Goal: Task Accomplishment & Management: Complete application form

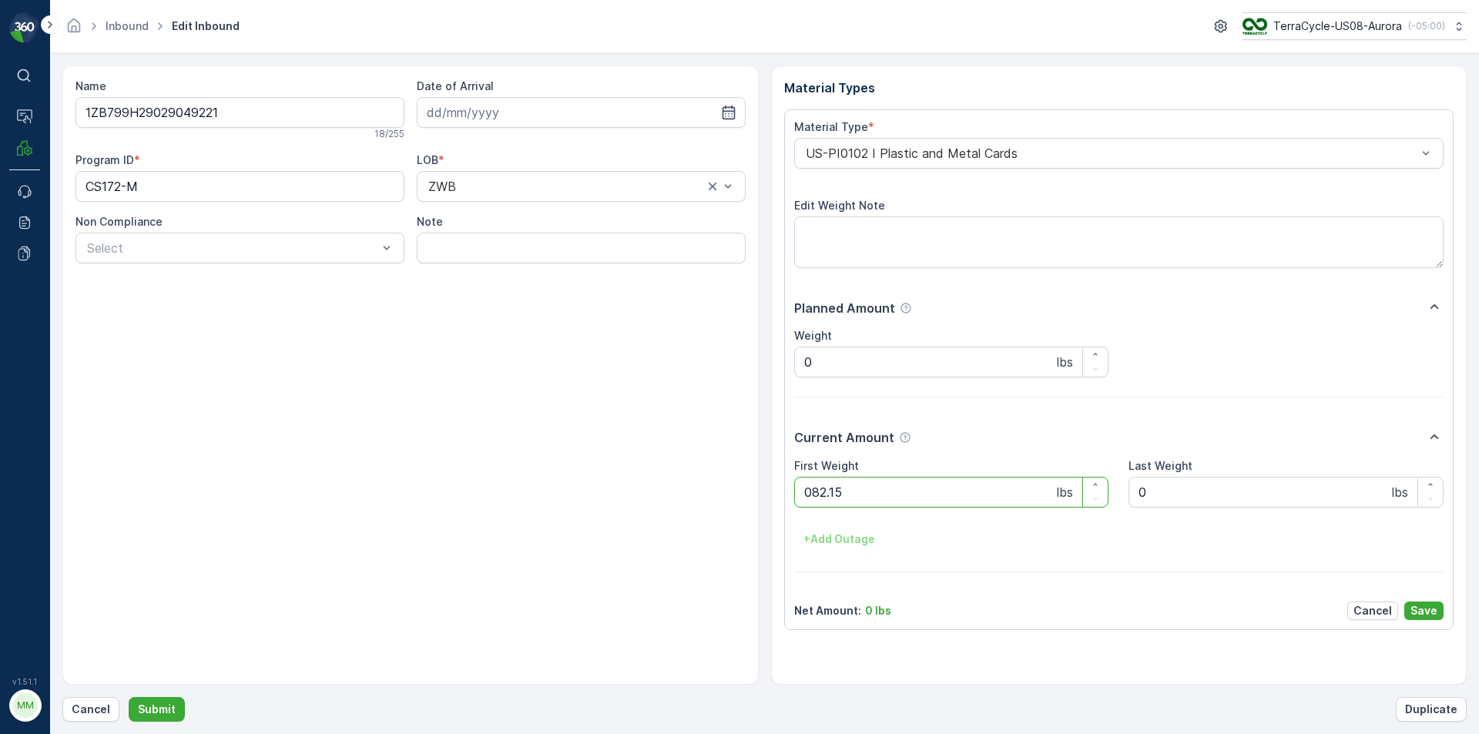
click at [129, 697] on button "Submit" at bounding box center [157, 709] width 56 height 25
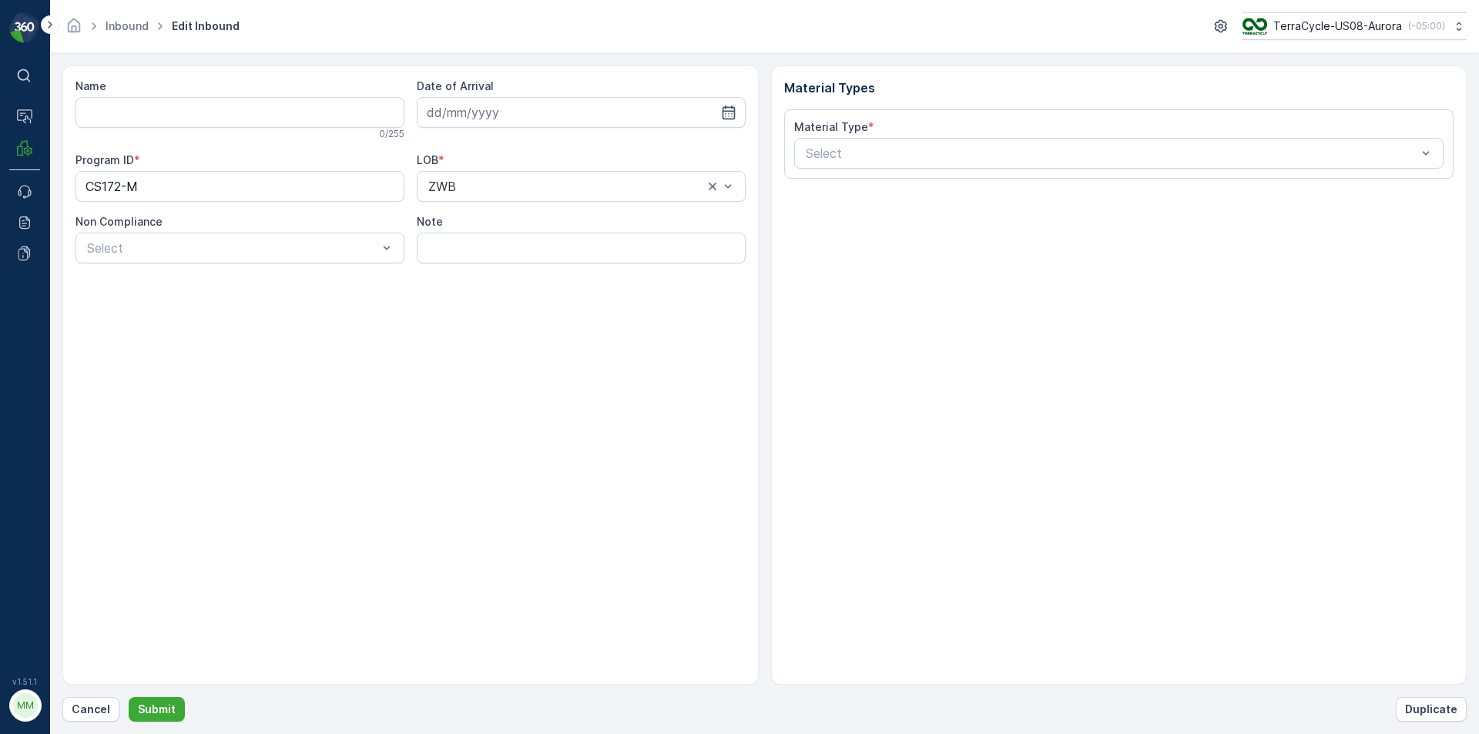
type input "1ZB799H29009902630"
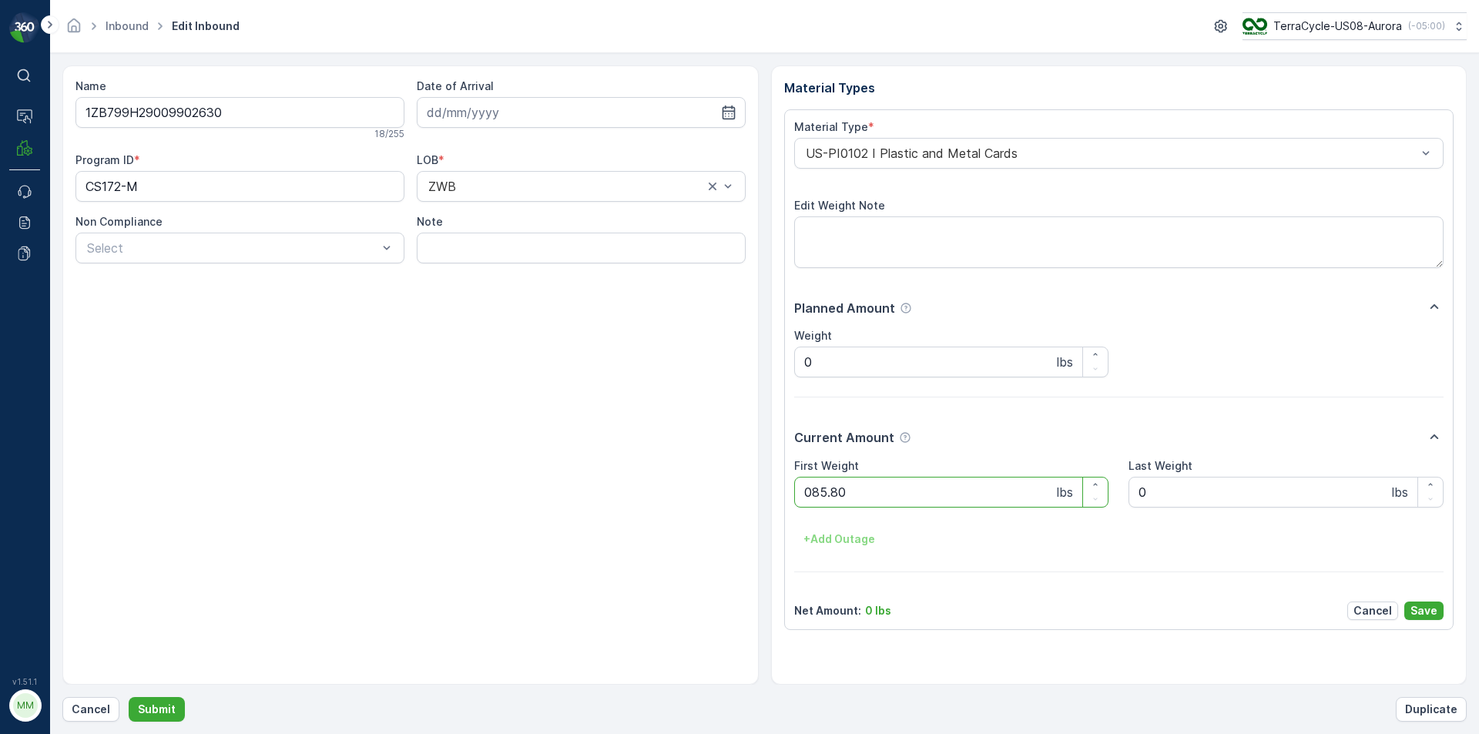
click at [129, 697] on button "Submit" at bounding box center [157, 709] width 56 height 25
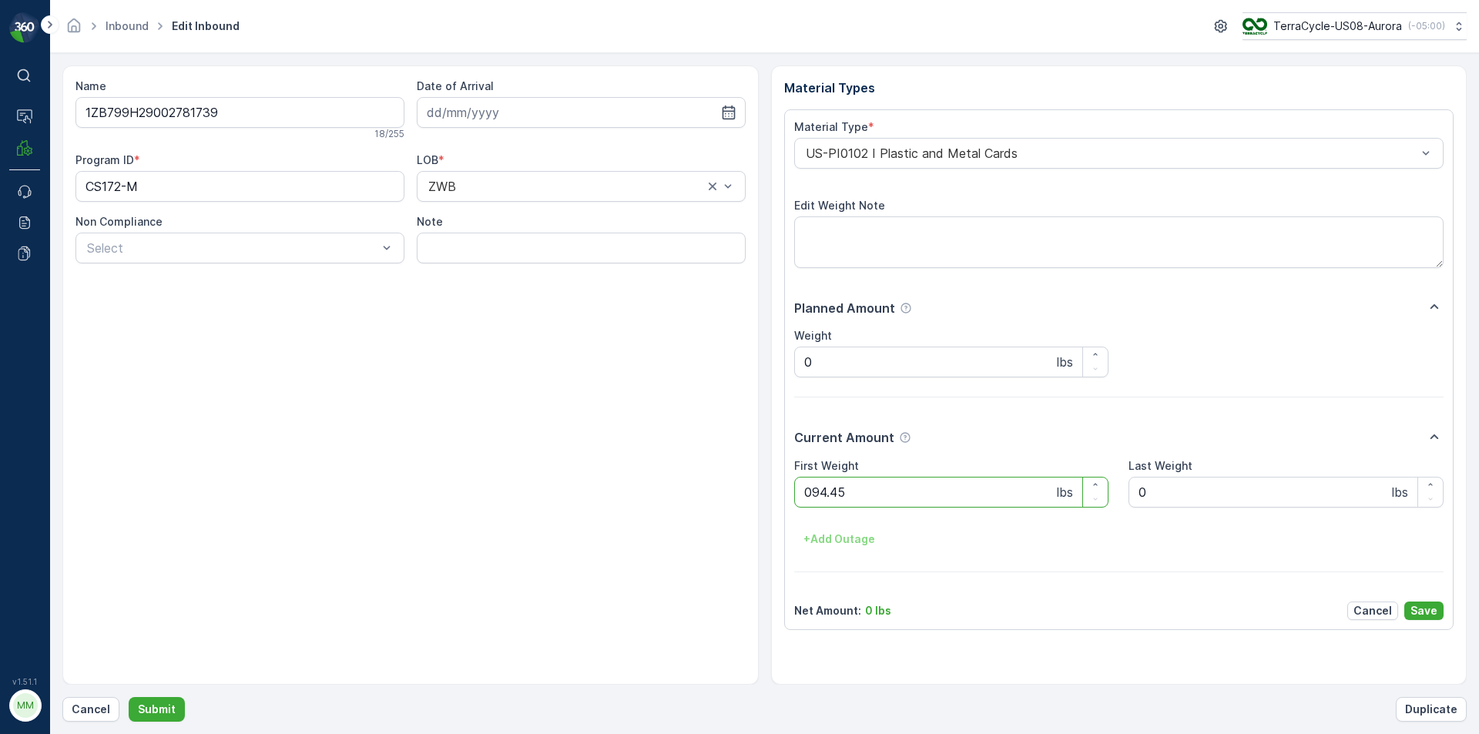
click at [129, 697] on button "Submit" at bounding box center [157, 709] width 56 height 25
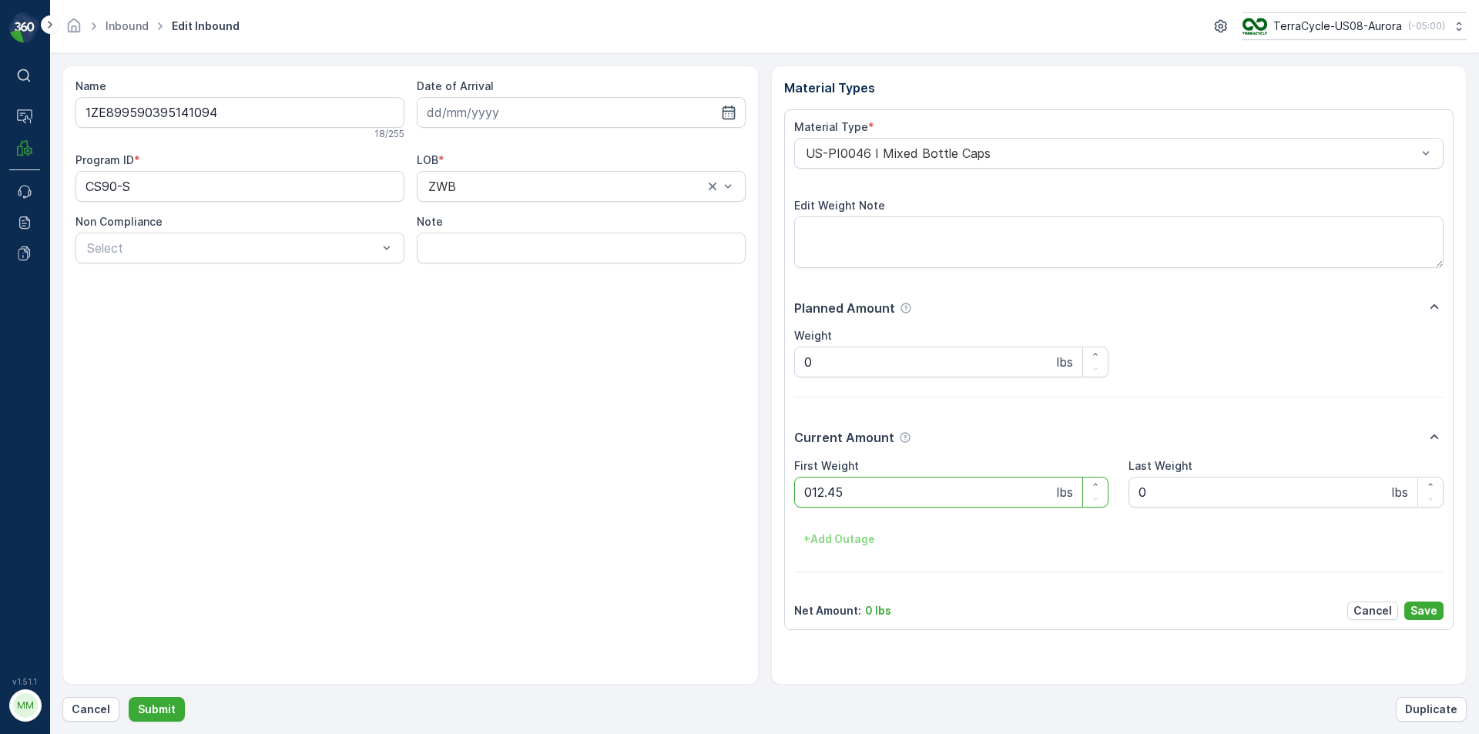
click at [129, 697] on button "Submit" at bounding box center [157, 709] width 56 height 25
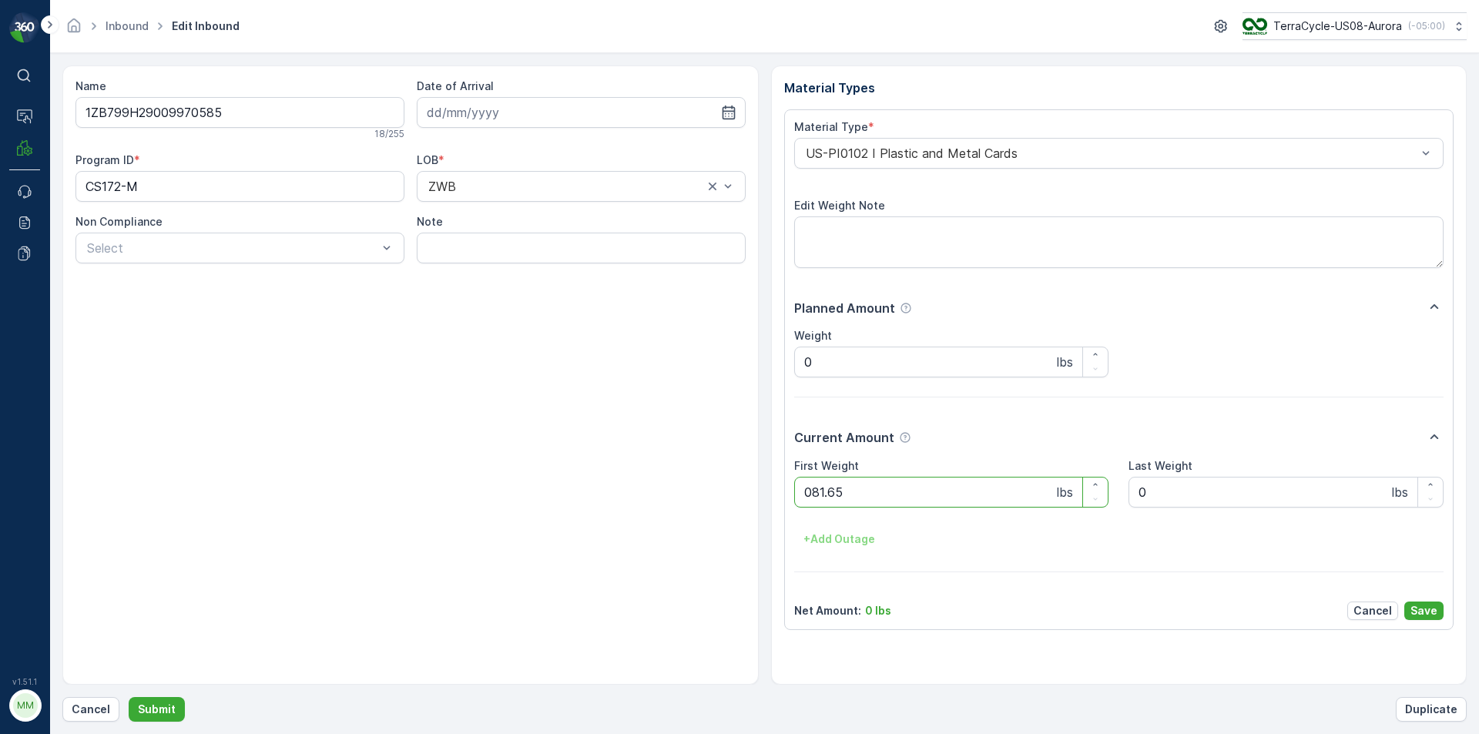
click at [129, 697] on button "Submit" at bounding box center [157, 709] width 56 height 25
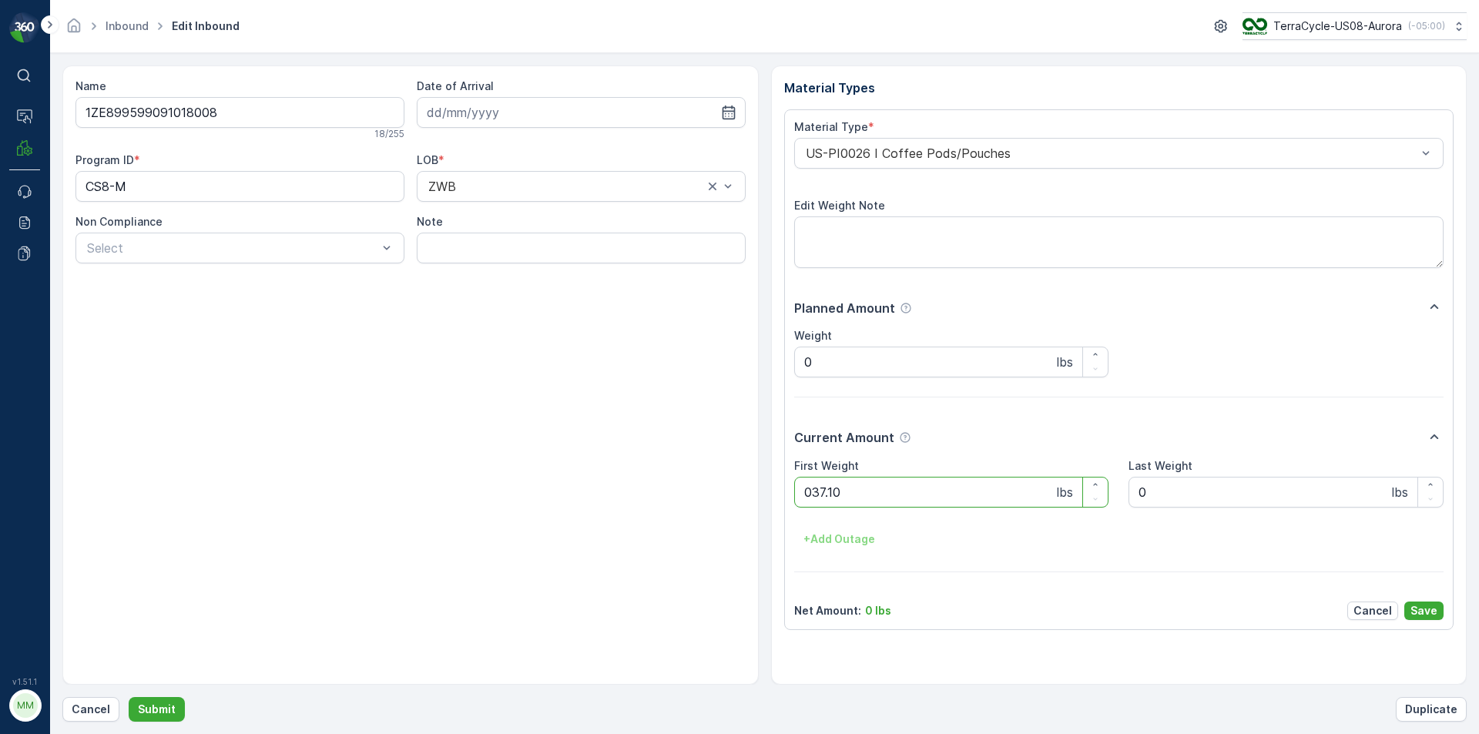
click at [129, 697] on button "Submit" at bounding box center [157, 709] width 56 height 25
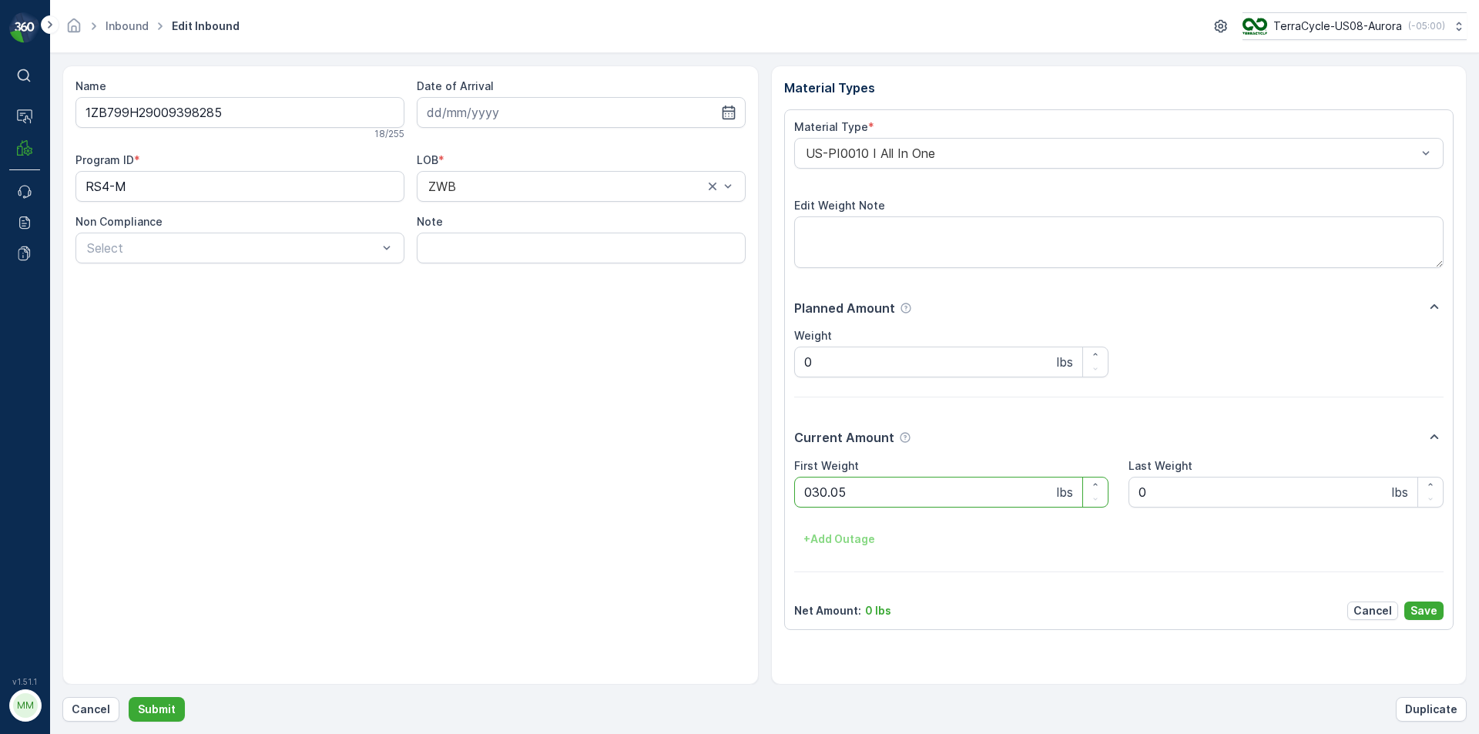
click at [129, 697] on button "Submit" at bounding box center [157, 709] width 56 height 25
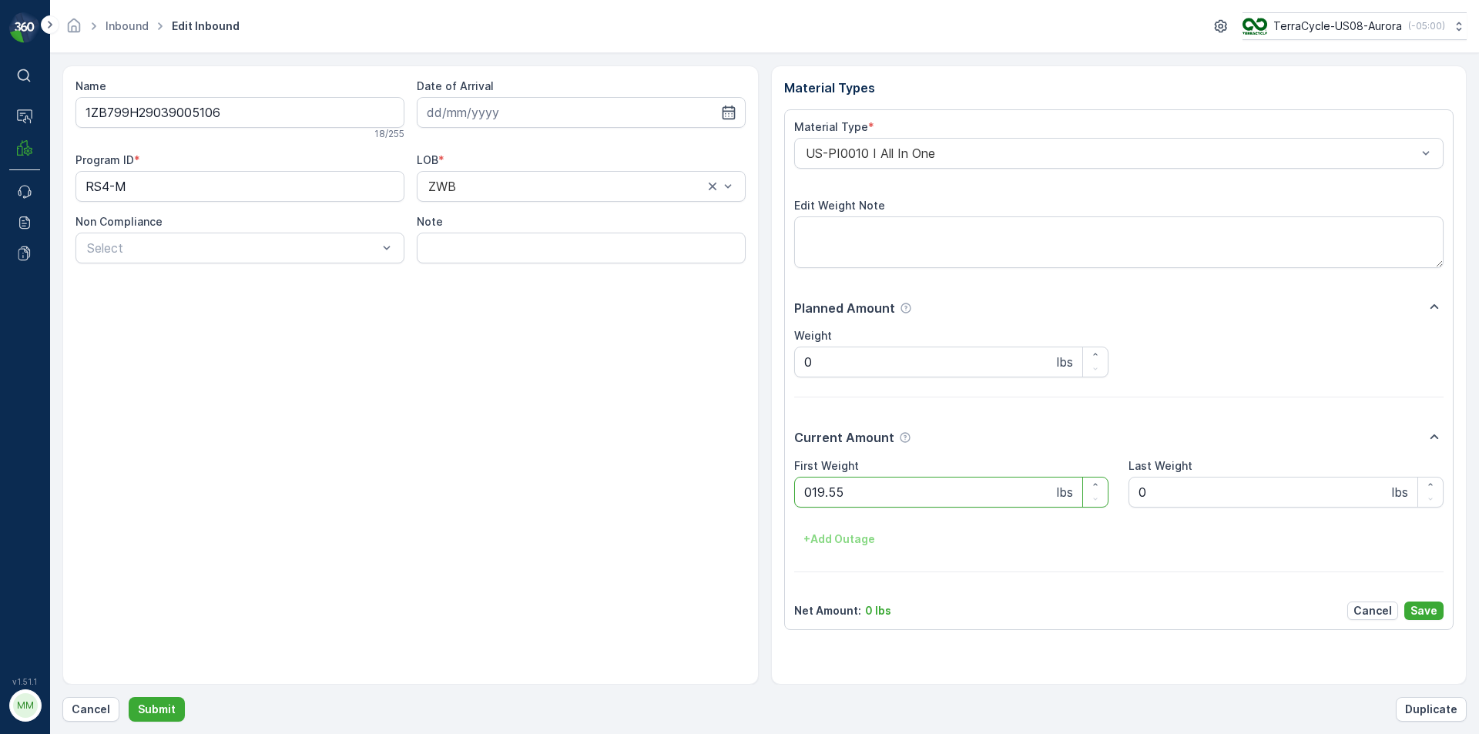
click at [129, 697] on button "Submit" at bounding box center [157, 709] width 56 height 25
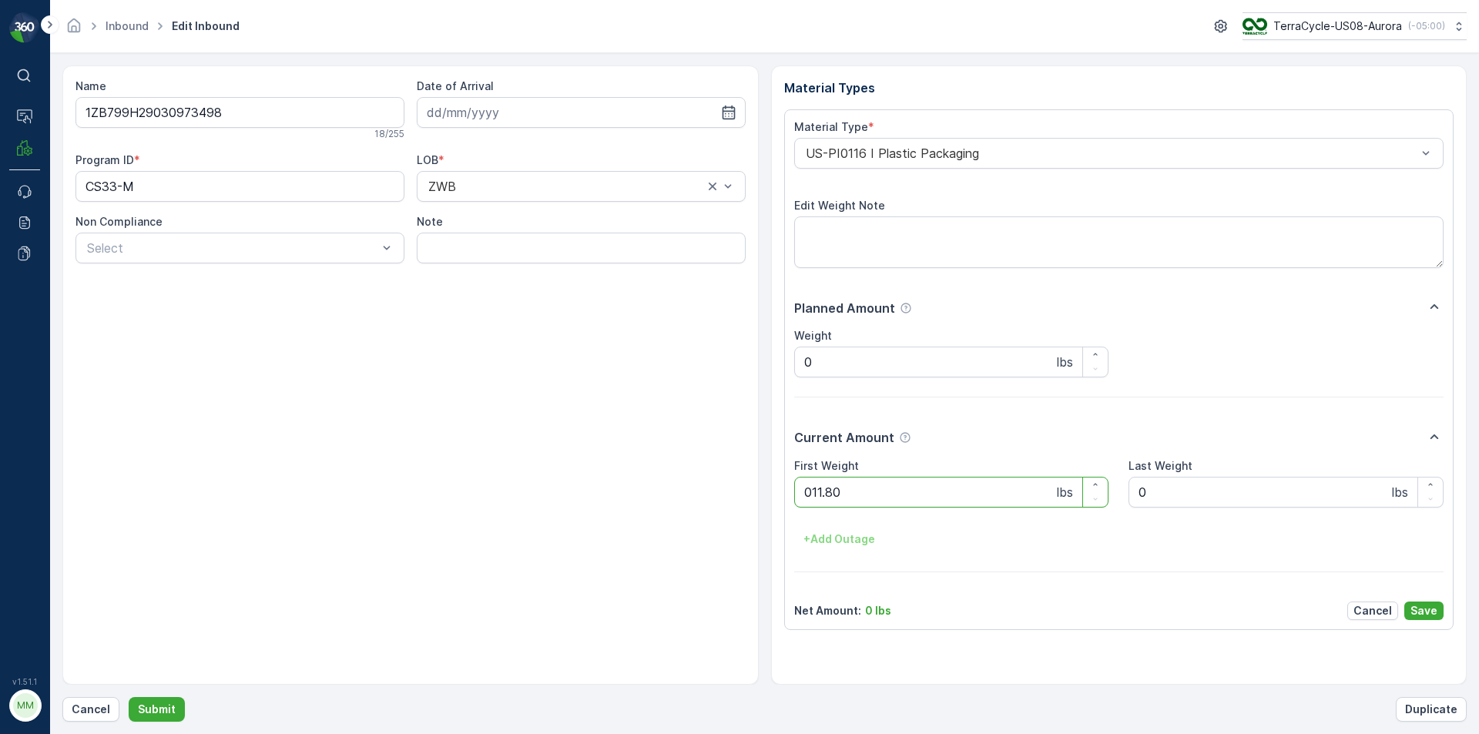
click at [129, 697] on button "Submit" at bounding box center [157, 709] width 56 height 25
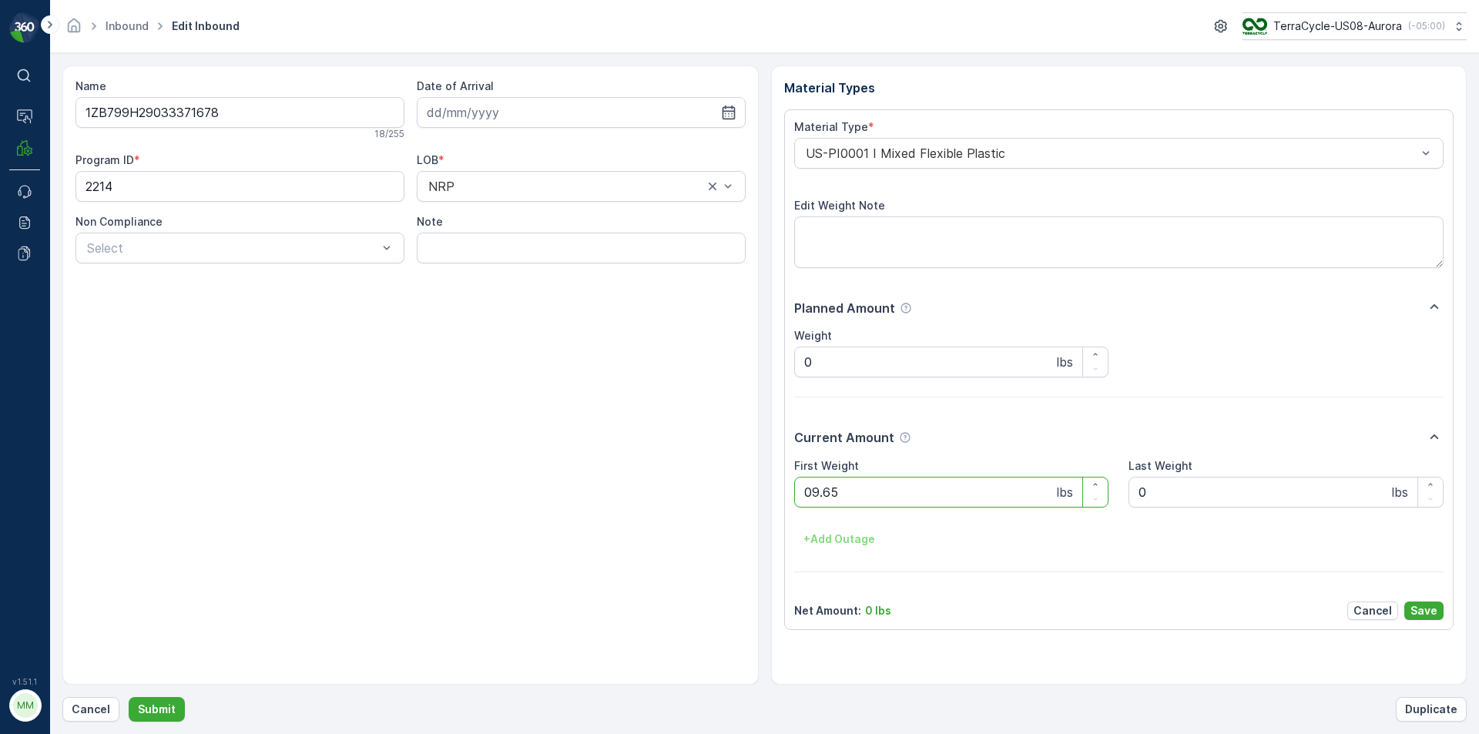
click at [129, 697] on button "Submit" at bounding box center [157, 709] width 56 height 25
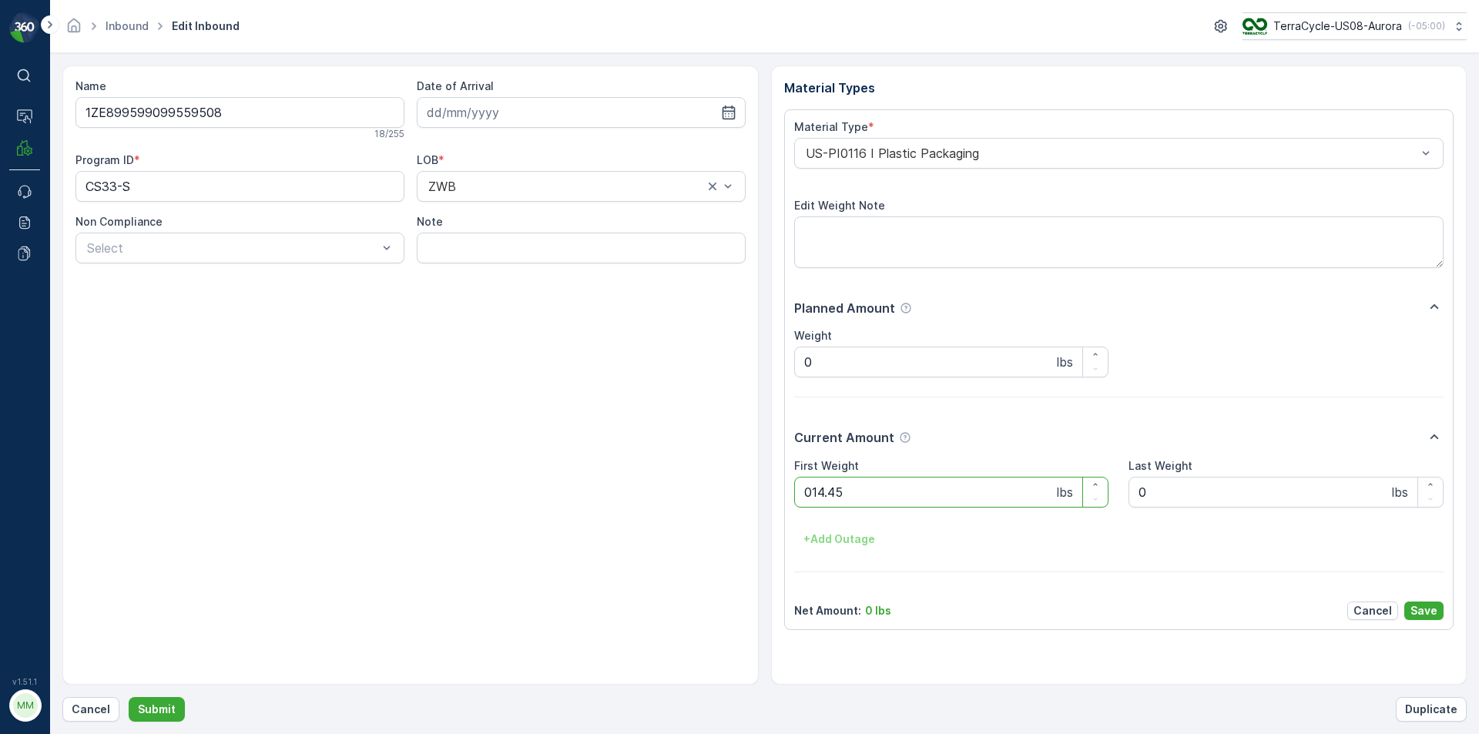
click at [129, 697] on button "Submit" at bounding box center [157, 709] width 56 height 25
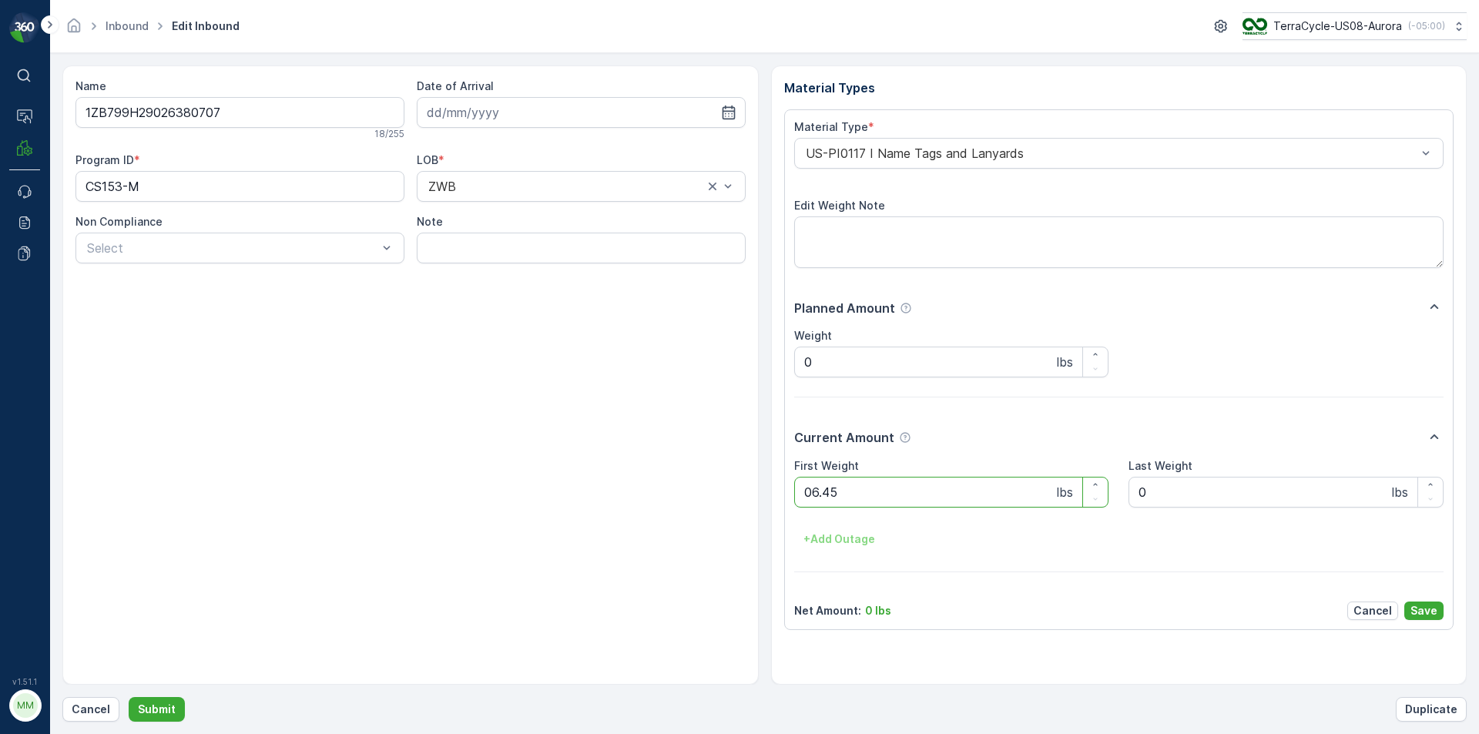
click at [129, 697] on button "Submit" at bounding box center [157, 709] width 56 height 25
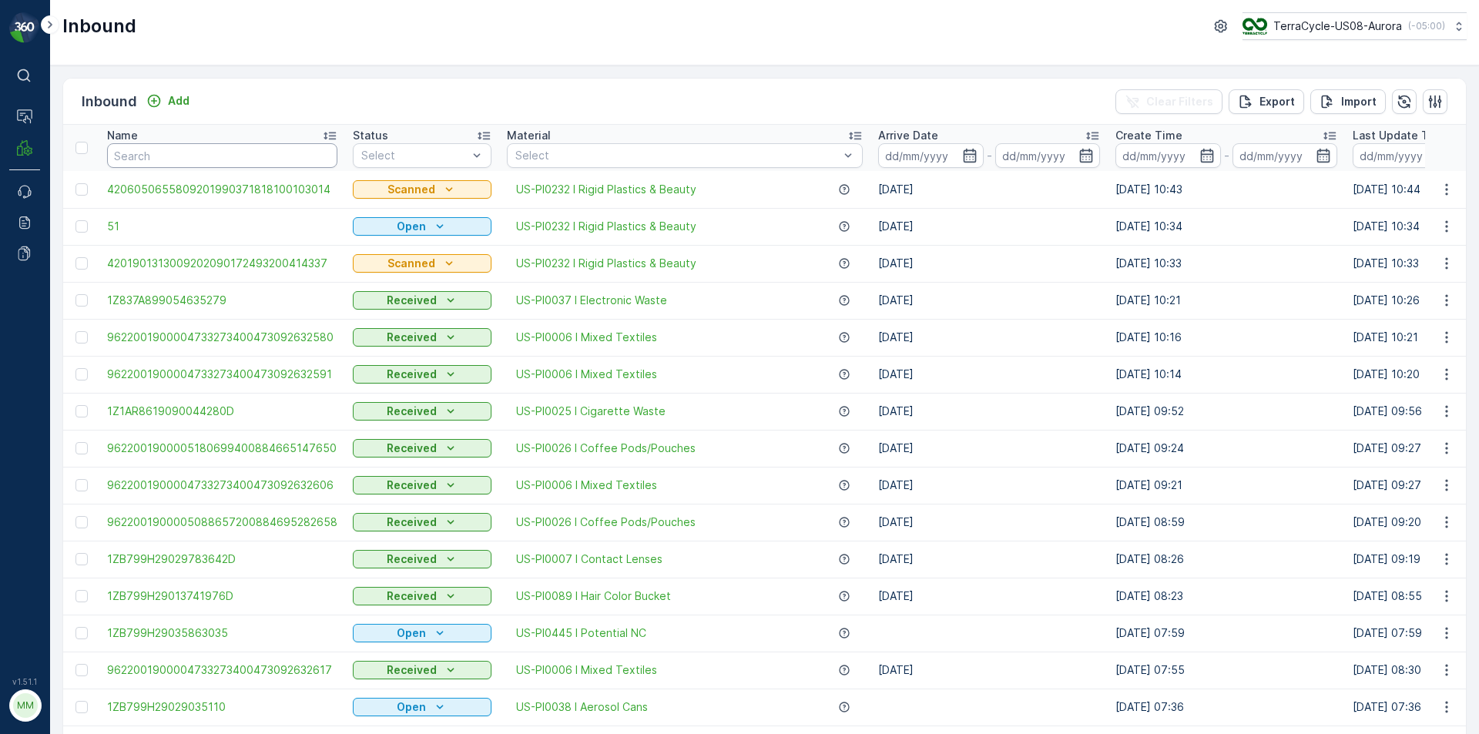
click at [181, 164] on input "text" at bounding box center [222, 155] width 230 height 25
type input "05225521"
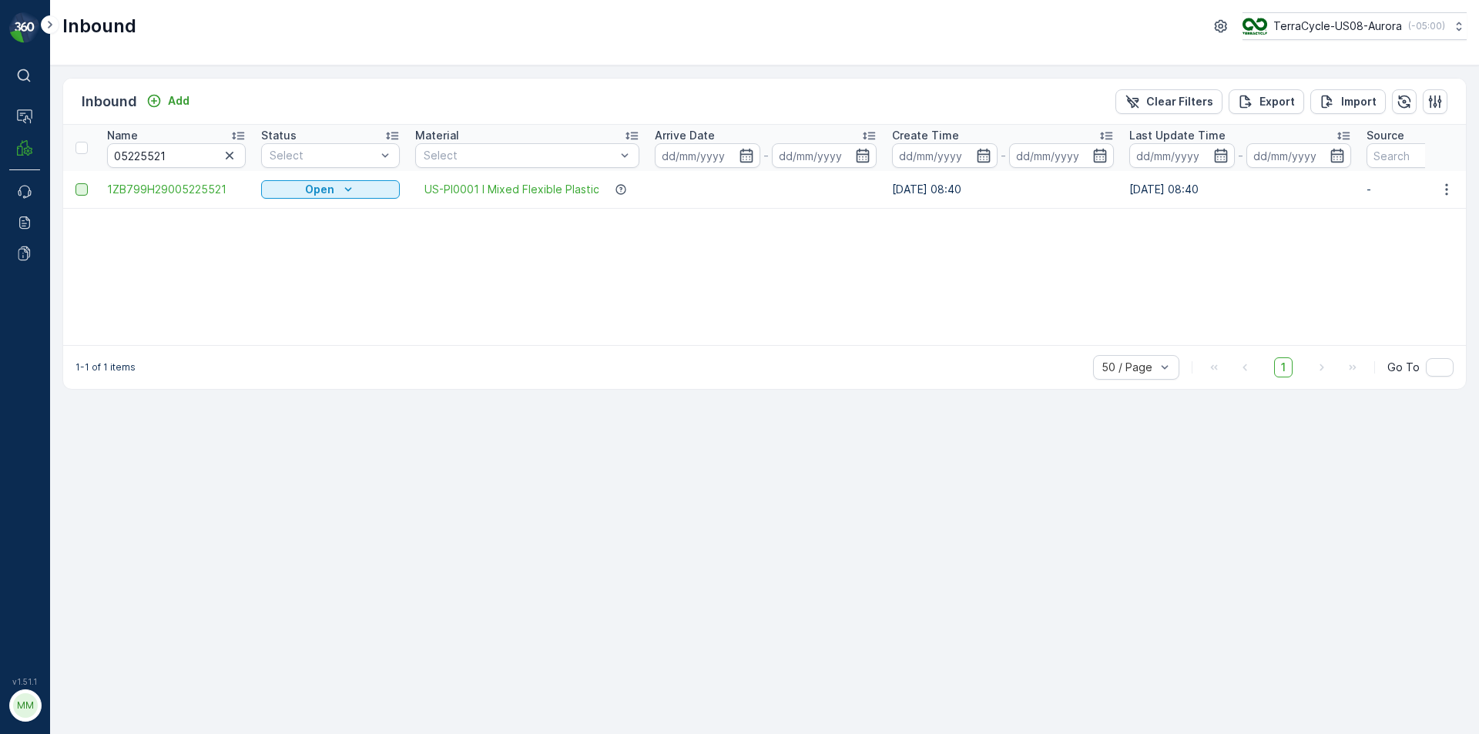
click at [84, 190] on div at bounding box center [81, 189] width 12 height 12
click at [75, 183] on input "checkbox" at bounding box center [75, 183] width 0 height 0
click at [1281, 107] on div "Print QR" at bounding box center [1301, 101] width 84 height 45
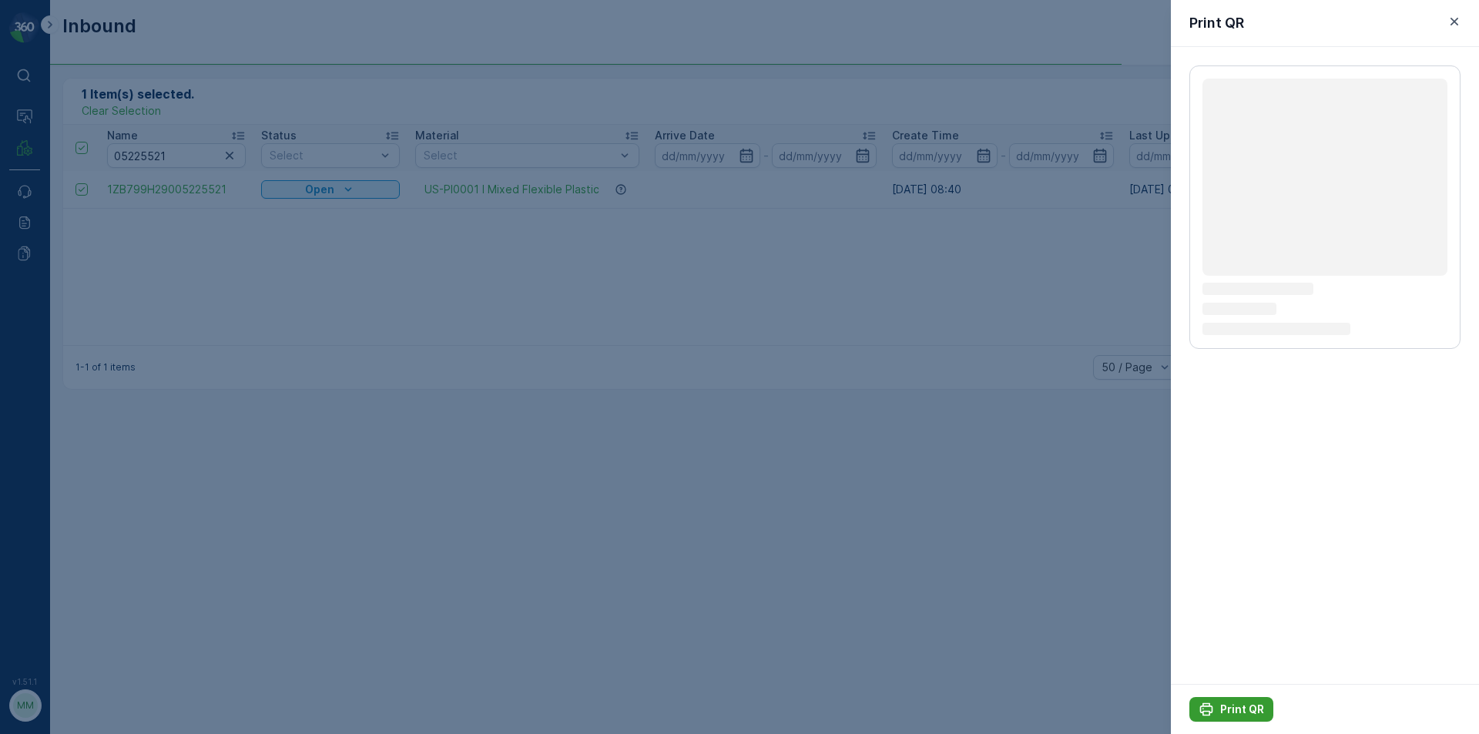
click at [1212, 709] on icon "Print QR" at bounding box center [1206, 709] width 13 height 13
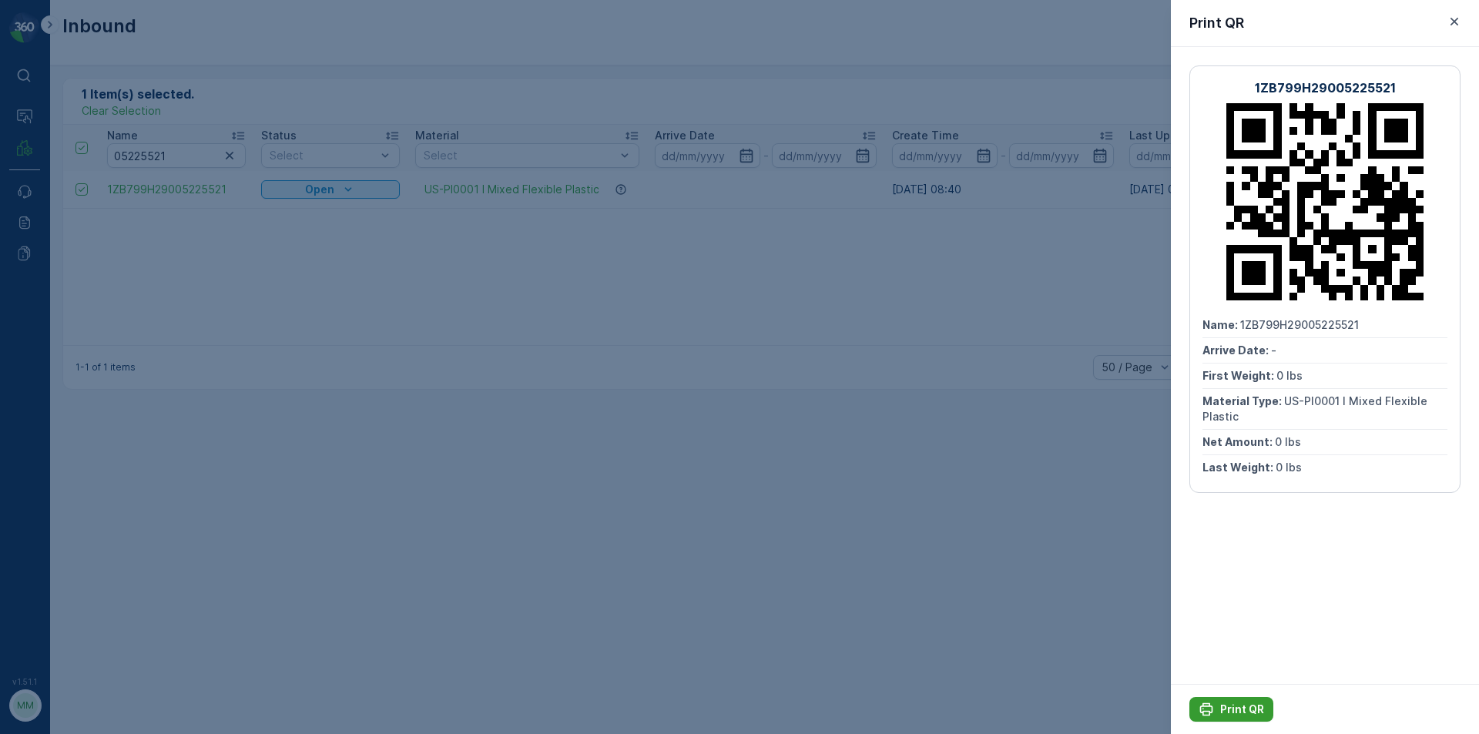
click at [1209, 714] on icon "Print QR" at bounding box center [1206, 709] width 13 height 13
click at [1457, 22] on icon "button" at bounding box center [1454, 21] width 15 height 15
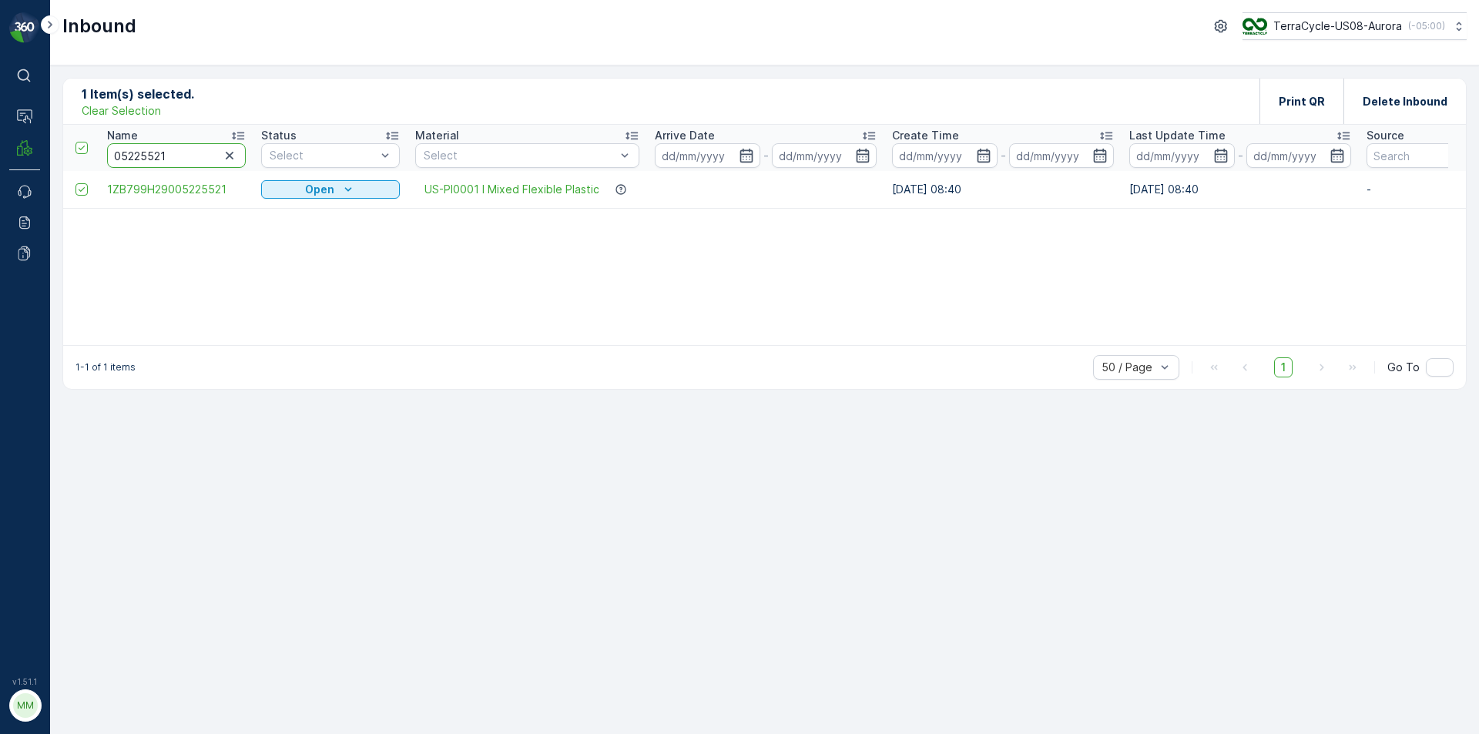
drag, startPoint x: 184, startPoint y: 155, endPoint x: 55, endPoint y: 169, distance: 130.2
click at [55, 169] on div "1 Item(s) selected. Clear Selection Print QR Delete Inbound Name 05225521 Statu…" at bounding box center [764, 399] width 1429 height 669
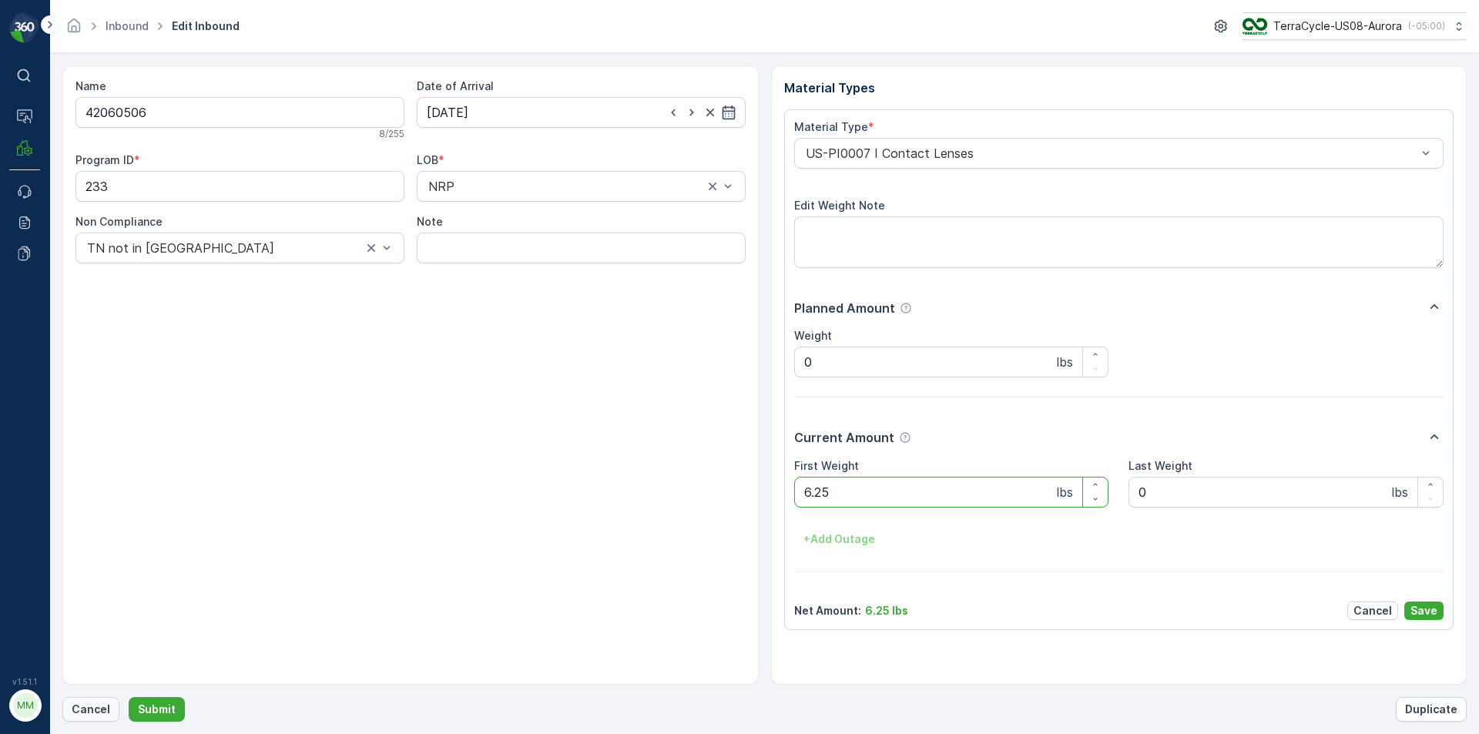
click at [95, 713] on p "Cancel" at bounding box center [91, 709] width 39 height 15
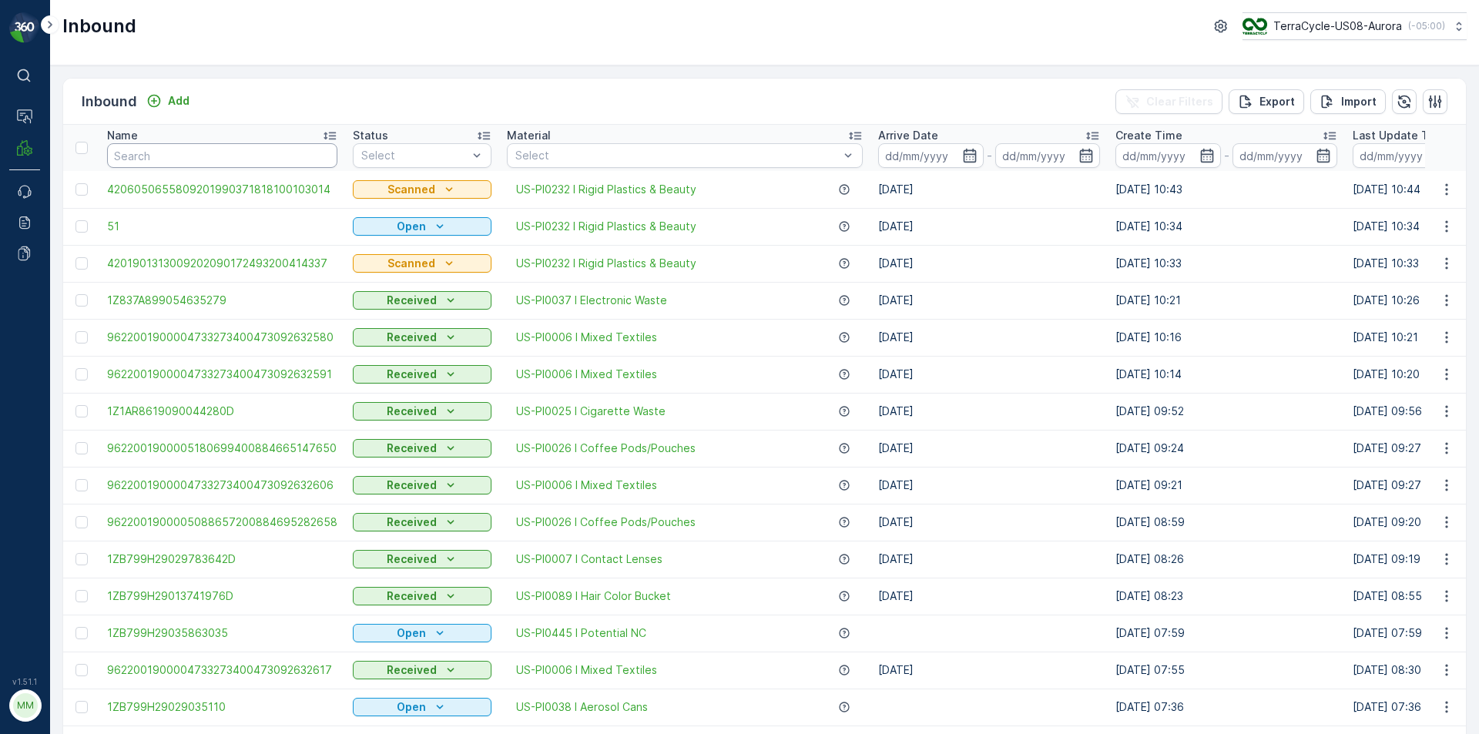
click at [210, 163] on input "text" at bounding box center [222, 155] width 230 height 25
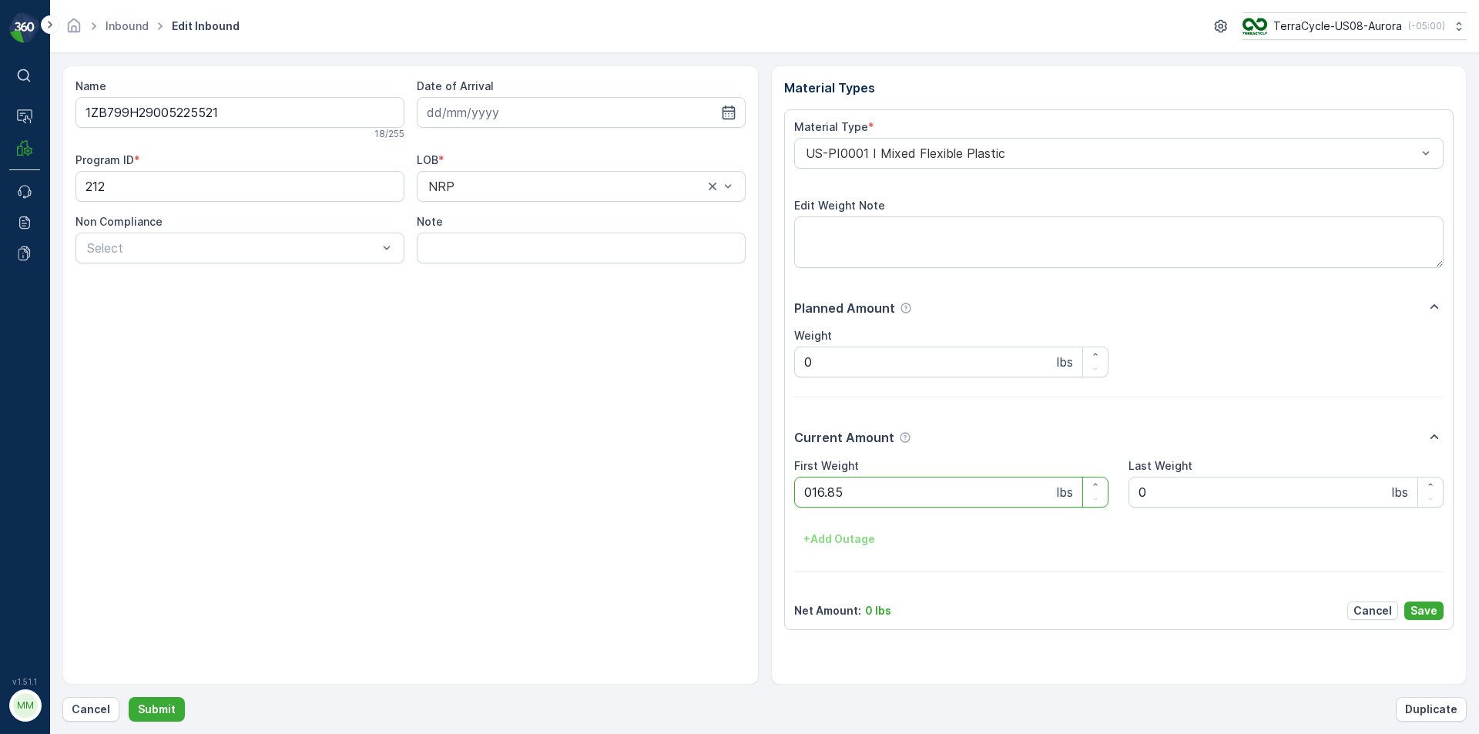
click at [129, 697] on button "Submit" at bounding box center [157, 709] width 56 height 25
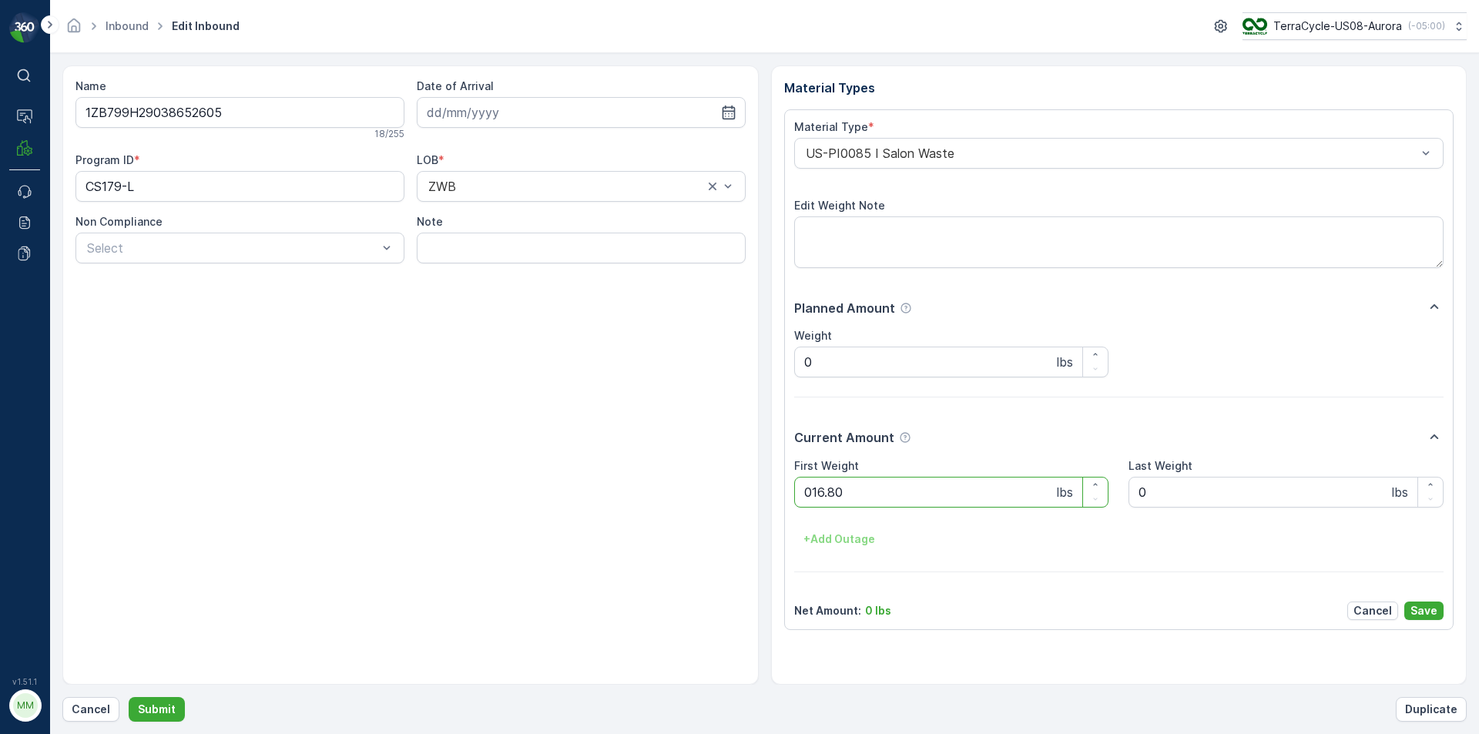
click at [129, 697] on button "Submit" at bounding box center [157, 709] width 56 height 25
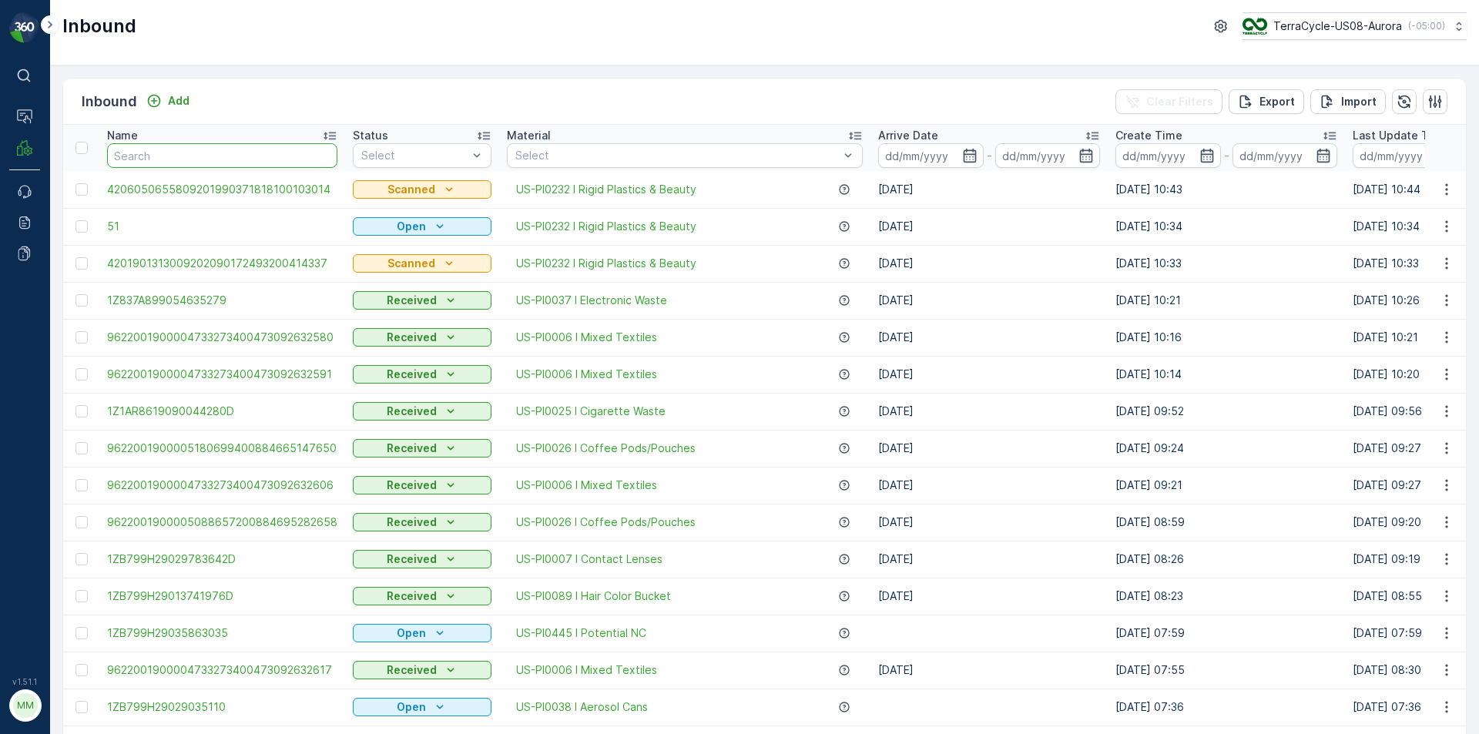
click at [277, 163] on input "text" at bounding box center [222, 155] width 230 height 25
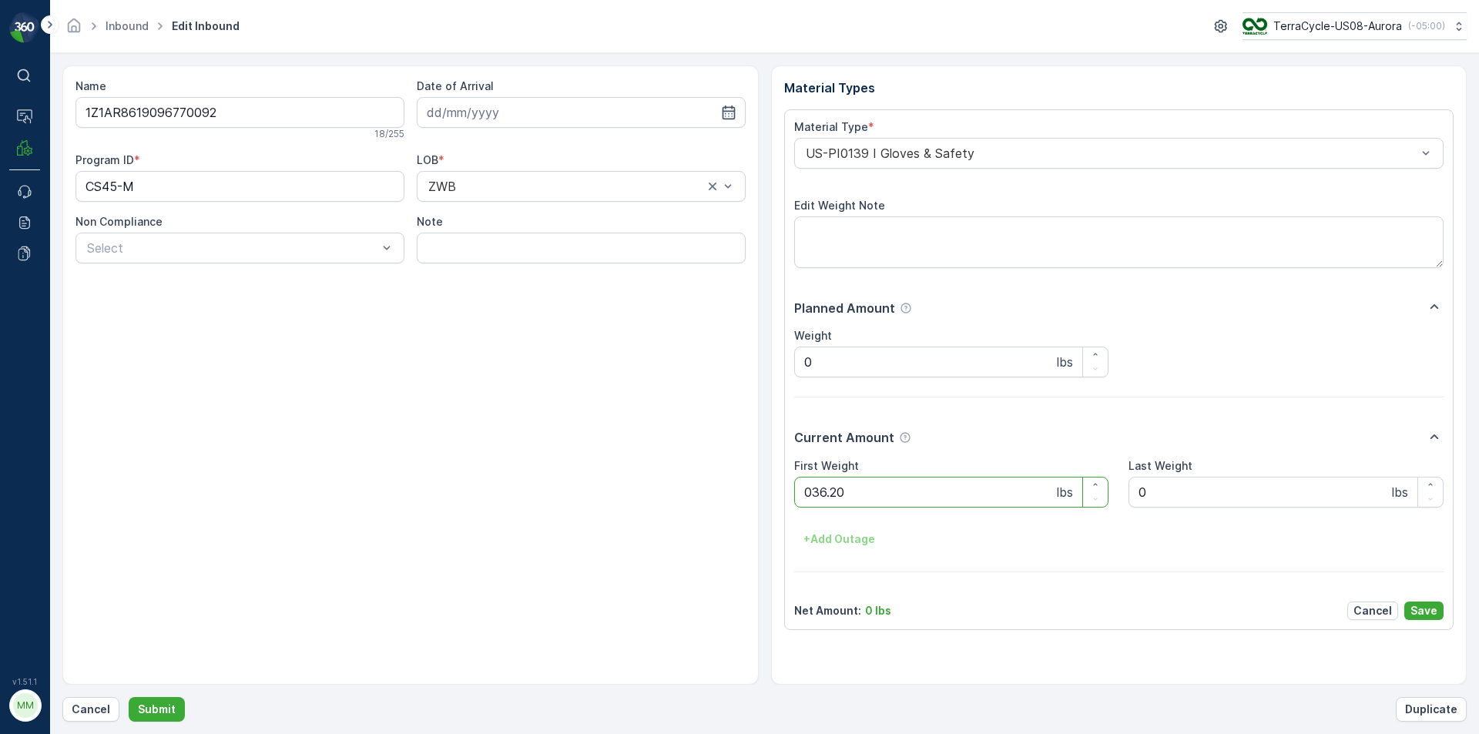
click at [129, 697] on button "Submit" at bounding box center [157, 709] width 56 height 25
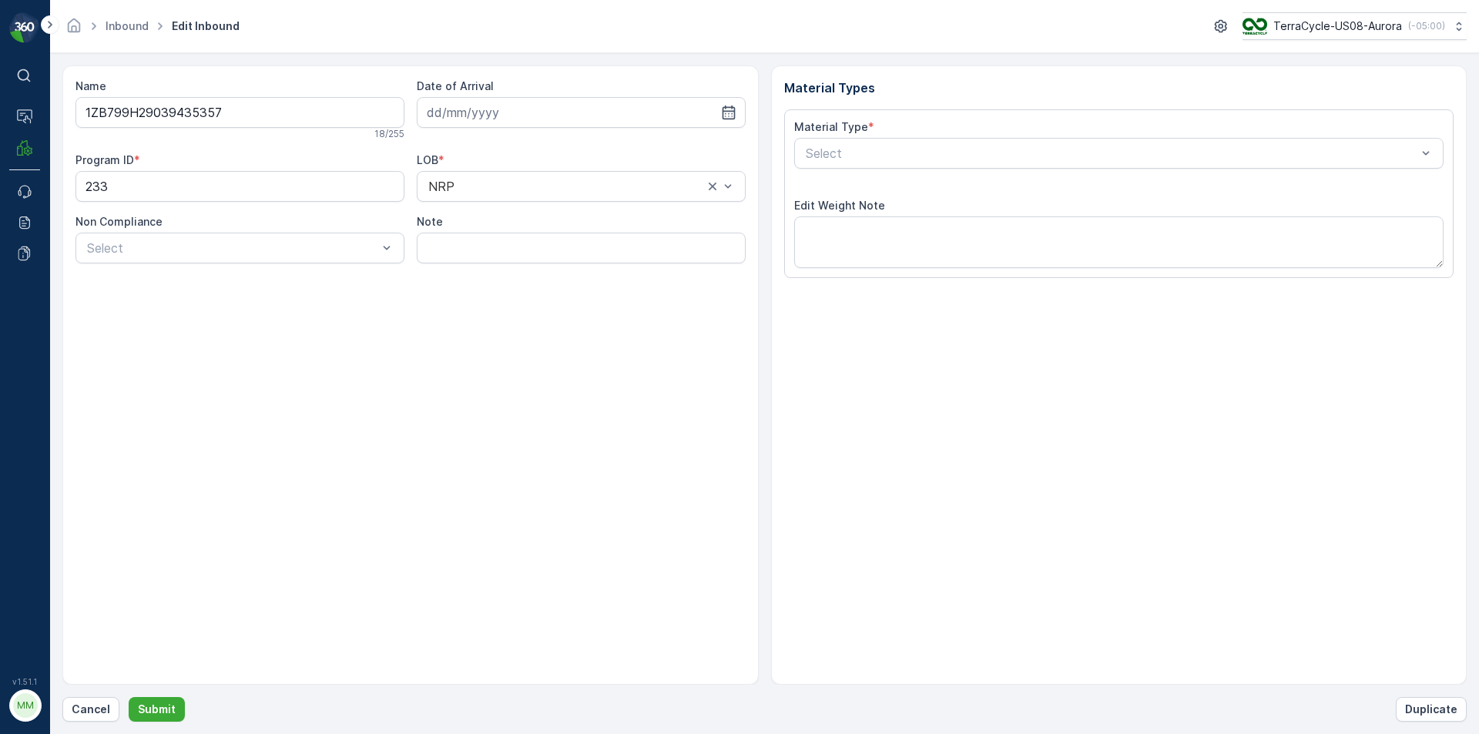
type input "[DATE]"
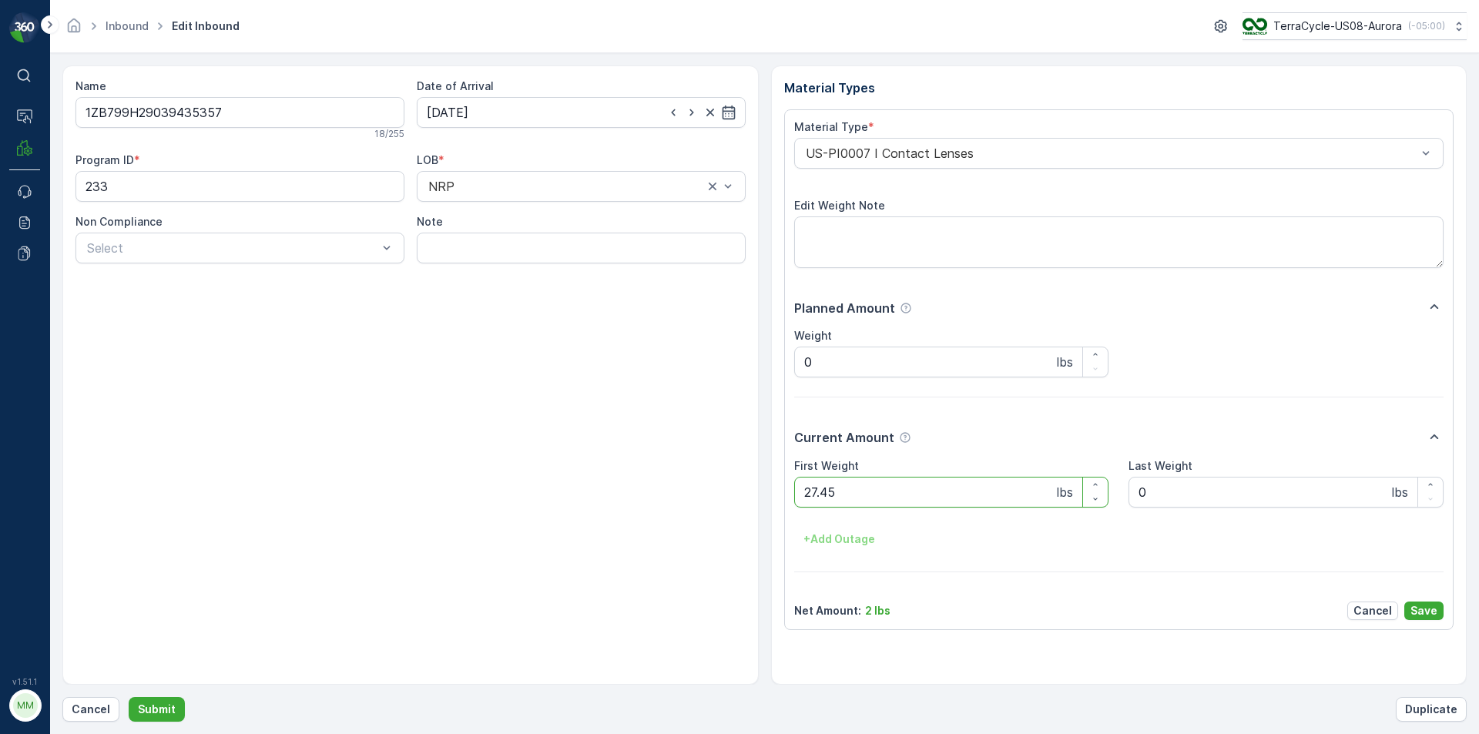
click at [129, 697] on button "Submit" at bounding box center [157, 709] width 56 height 25
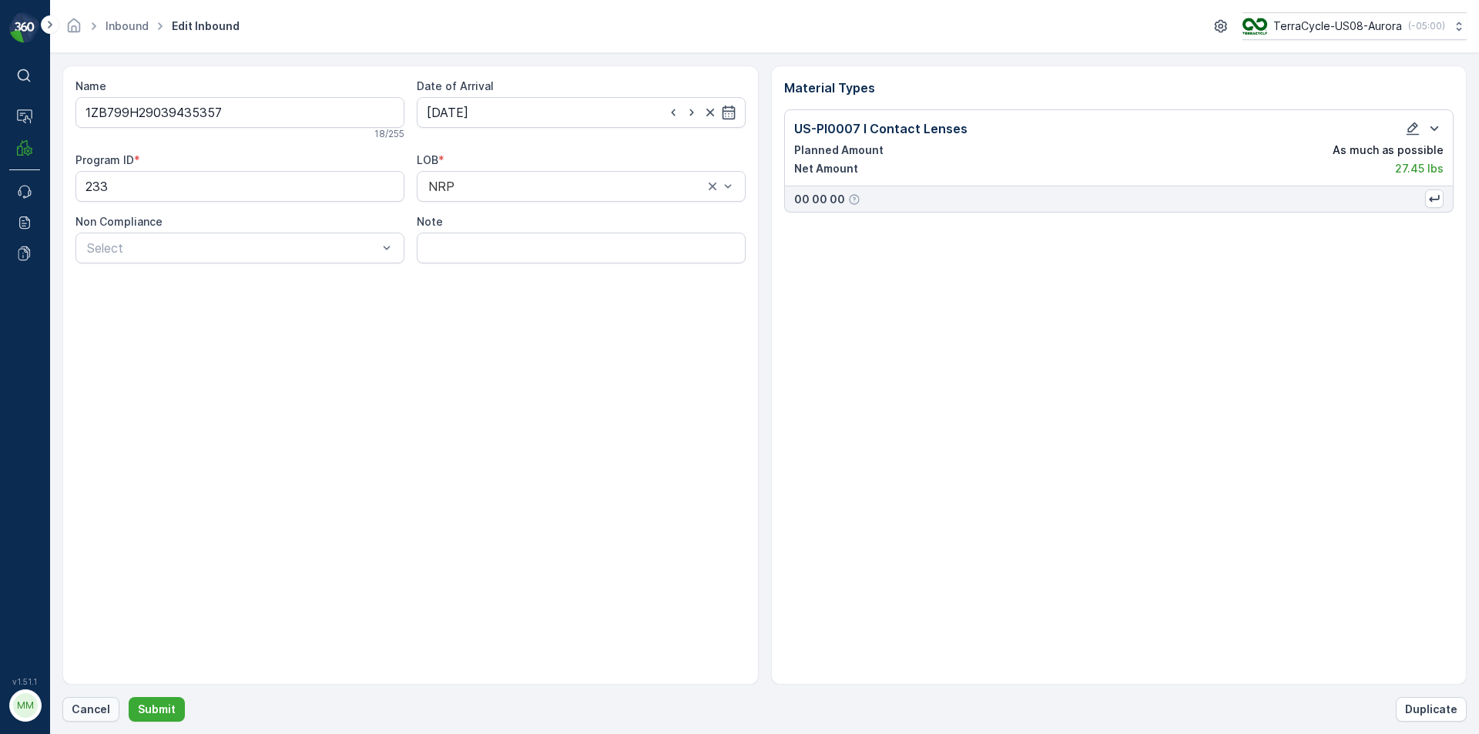
click at [78, 706] on p "Cancel" at bounding box center [91, 709] width 39 height 15
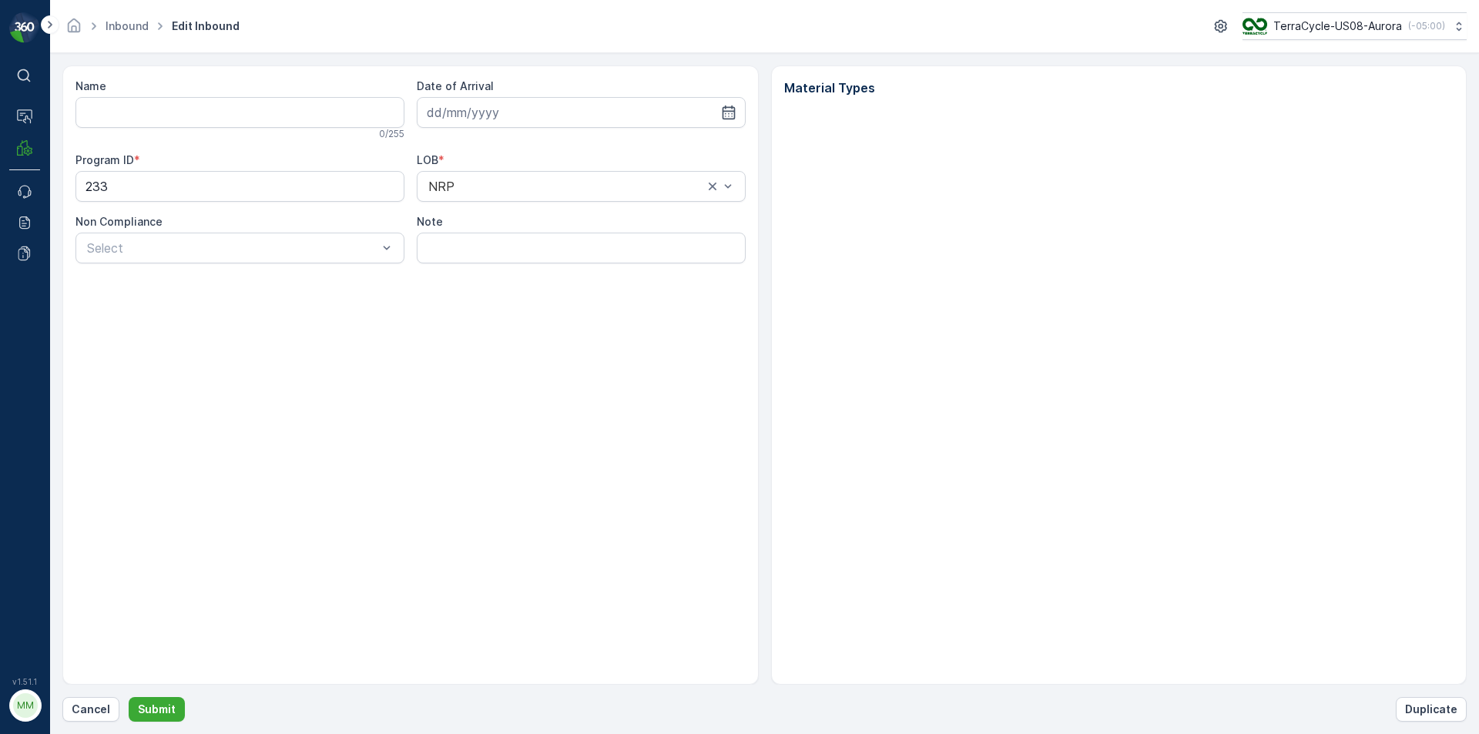
type input "1ZB799H29039435357"
type input "[DATE]"
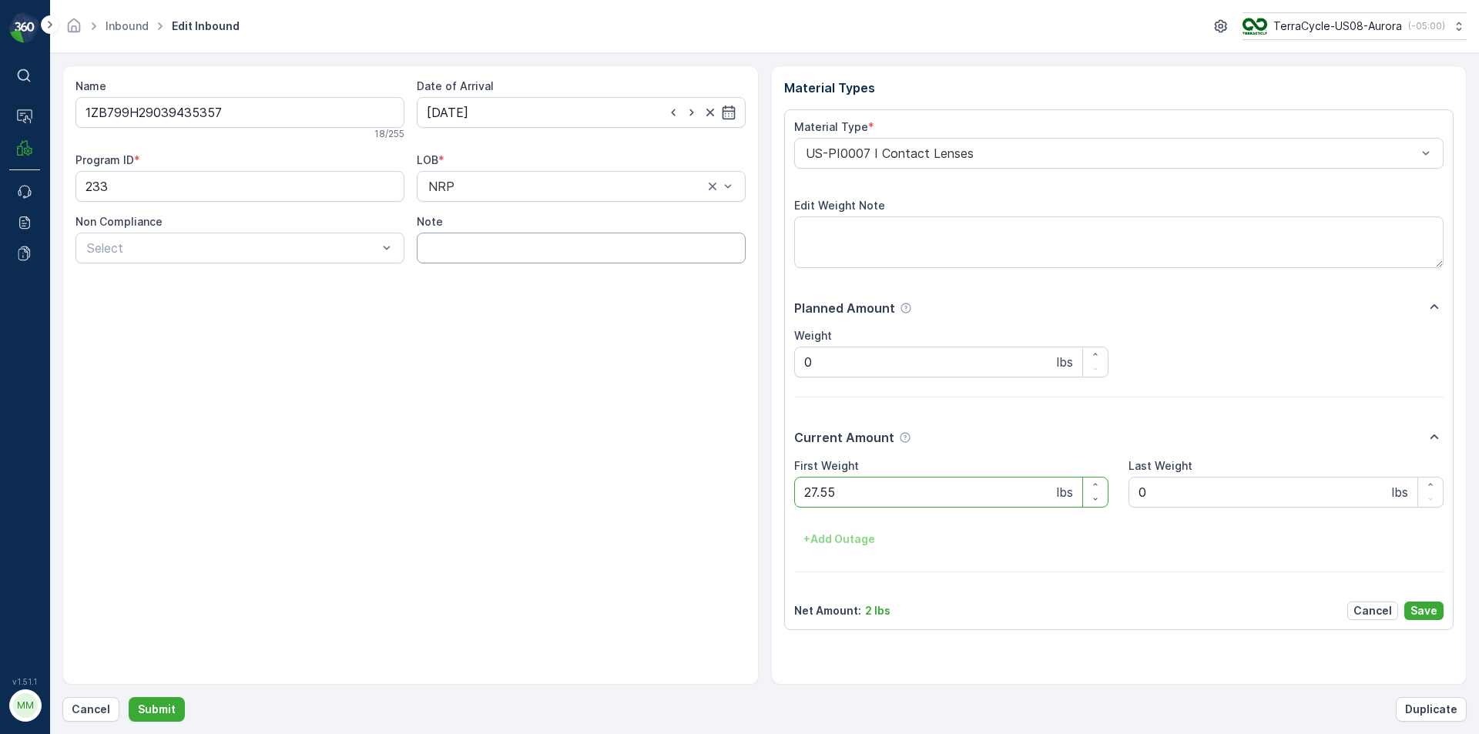
click at [129, 697] on button "Submit" at bounding box center [157, 709] width 56 height 25
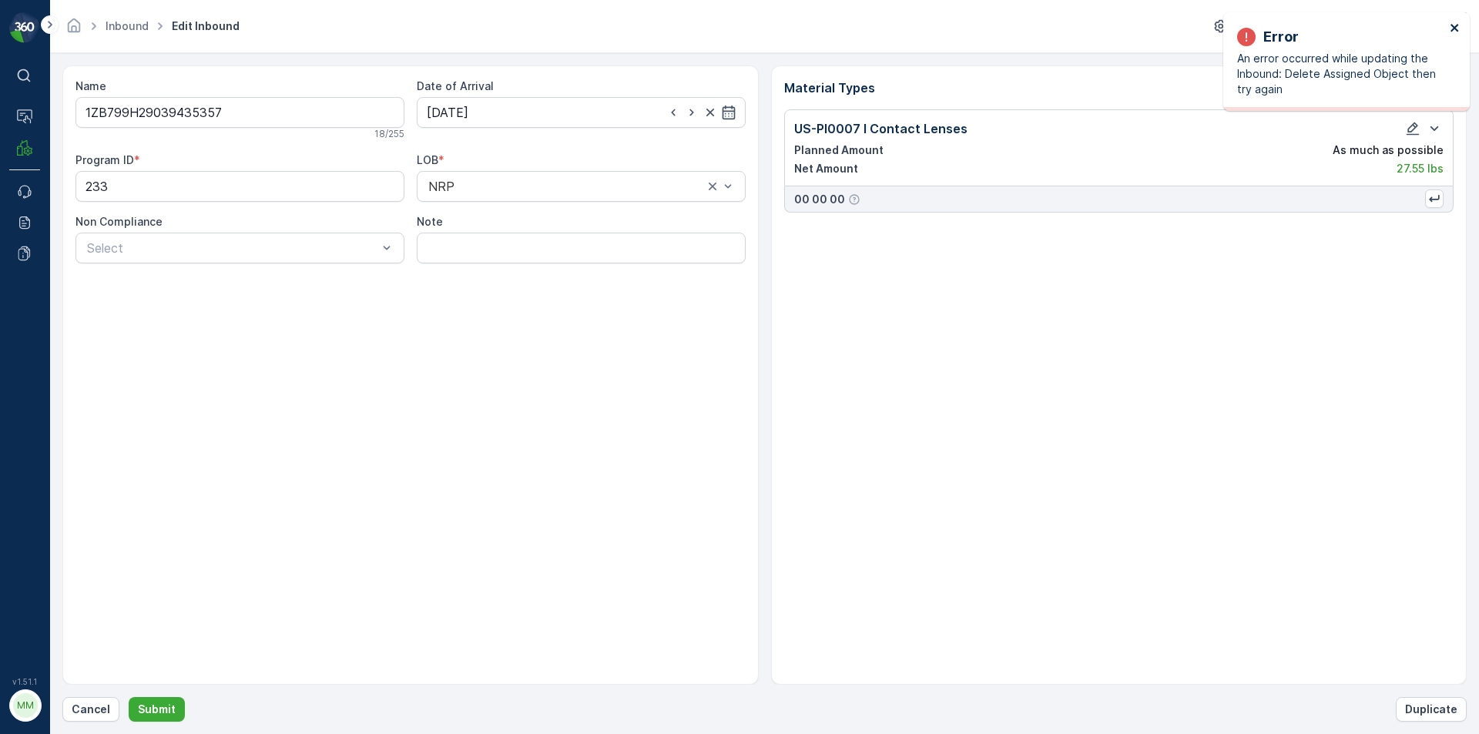
click at [1458, 32] on icon "close" at bounding box center [1455, 28] width 11 height 12
click at [108, 706] on p "Cancel" at bounding box center [91, 709] width 39 height 15
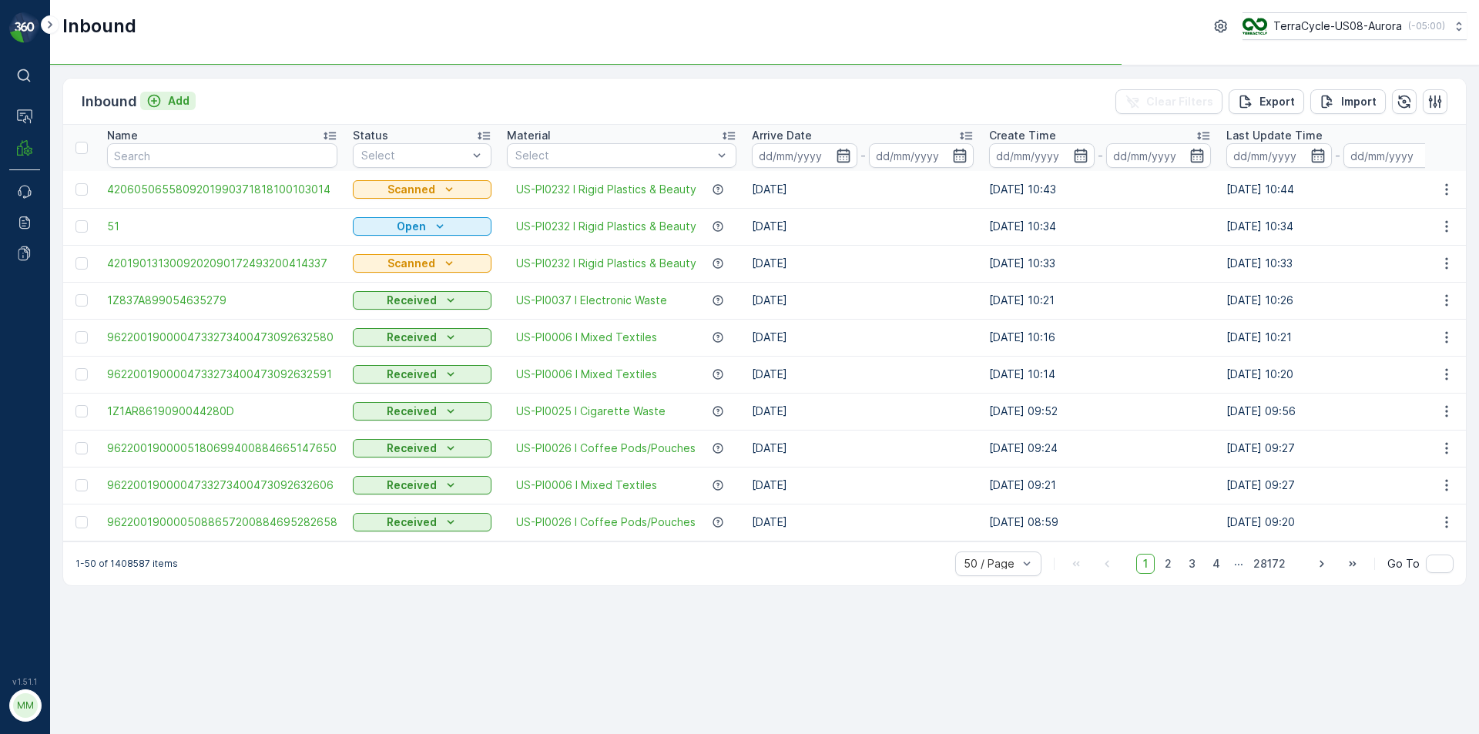
click at [178, 100] on p "Add" at bounding box center [179, 100] width 22 height 15
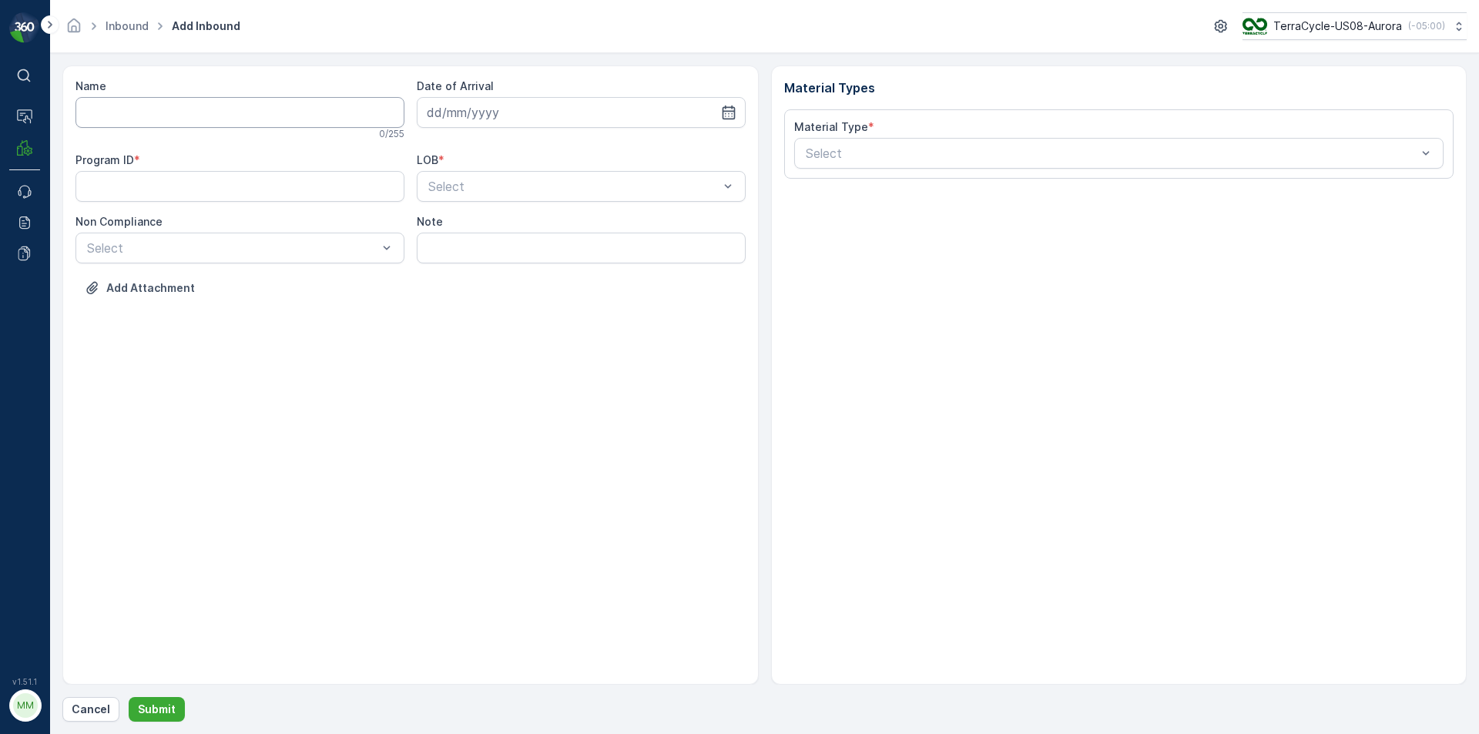
click at [281, 121] on input "Name" at bounding box center [239, 112] width 329 height 31
click at [129, 697] on button "Submit" at bounding box center [157, 709] width 56 height 25
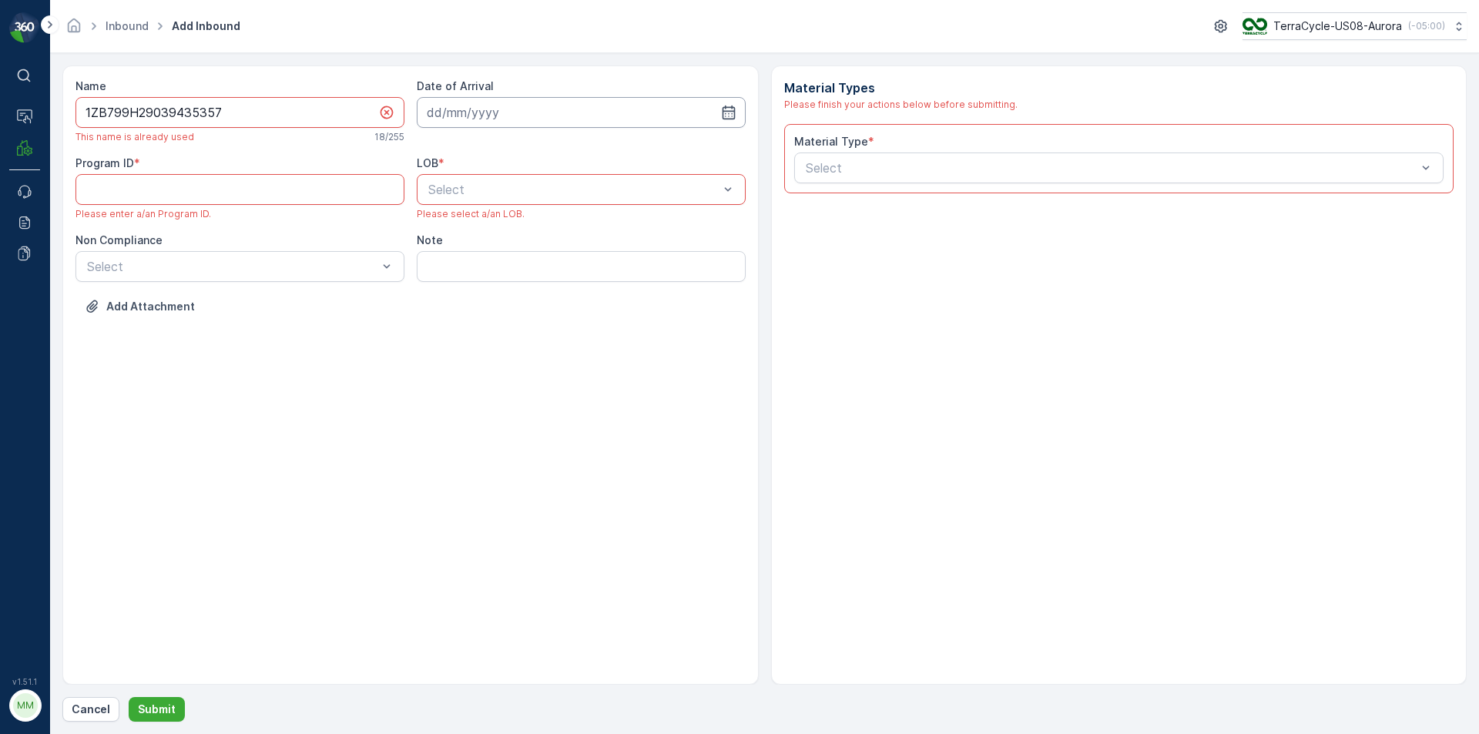
click at [550, 117] on input at bounding box center [581, 112] width 329 height 31
click at [550, 118] on input at bounding box center [581, 112] width 329 height 31
click at [300, 110] on input "1ZB799H29039435357" at bounding box center [239, 112] width 329 height 31
type input "1ZB799H29039435357Q"
click at [483, 122] on input at bounding box center [581, 112] width 329 height 31
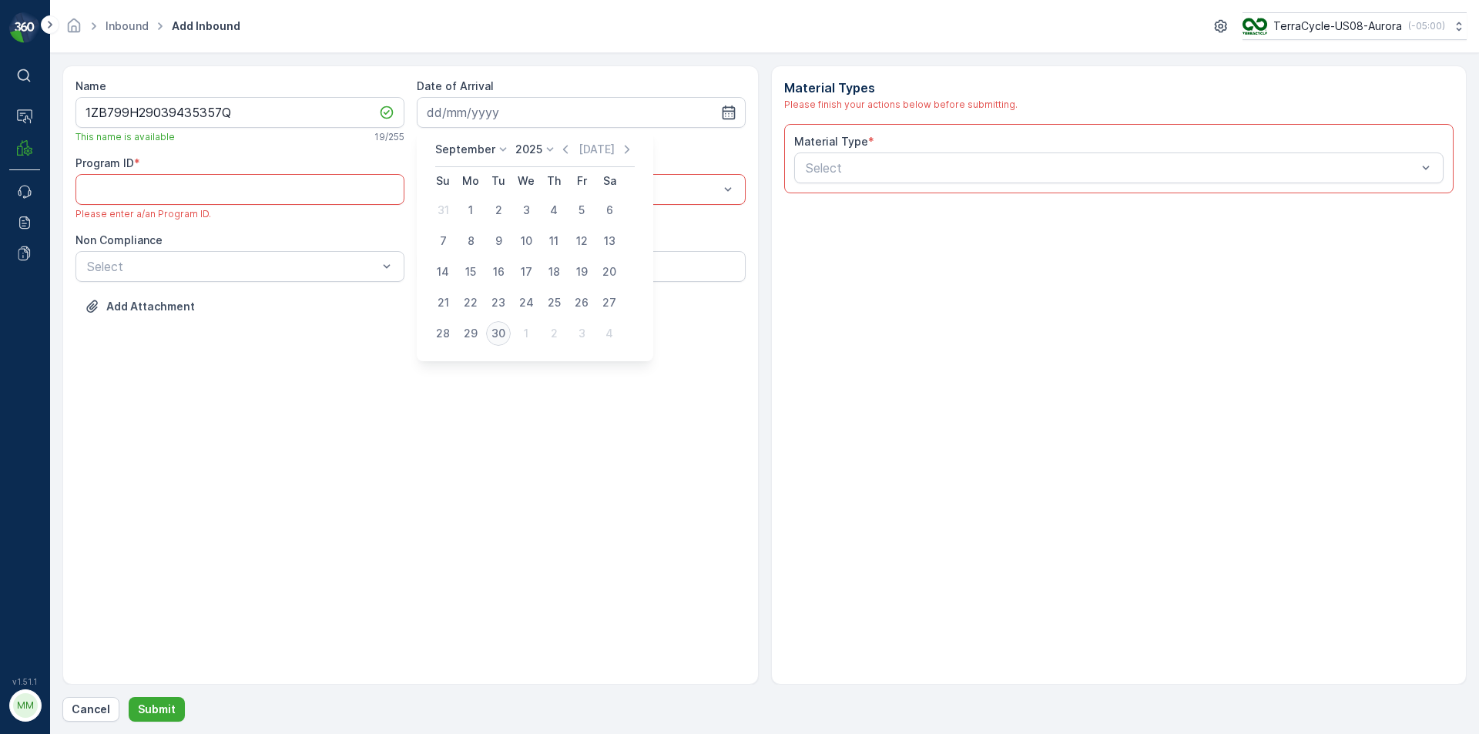
click at [492, 334] on div "30" at bounding box center [498, 333] width 25 height 25
type input "[DATE]"
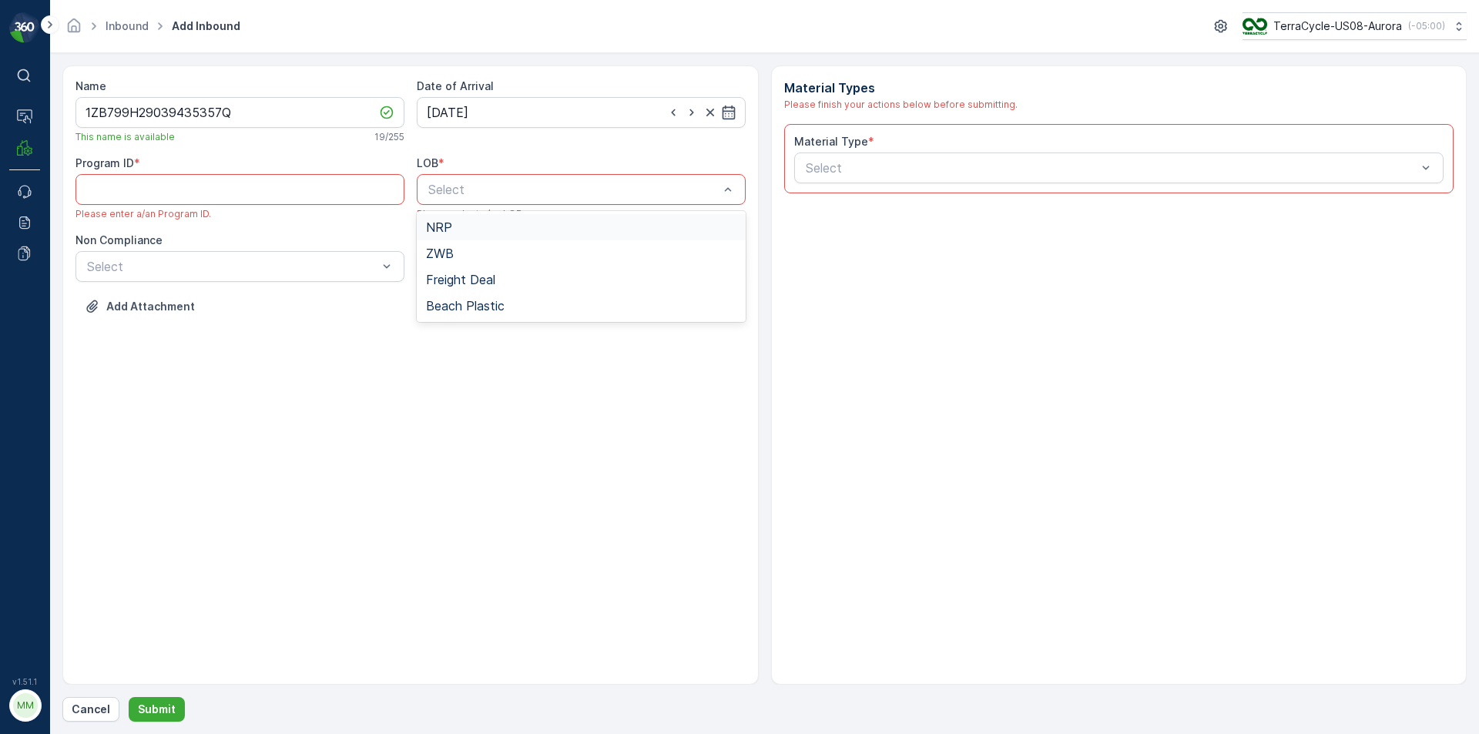
click at [443, 230] on span "NRP" at bounding box center [439, 227] width 26 height 14
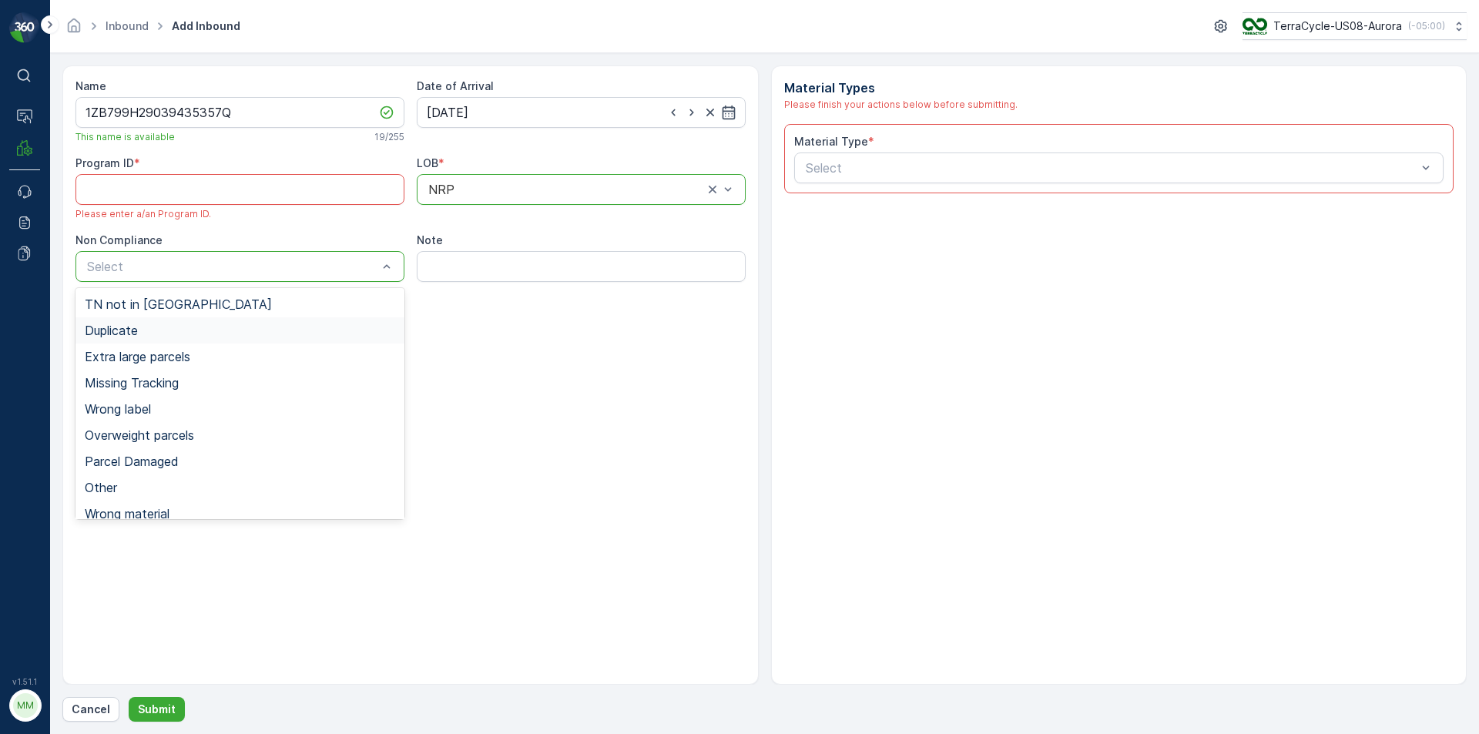
click at [109, 330] on span "Duplicate" at bounding box center [111, 331] width 53 height 14
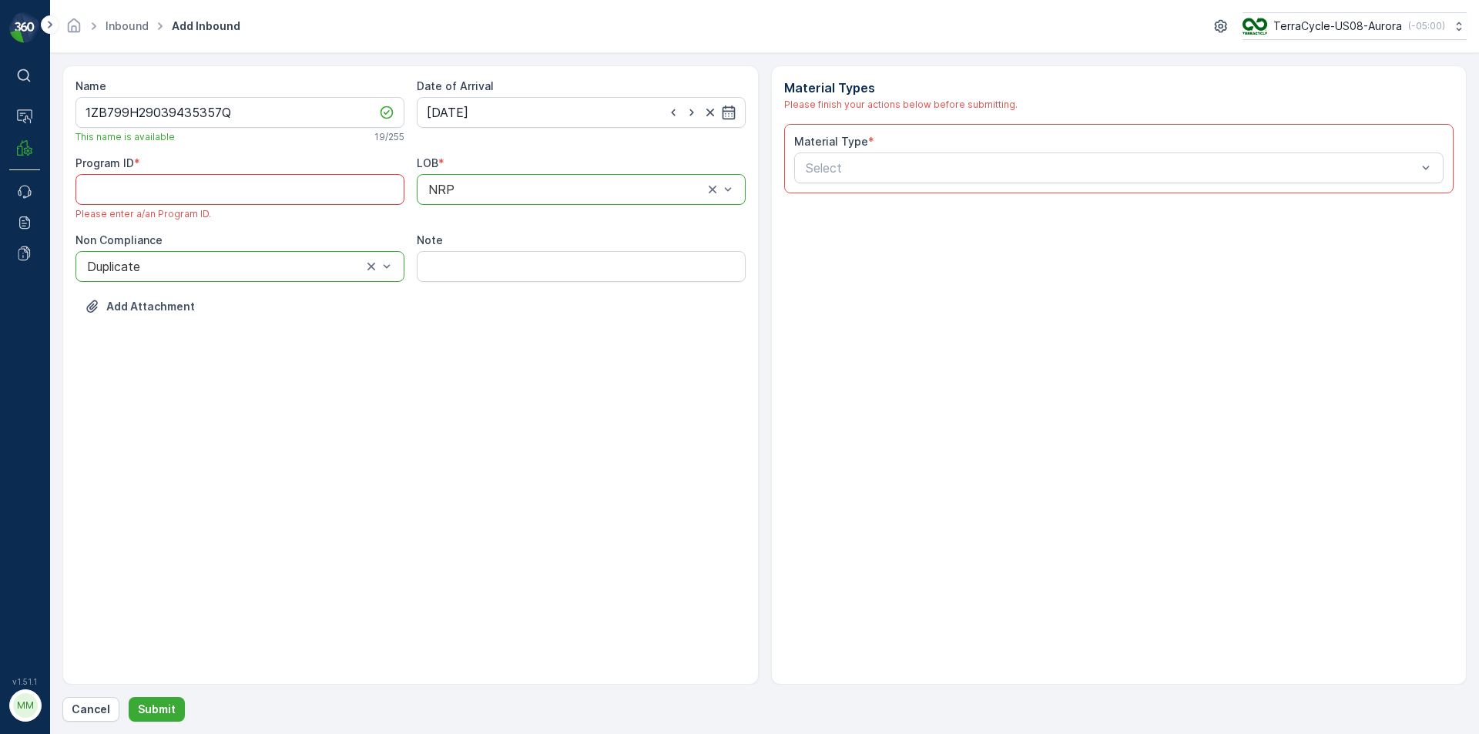
click at [193, 200] on ID "Program ID" at bounding box center [239, 189] width 329 height 31
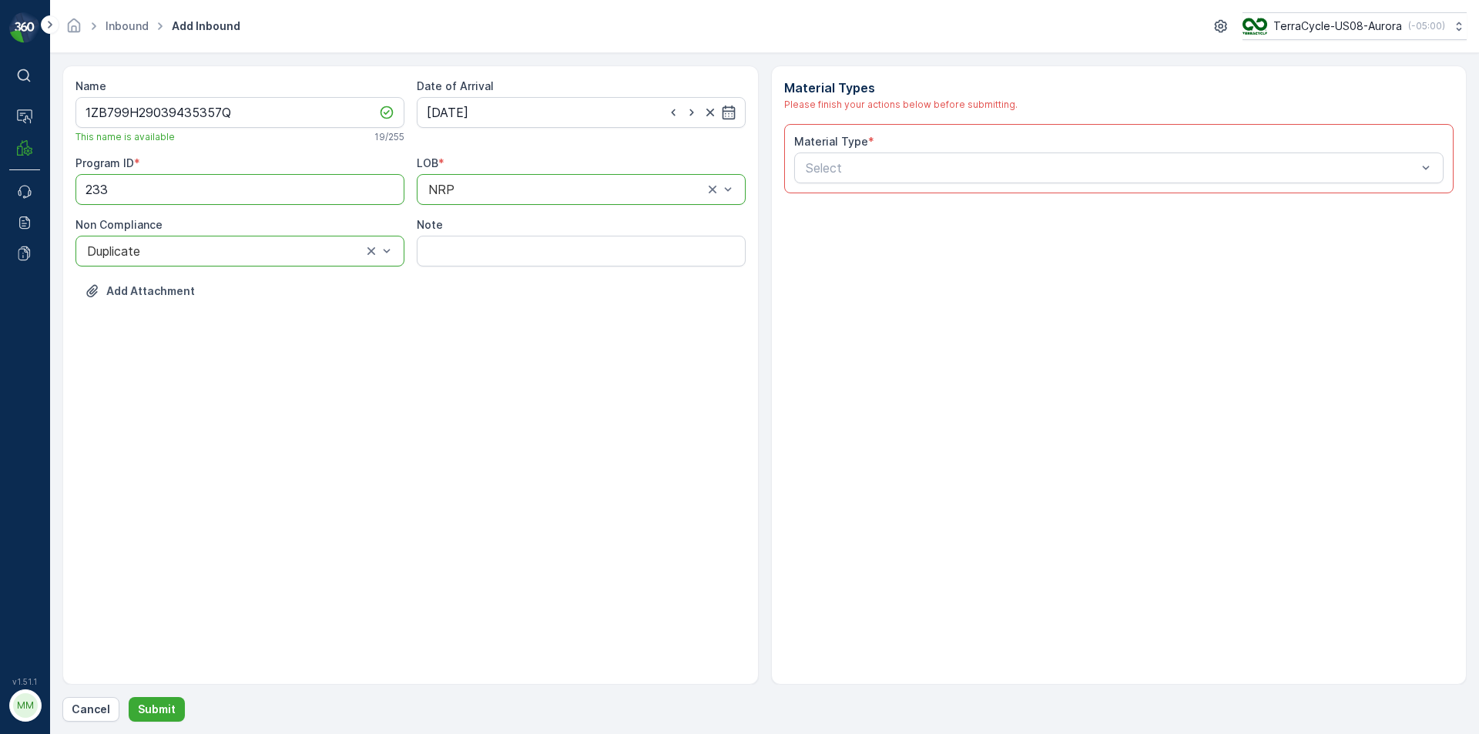
type ID "233"
click at [987, 300] on div "Material Types Please finish your actions below before submitting. Material Typ…" at bounding box center [1119, 374] width 696 height 619
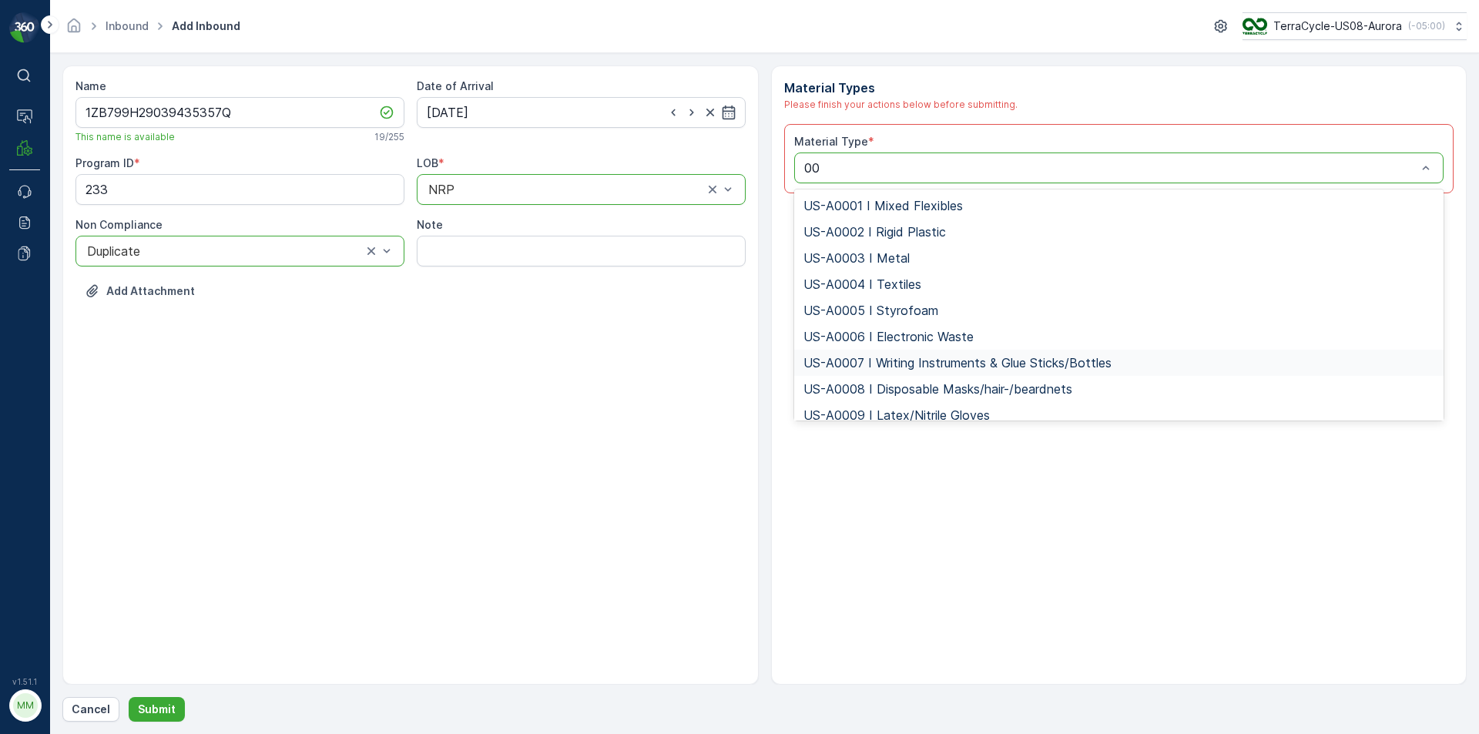
type input "0"
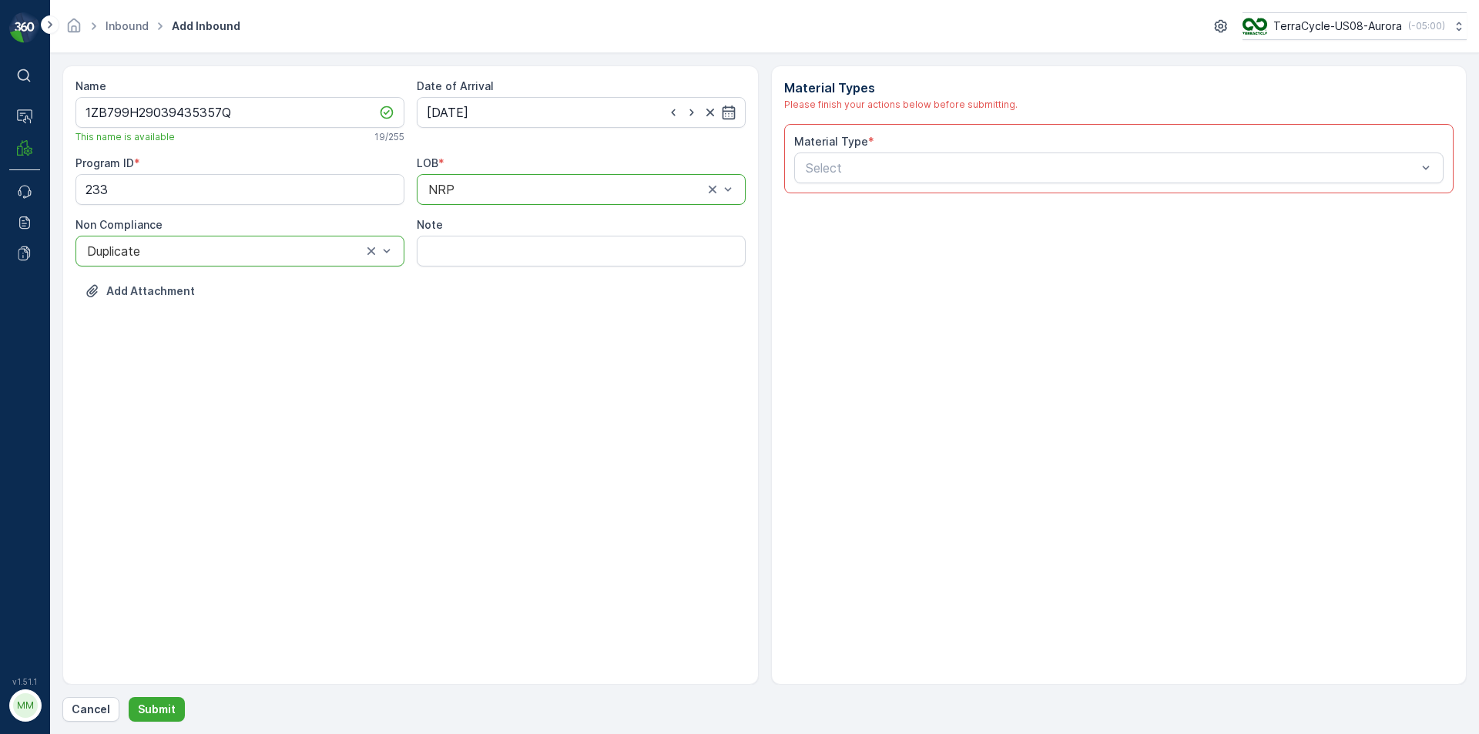
click at [857, 151] on div "Material Type * Select" at bounding box center [1119, 158] width 650 height 49
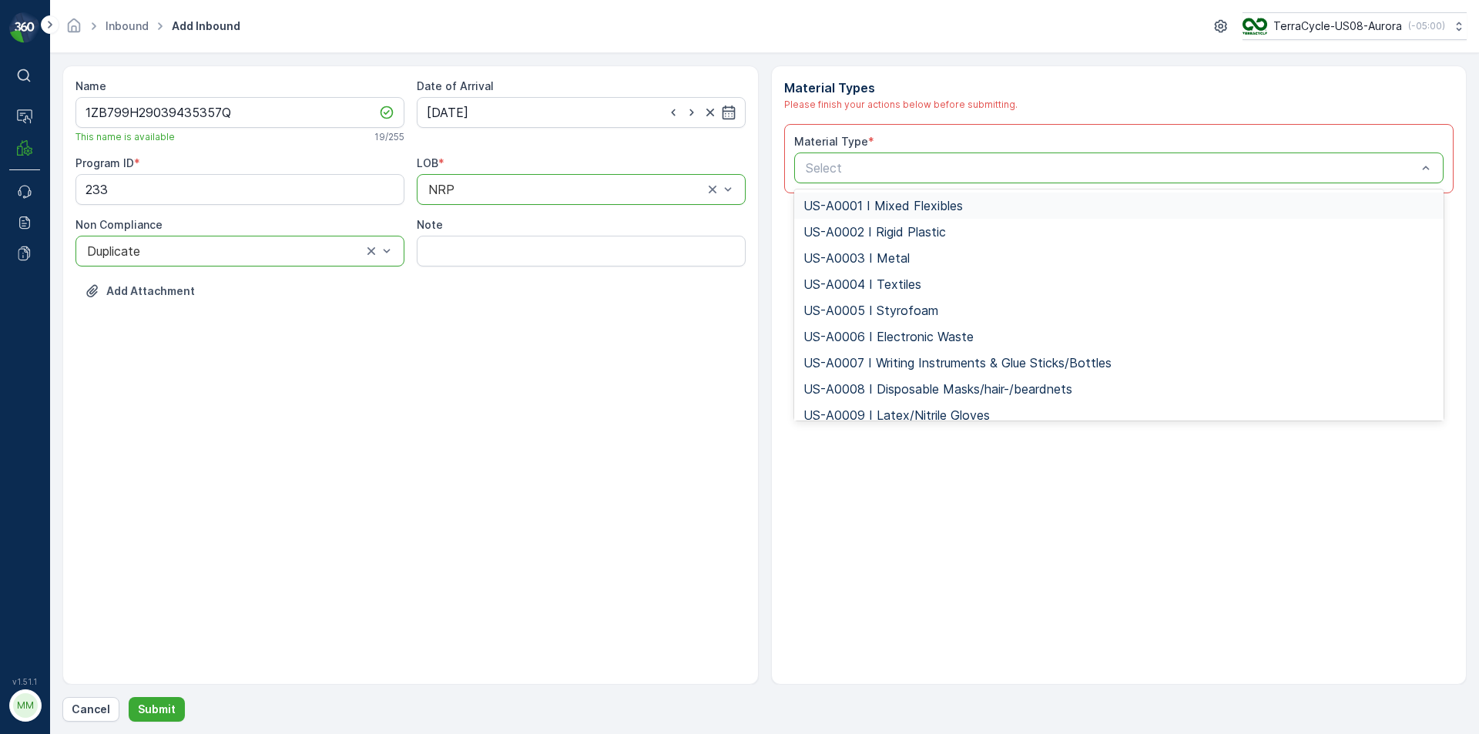
type input "US-PI0007 I Contact Lenses"
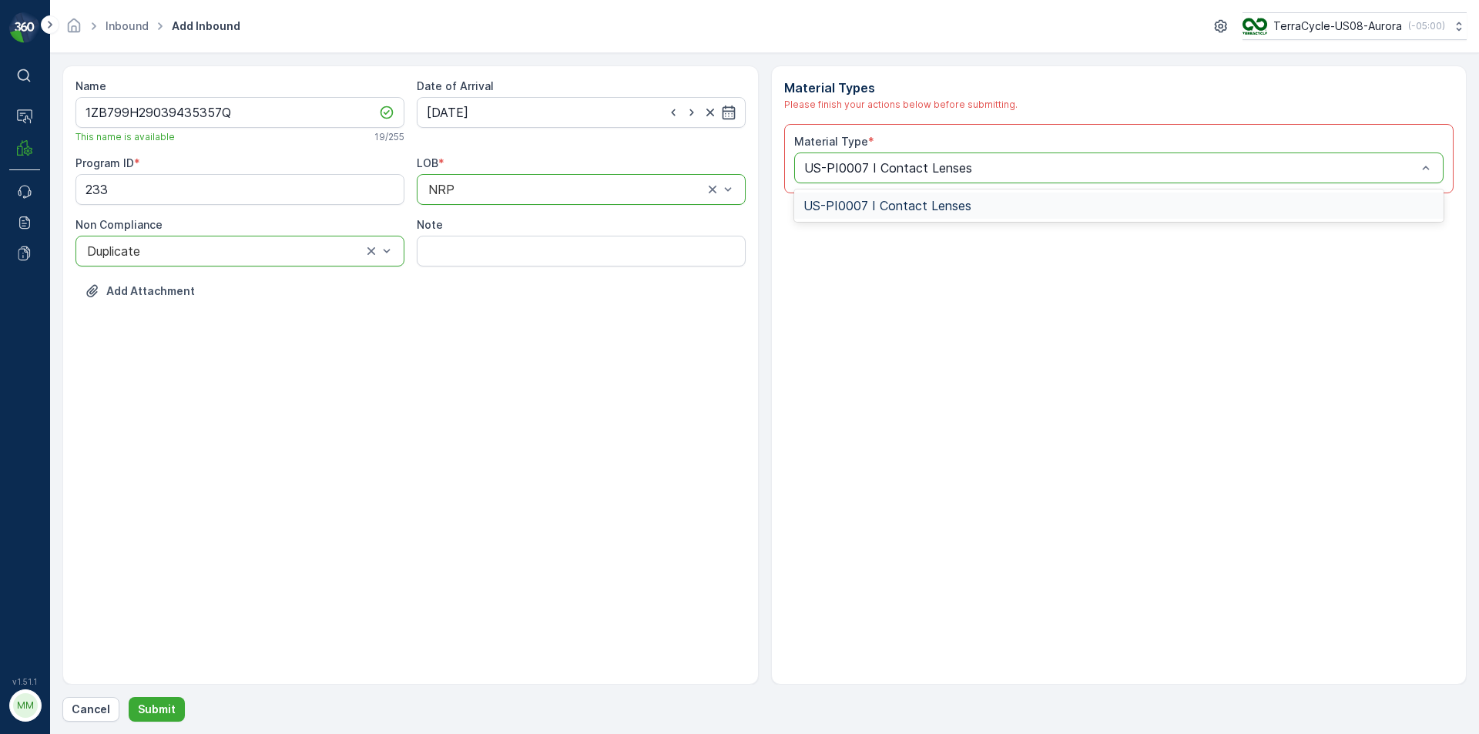
click at [881, 201] on span "US-PI0007 I Contact Lenses" at bounding box center [887, 206] width 168 height 14
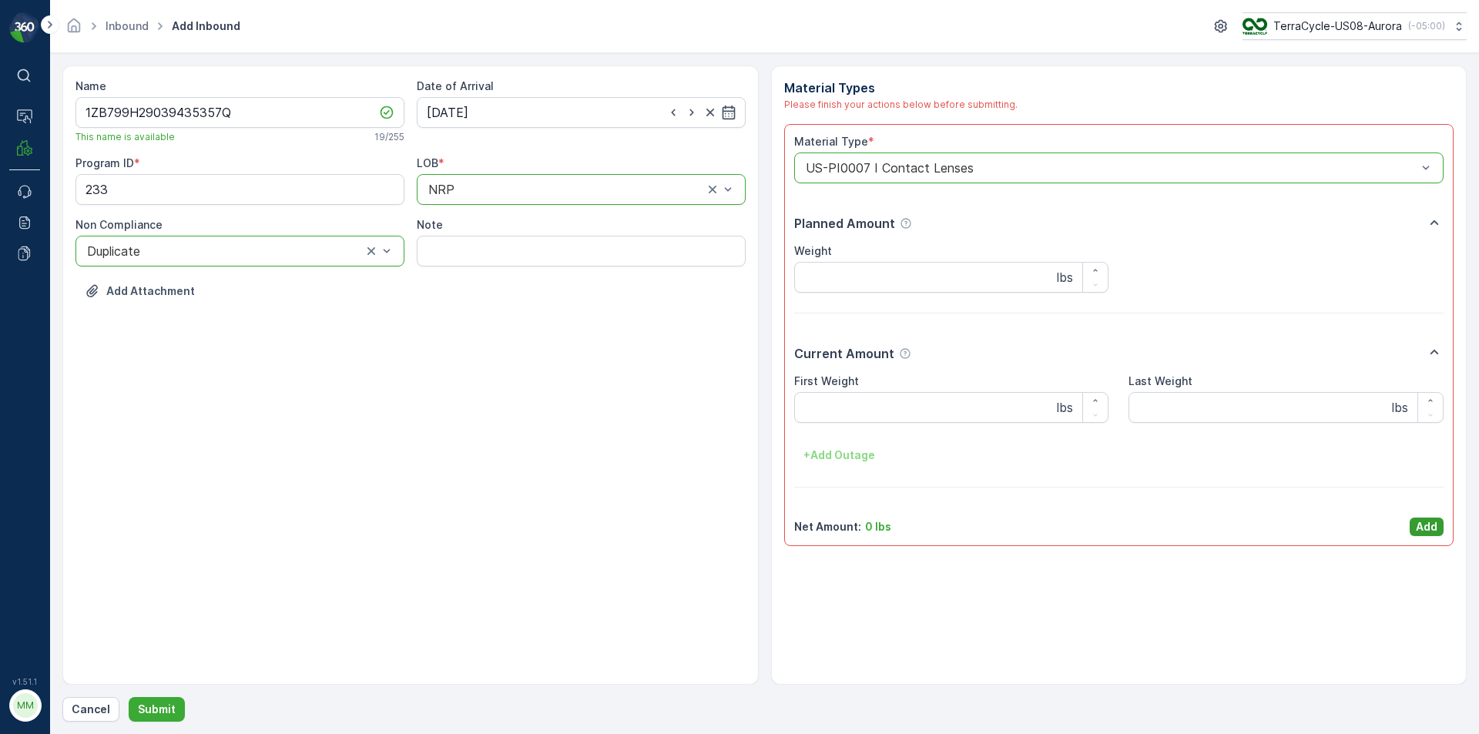
click at [1429, 531] on p "Add" at bounding box center [1427, 526] width 22 height 15
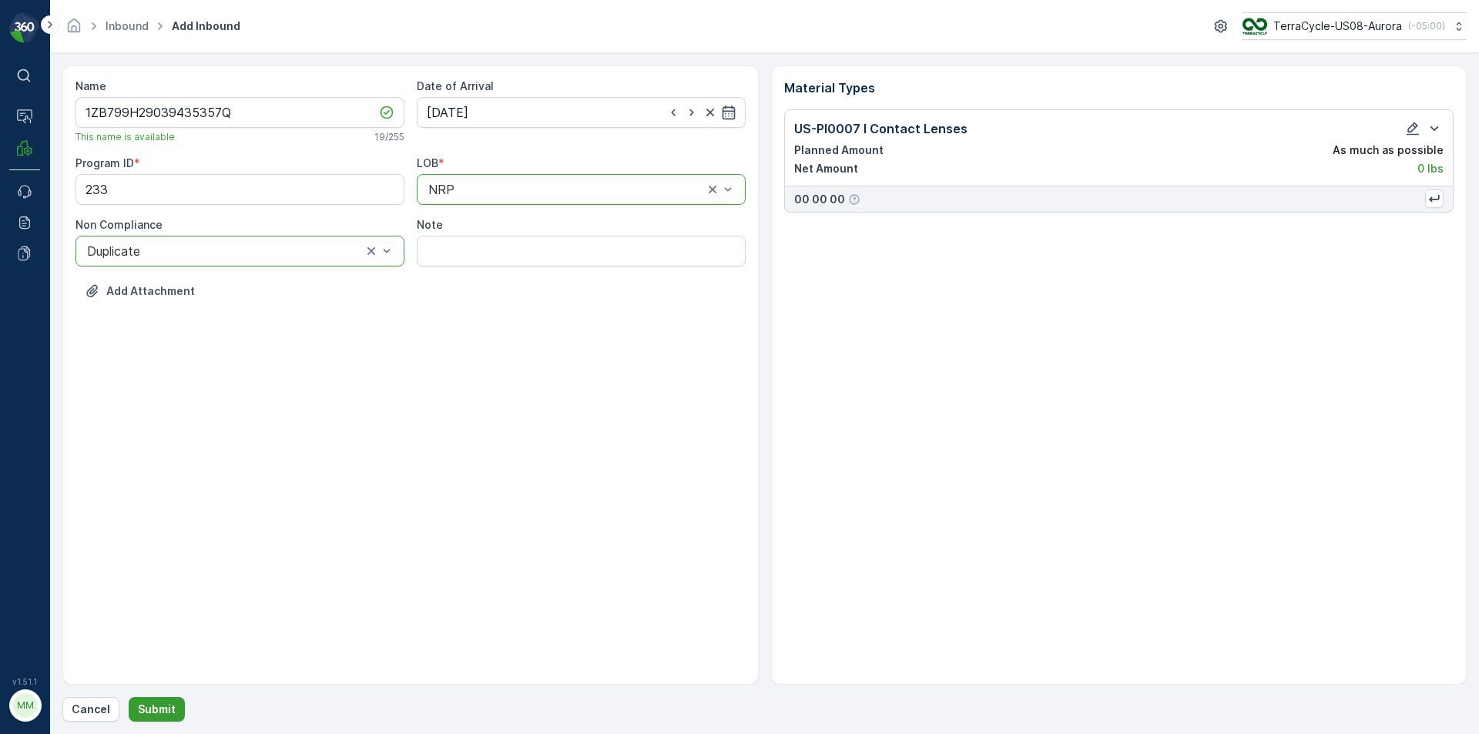
click at [149, 707] on p "Submit" at bounding box center [157, 709] width 38 height 15
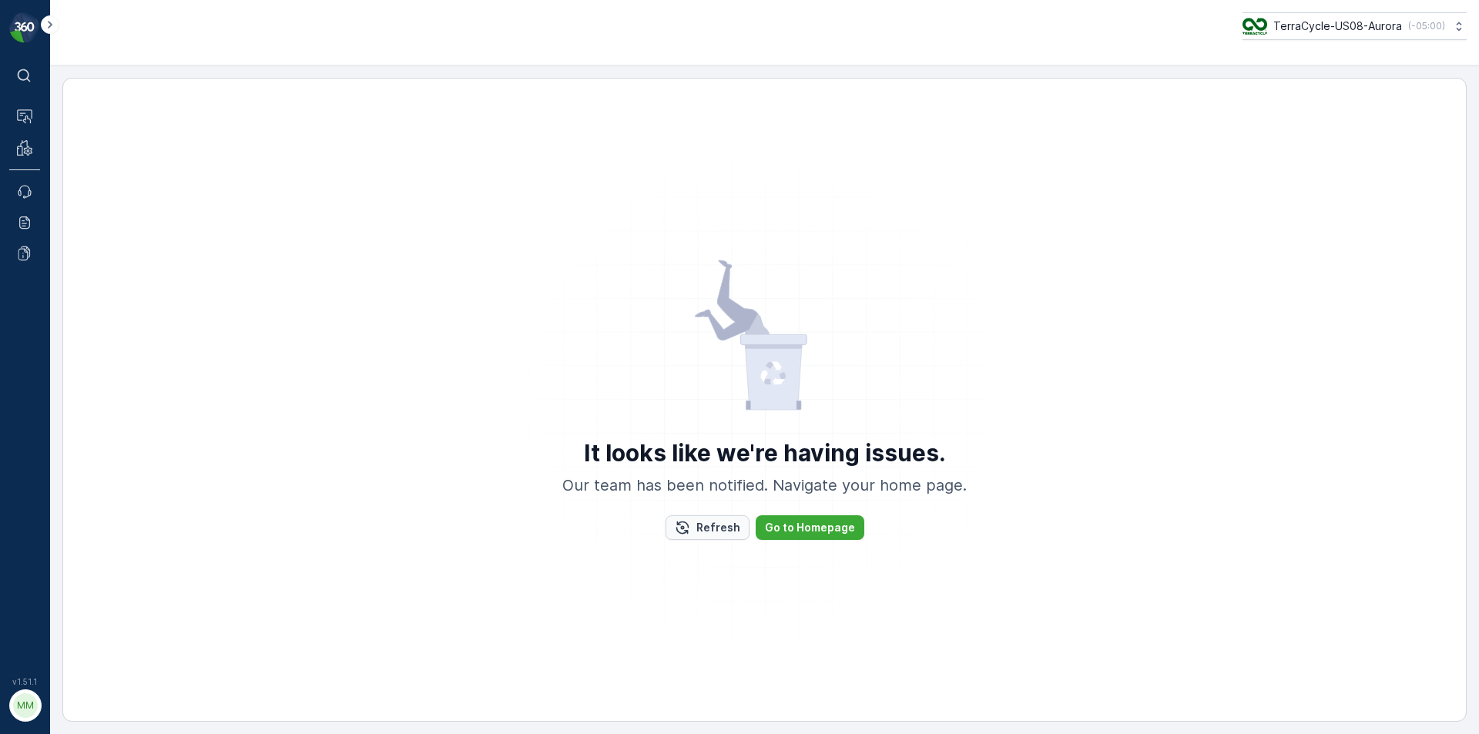
click at [716, 528] on p "Refresh" at bounding box center [718, 527] width 44 height 15
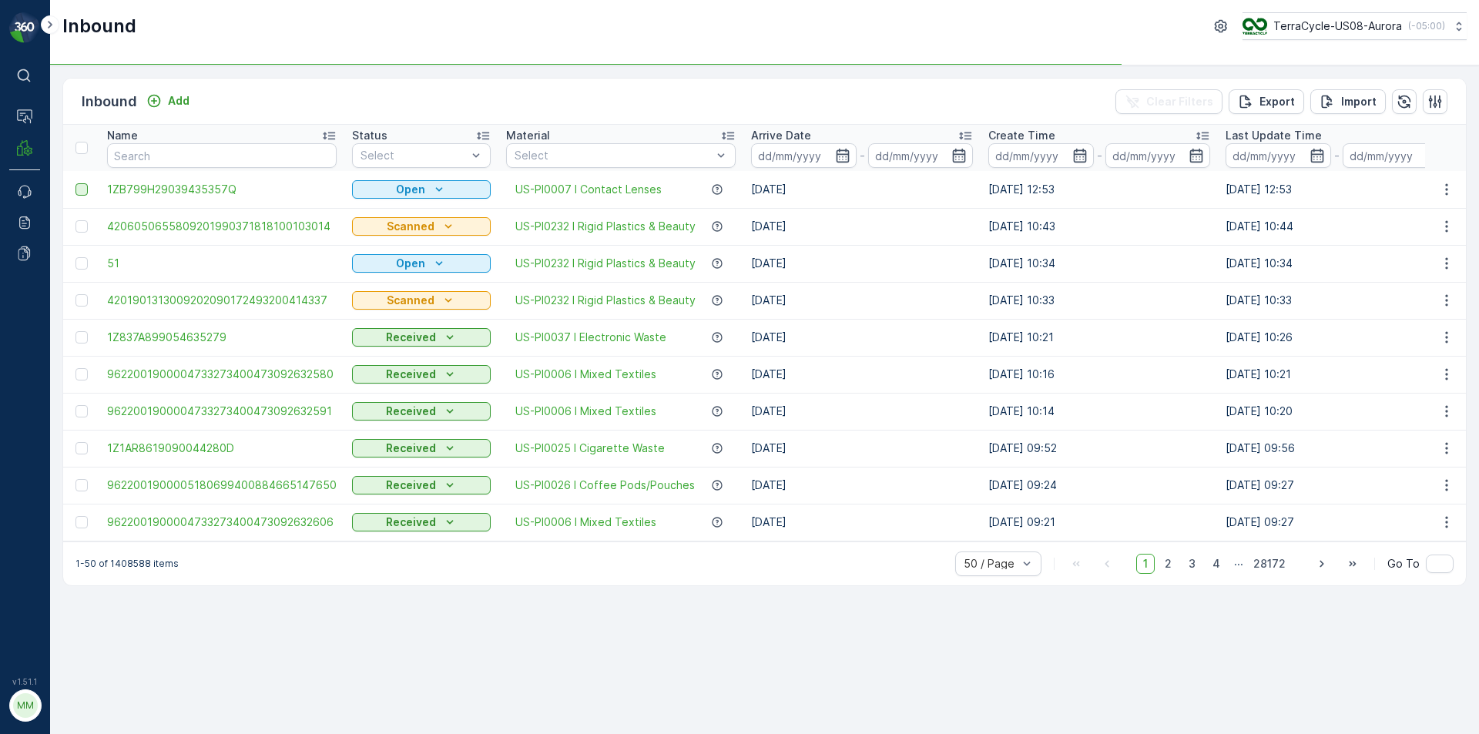
click at [83, 193] on div at bounding box center [81, 189] width 12 height 12
click at [75, 183] on input "checkbox" at bounding box center [75, 183] width 0 height 0
click at [1316, 102] on p "Print QR" at bounding box center [1302, 101] width 46 height 15
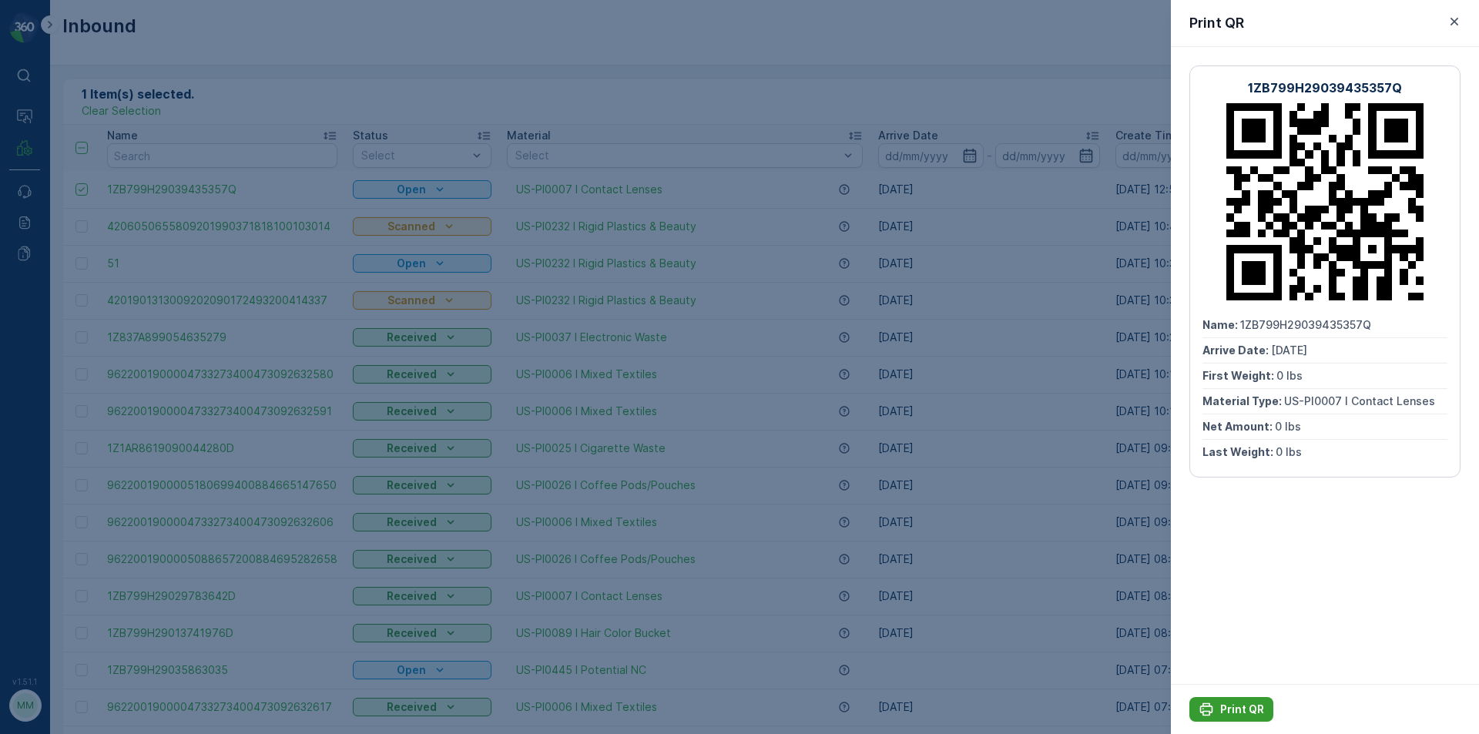
click at [1256, 704] on p "Print QR" at bounding box center [1242, 709] width 44 height 15
click at [1458, 25] on icon "button" at bounding box center [1454, 21] width 15 height 15
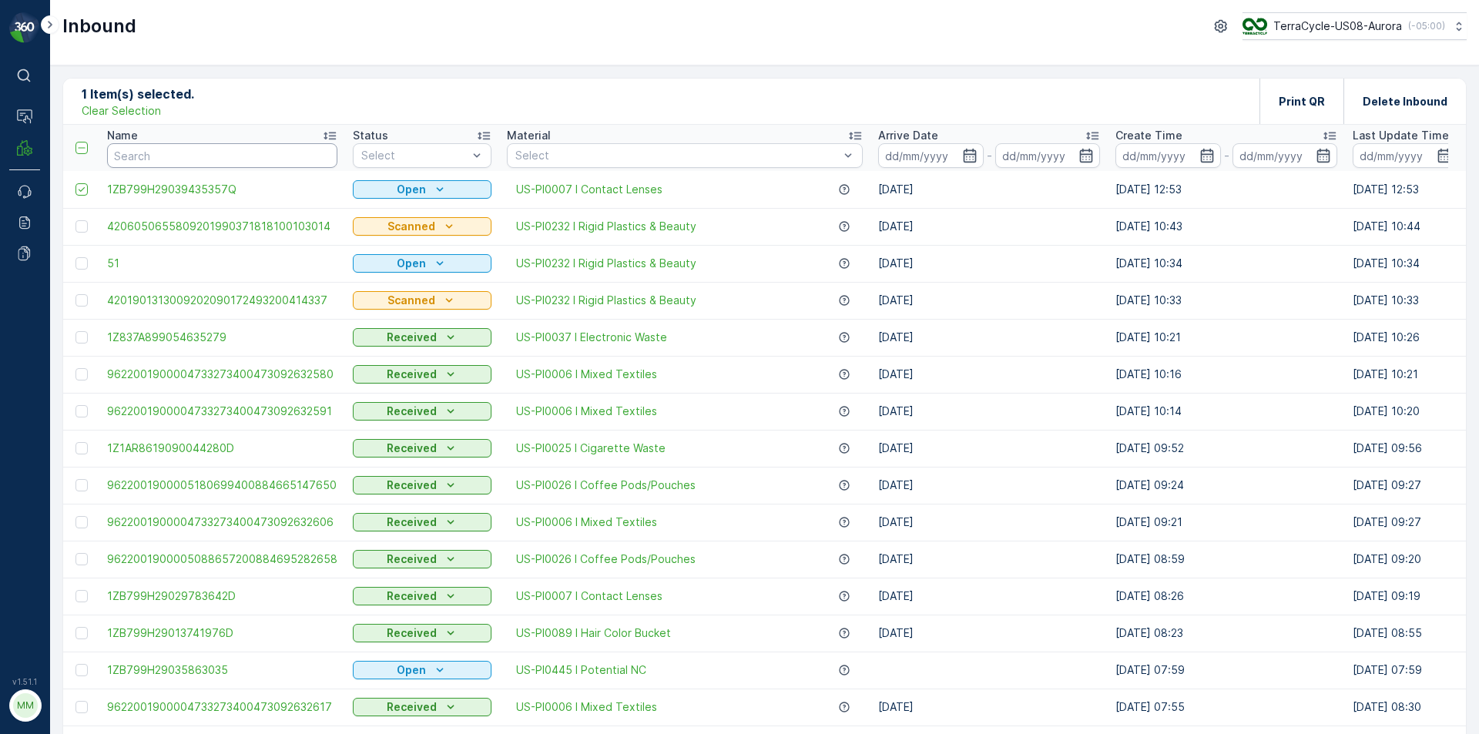
click at [279, 166] on input "text" at bounding box center [222, 155] width 230 height 25
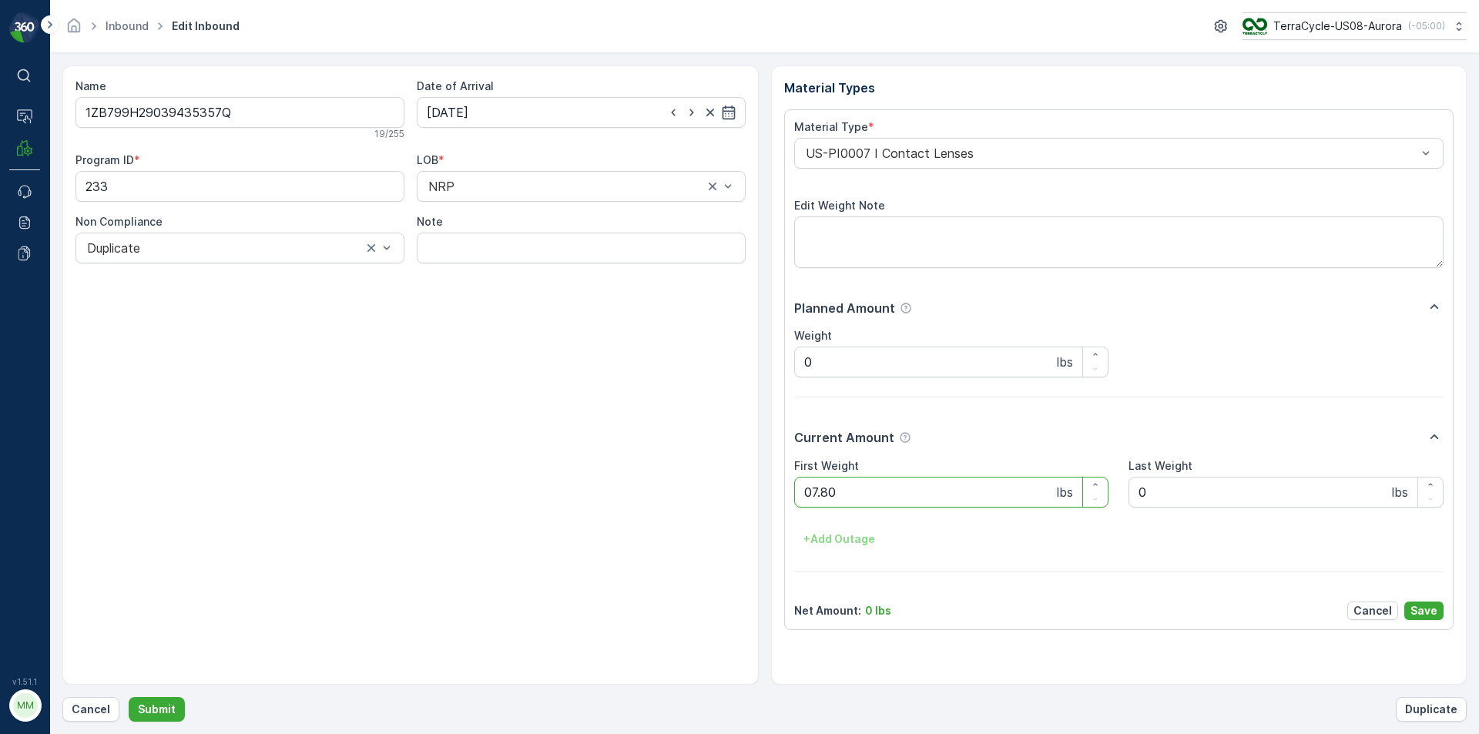
click at [129, 697] on button "Submit" at bounding box center [157, 709] width 56 height 25
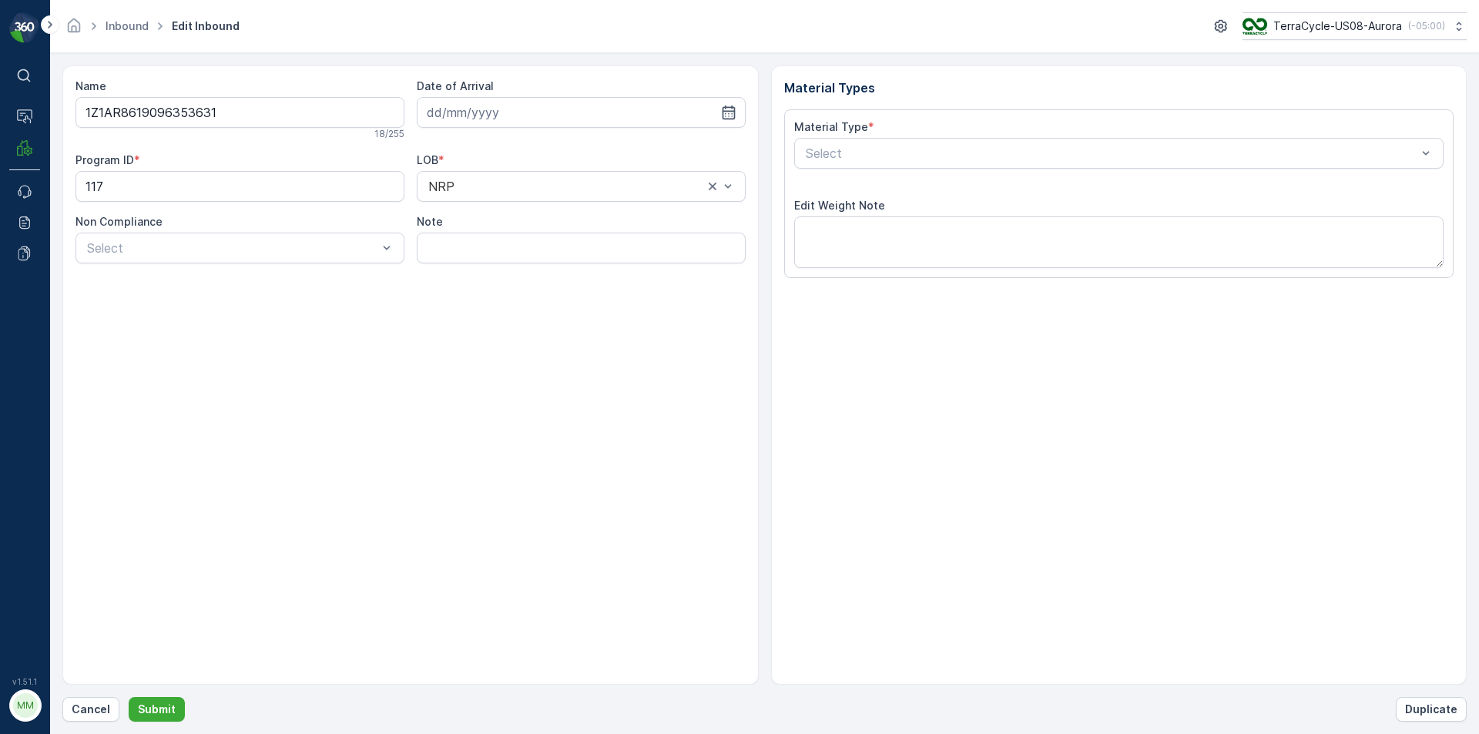
type input "[DATE]"
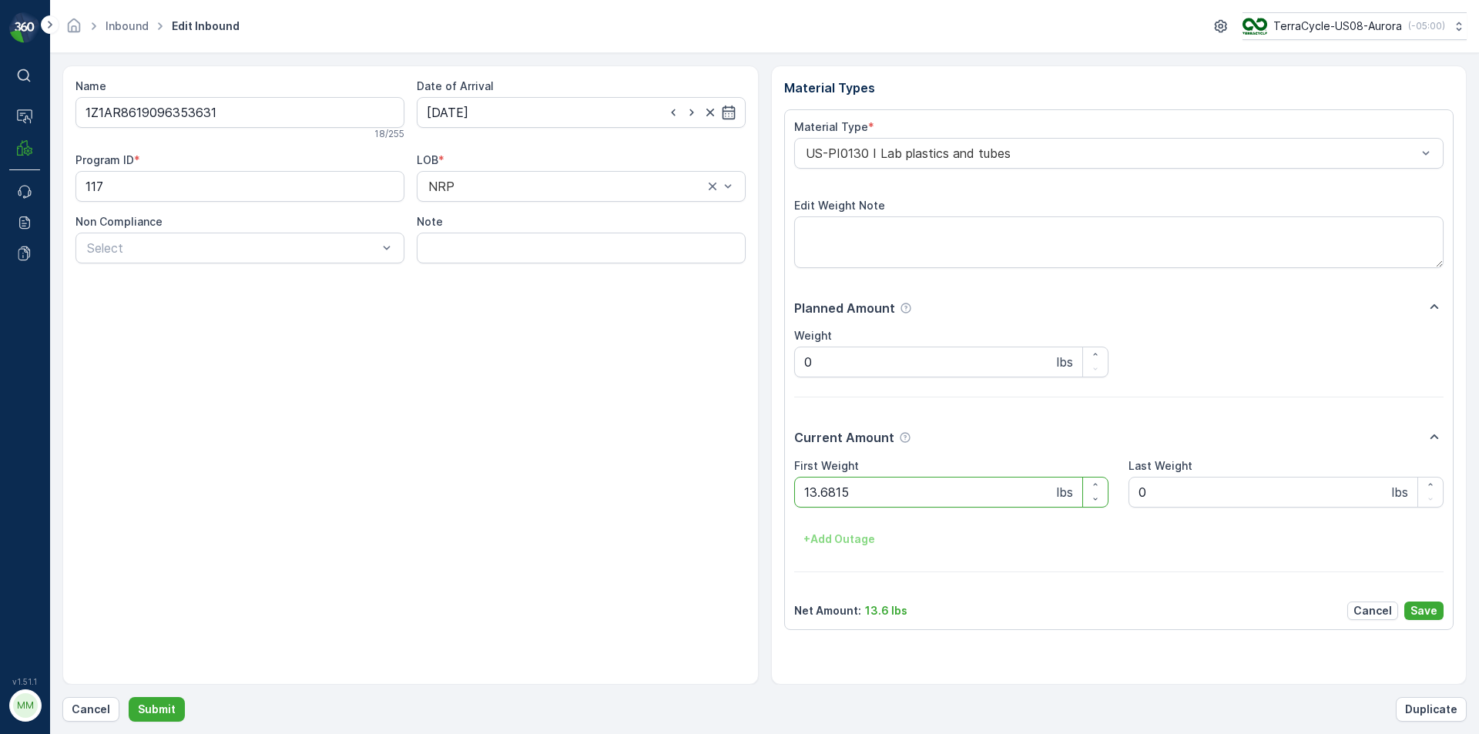
click at [129, 697] on button "Submit" at bounding box center [157, 709] width 56 height 25
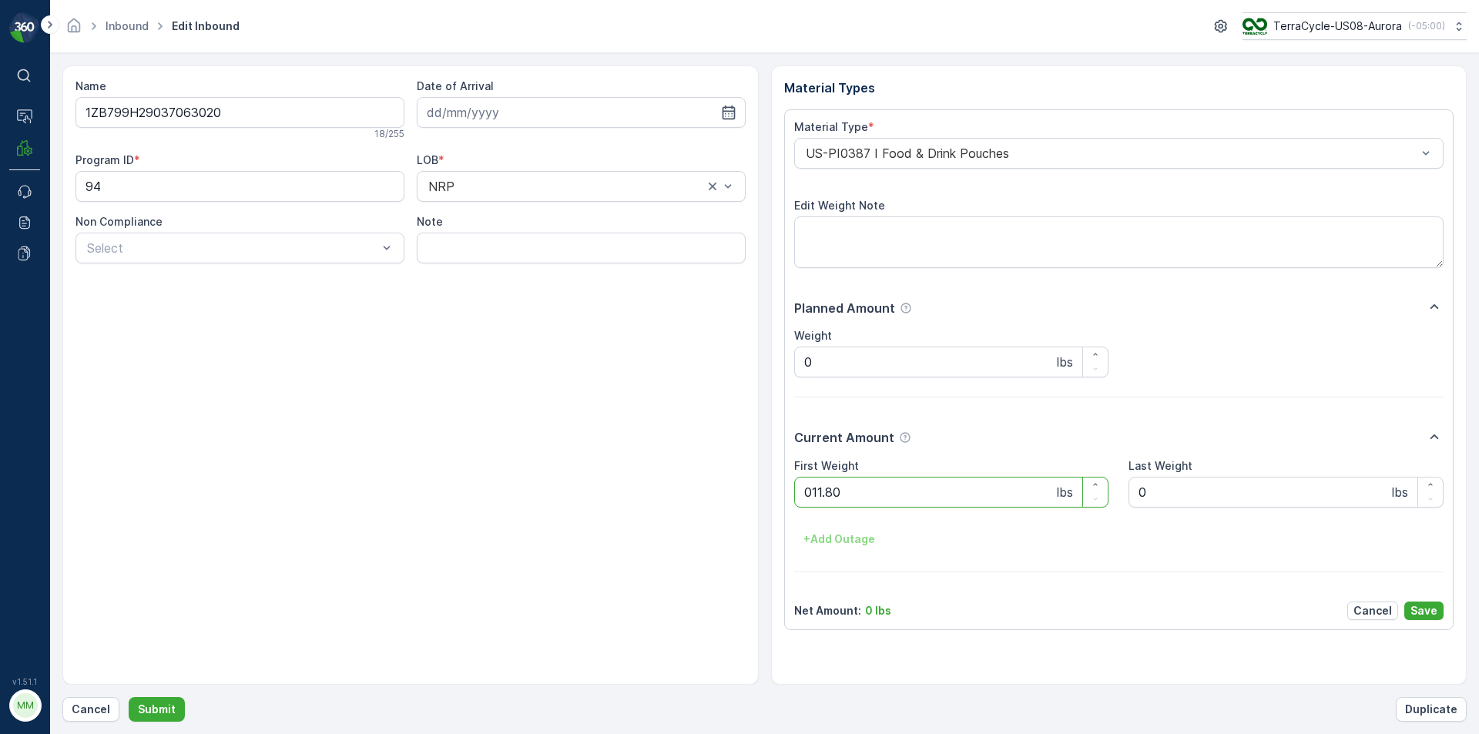
click at [129, 697] on button "Submit" at bounding box center [157, 709] width 56 height 25
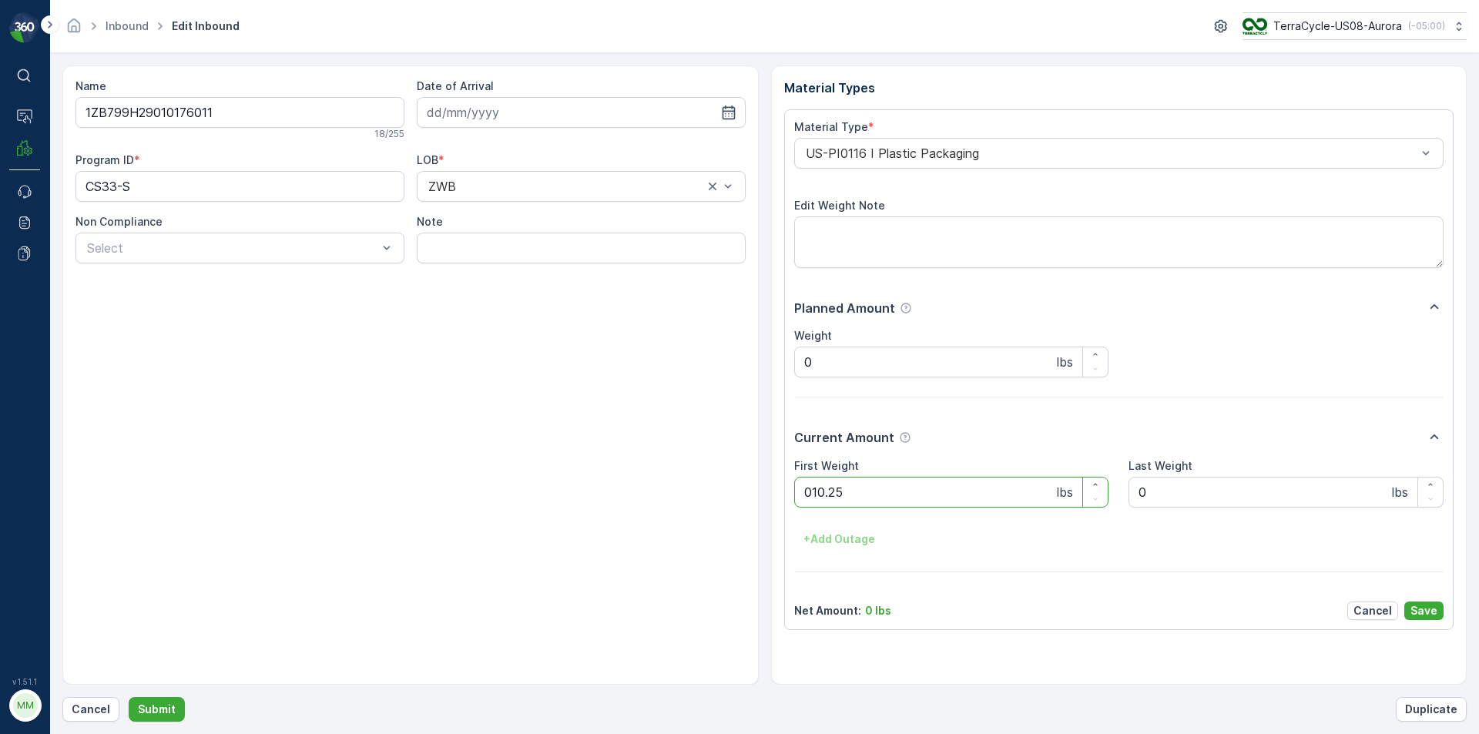
click at [129, 697] on button "Submit" at bounding box center [157, 709] width 56 height 25
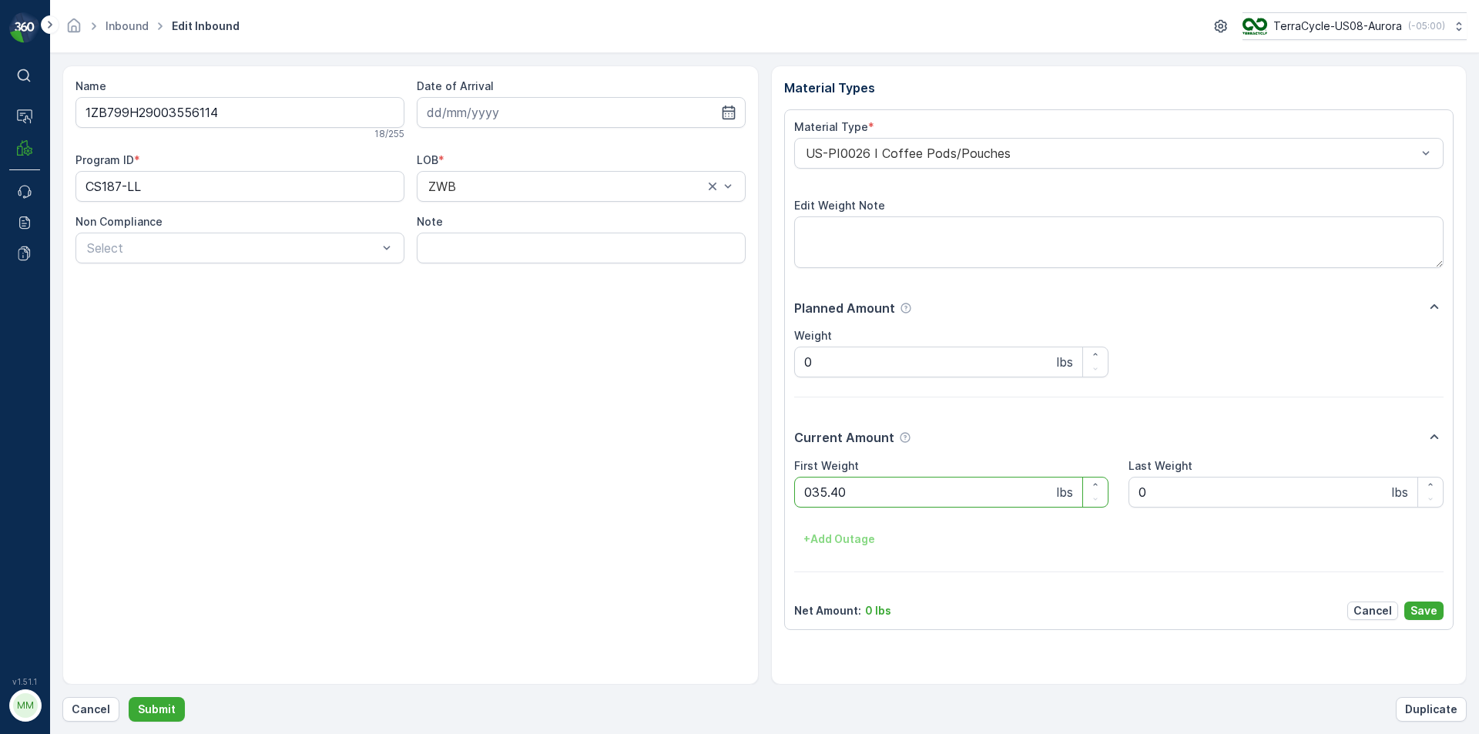
click at [129, 697] on button "Submit" at bounding box center [157, 709] width 56 height 25
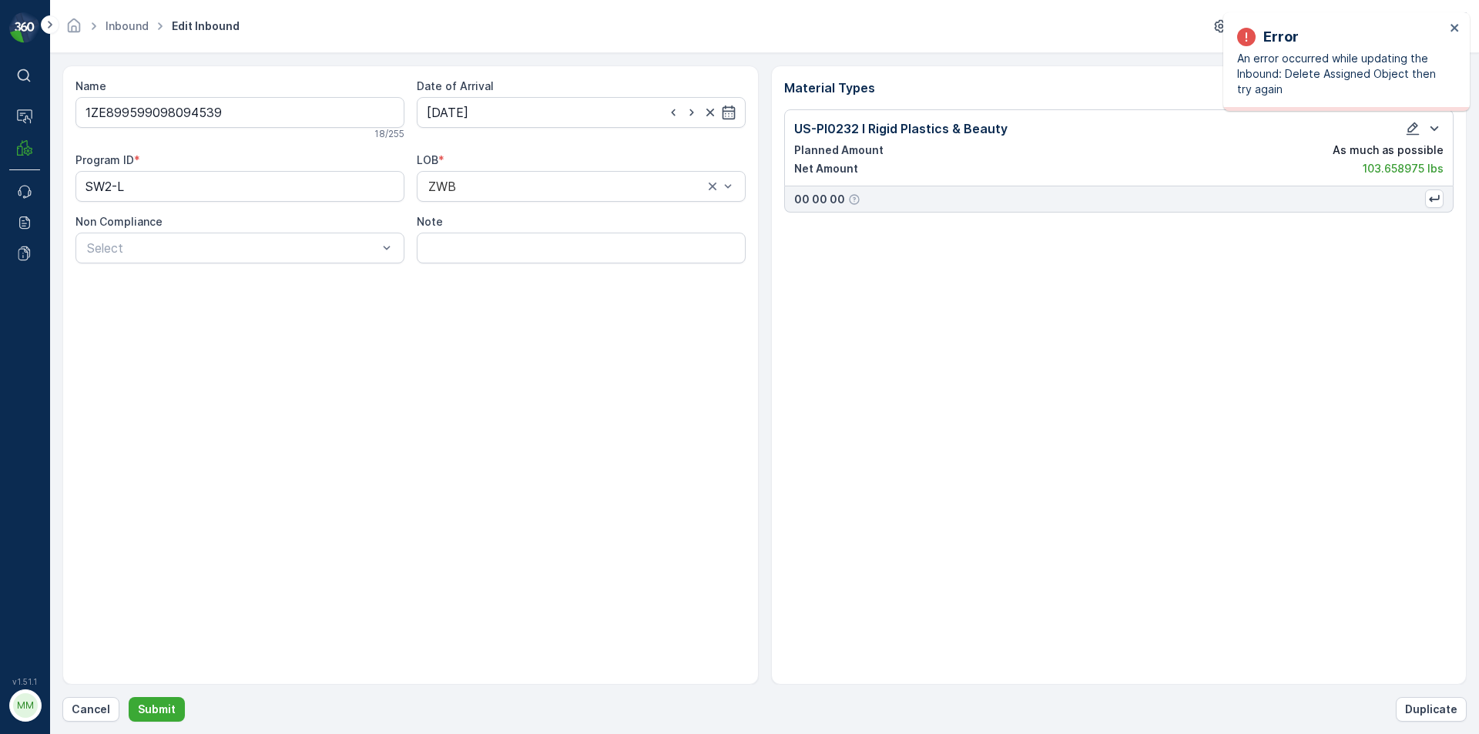
click at [1465, 23] on div "Error An error occurred while updating the Inbound: Delete Assigned Object then…" at bounding box center [1346, 61] width 246 height 99
click at [1459, 25] on icon "close" at bounding box center [1455, 28] width 11 height 12
click at [87, 711] on p "Cancel" at bounding box center [91, 709] width 39 height 15
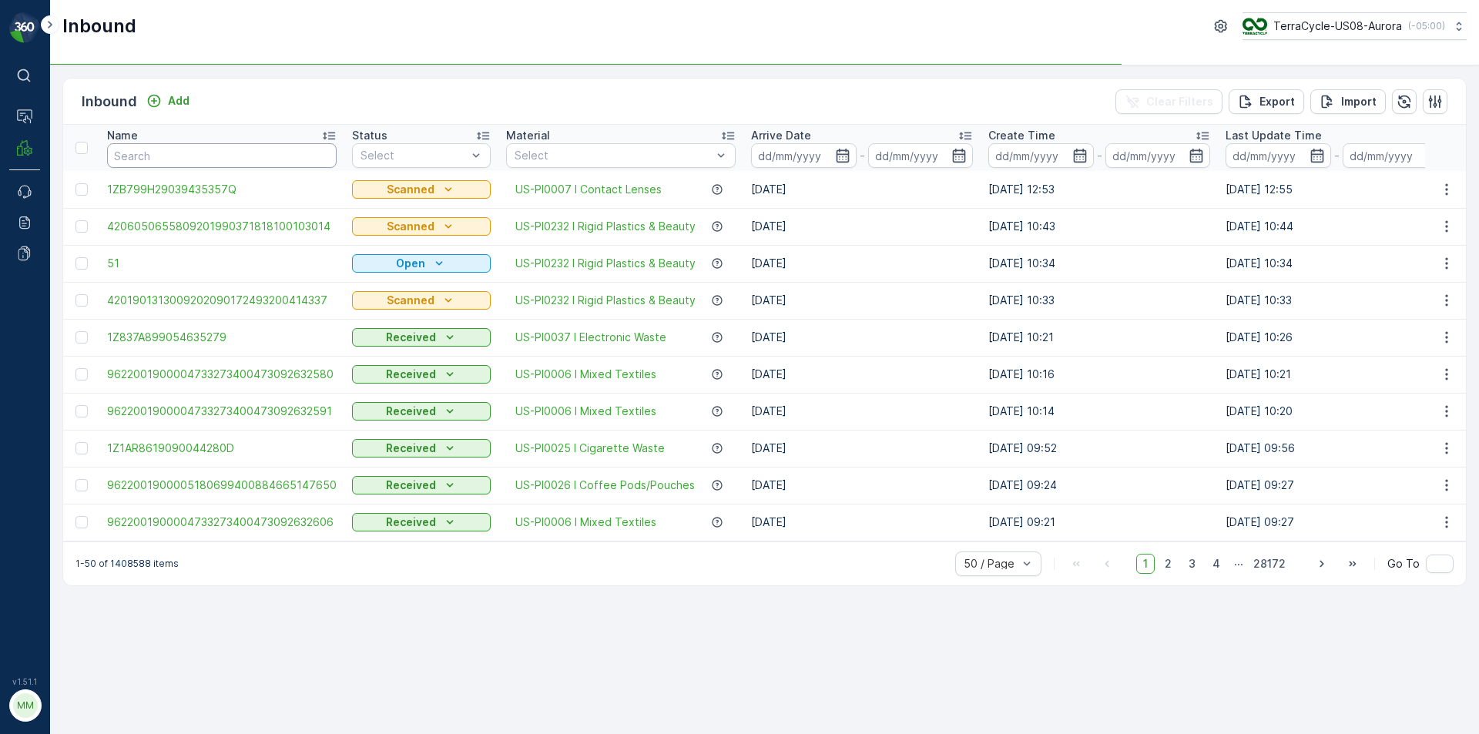
click at [197, 148] on input "text" at bounding box center [222, 155] width 230 height 25
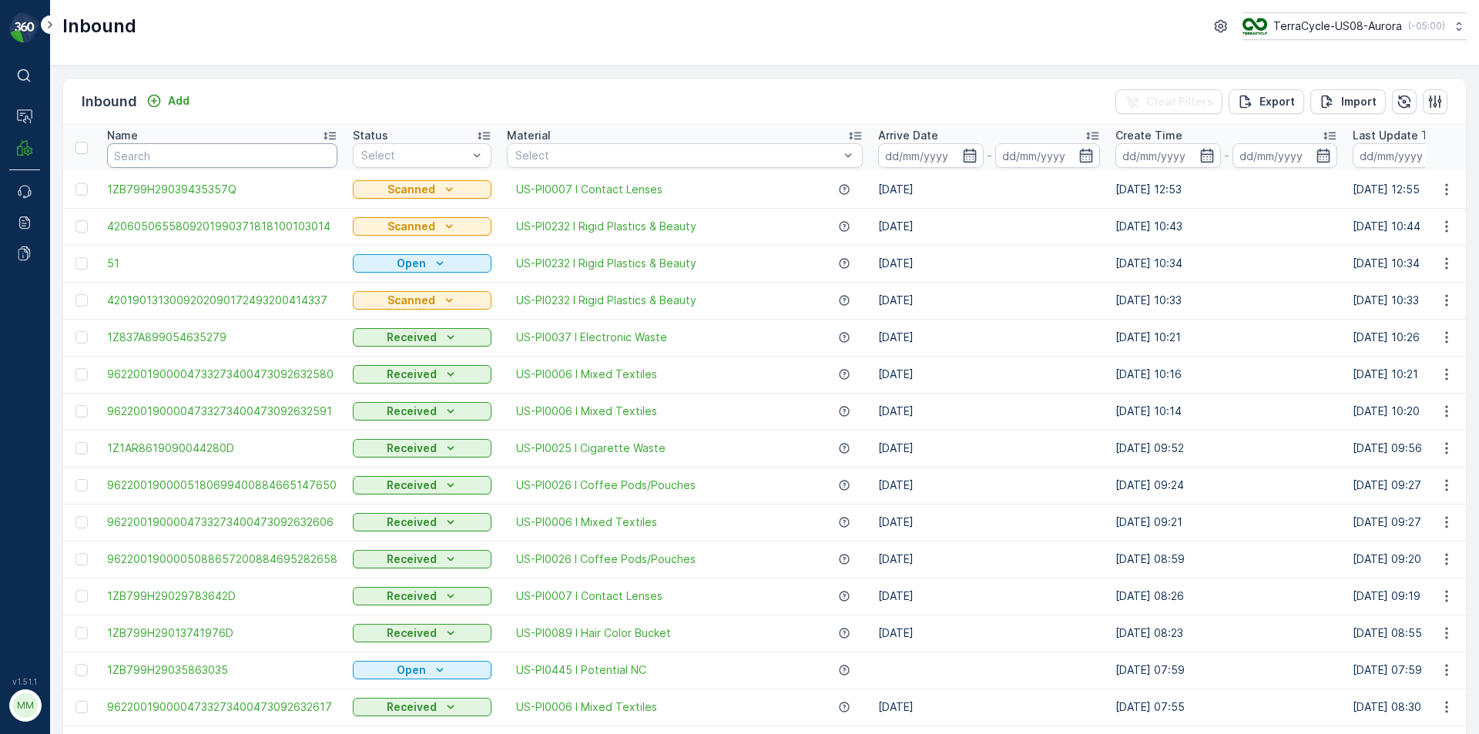
click at [197, 148] on input "text" at bounding box center [222, 155] width 230 height 25
type input "980954"
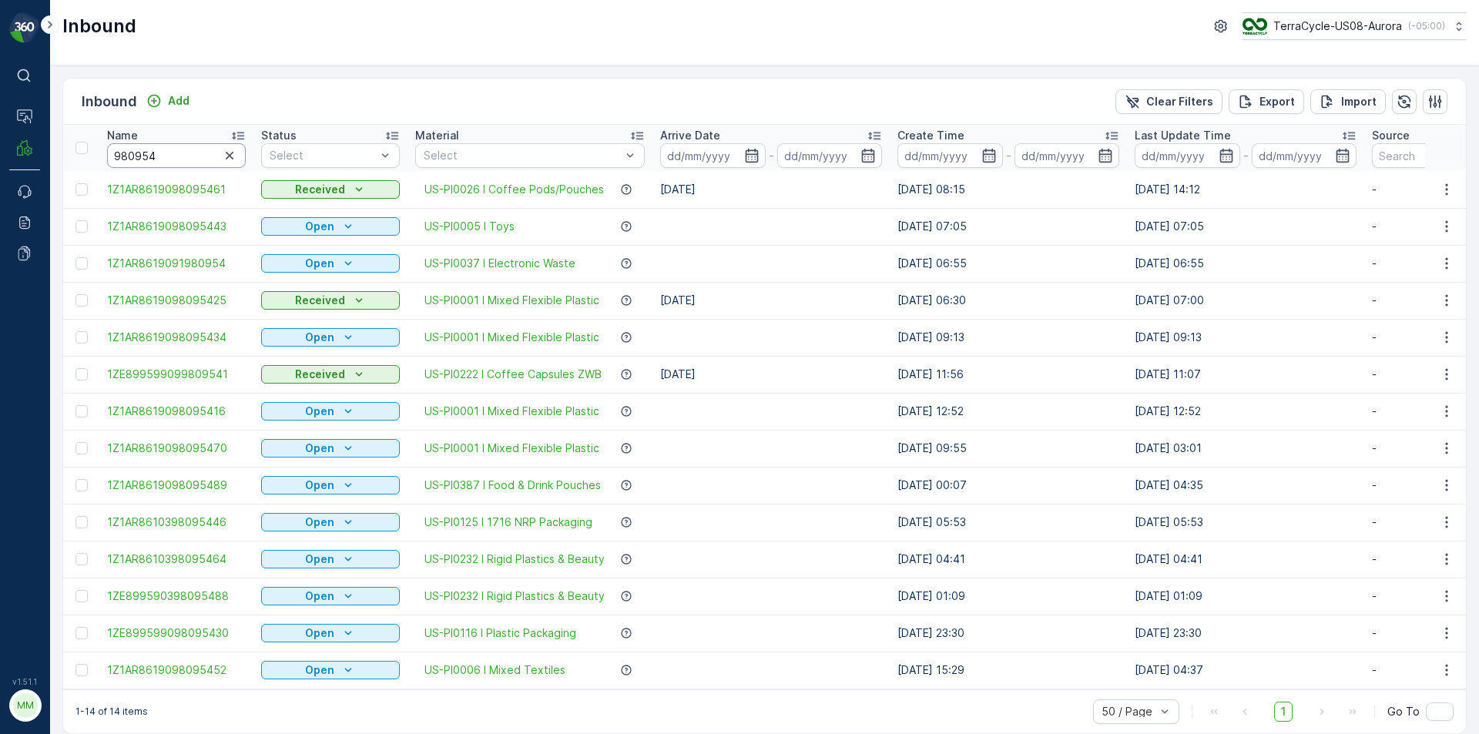
click at [165, 153] on input "980954" at bounding box center [176, 155] width 139 height 25
type input "98094539"
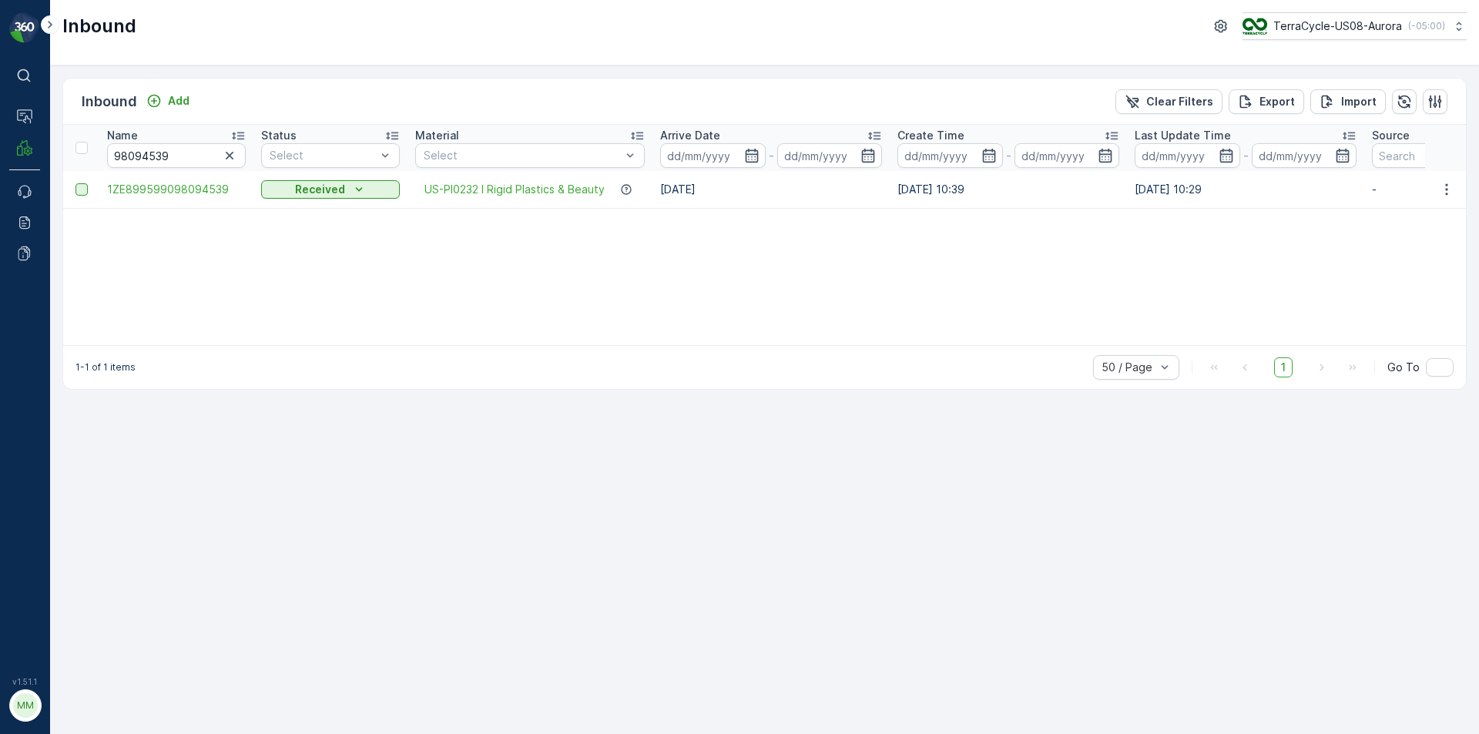
click at [86, 194] on div at bounding box center [81, 189] width 12 height 12
click at [75, 183] on input "checkbox" at bounding box center [75, 183] width 0 height 0
click at [1296, 104] on p "Print QR" at bounding box center [1302, 101] width 46 height 15
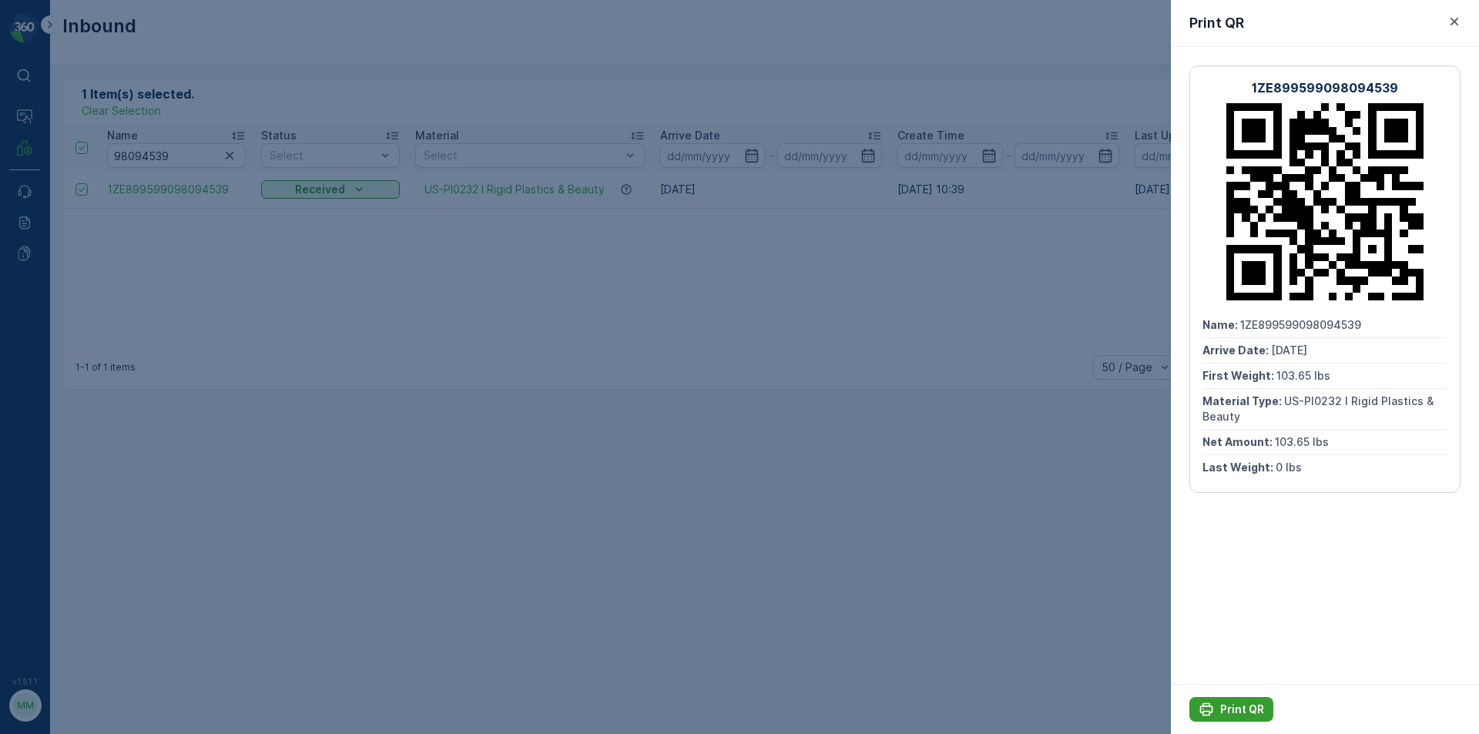
click at [1227, 706] on p "Print QR" at bounding box center [1242, 709] width 44 height 15
click at [1453, 25] on icon "button" at bounding box center [1454, 21] width 15 height 15
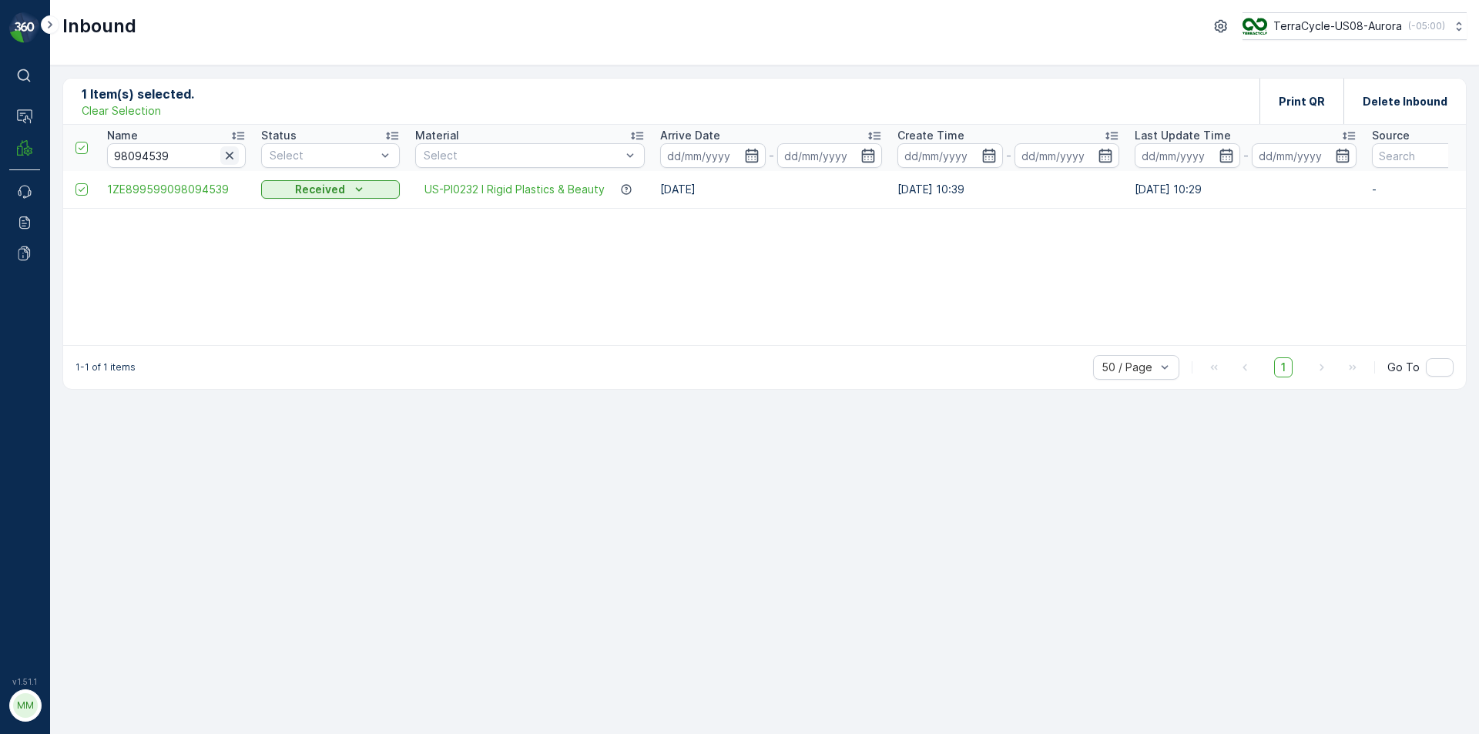
click at [231, 160] on icon "button" at bounding box center [229, 155] width 15 height 15
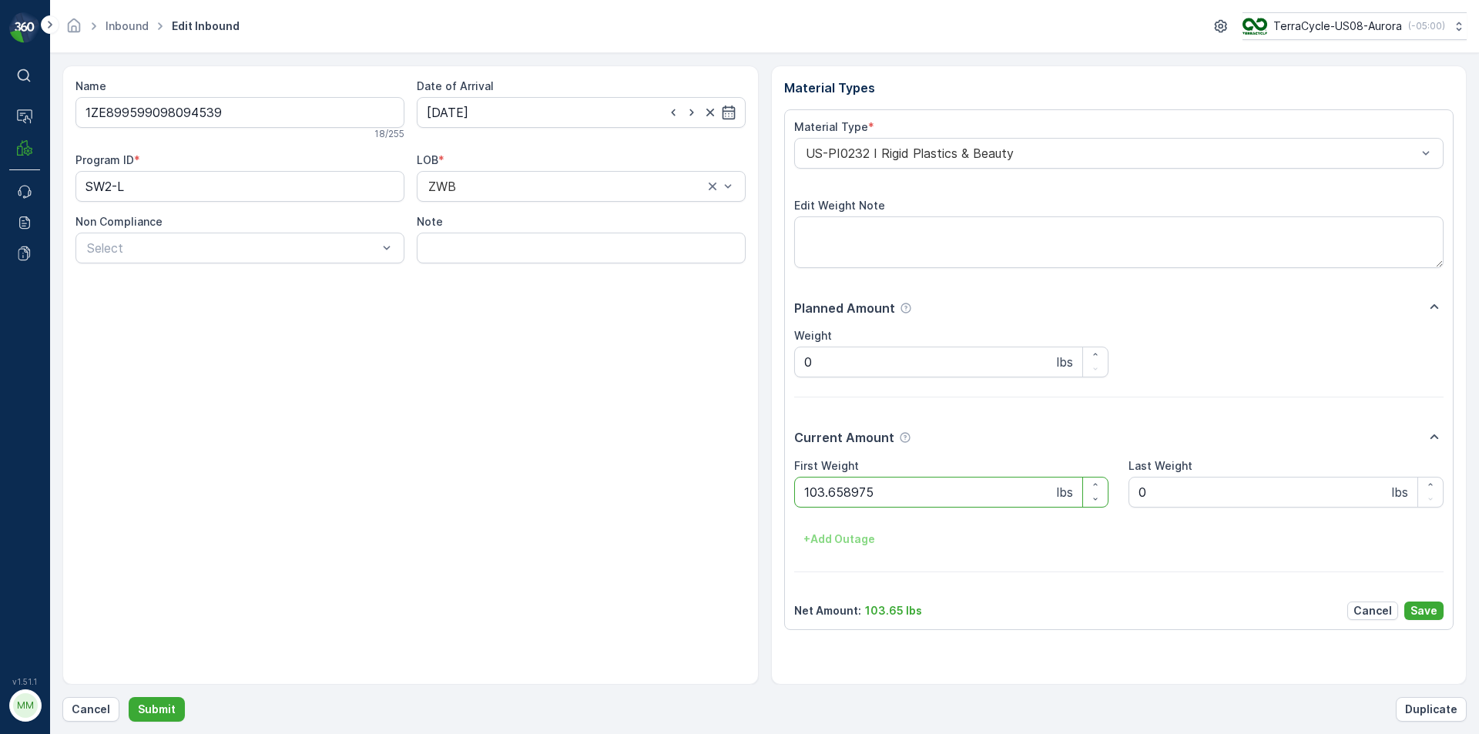
click at [129, 697] on button "Submit" at bounding box center [157, 709] width 56 height 25
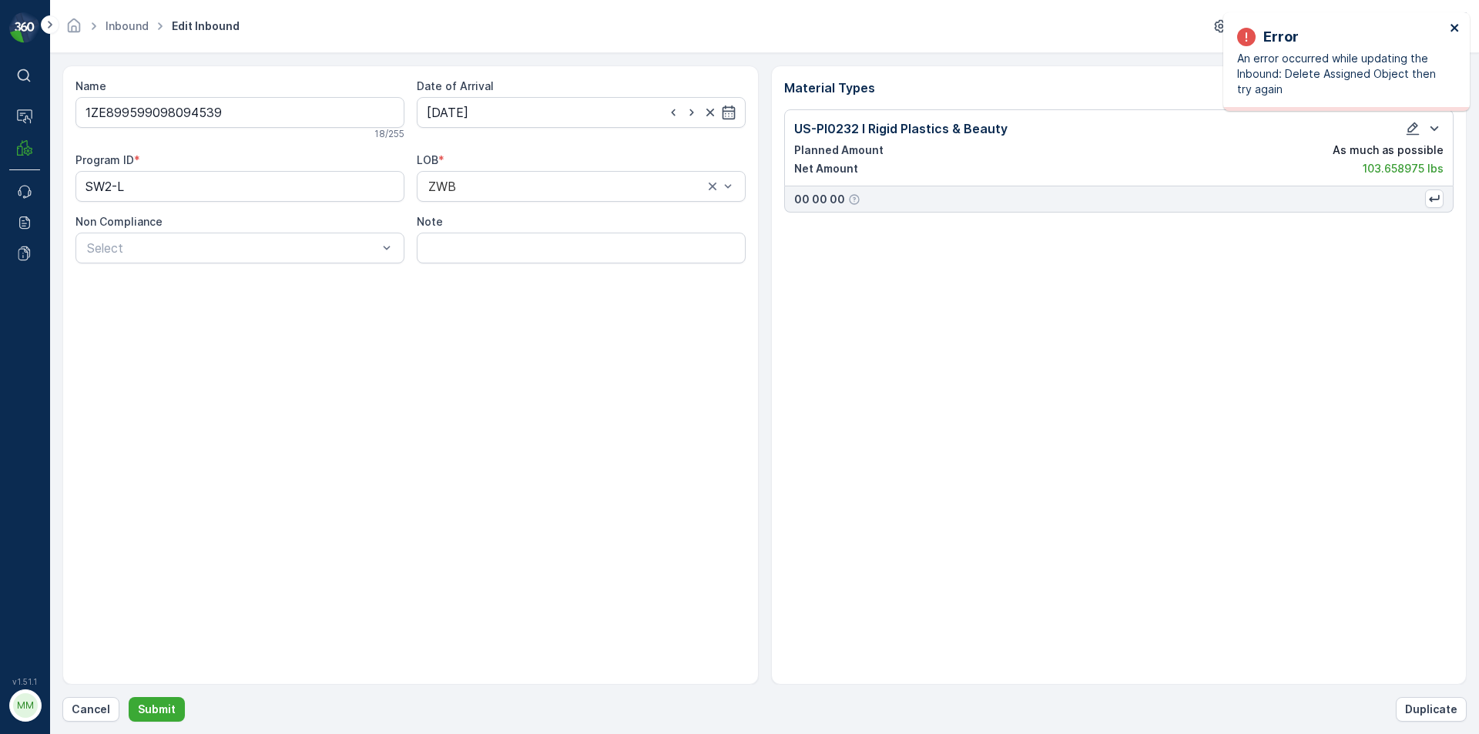
drag, startPoint x: 1457, startPoint y: 31, endPoint x: 1450, endPoint y: 24, distance: 9.8
click at [1450, 24] on icon "close" at bounding box center [1455, 28] width 11 height 12
click at [86, 706] on p "Cancel" at bounding box center [91, 709] width 39 height 15
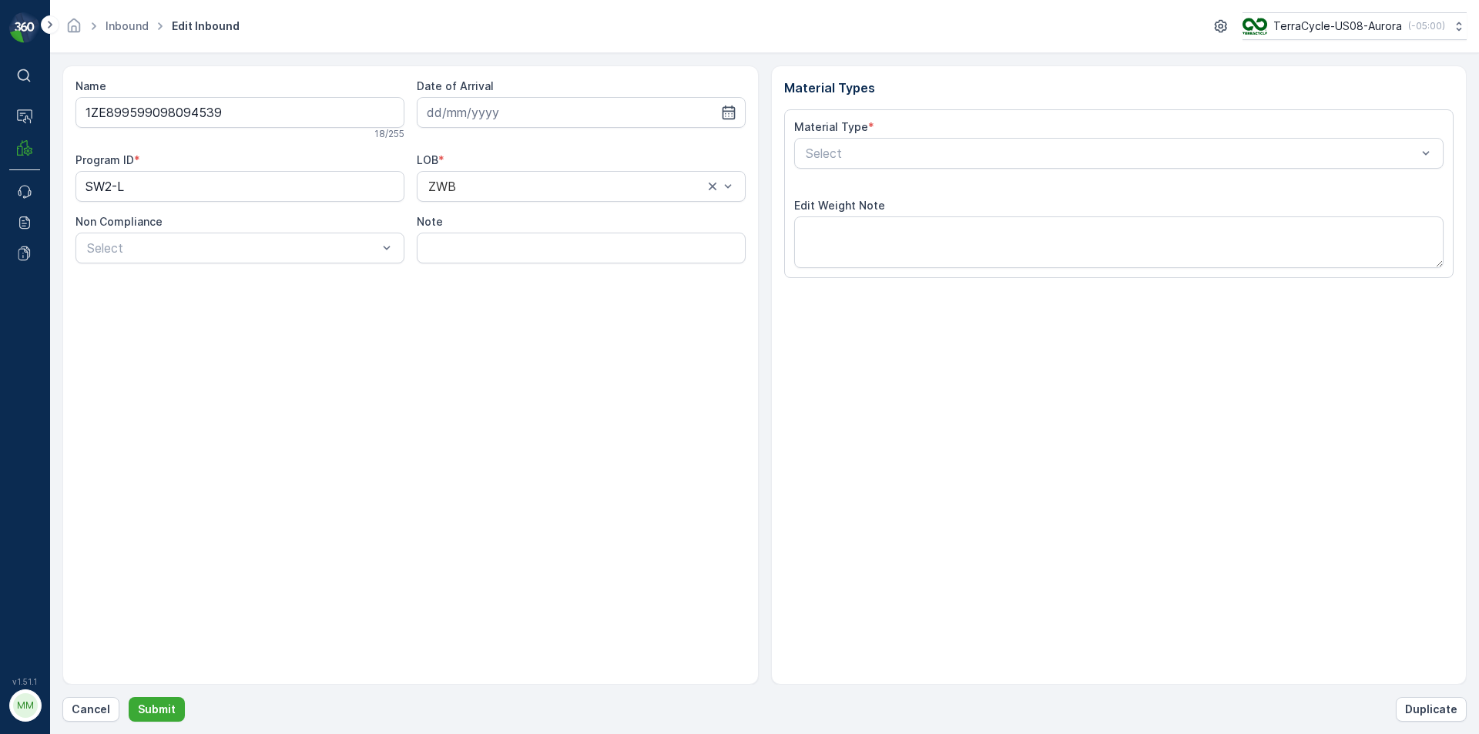
type input "10.10.2023"
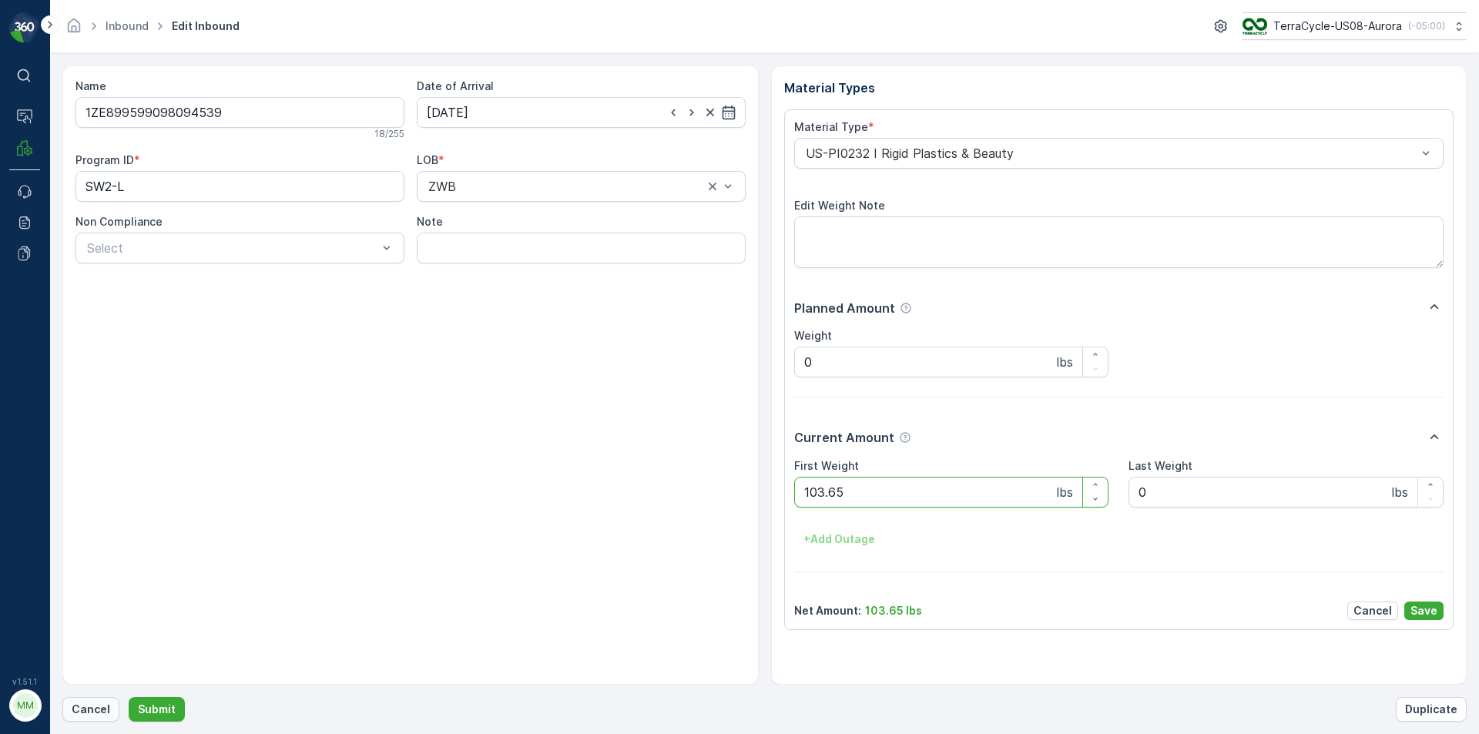
click at [83, 713] on p "Cancel" at bounding box center [91, 709] width 39 height 15
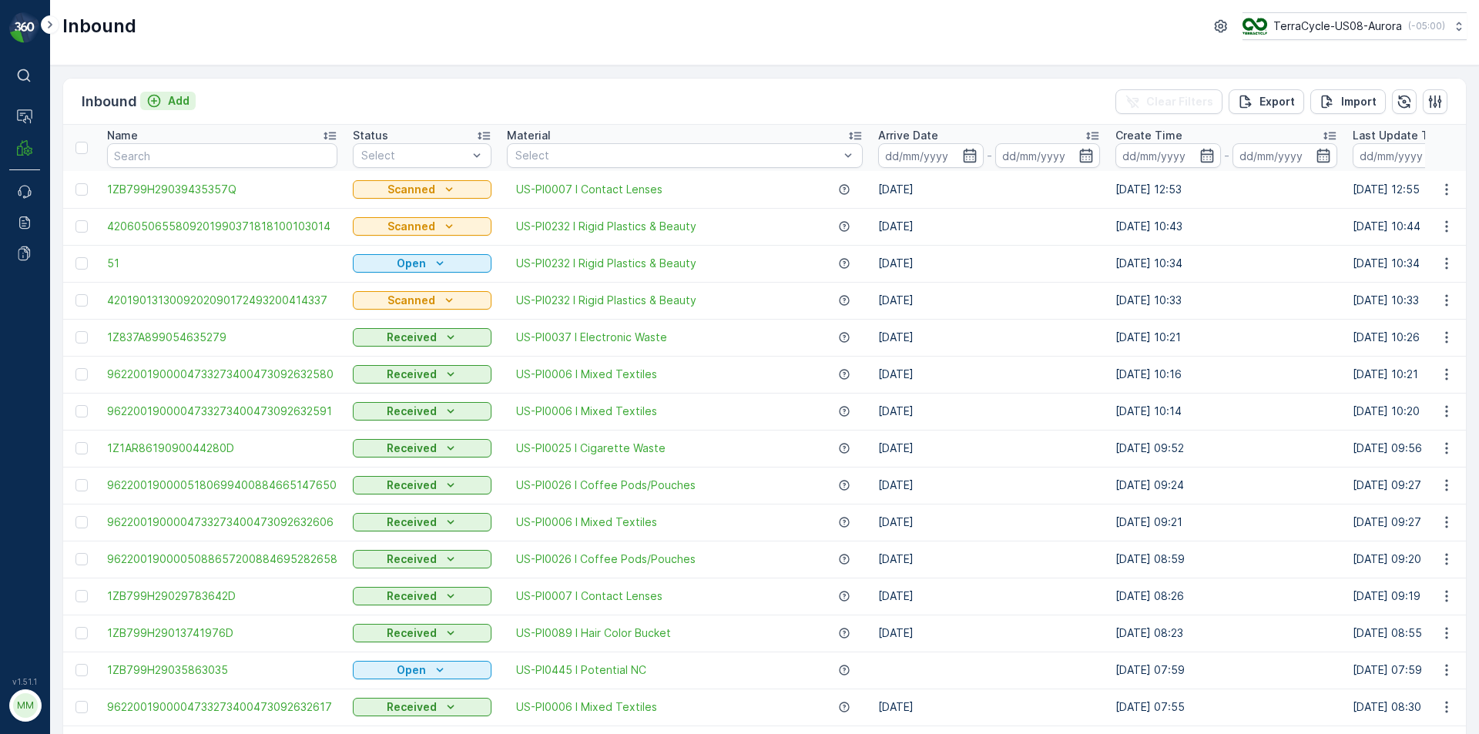
click at [184, 98] on p "Add" at bounding box center [179, 100] width 22 height 15
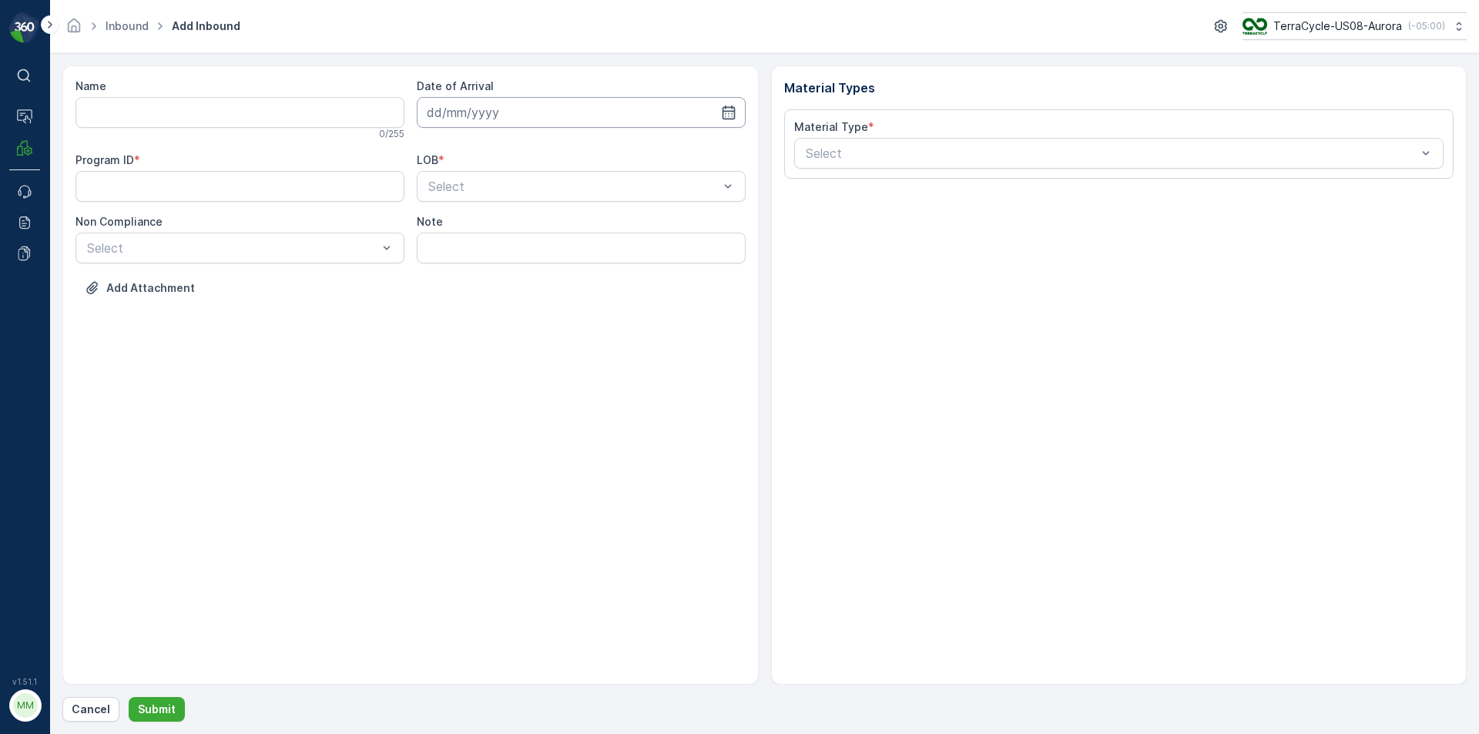
click at [446, 123] on input at bounding box center [581, 112] width 329 height 31
click at [489, 336] on div "30" at bounding box center [498, 333] width 25 height 25
type input "[DATE]"
click at [439, 245] on span "ZWB" at bounding box center [440, 250] width 28 height 14
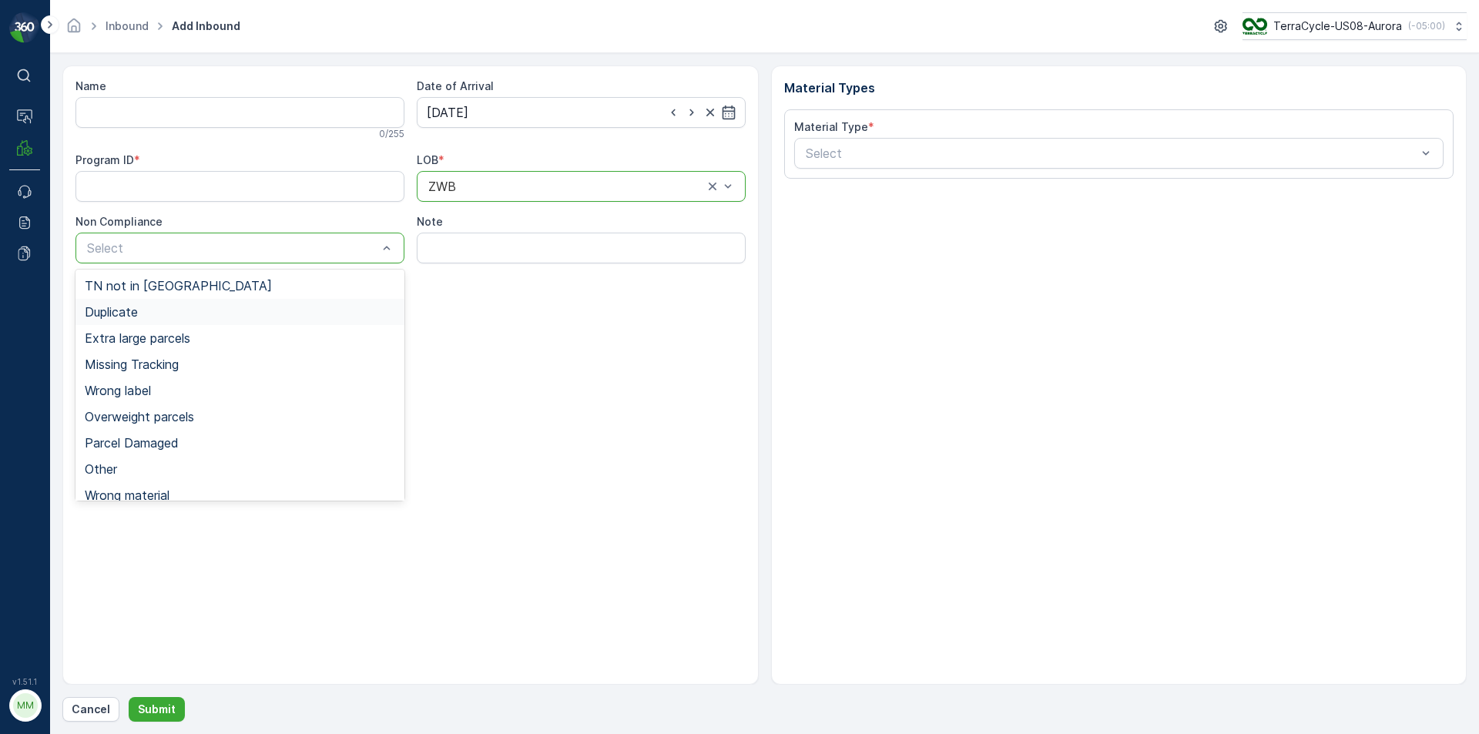
click at [143, 312] on div "Duplicate" at bounding box center [240, 312] width 310 height 14
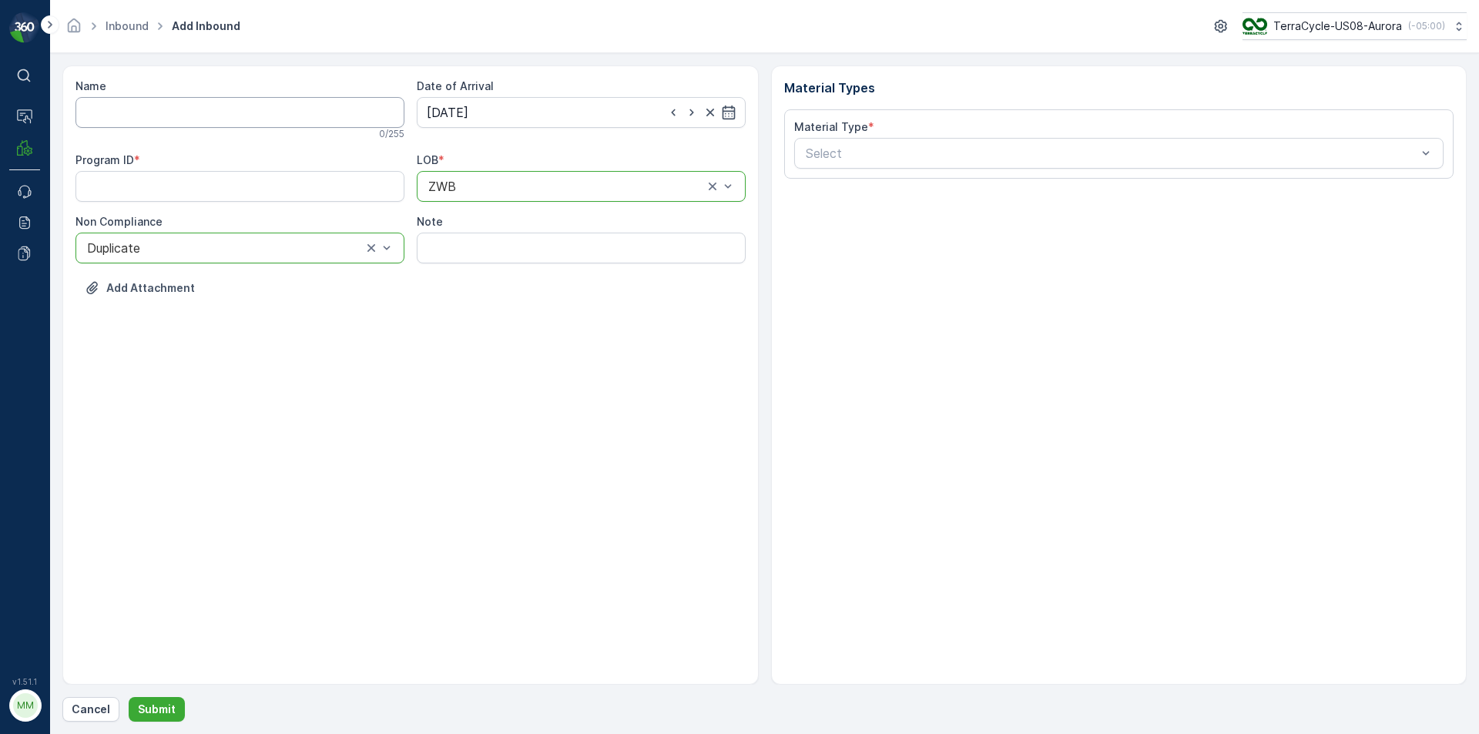
click at [210, 116] on input "Name" at bounding box center [239, 112] width 329 height 31
type input "inbound:1ZE899599098094539"
click at [129, 697] on button "Submit" at bounding box center [157, 709] width 56 height 25
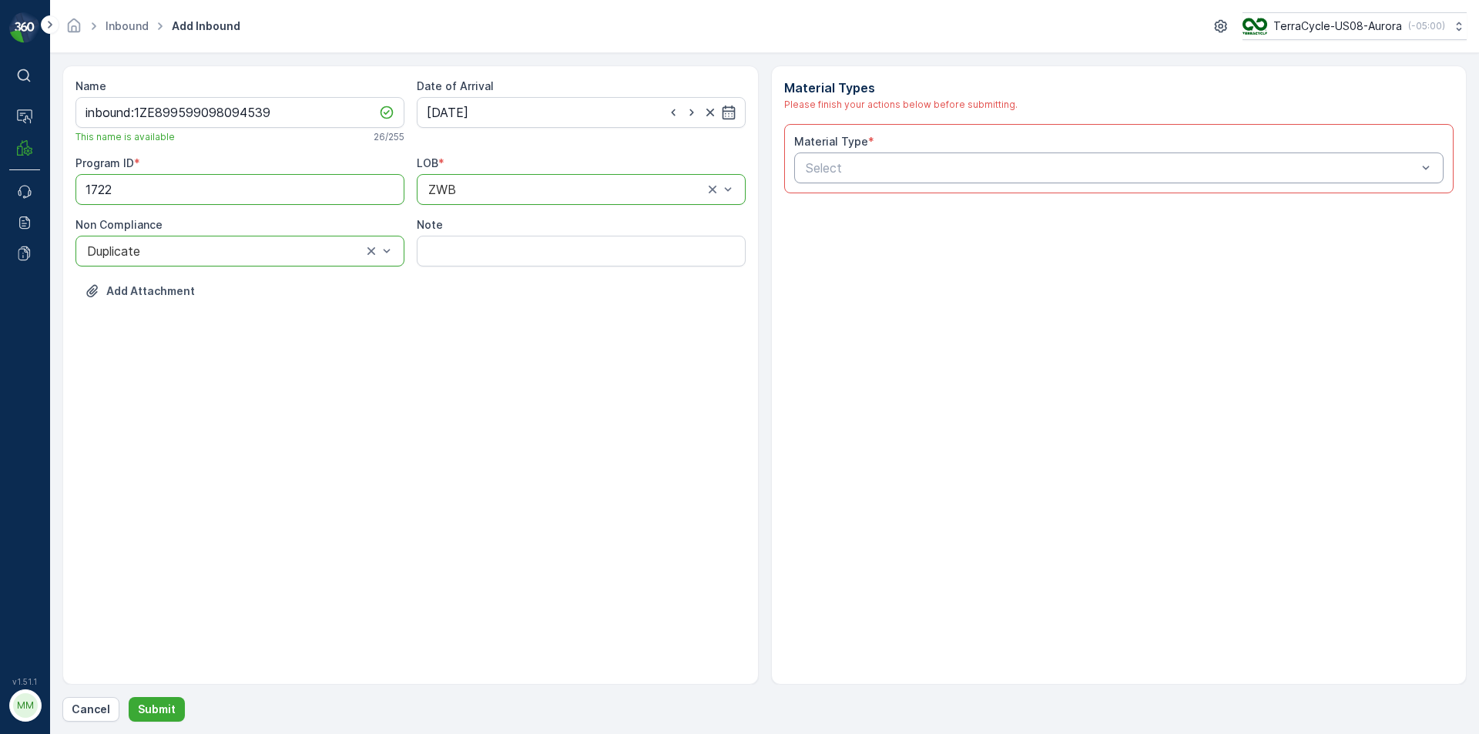
type ID "1722"
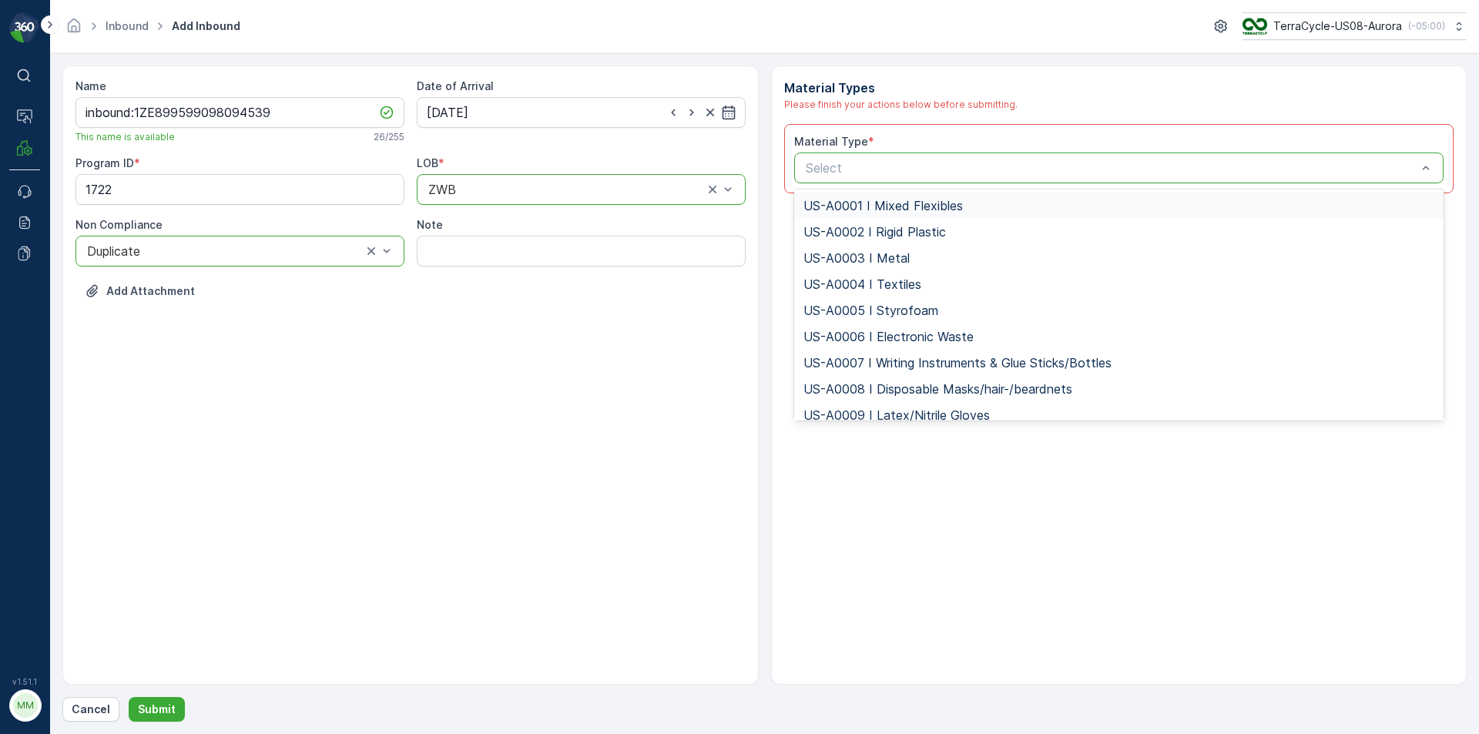
type input "US-PI0232 I Rigid Plastics & Beauty"
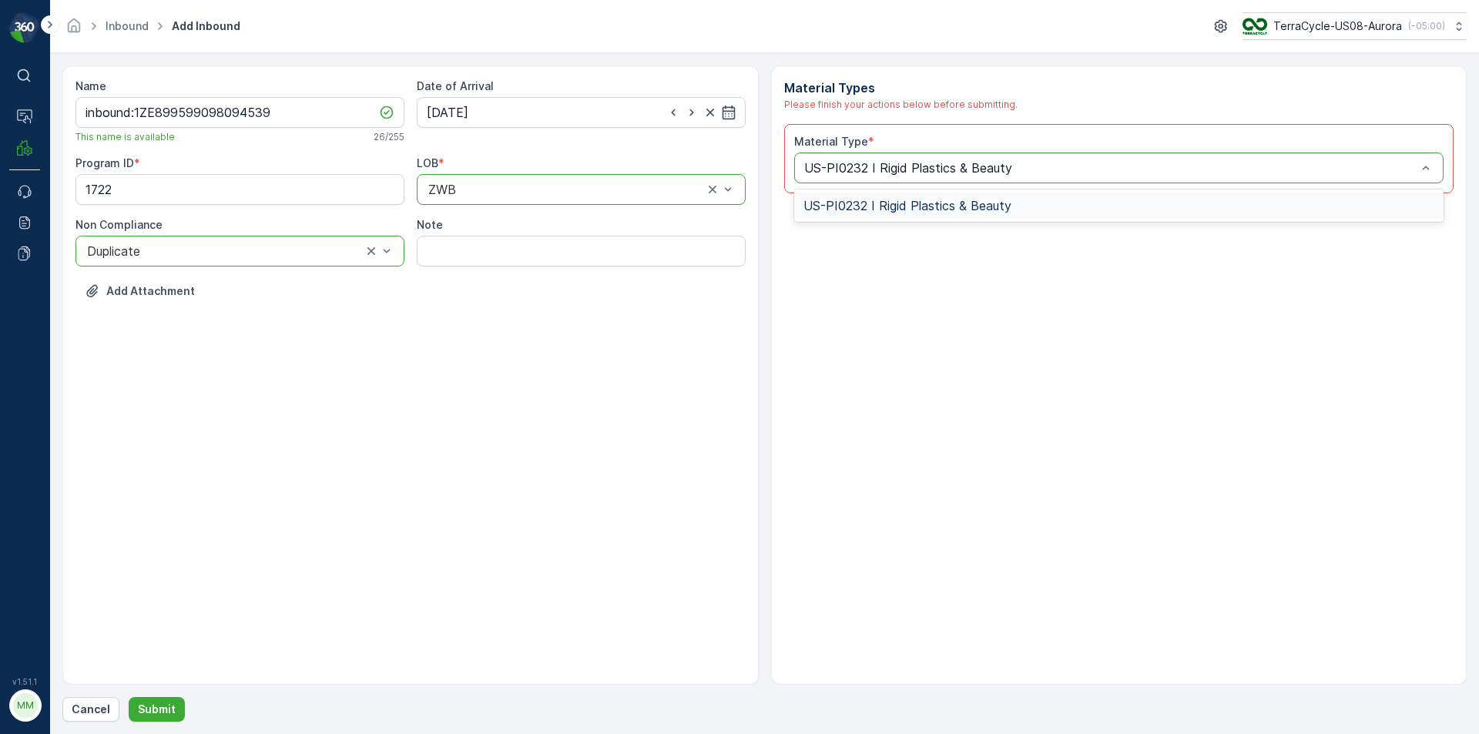
click at [977, 213] on div "US-PI0232 I Rigid Plastics & Beauty" at bounding box center [1119, 206] width 650 height 26
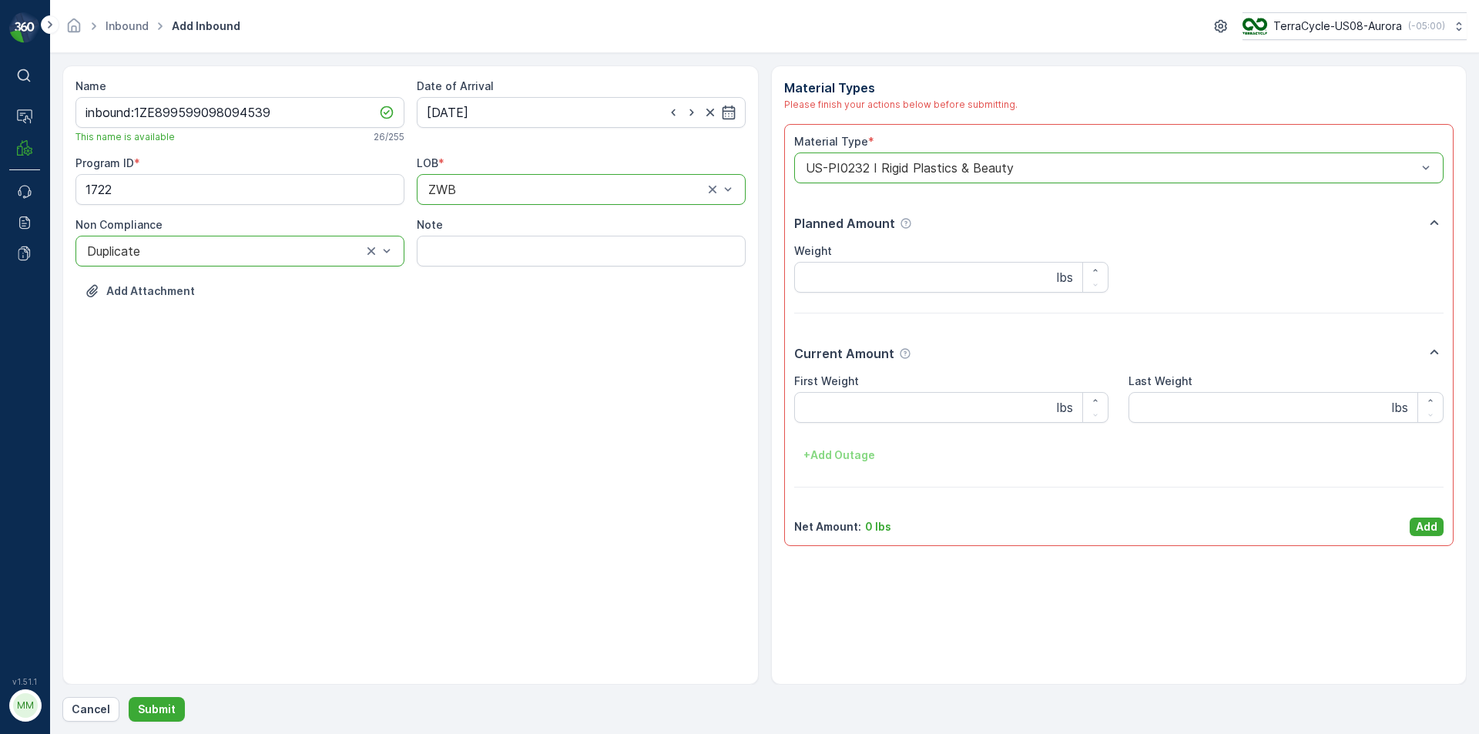
click at [1428, 529] on p "Add" at bounding box center [1427, 526] width 22 height 15
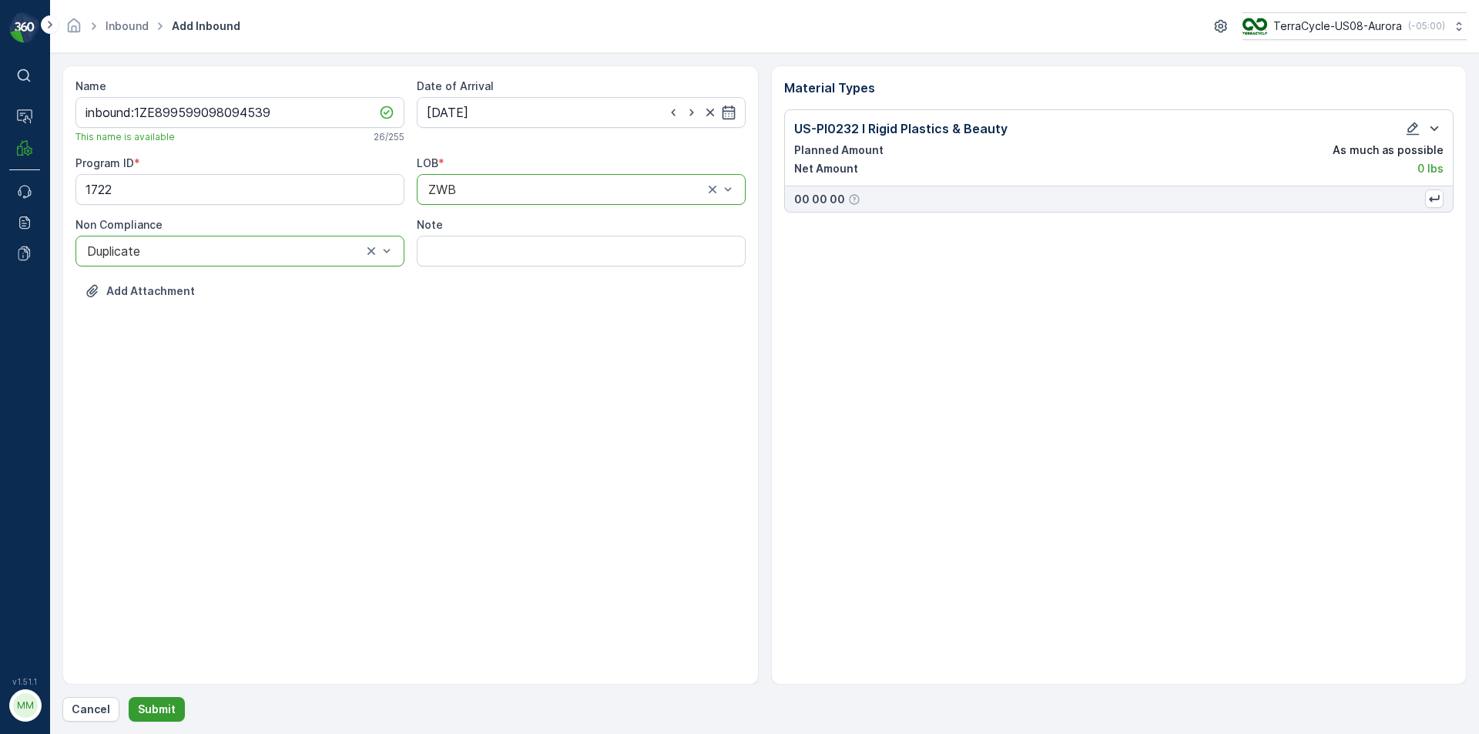
click at [158, 699] on button "Submit" at bounding box center [157, 709] width 56 height 25
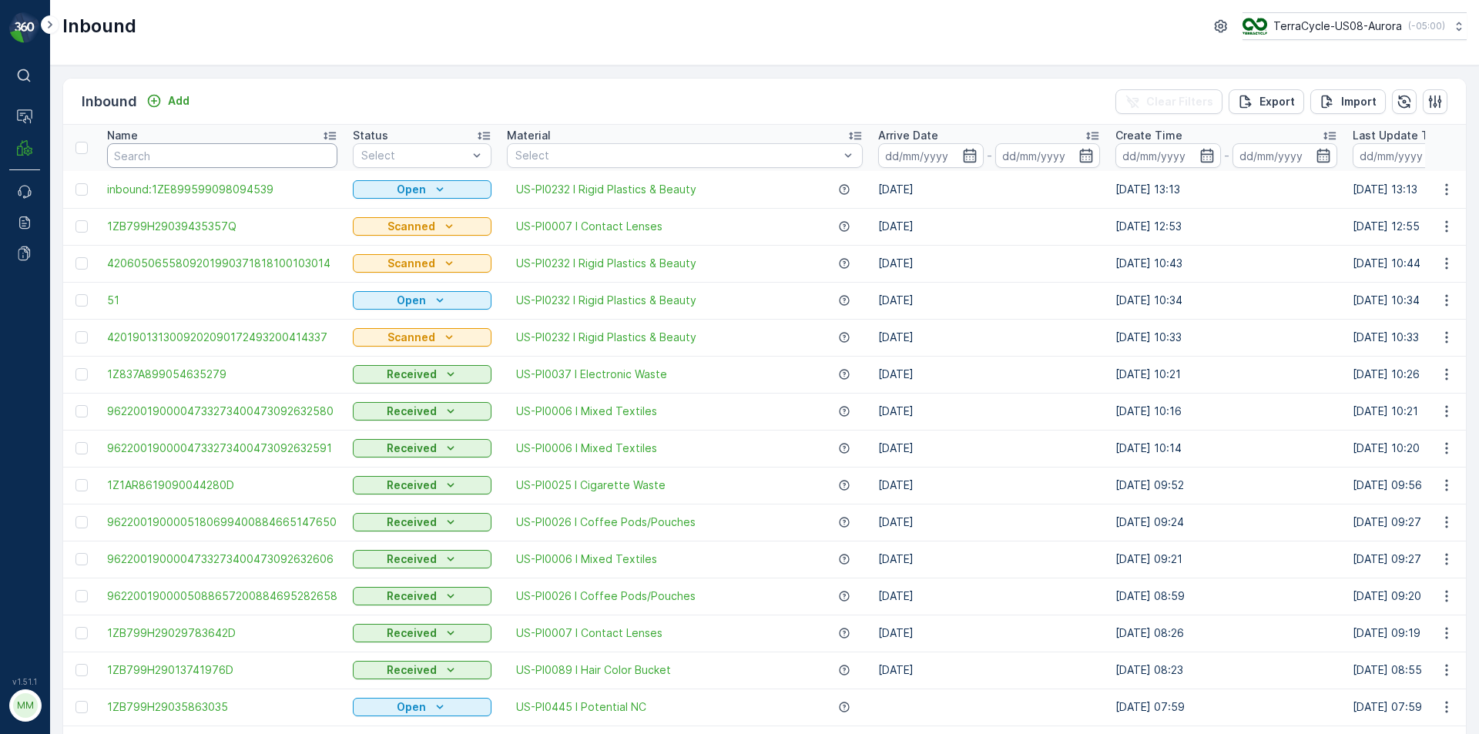
click at [292, 164] on input "text" at bounding box center [222, 155] width 230 height 25
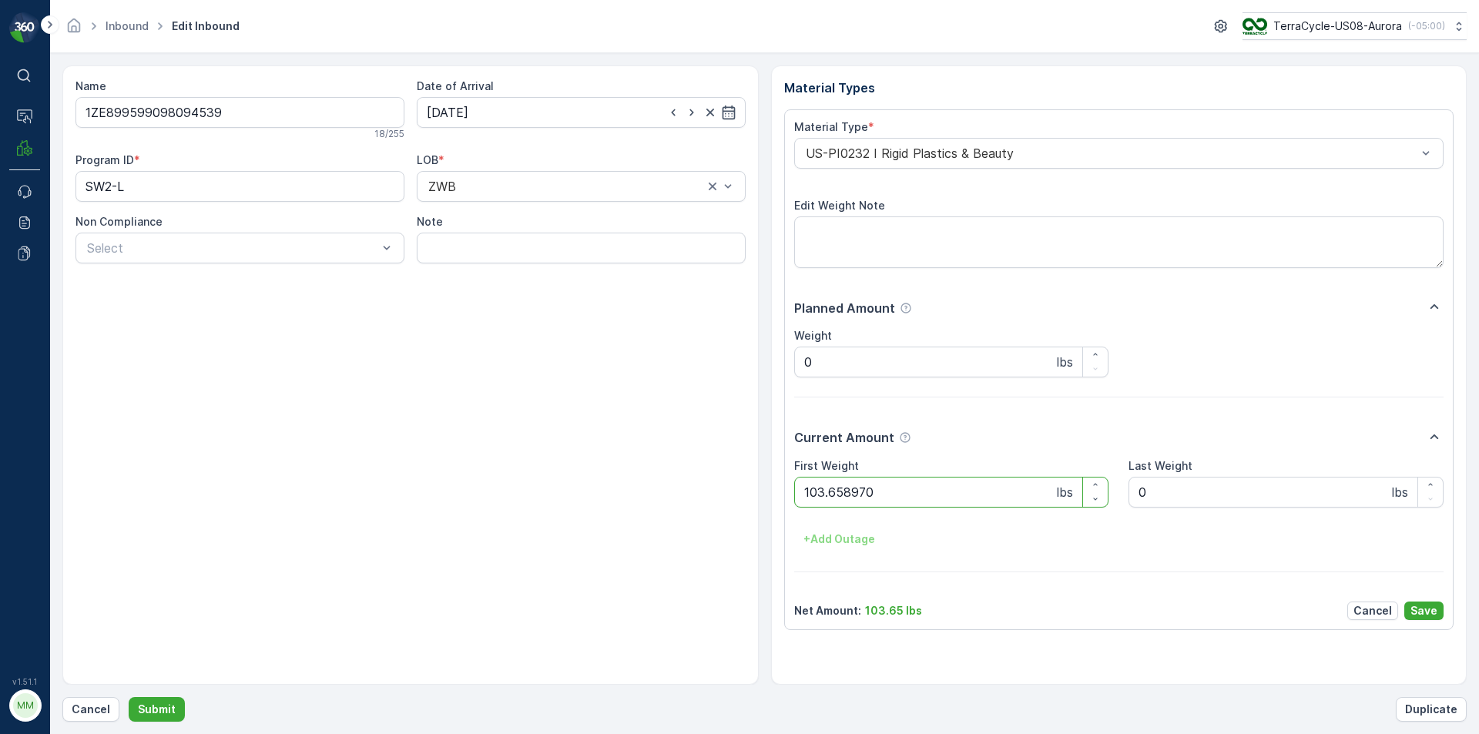
click at [129, 697] on button "Submit" at bounding box center [157, 709] width 56 height 25
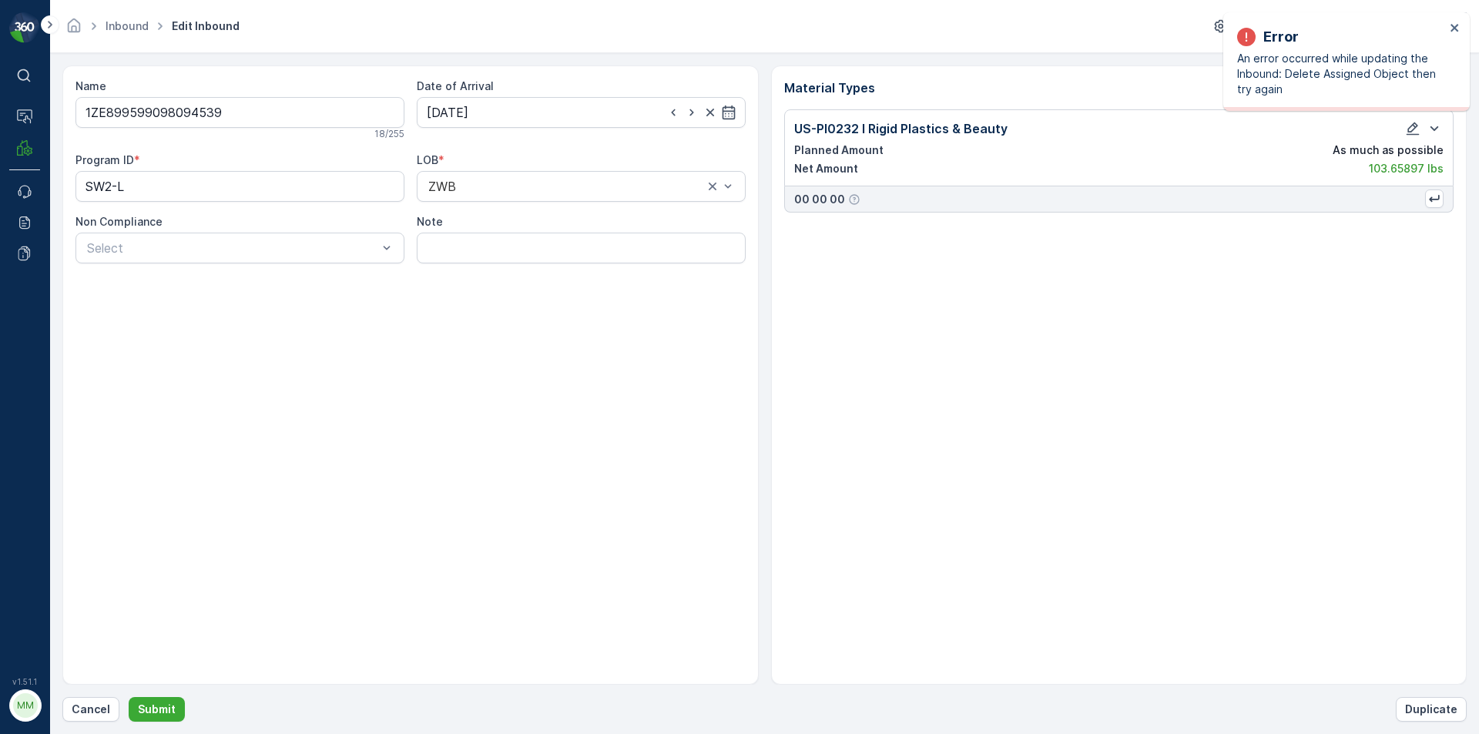
click at [1461, 33] on div "Error An error occurred while updating the Inbound: Delete Assigned Object then…" at bounding box center [1346, 61] width 246 height 99
click at [1460, 30] on icon "close" at bounding box center [1455, 28] width 11 height 12
click at [93, 701] on button "Cancel" at bounding box center [90, 709] width 57 height 25
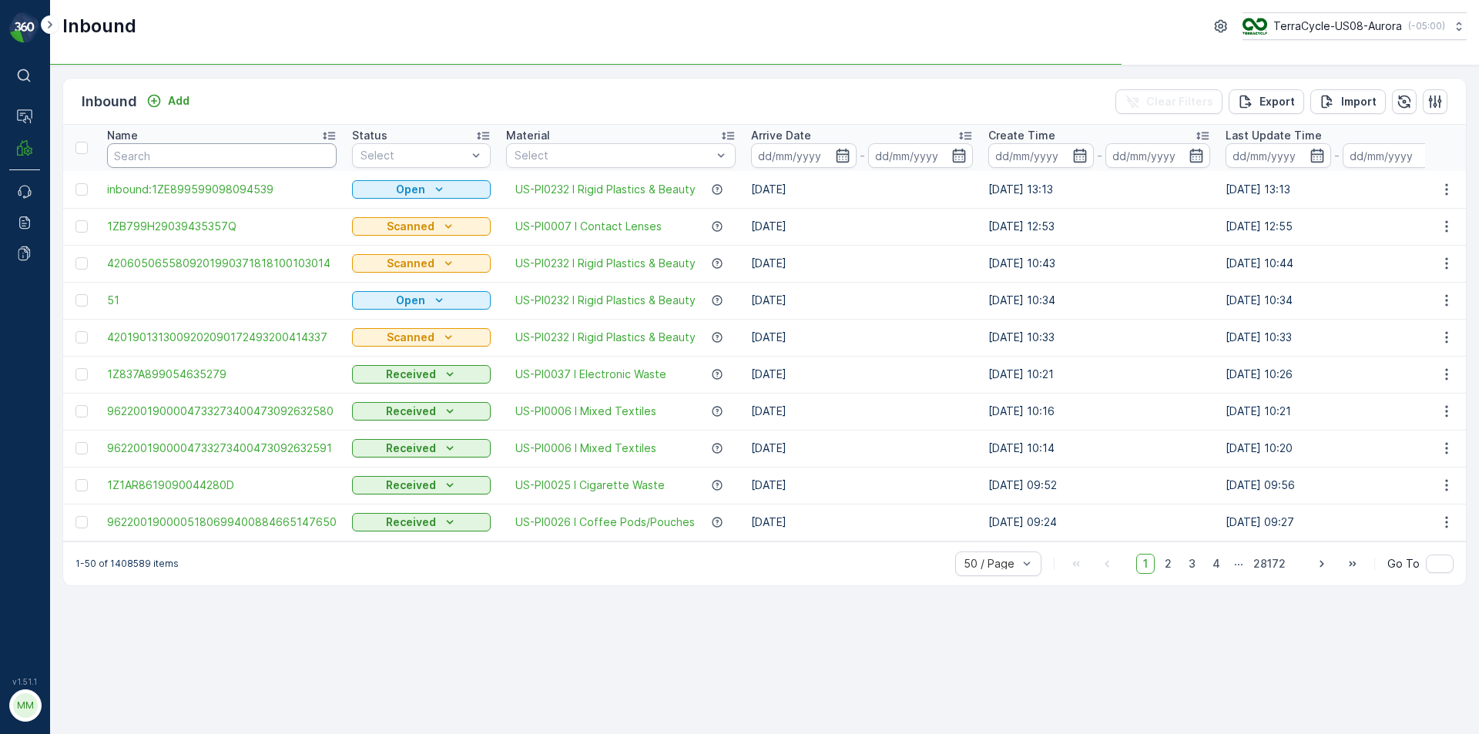
click at [183, 163] on input "text" at bounding box center [222, 155] width 230 height 25
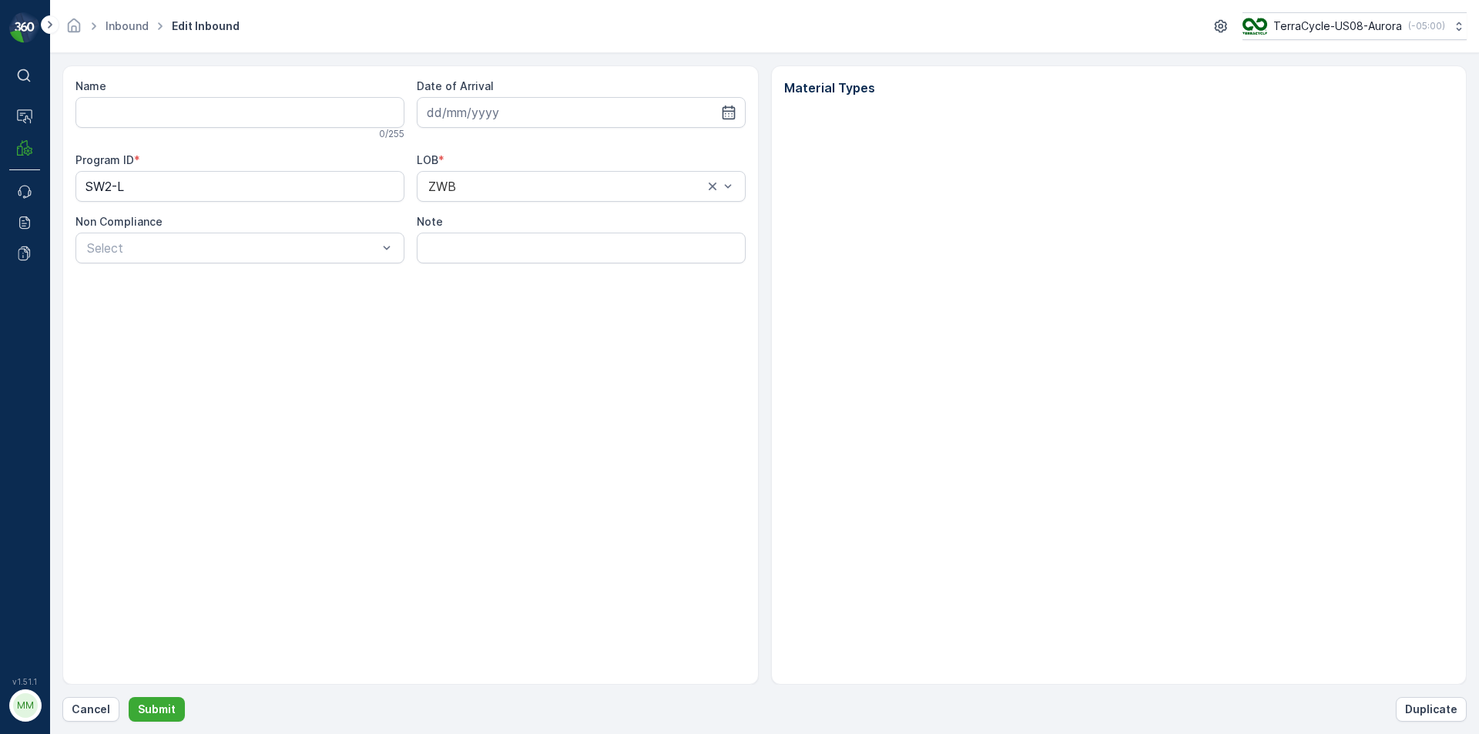
type input "1ZE899599098094539"
type input "10.10.2023"
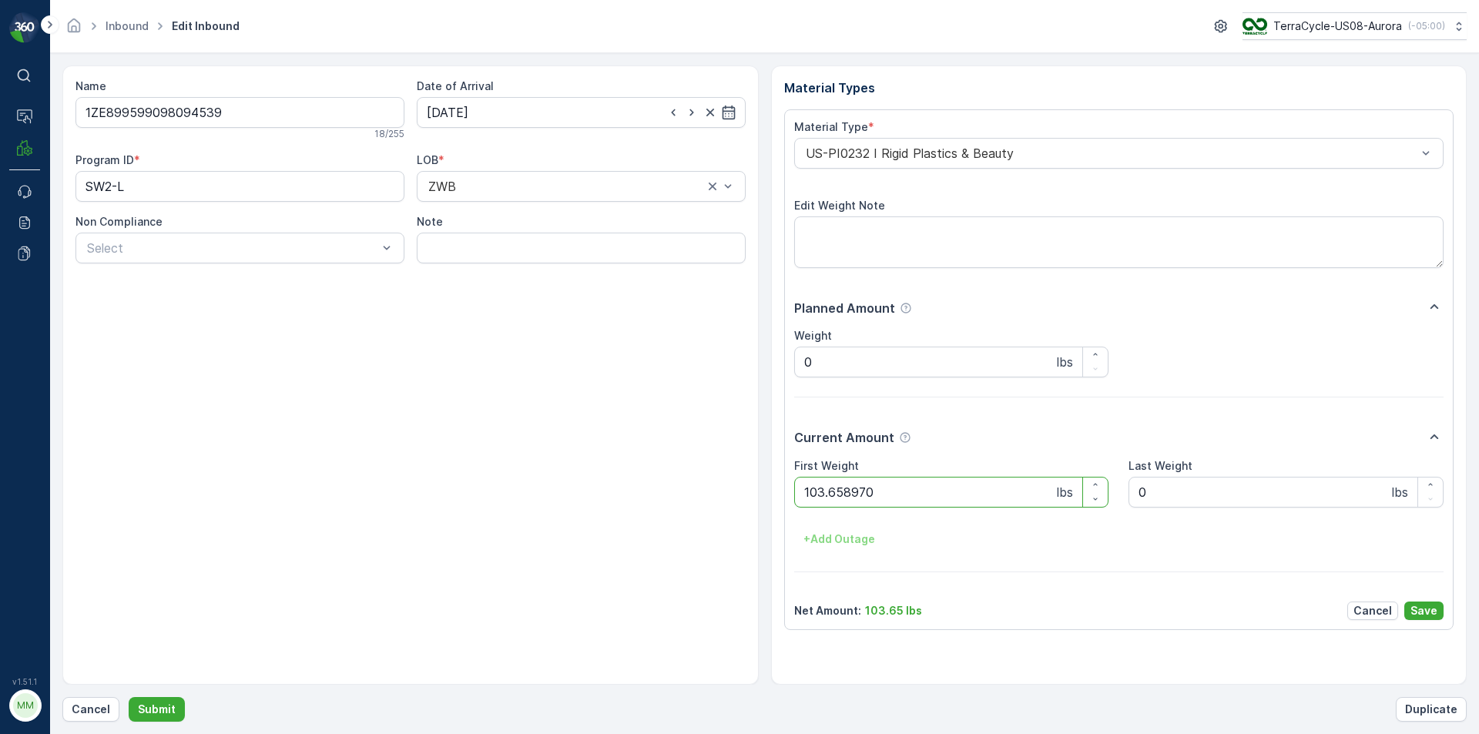
click at [129, 697] on button "Submit" at bounding box center [157, 709] width 56 height 25
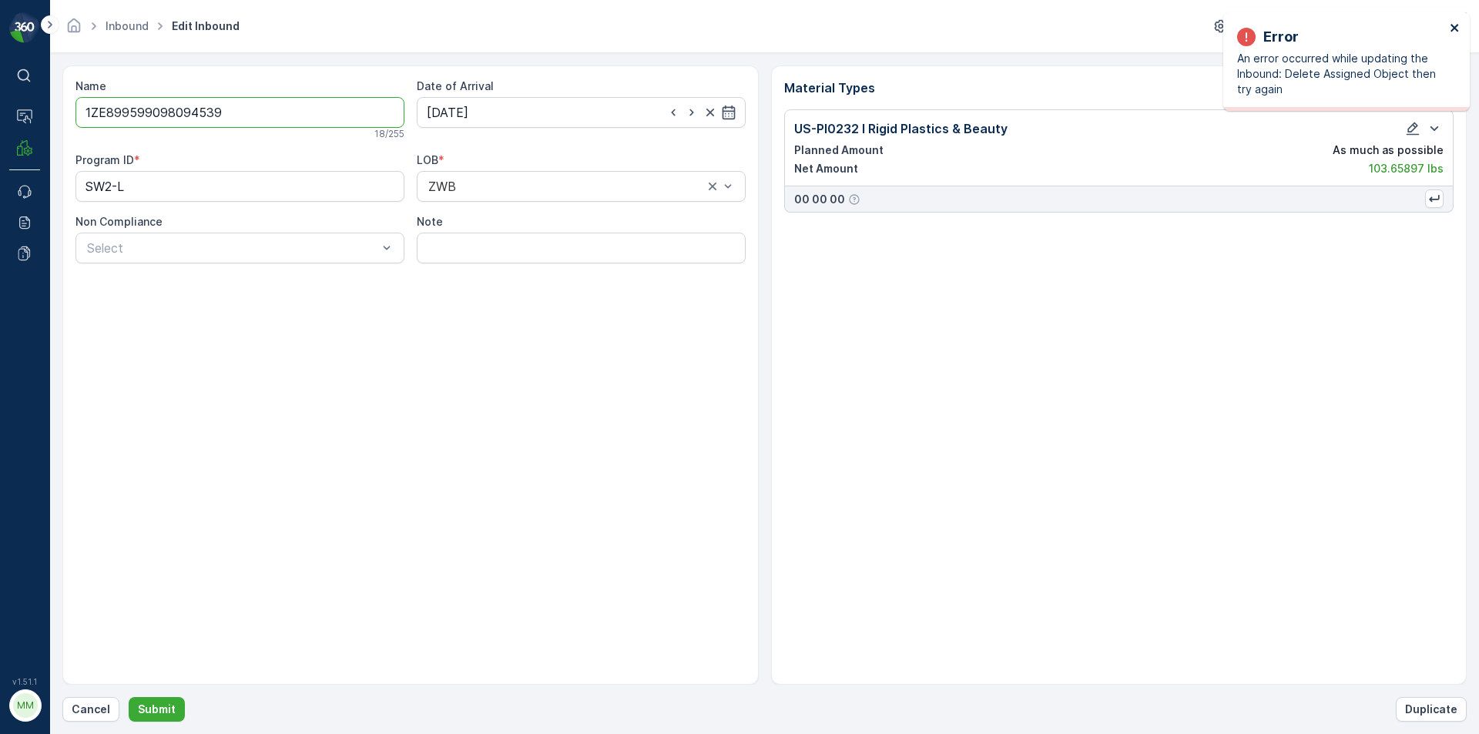
click at [1458, 26] on icon "close" at bounding box center [1455, 28] width 11 height 12
click at [94, 708] on p "Cancel" at bounding box center [91, 709] width 39 height 15
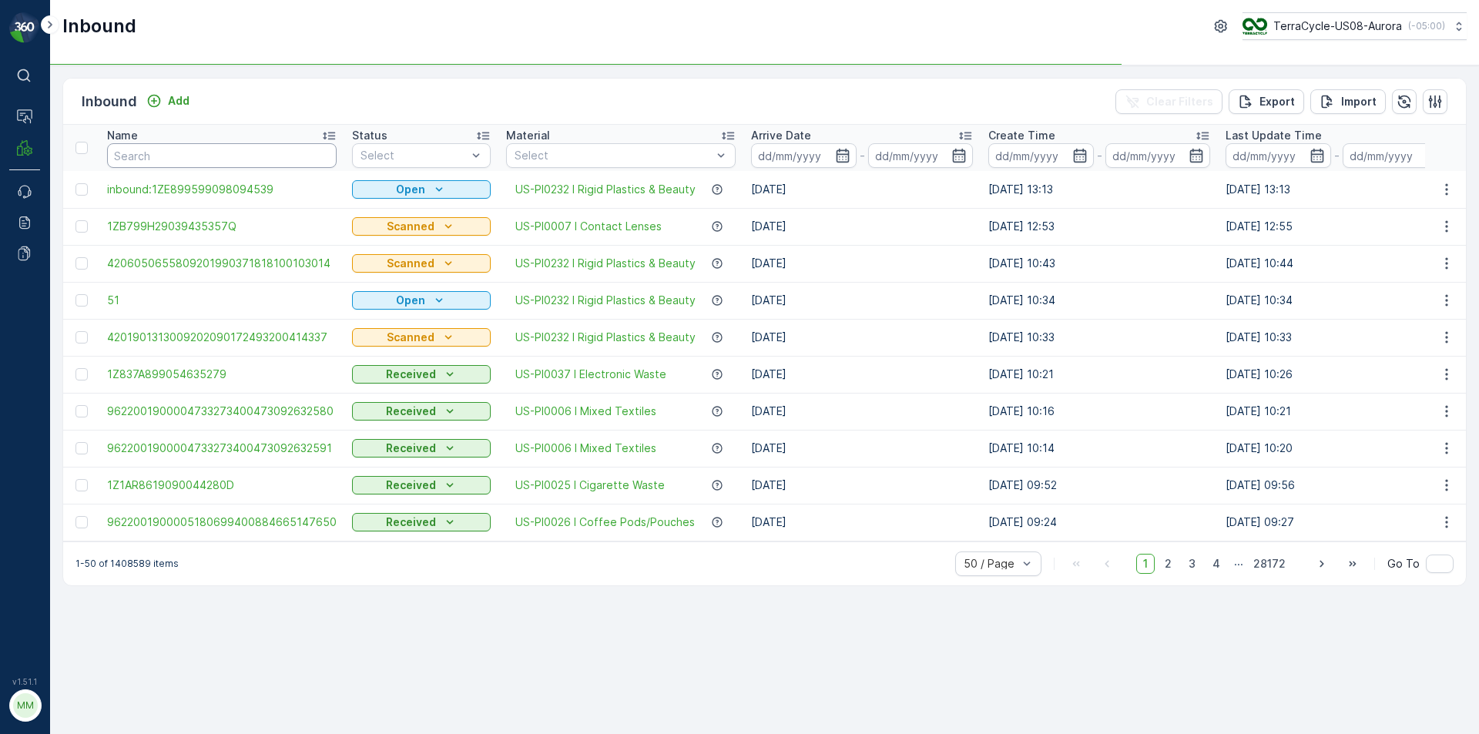
click at [208, 154] on input "text" at bounding box center [222, 155] width 230 height 25
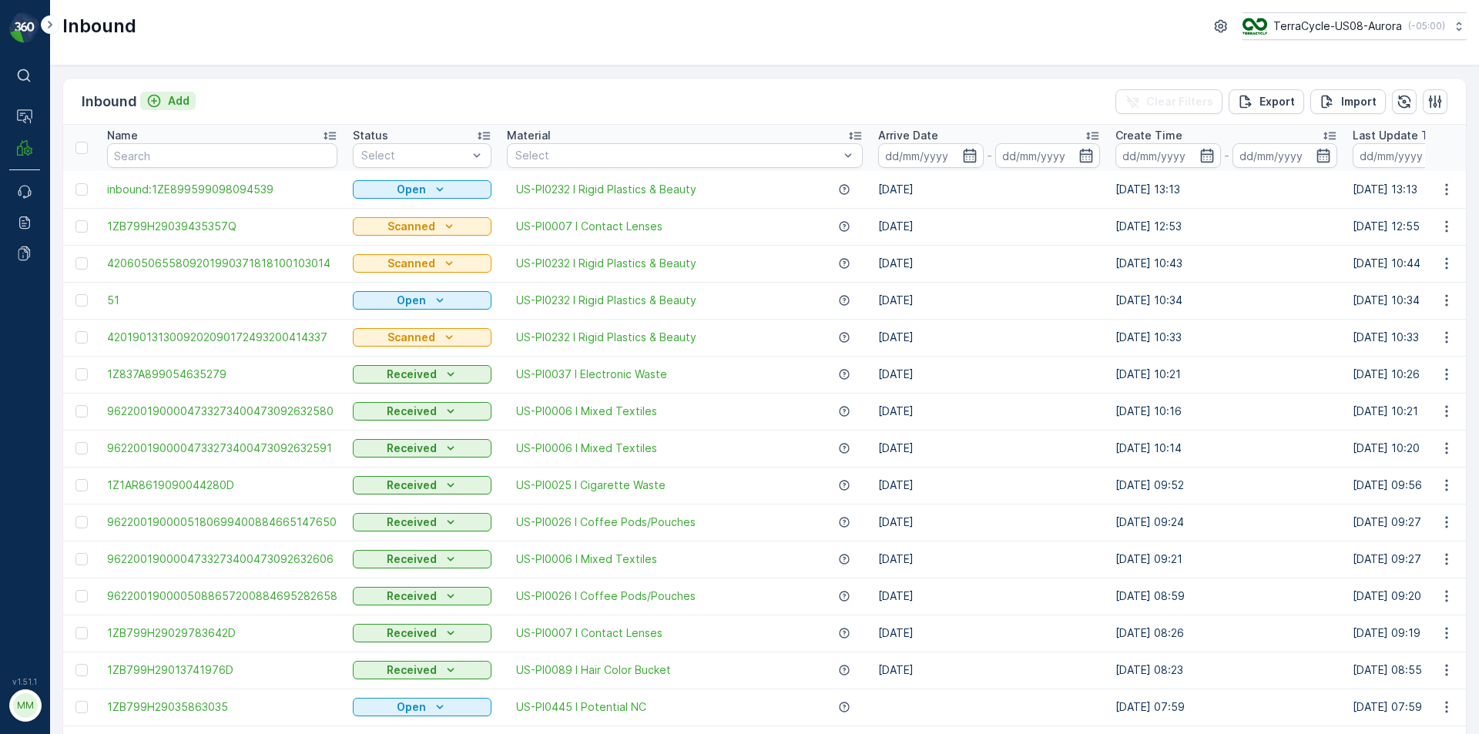
click at [180, 96] on p "Add" at bounding box center [179, 100] width 22 height 15
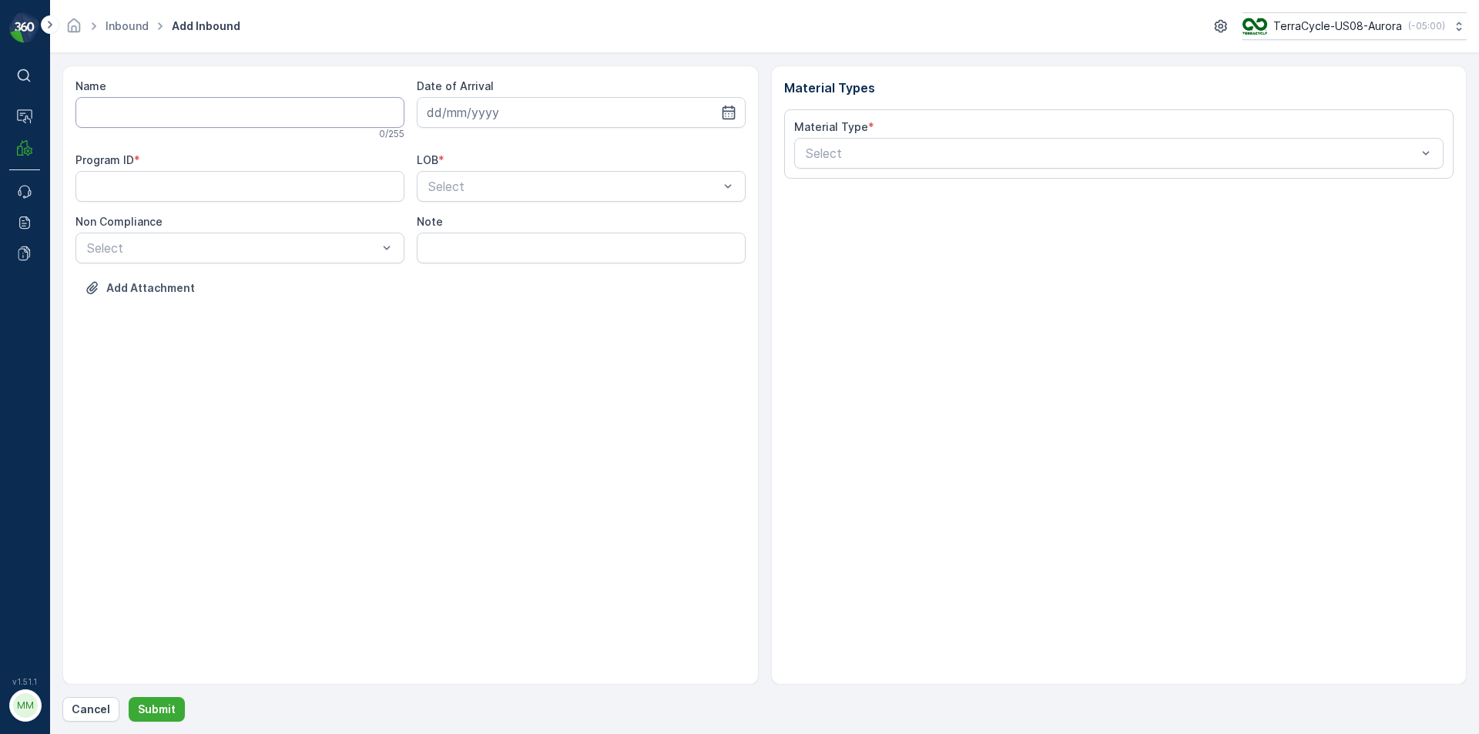
click at [298, 106] on input "Name" at bounding box center [239, 112] width 329 height 31
click at [129, 697] on button "Submit" at bounding box center [157, 709] width 56 height 25
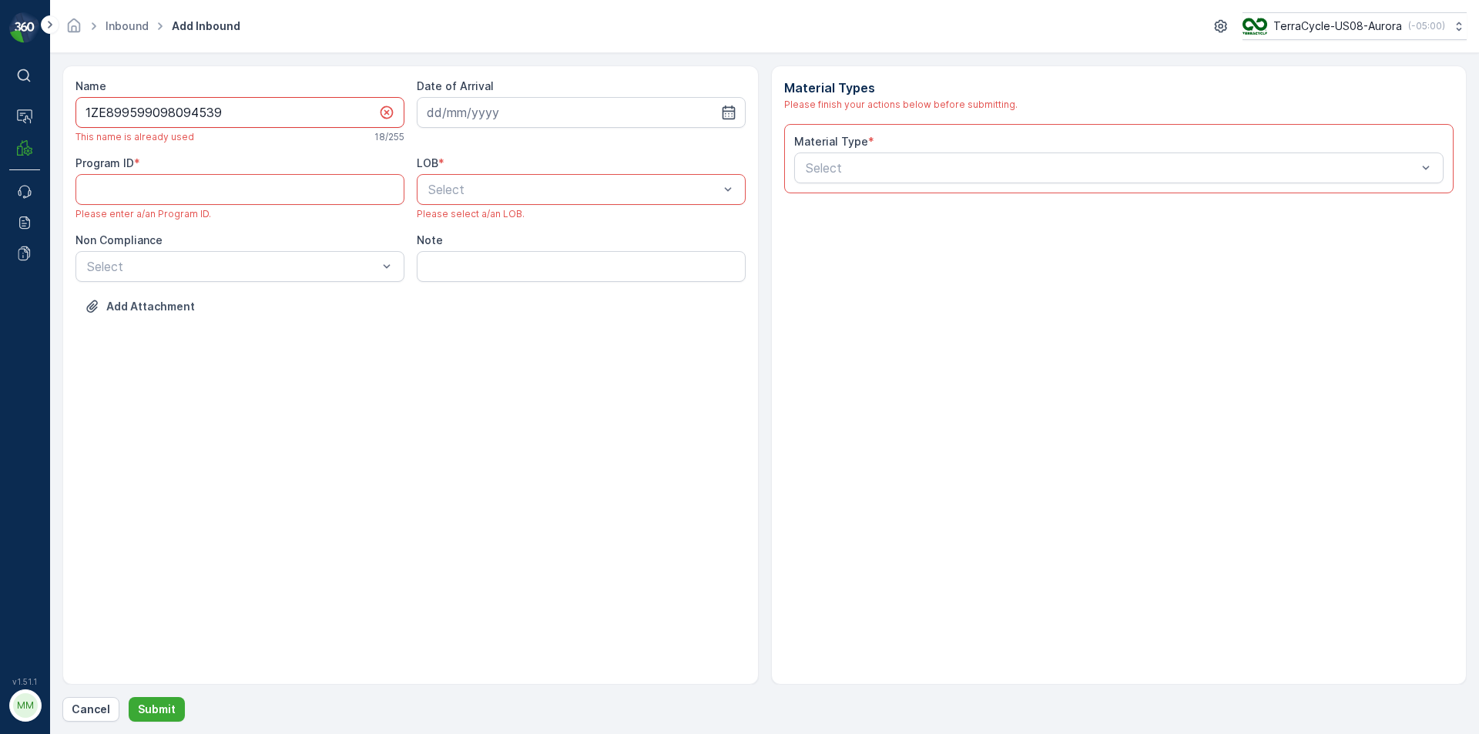
click at [258, 122] on input "1ZE899599098094539" at bounding box center [239, 112] width 329 height 31
type input "1ZE899599098094539D"
click at [492, 119] on input at bounding box center [581, 112] width 329 height 31
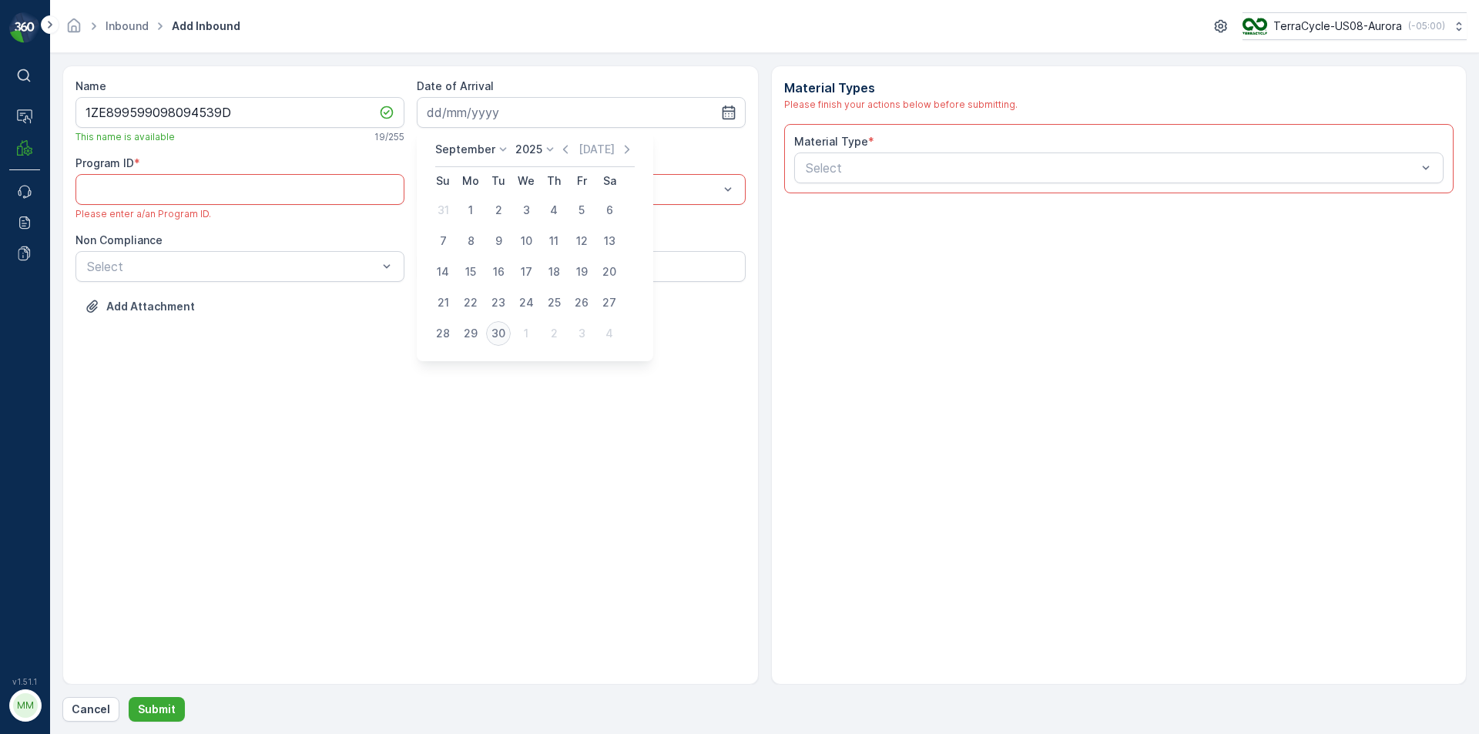
click at [495, 331] on div "30" at bounding box center [498, 333] width 25 height 25
type input "[DATE]"
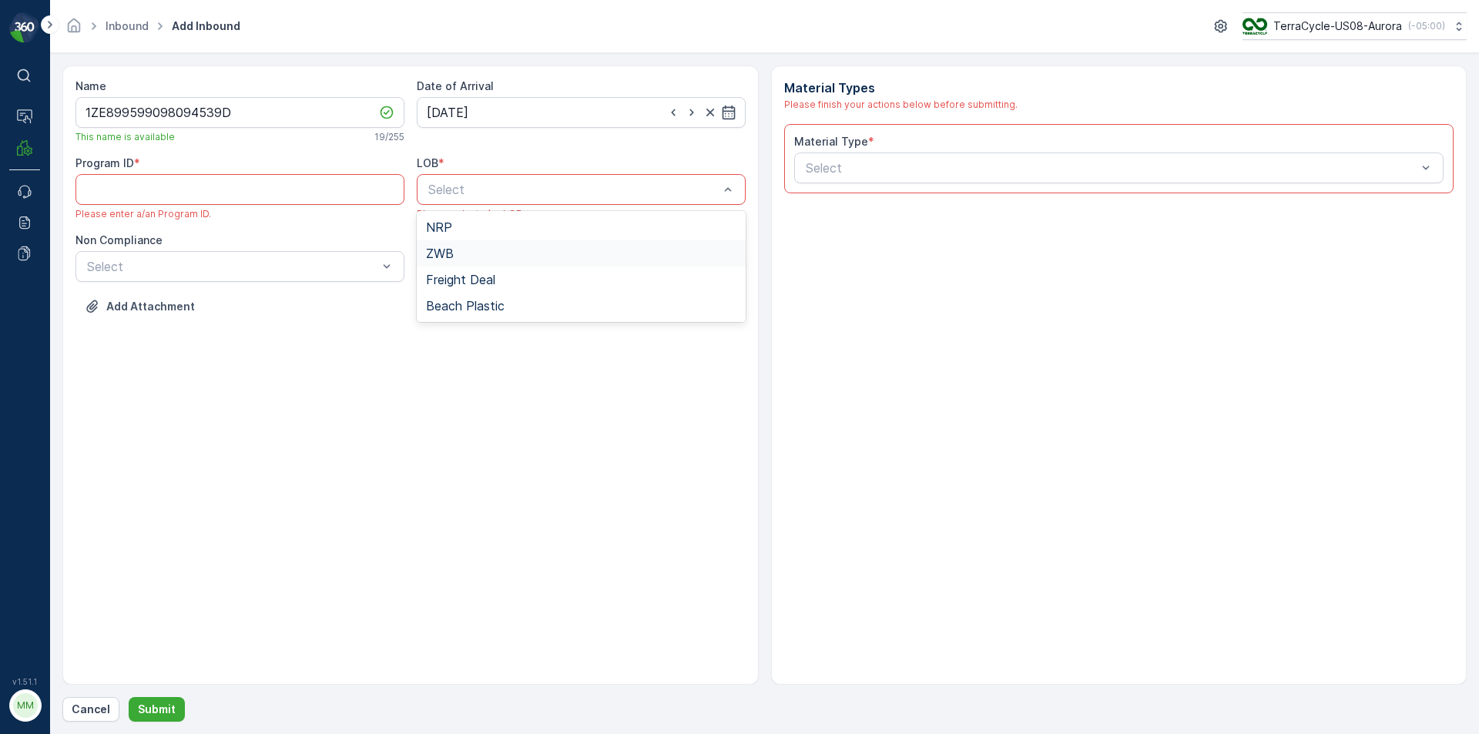
click at [454, 253] on div "ZWB" at bounding box center [581, 253] width 310 height 14
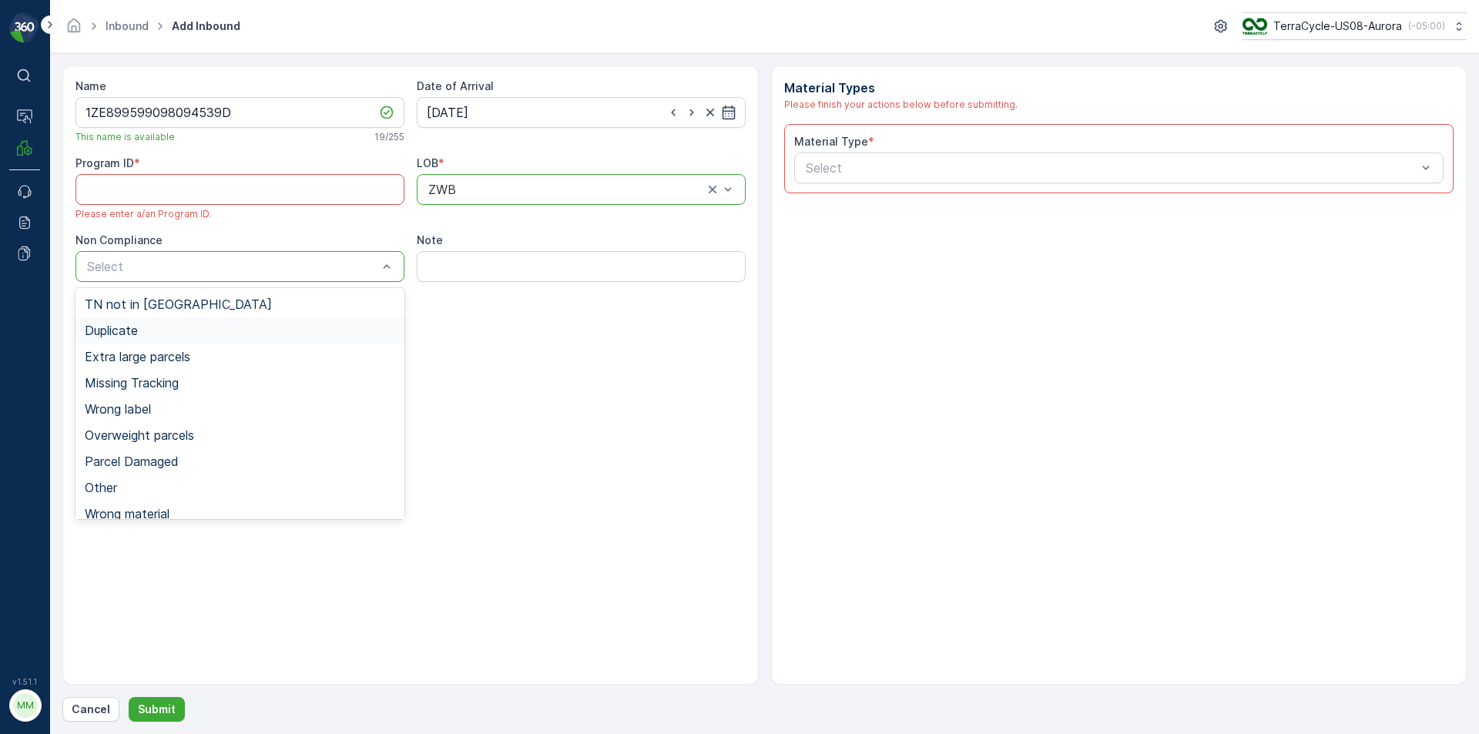
click at [123, 337] on span "Duplicate" at bounding box center [111, 331] width 53 height 14
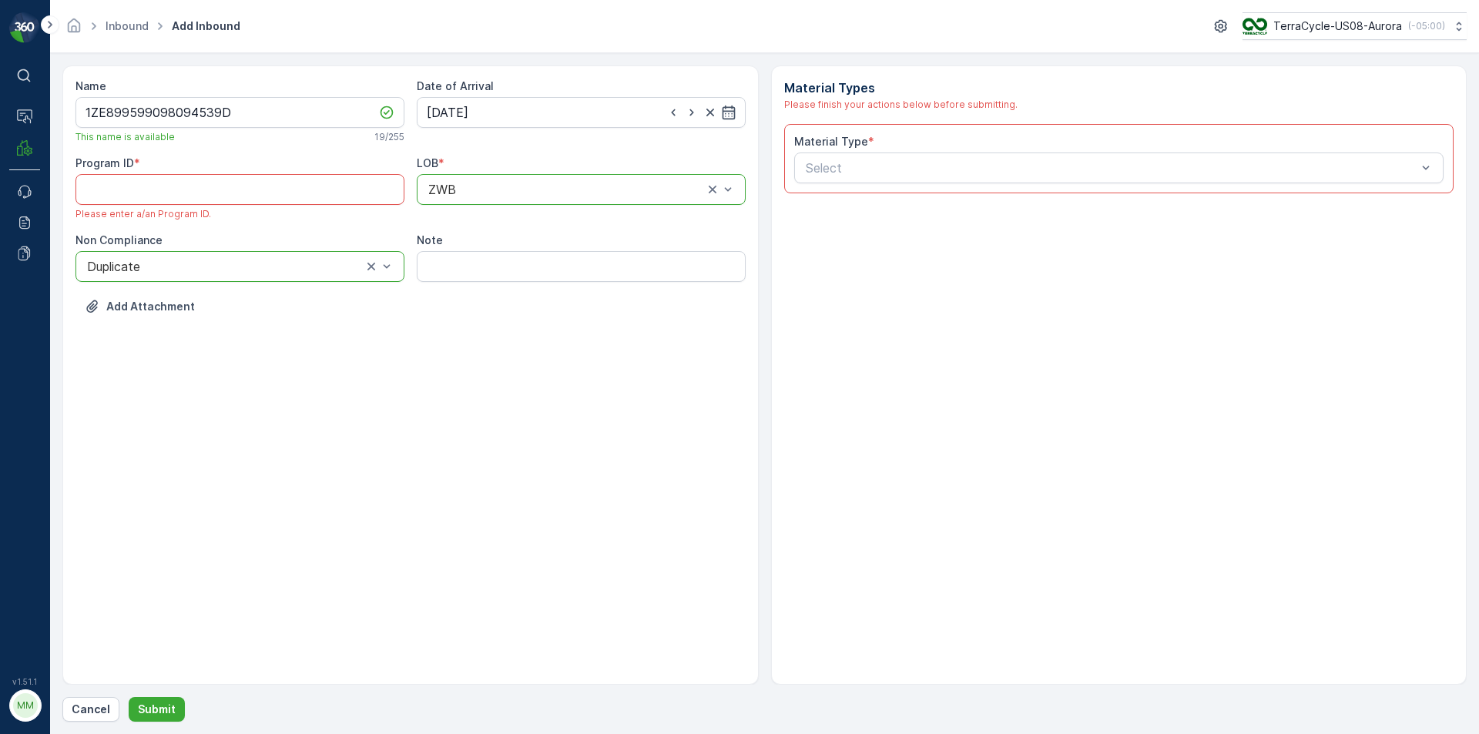
click at [173, 205] on div "Program ID * Please enter a/an Program ID." at bounding box center [239, 188] width 329 height 65
click at [186, 194] on ID "Program ID" at bounding box center [239, 189] width 329 height 31
click at [182, 179] on ID "Program ID" at bounding box center [239, 189] width 329 height 31
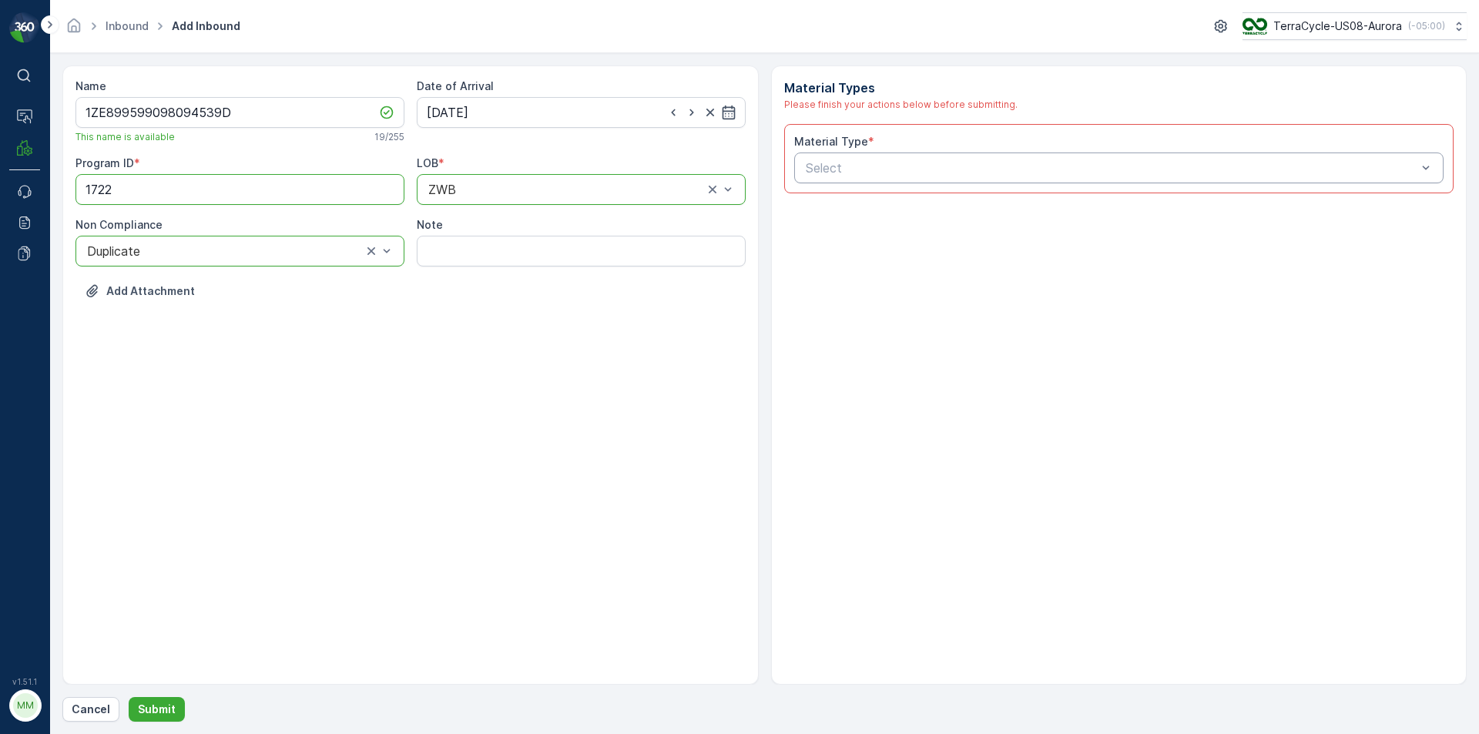
type ID "1722"
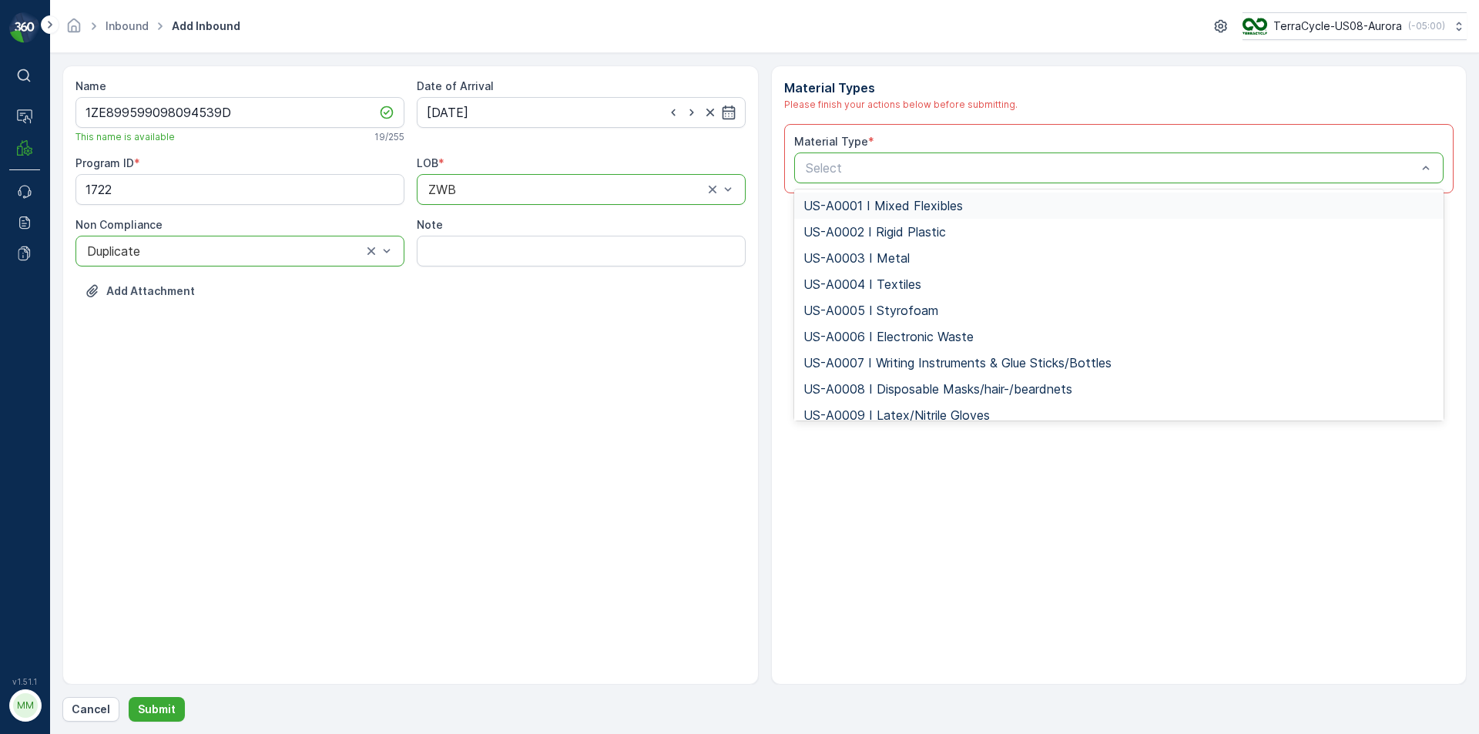
type input "US-PI0232 I Rigid Plastics & Beauty"
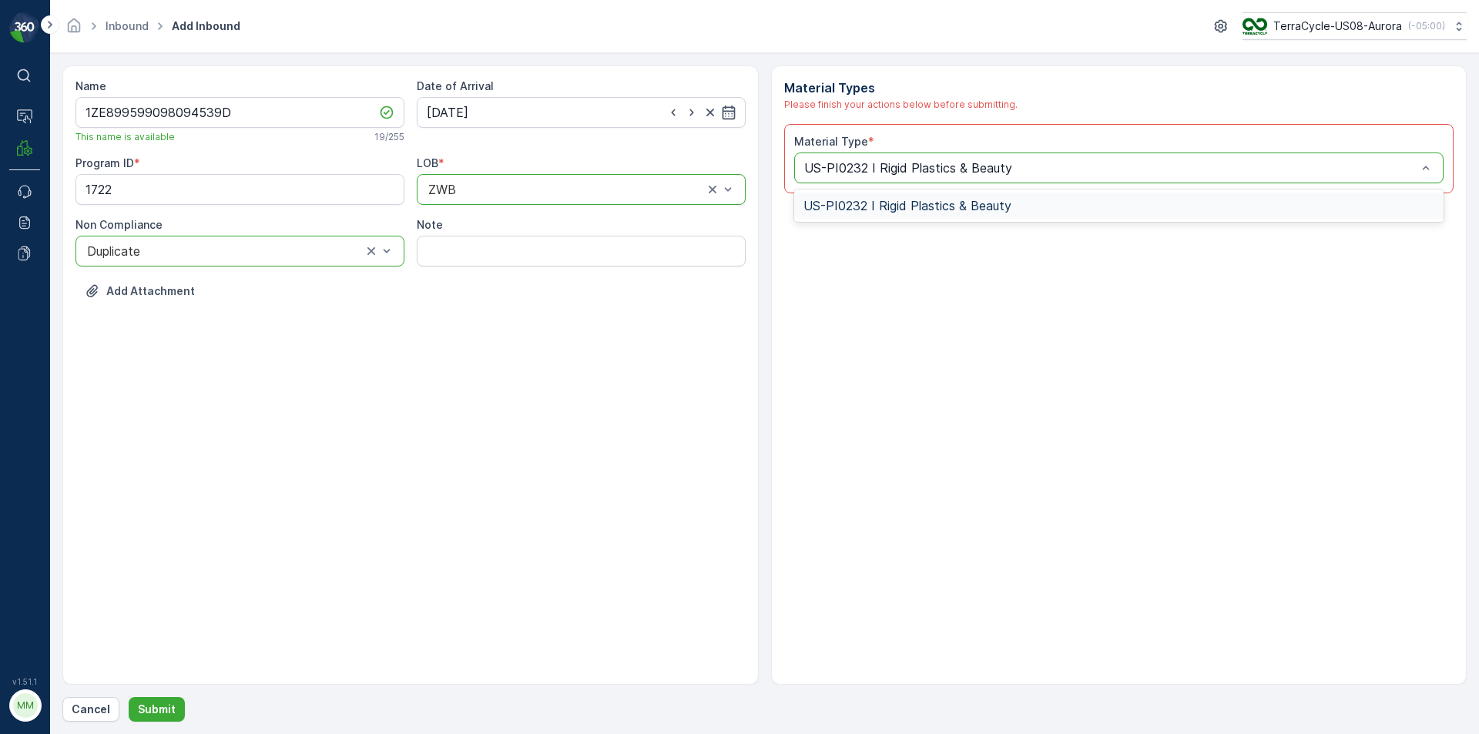
click at [869, 209] on span "US-PI0232 I Rigid Plastics & Beauty" at bounding box center [907, 206] width 208 height 14
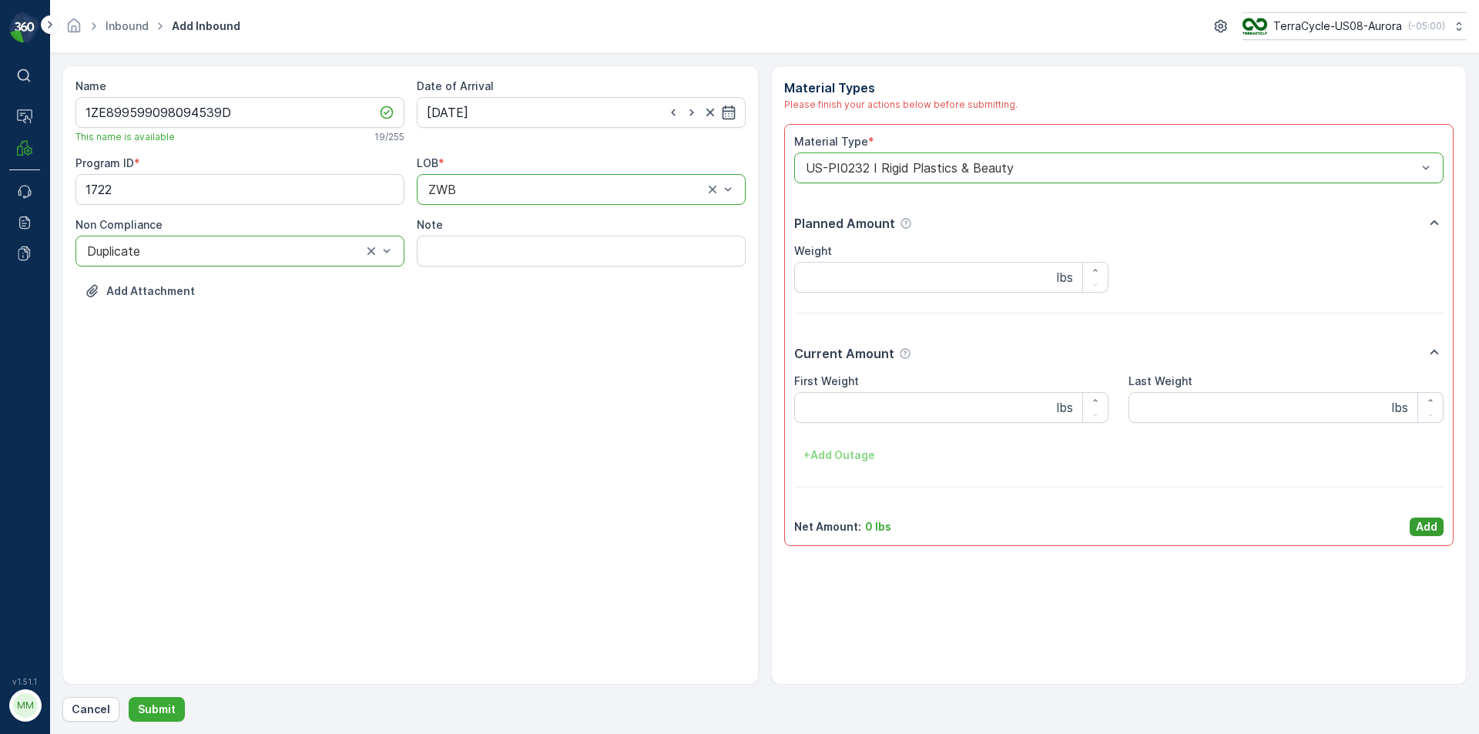
click at [1429, 532] on p "Add" at bounding box center [1427, 526] width 22 height 15
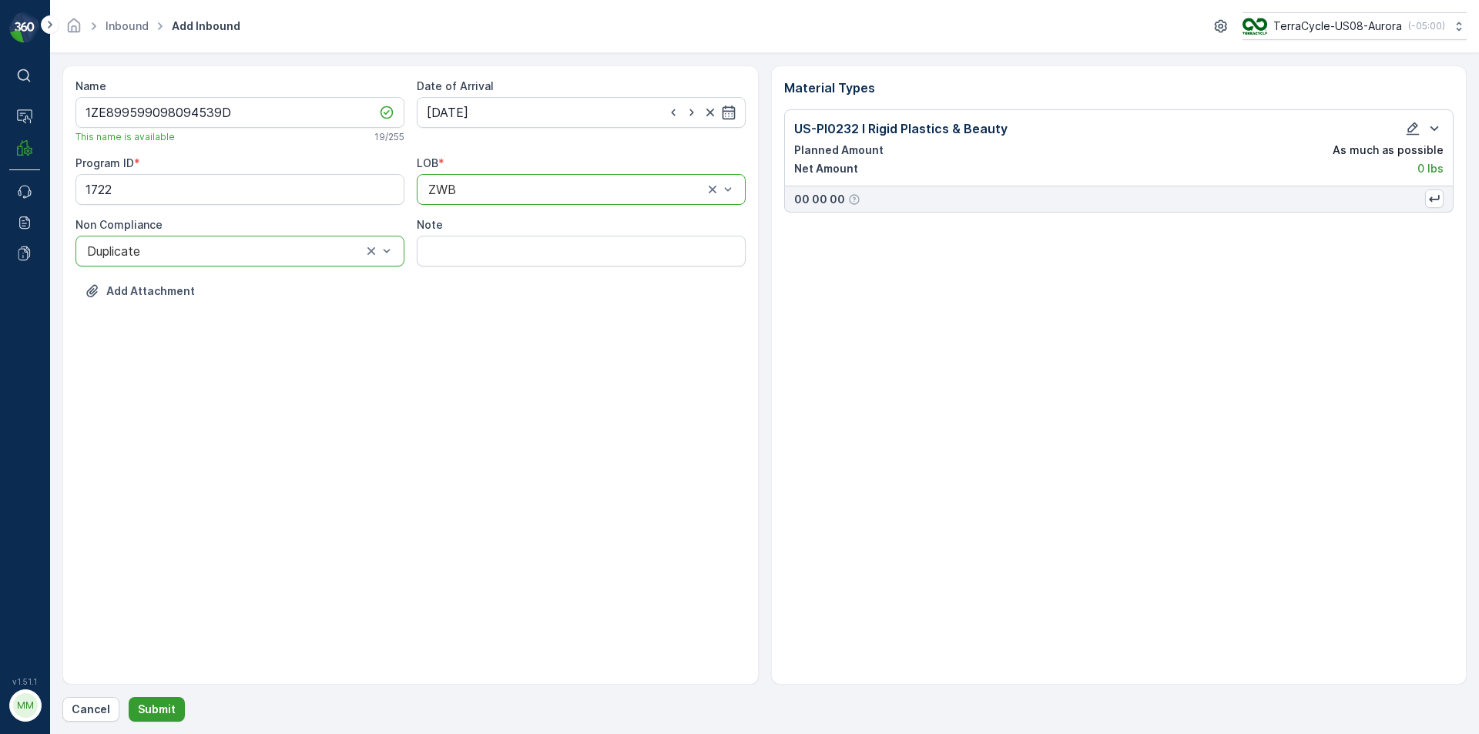
click at [159, 699] on button "Submit" at bounding box center [157, 709] width 56 height 25
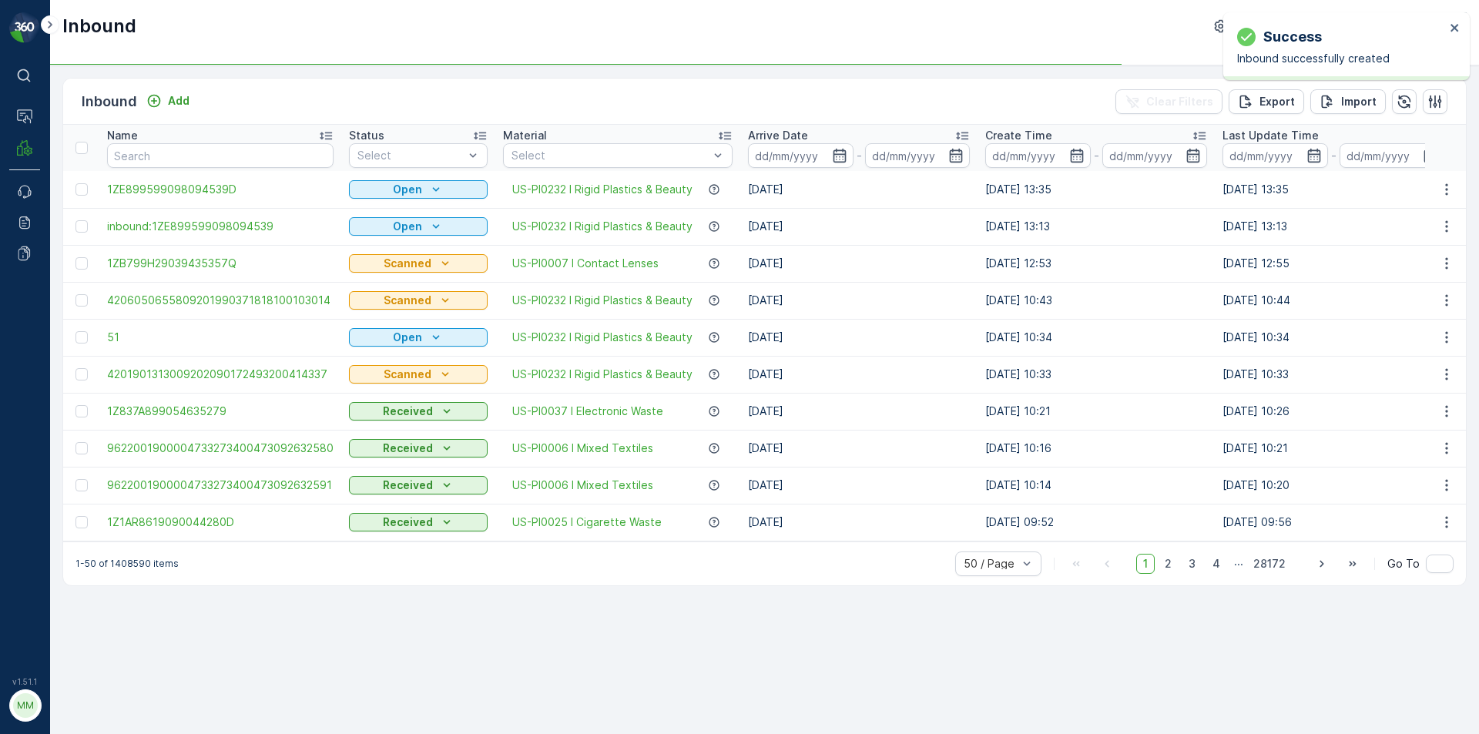
click at [83, 190] on div at bounding box center [81, 189] width 12 height 12
click at [75, 183] on input "checkbox" at bounding box center [75, 183] width 0 height 0
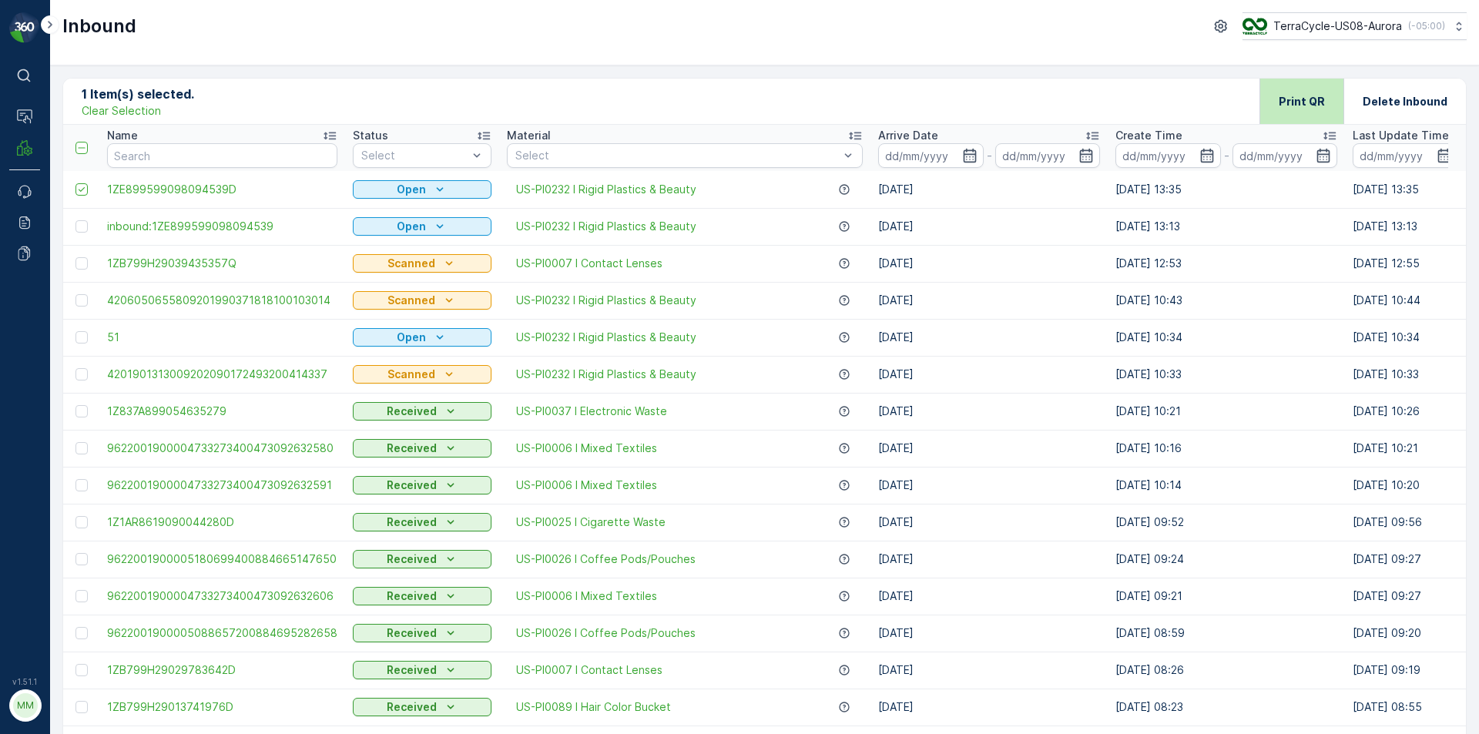
click at [1290, 105] on p "Print QR" at bounding box center [1302, 101] width 46 height 15
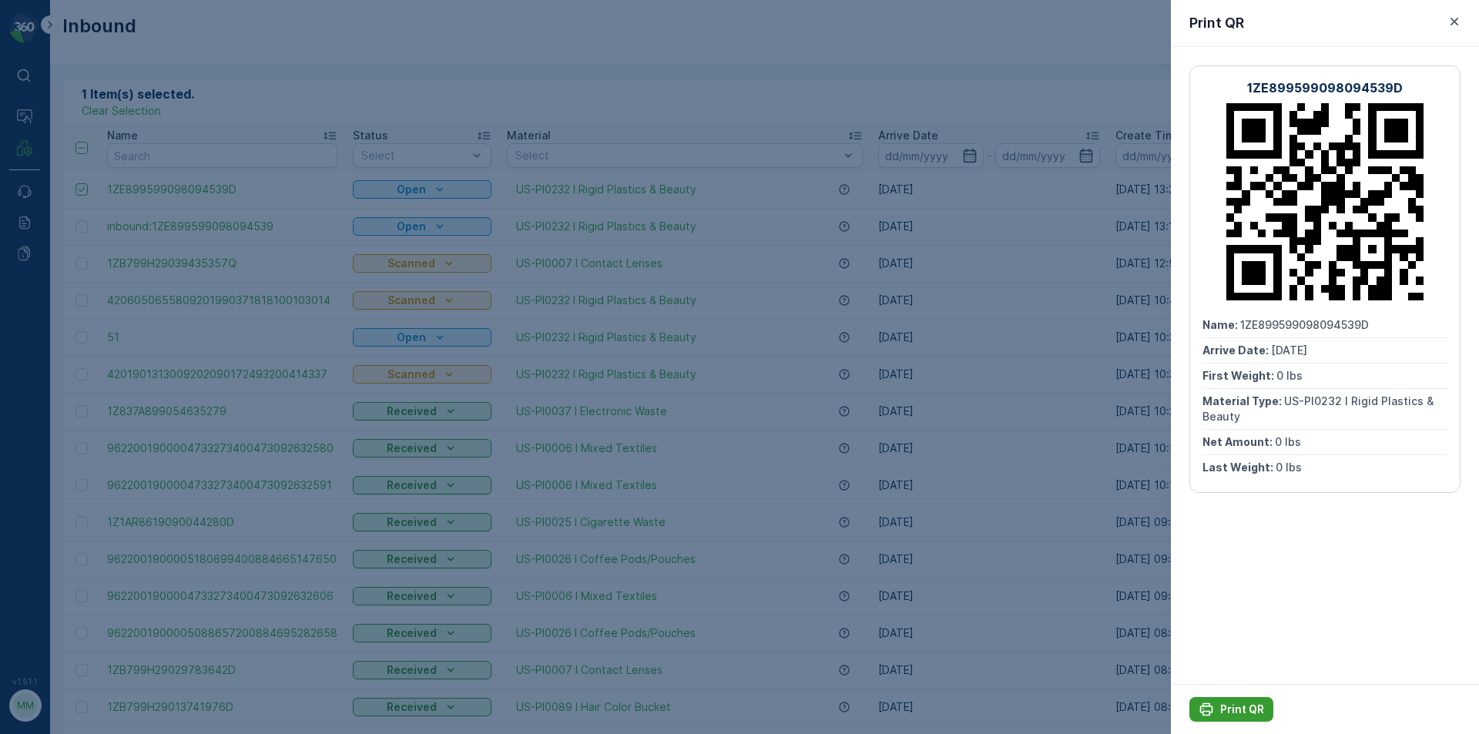
click at [1242, 713] on p "Print QR" at bounding box center [1242, 709] width 44 height 15
click at [1450, 25] on icon "button" at bounding box center [1454, 21] width 15 height 15
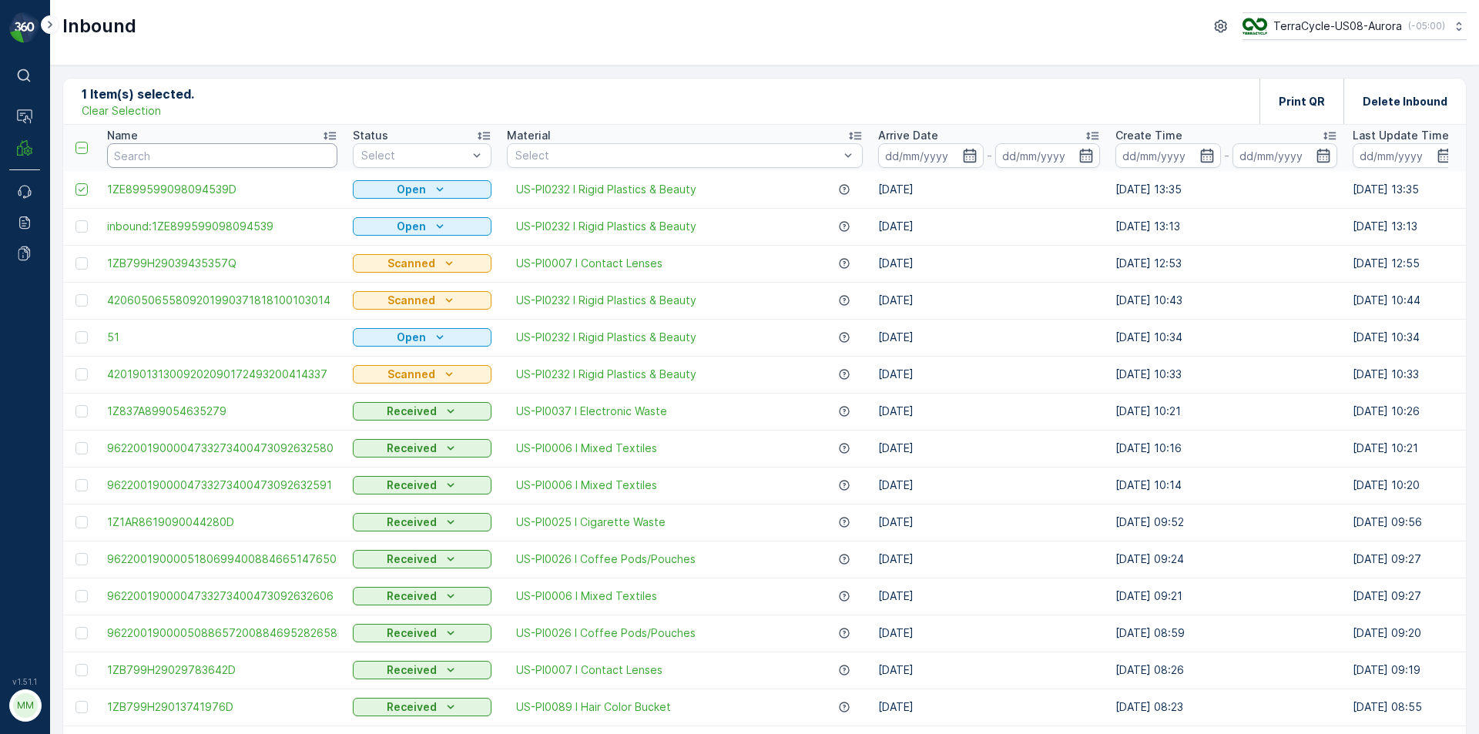
click at [187, 154] on input "text" at bounding box center [222, 155] width 230 height 25
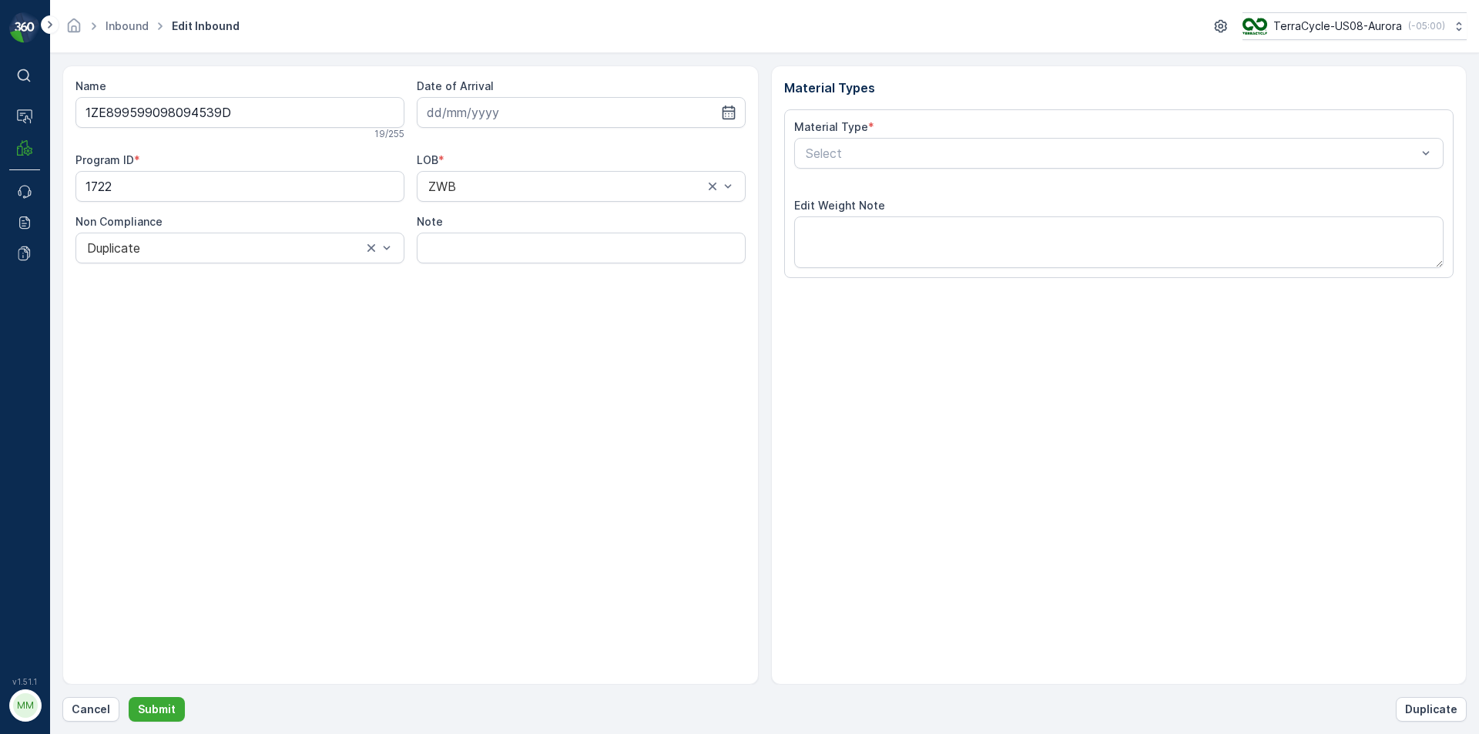
type input "[DATE]"
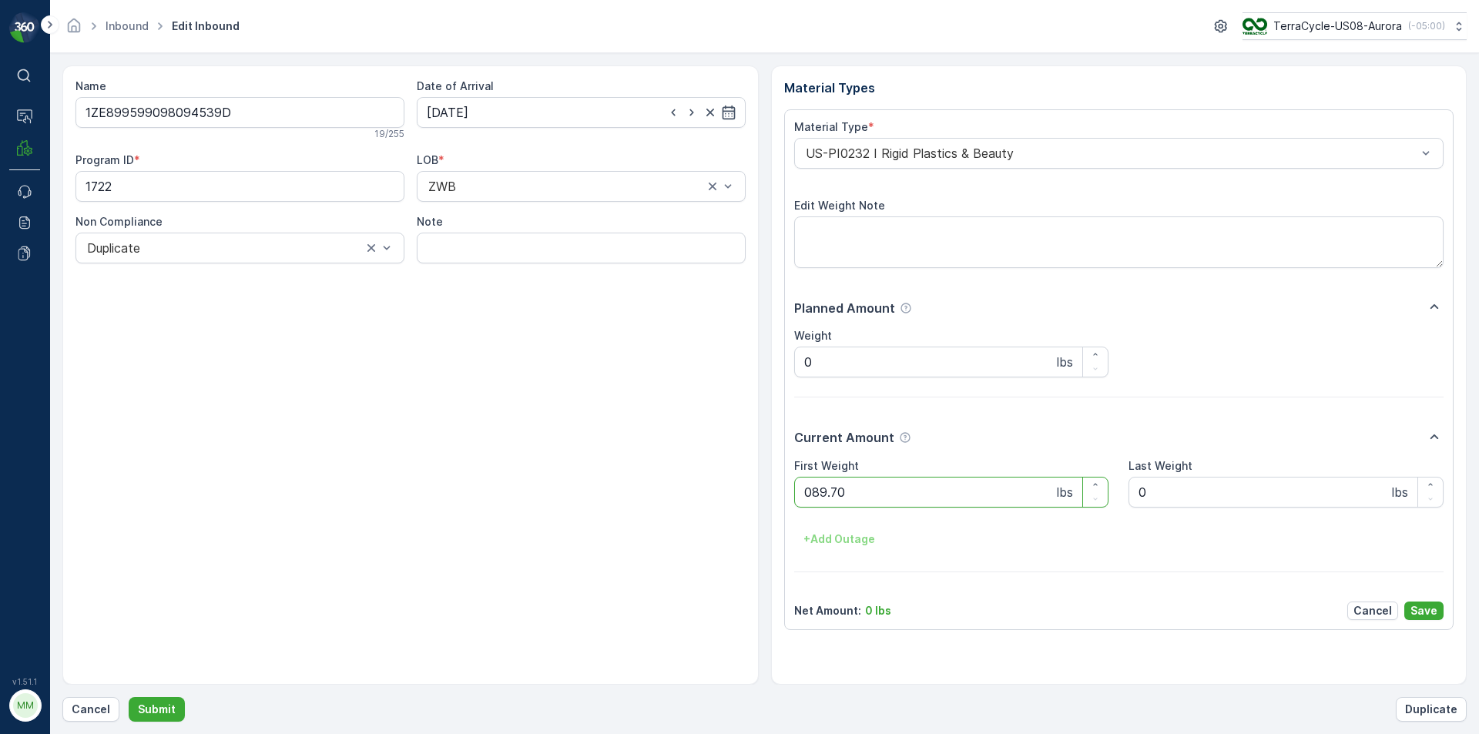
click at [129, 697] on button "Submit" at bounding box center [157, 709] width 56 height 25
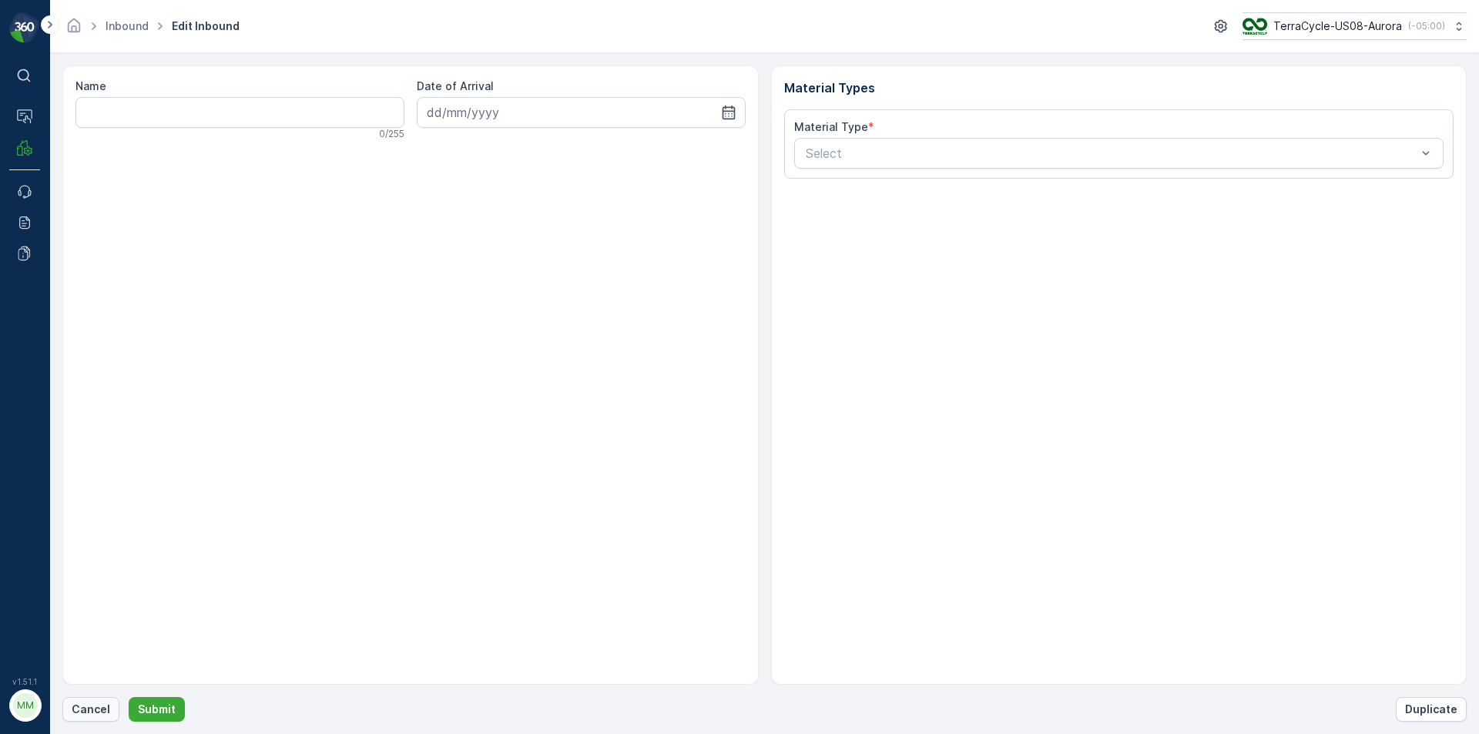
click at [87, 704] on p "Cancel" at bounding box center [91, 709] width 39 height 15
click at [76, 719] on button "Cancel" at bounding box center [90, 709] width 57 height 25
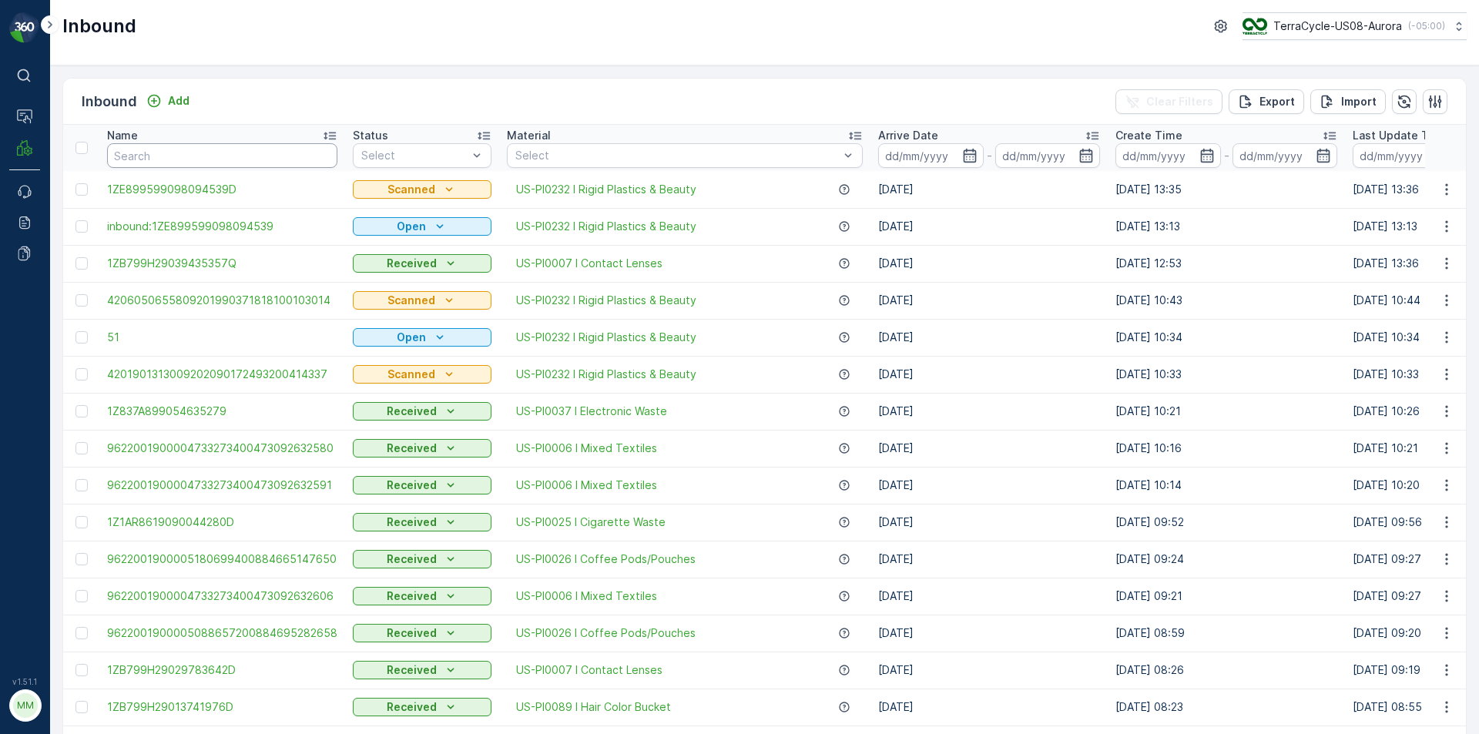
click at [252, 162] on input "text" at bounding box center [222, 155] width 230 height 25
type input "9644"
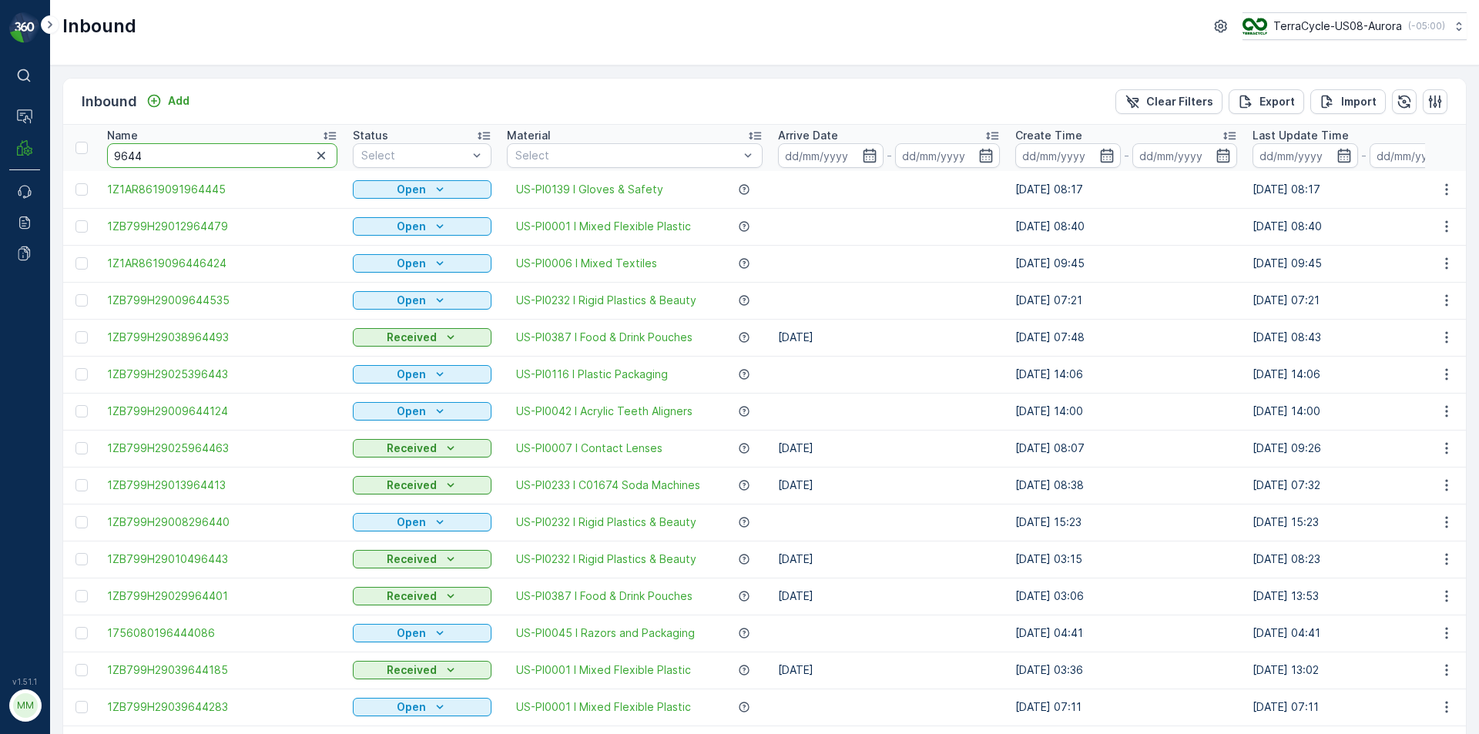
click at [231, 155] on input "9644" at bounding box center [222, 155] width 230 height 25
type input "96448547"
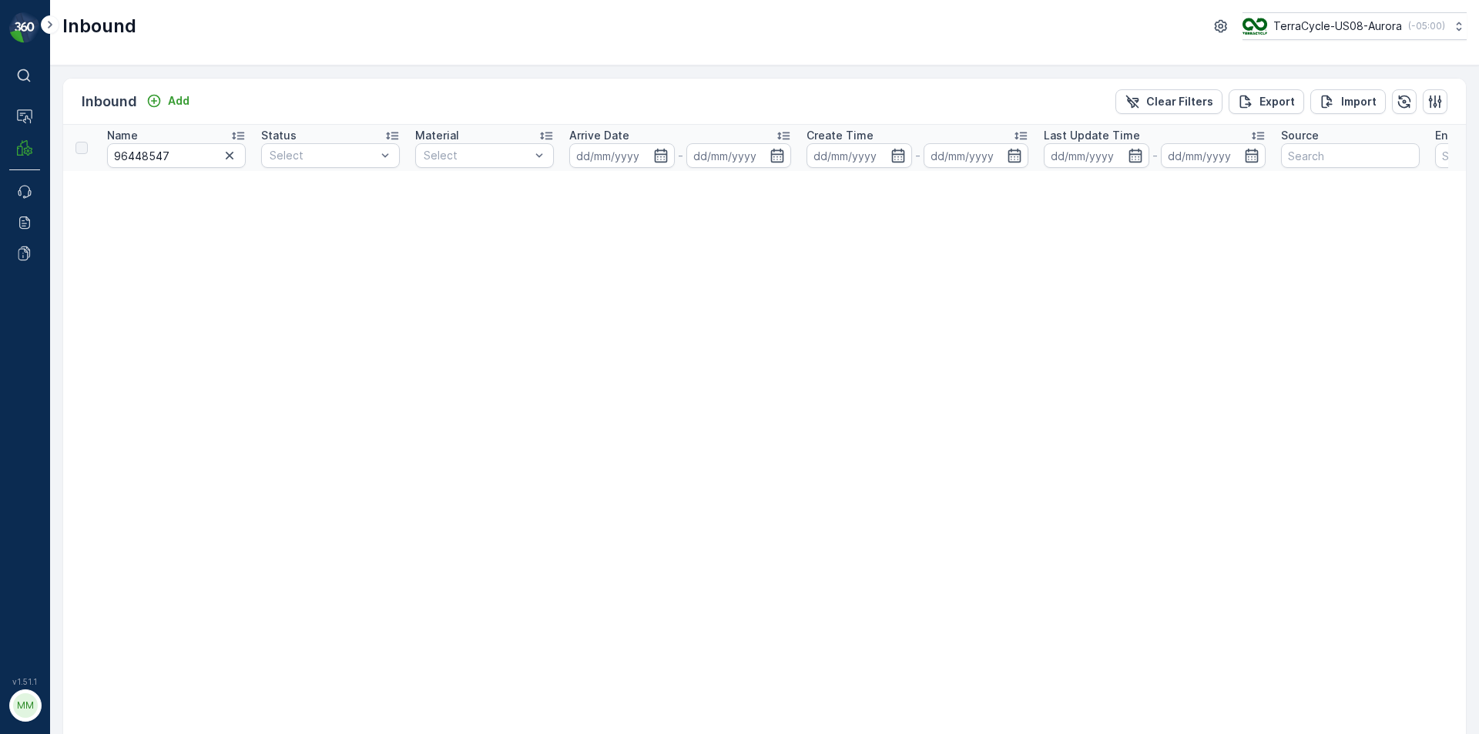
click at [231, 161] on icon "button" at bounding box center [229, 155] width 15 height 15
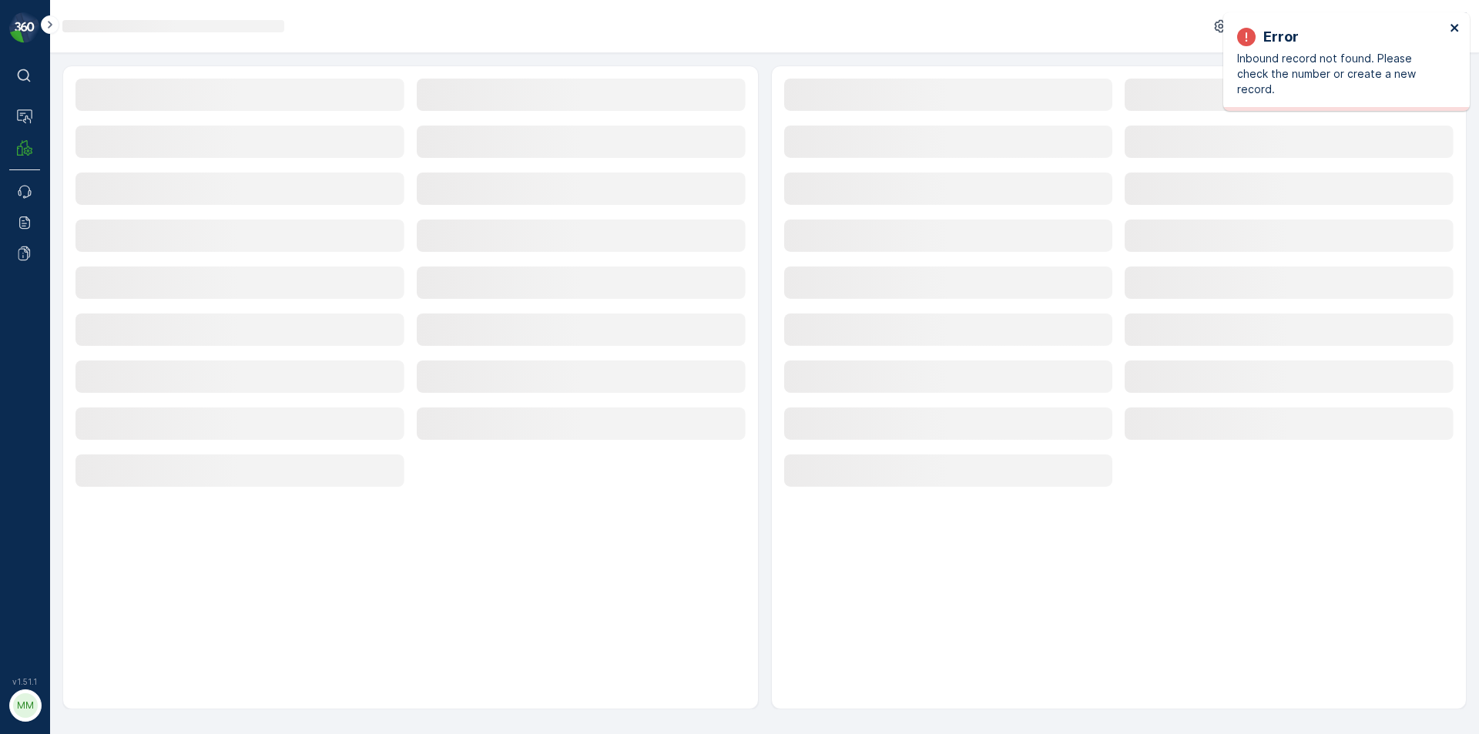
drag, startPoint x: 1451, startPoint y: 27, endPoint x: 1444, endPoint y: 33, distance: 9.3
click at [1451, 26] on icon "close" at bounding box center [1455, 28] width 11 height 12
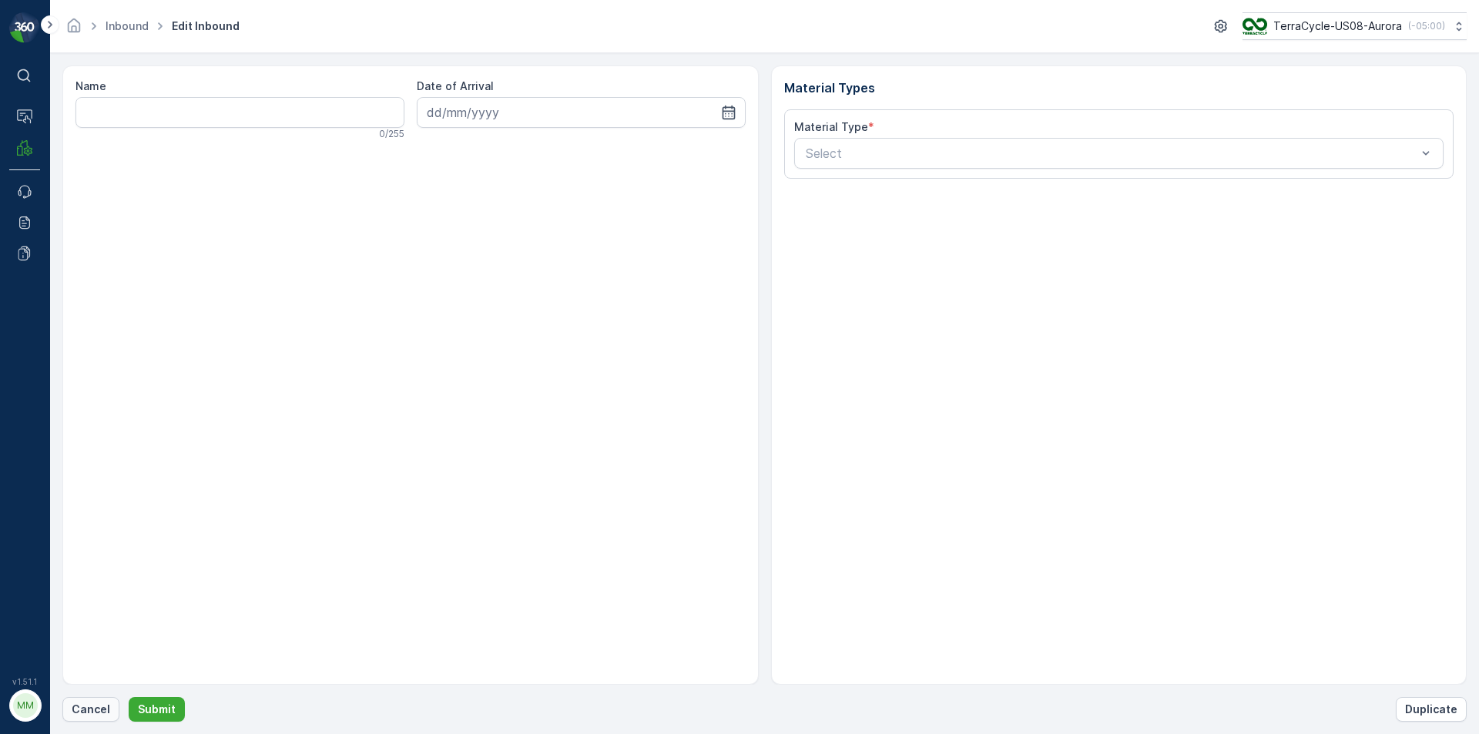
click at [100, 709] on p "Cancel" at bounding box center [91, 709] width 39 height 15
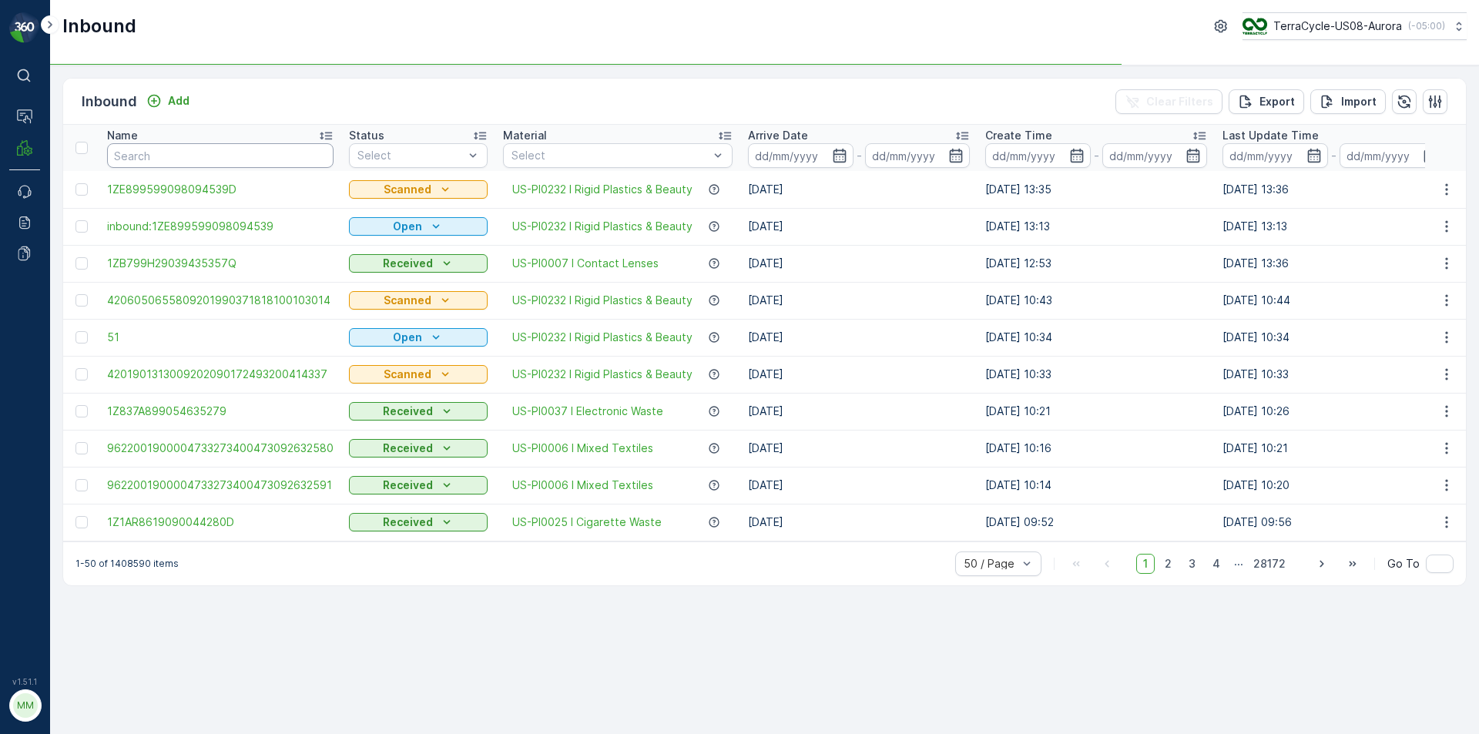
click at [176, 149] on input "text" at bounding box center [220, 155] width 226 height 25
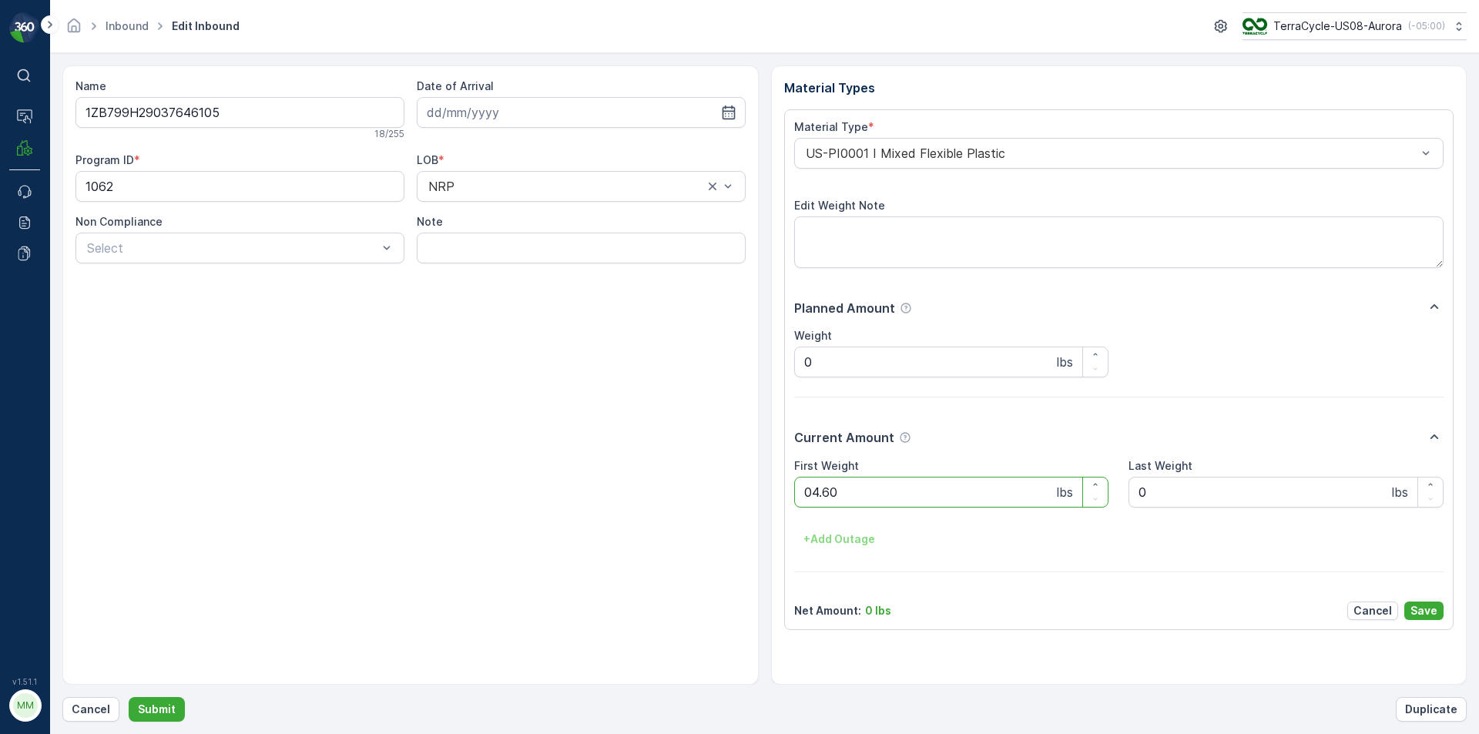
click at [129, 697] on button "Submit" at bounding box center [157, 709] width 56 height 25
click at [92, 706] on p "Cancel" at bounding box center [91, 709] width 39 height 15
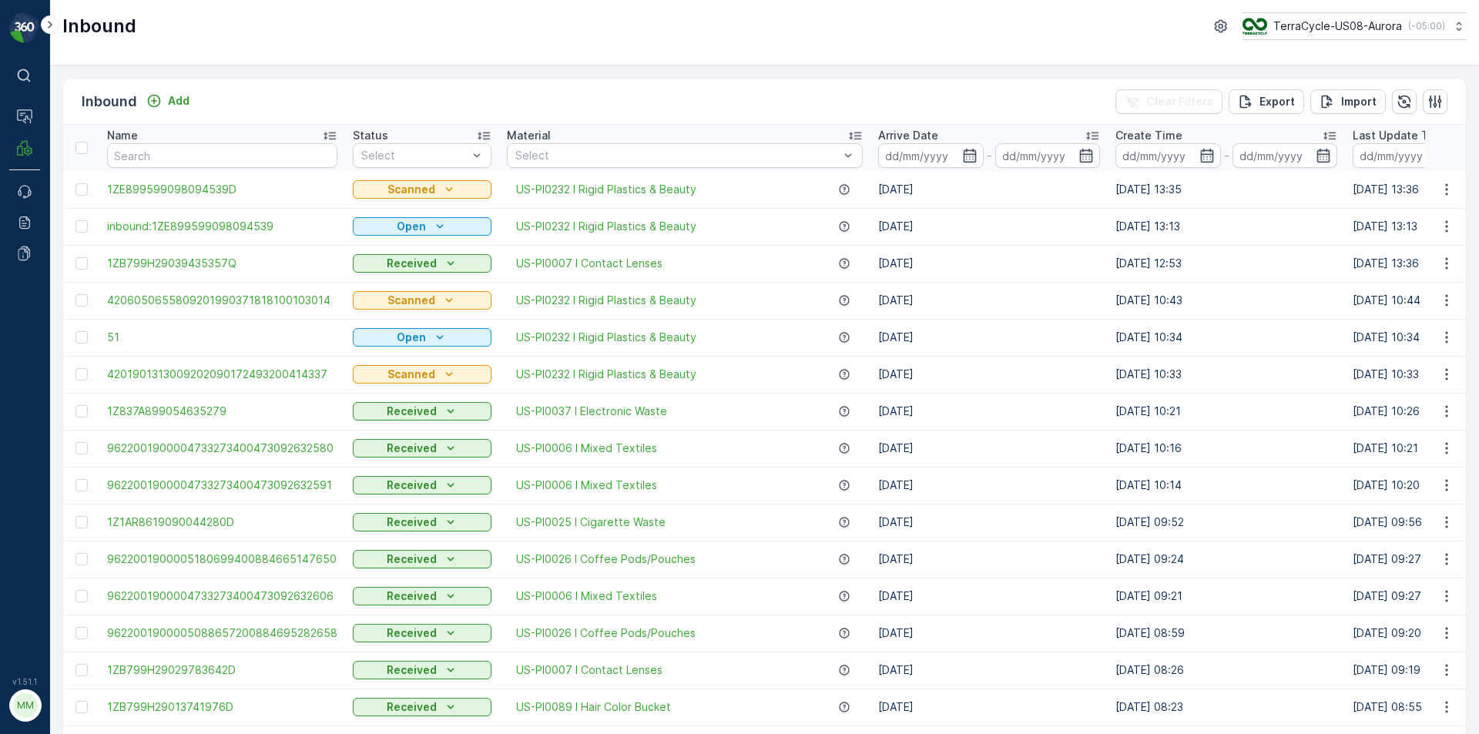
click at [160, 166] on input "text" at bounding box center [222, 155] width 230 height 25
type input "0767"
click at [210, 158] on input "0767" at bounding box center [222, 155] width 230 height 25
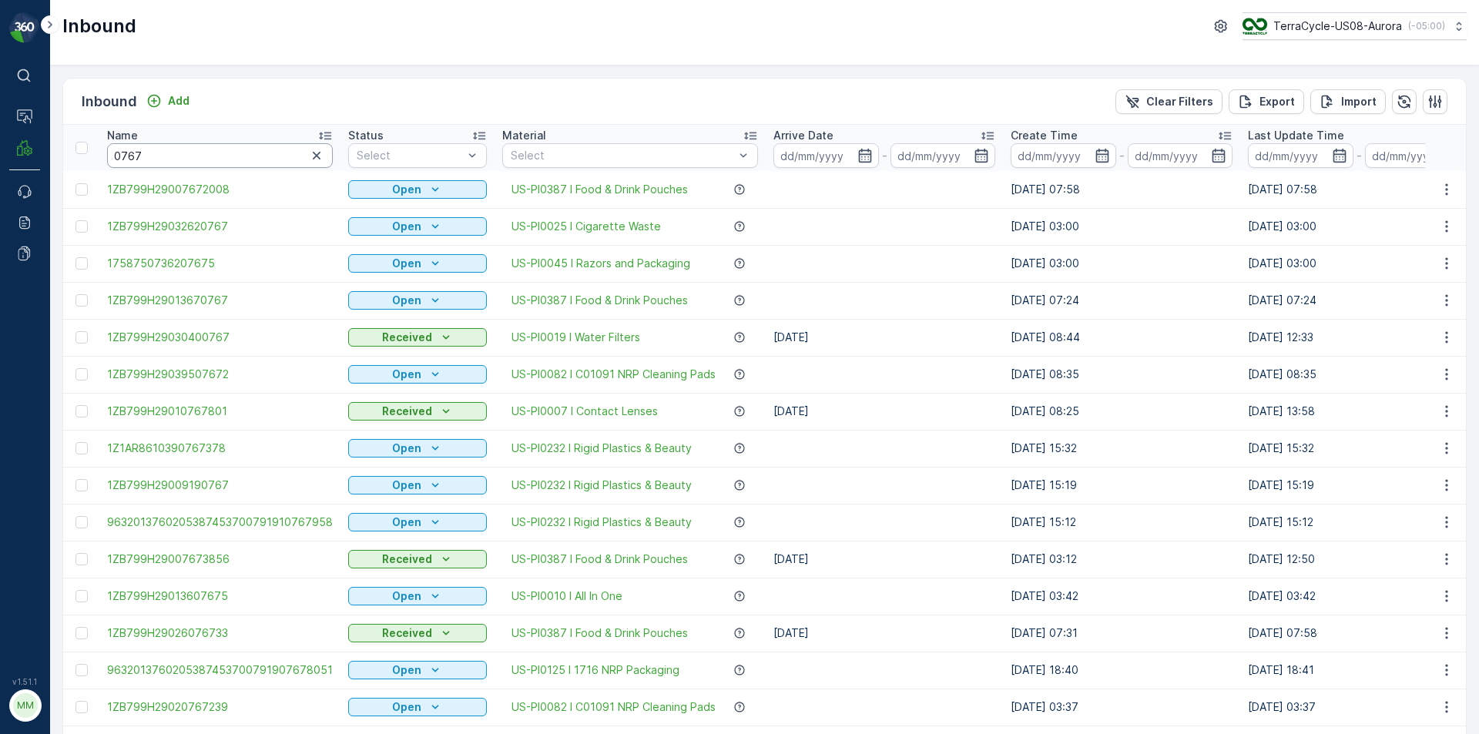
click at [166, 150] on input "0767" at bounding box center [220, 155] width 226 height 25
type input "07672008"
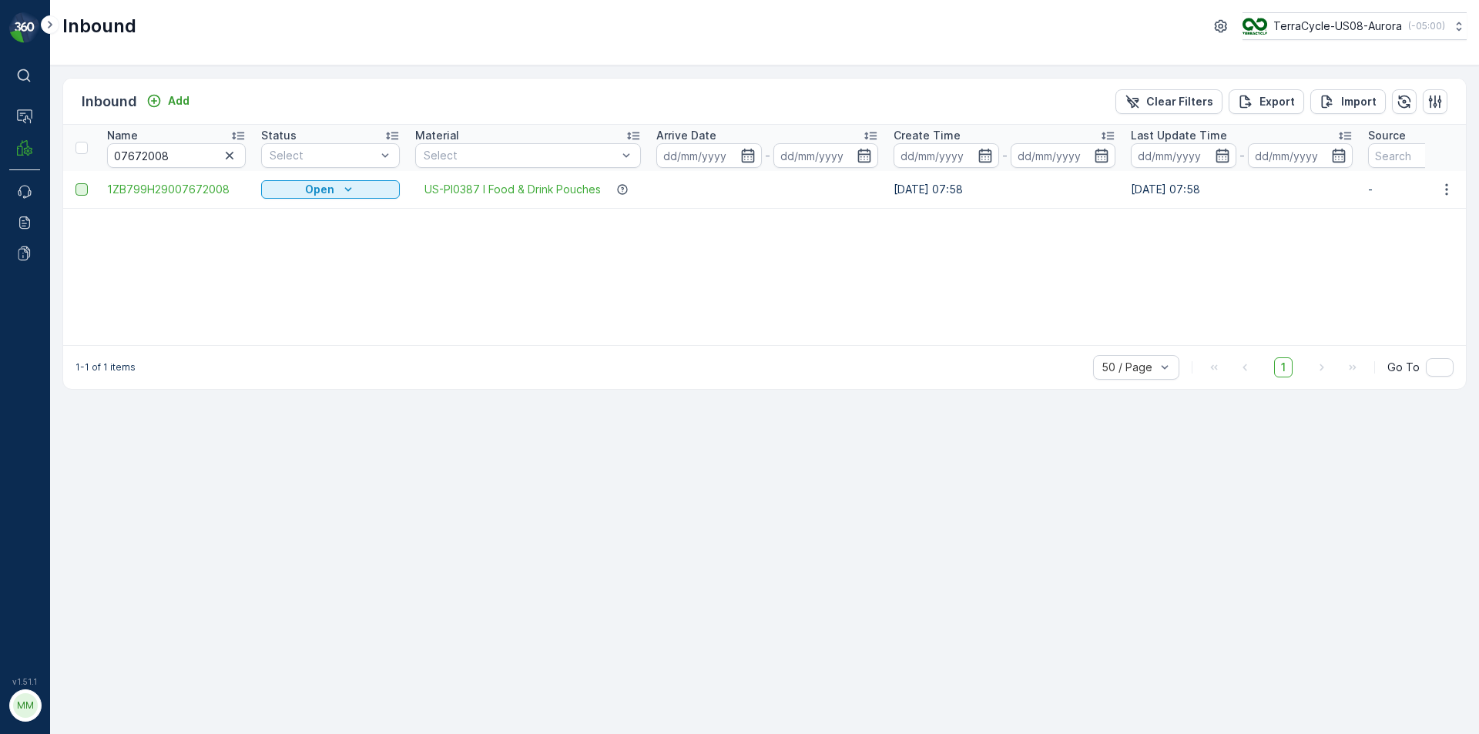
click at [84, 194] on div at bounding box center [81, 189] width 12 height 12
click at [75, 183] on input "checkbox" at bounding box center [75, 183] width 0 height 0
click at [1296, 98] on p "Print QR" at bounding box center [1302, 101] width 46 height 15
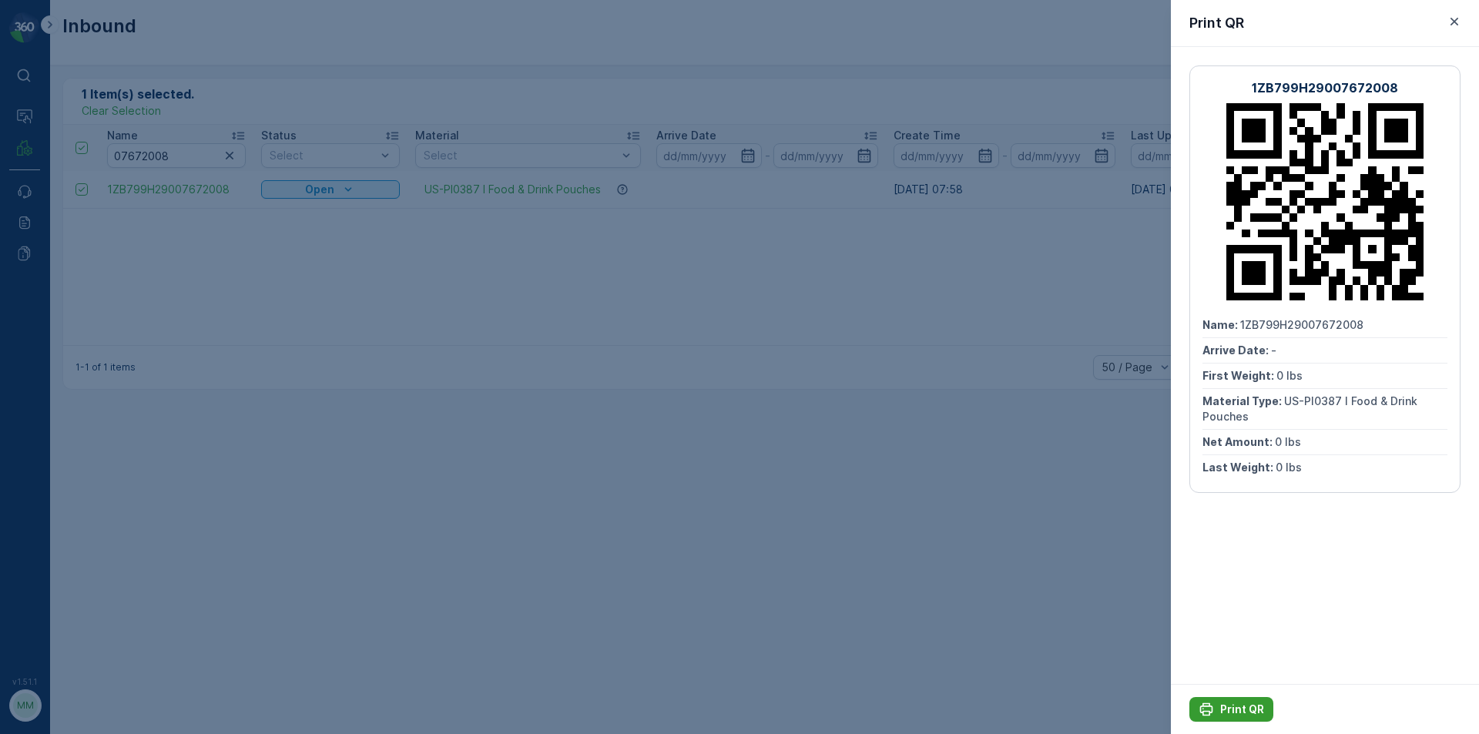
click at [1256, 710] on p "Print QR" at bounding box center [1242, 709] width 44 height 15
click at [1454, 20] on icon "button" at bounding box center [1454, 21] width 15 height 15
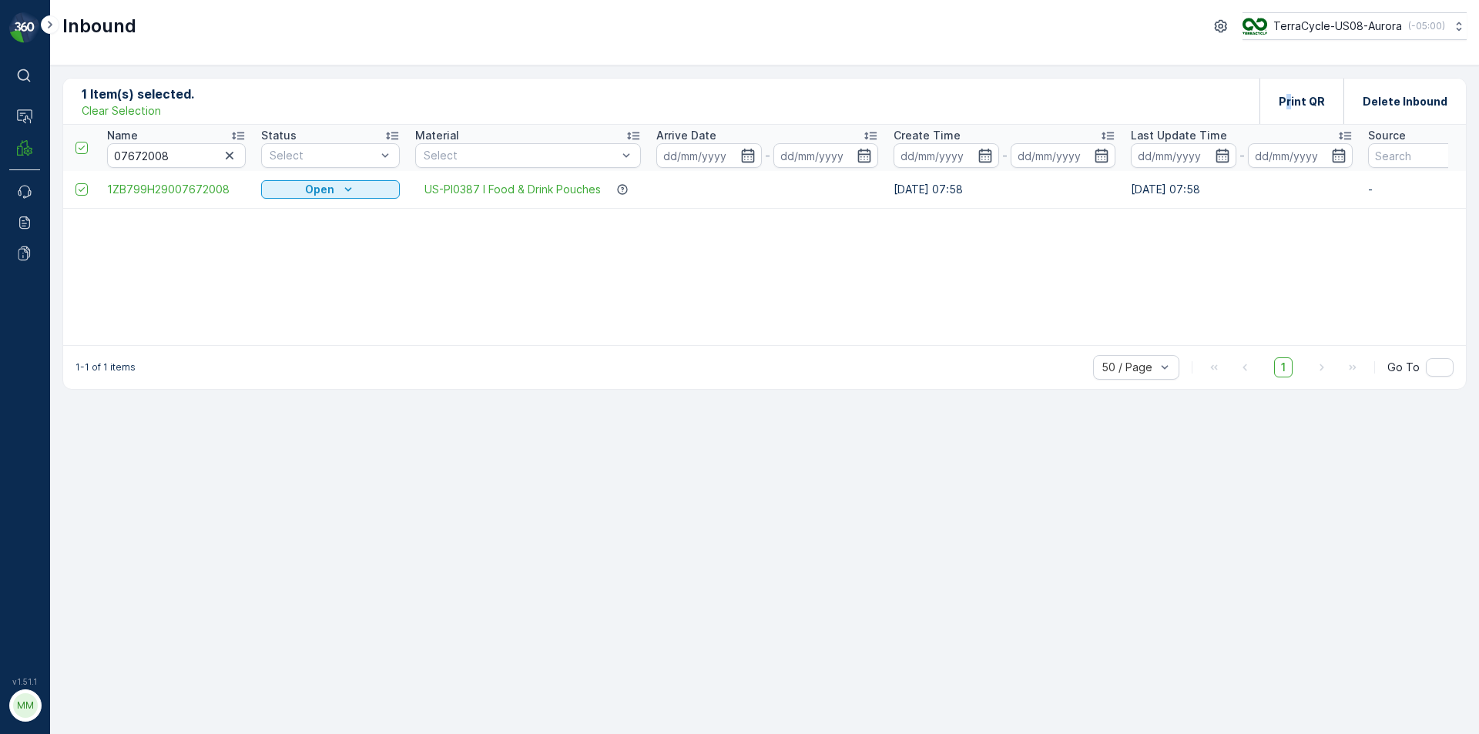
click at [233, 155] on icon "button" at bounding box center [229, 155] width 15 height 15
click at [193, 169] on th "Name" at bounding box center [176, 148] width 154 height 46
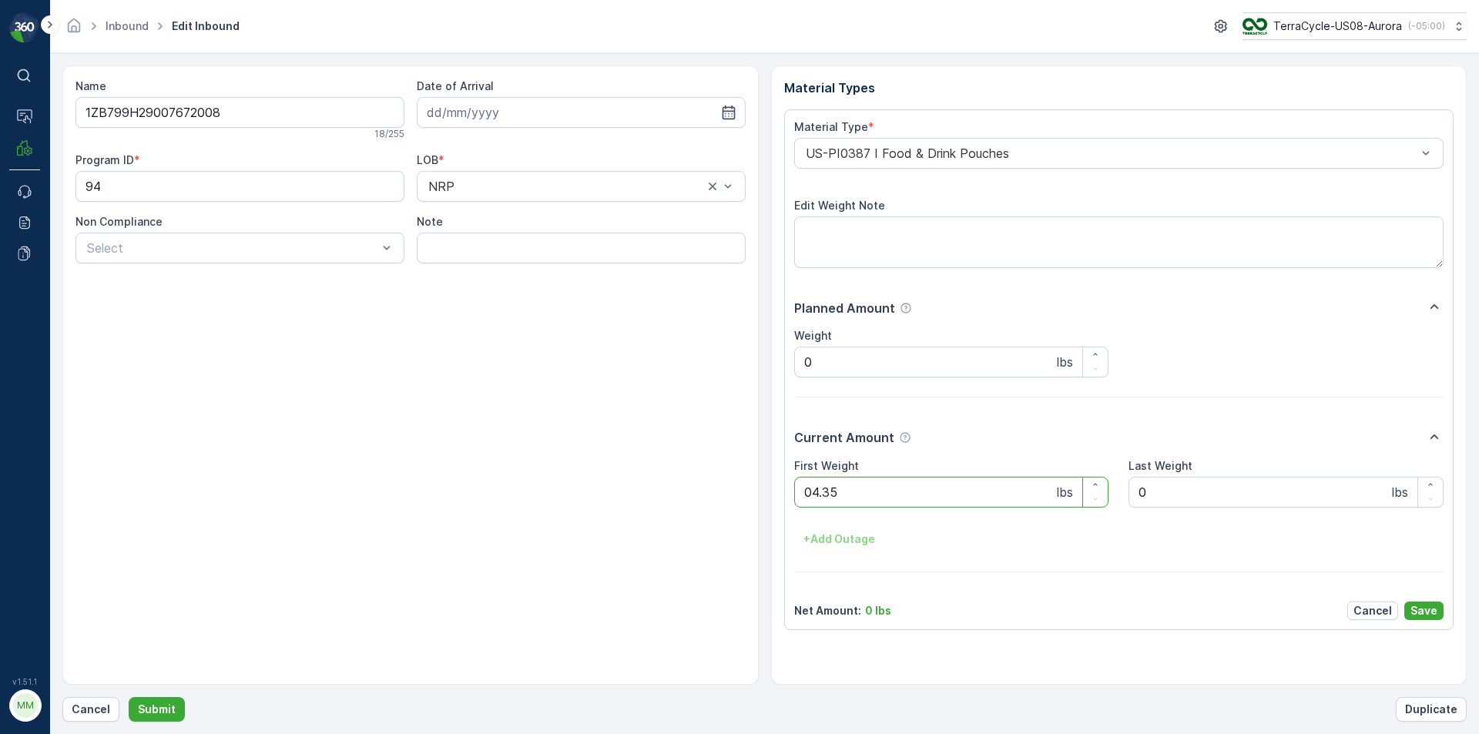
click at [129, 697] on button "Submit" at bounding box center [157, 709] width 56 height 25
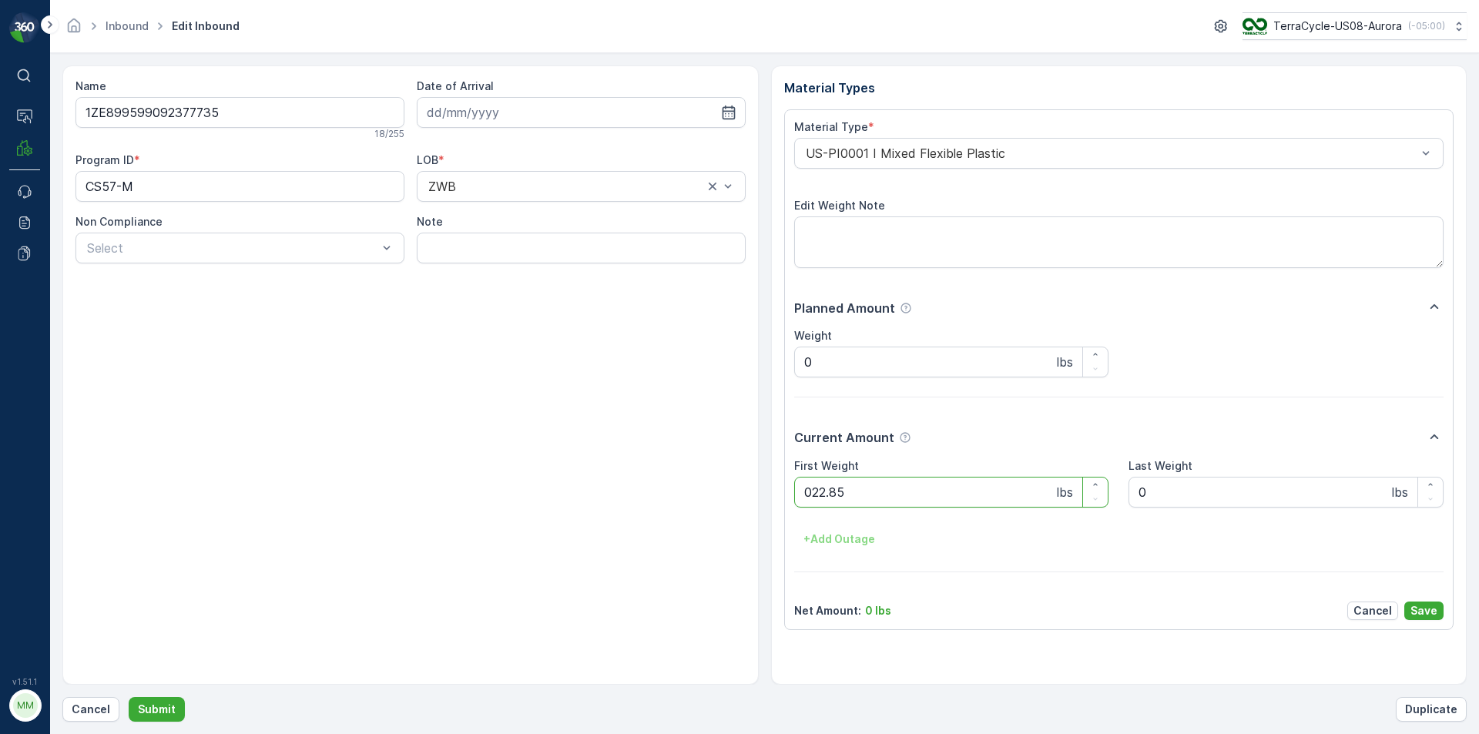
click at [129, 697] on button "Submit" at bounding box center [157, 709] width 56 height 25
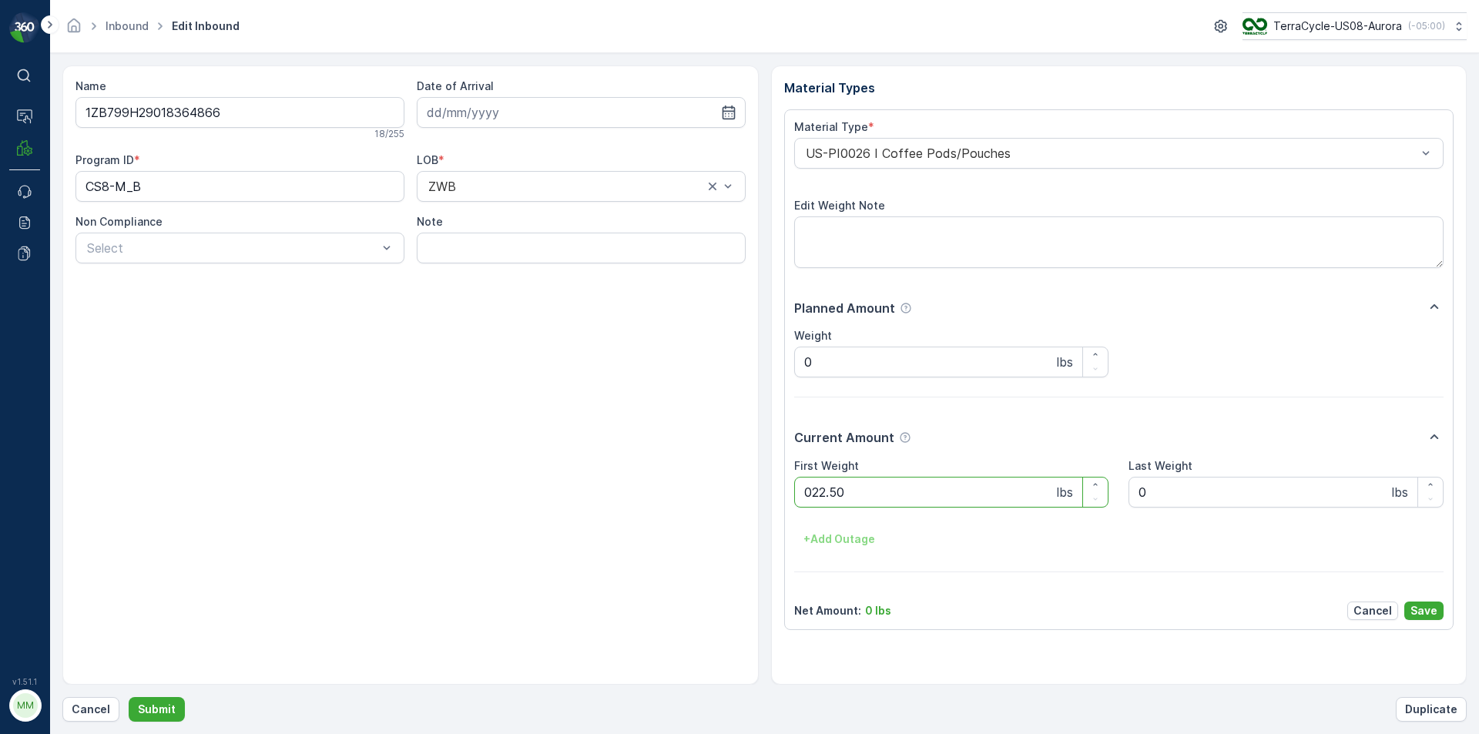
click at [129, 697] on button "Submit" at bounding box center [157, 709] width 56 height 25
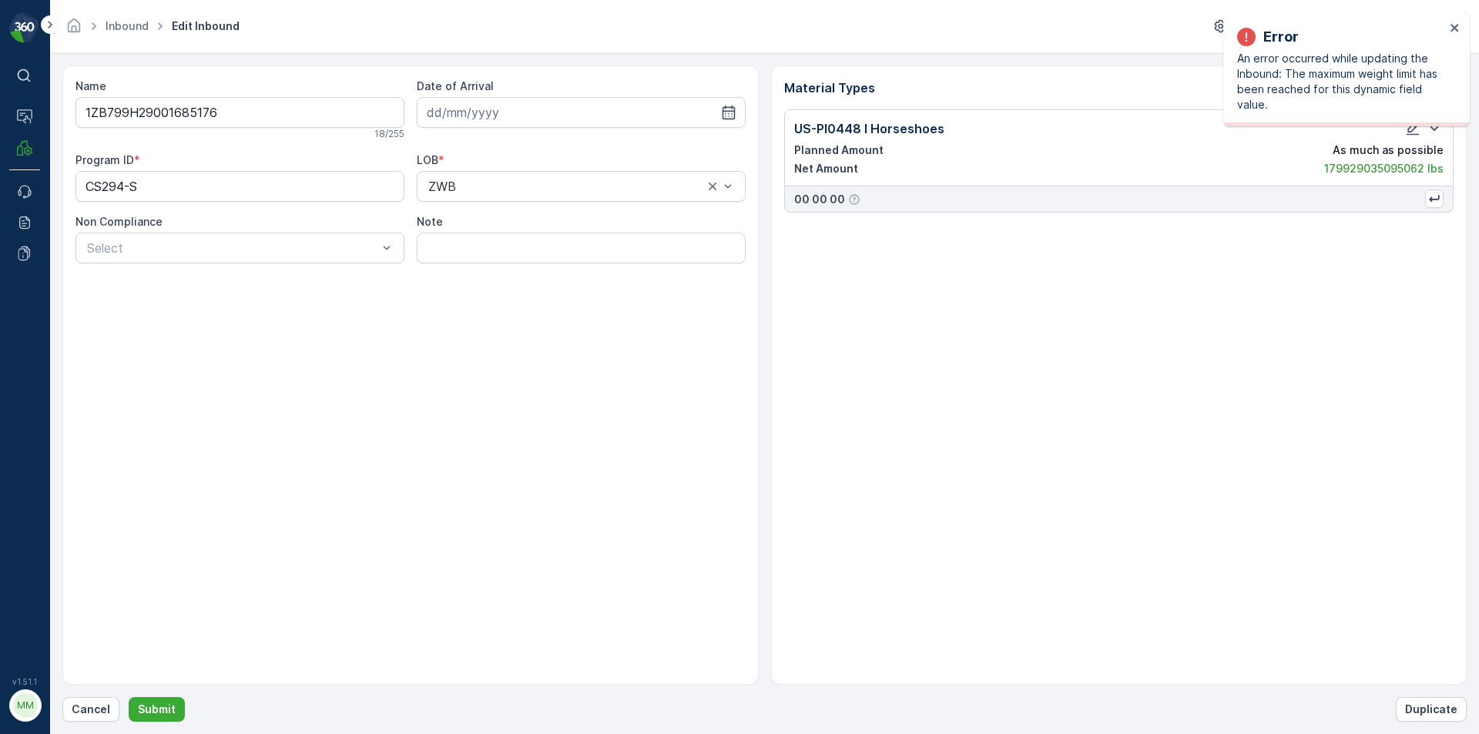
click at [1460, 31] on div "Error An error occurred while updating the Inbound: The maximum weight limit ha…" at bounding box center [1346, 69] width 246 height 114
click at [1453, 27] on icon "close" at bounding box center [1455, 28] width 11 height 12
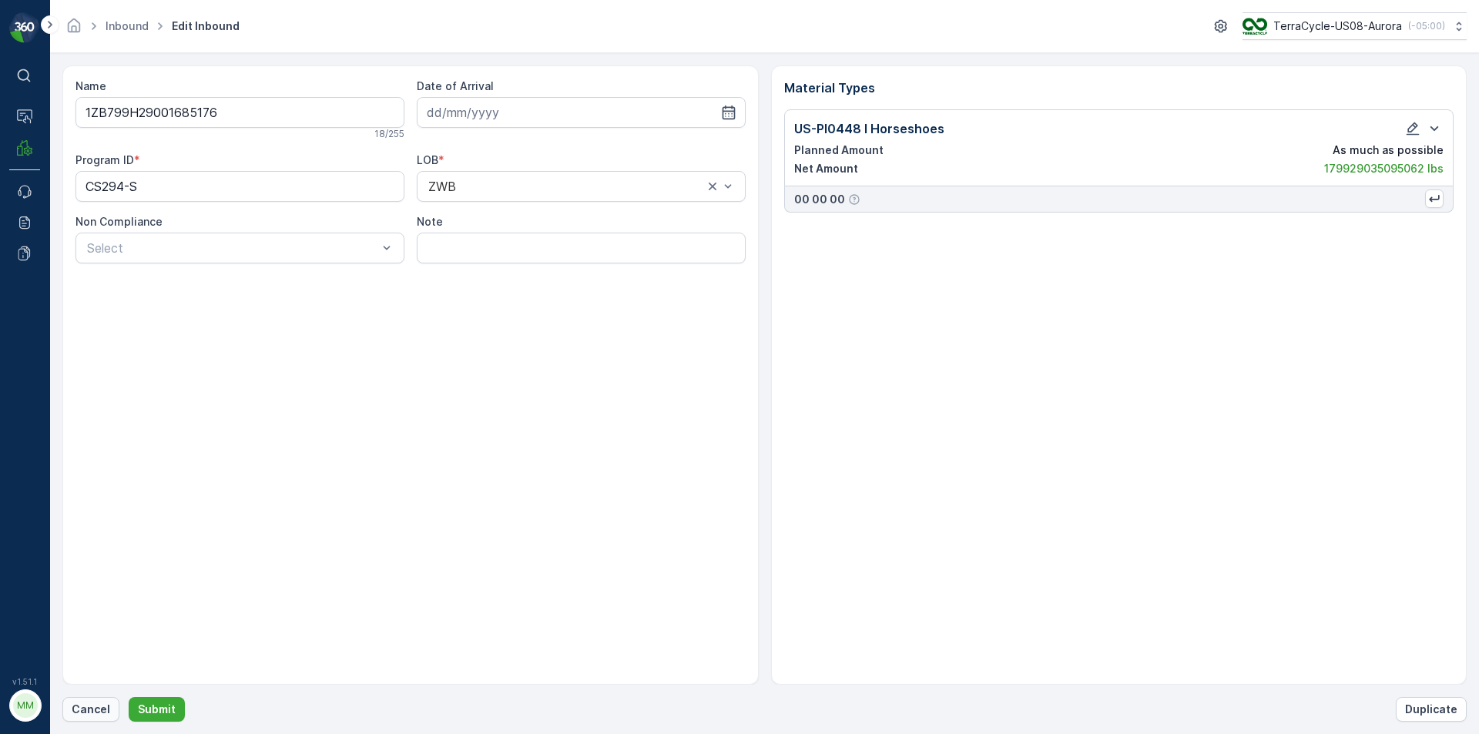
click at [107, 719] on button "Cancel" at bounding box center [90, 709] width 57 height 25
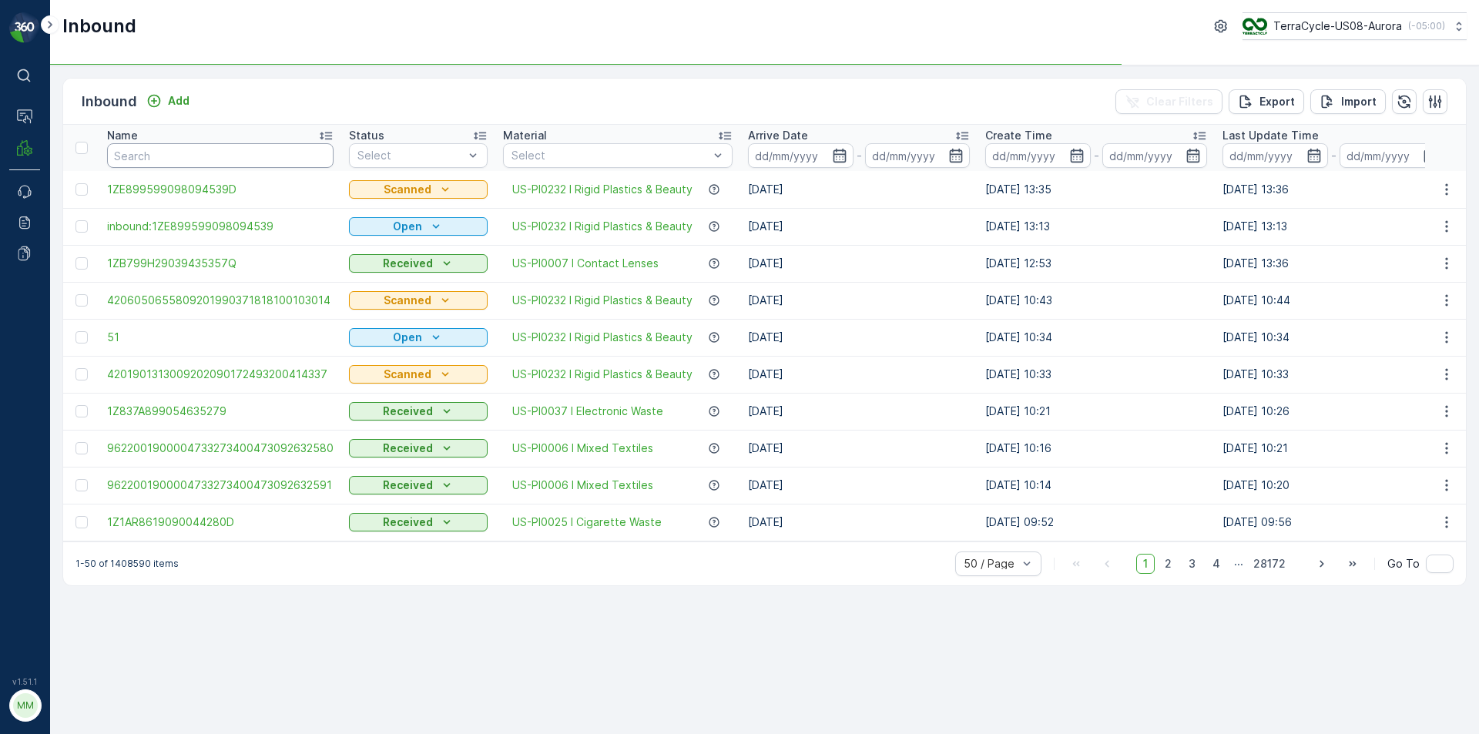
click at [316, 151] on input "text" at bounding box center [220, 155] width 226 height 25
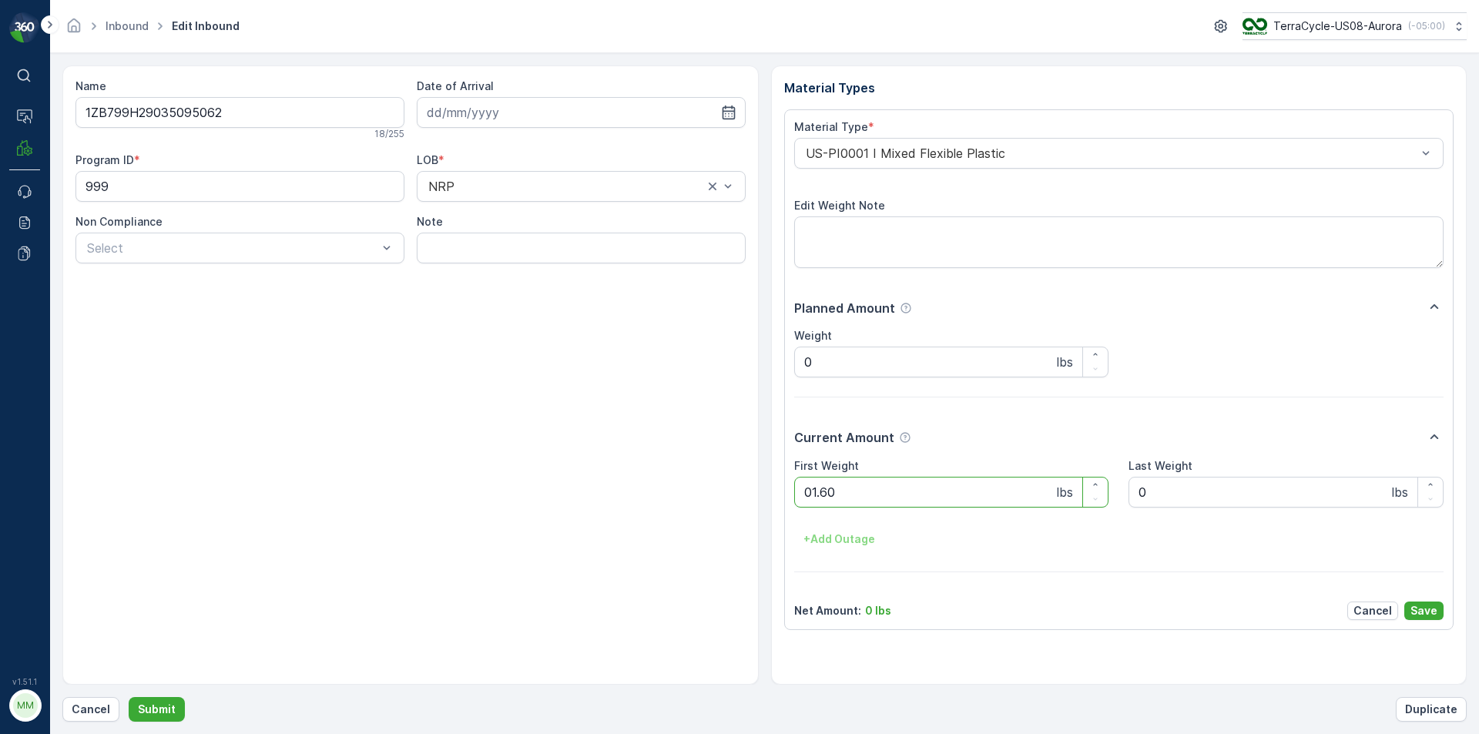
click at [129, 697] on button "Submit" at bounding box center [157, 709] width 56 height 25
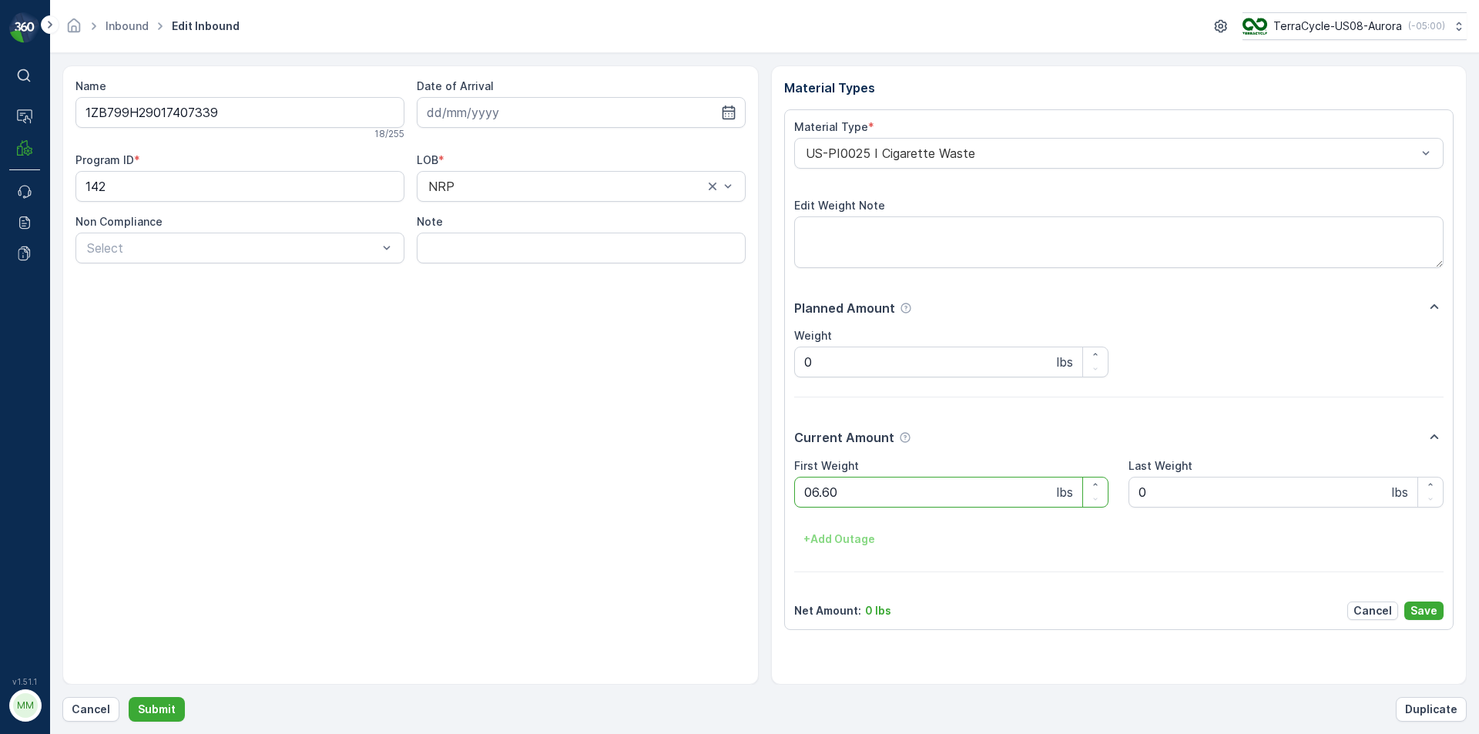
click at [129, 697] on button "Submit" at bounding box center [157, 709] width 56 height 25
click at [93, 715] on p "Cancel" at bounding box center [91, 709] width 39 height 15
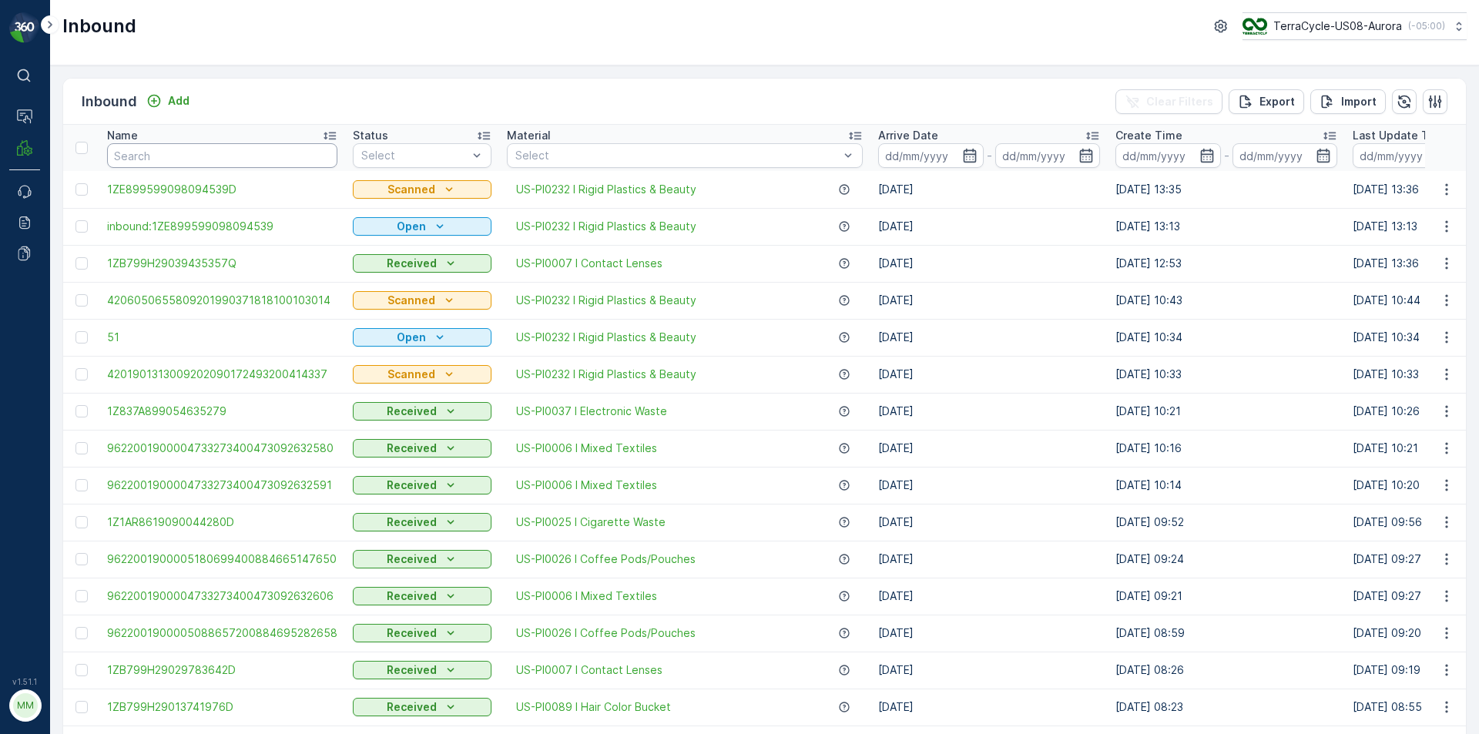
click at [261, 161] on input "text" at bounding box center [222, 155] width 230 height 25
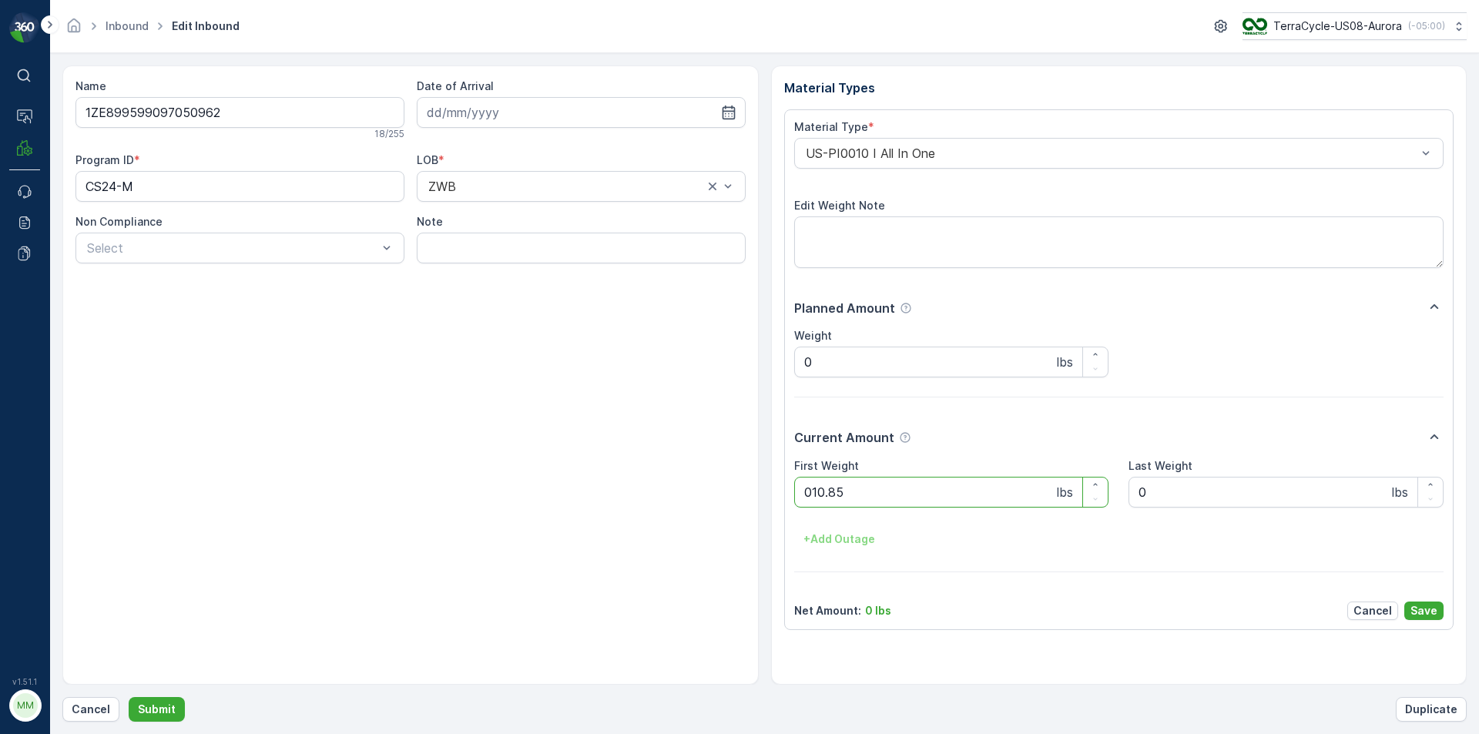
click at [129, 697] on button "Submit" at bounding box center [157, 709] width 56 height 25
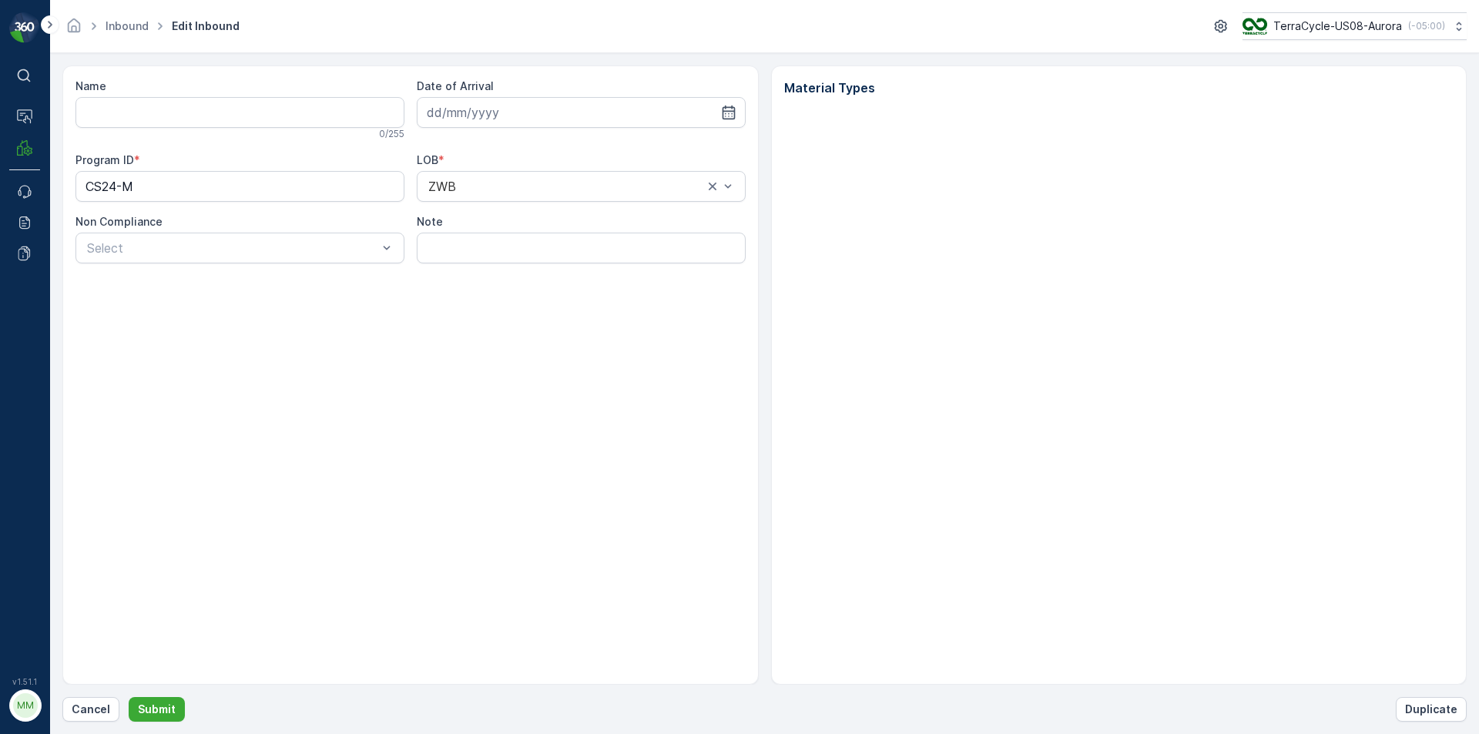
type input "1ZE899599097050962"
type input "[DATE]"
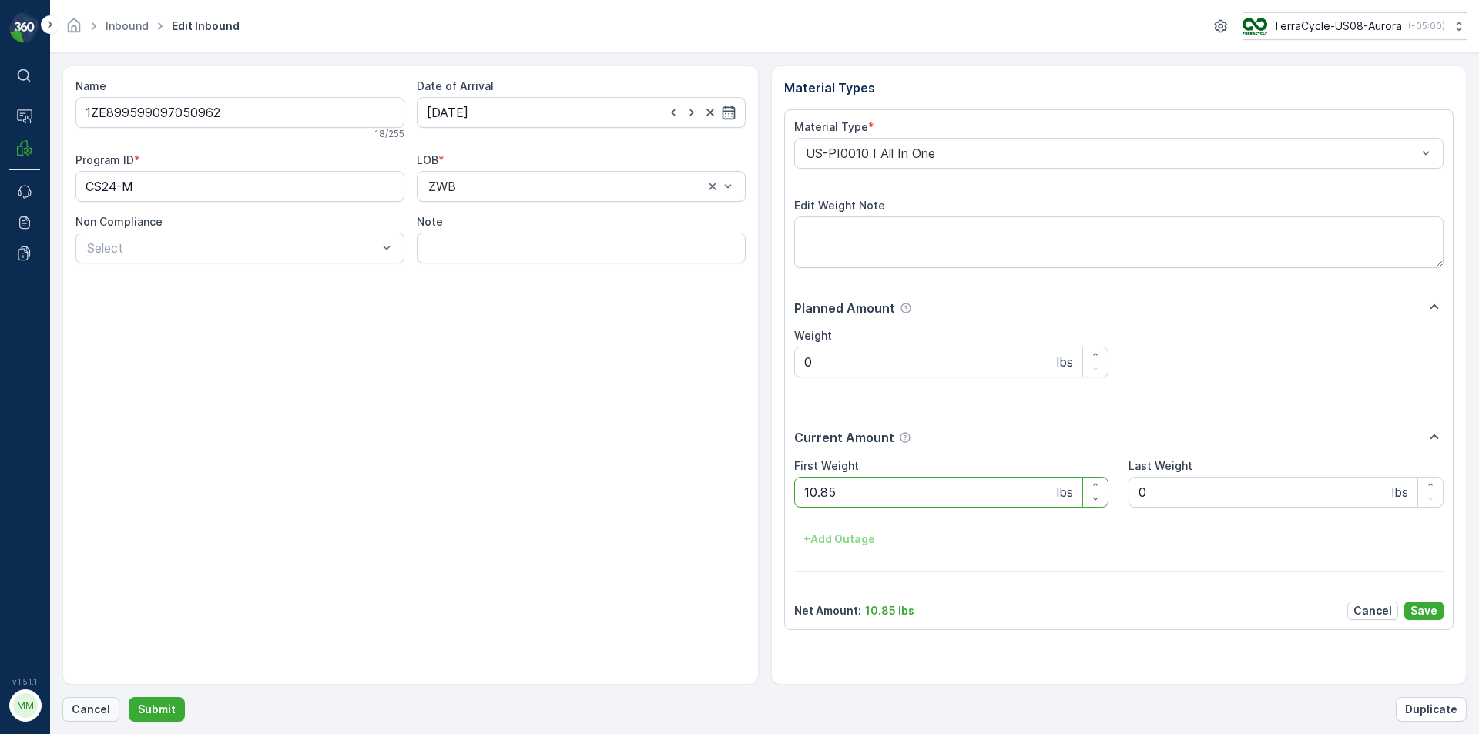
click at [85, 706] on p "Cancel" at bounding box center [91, 709] width 39 height 15
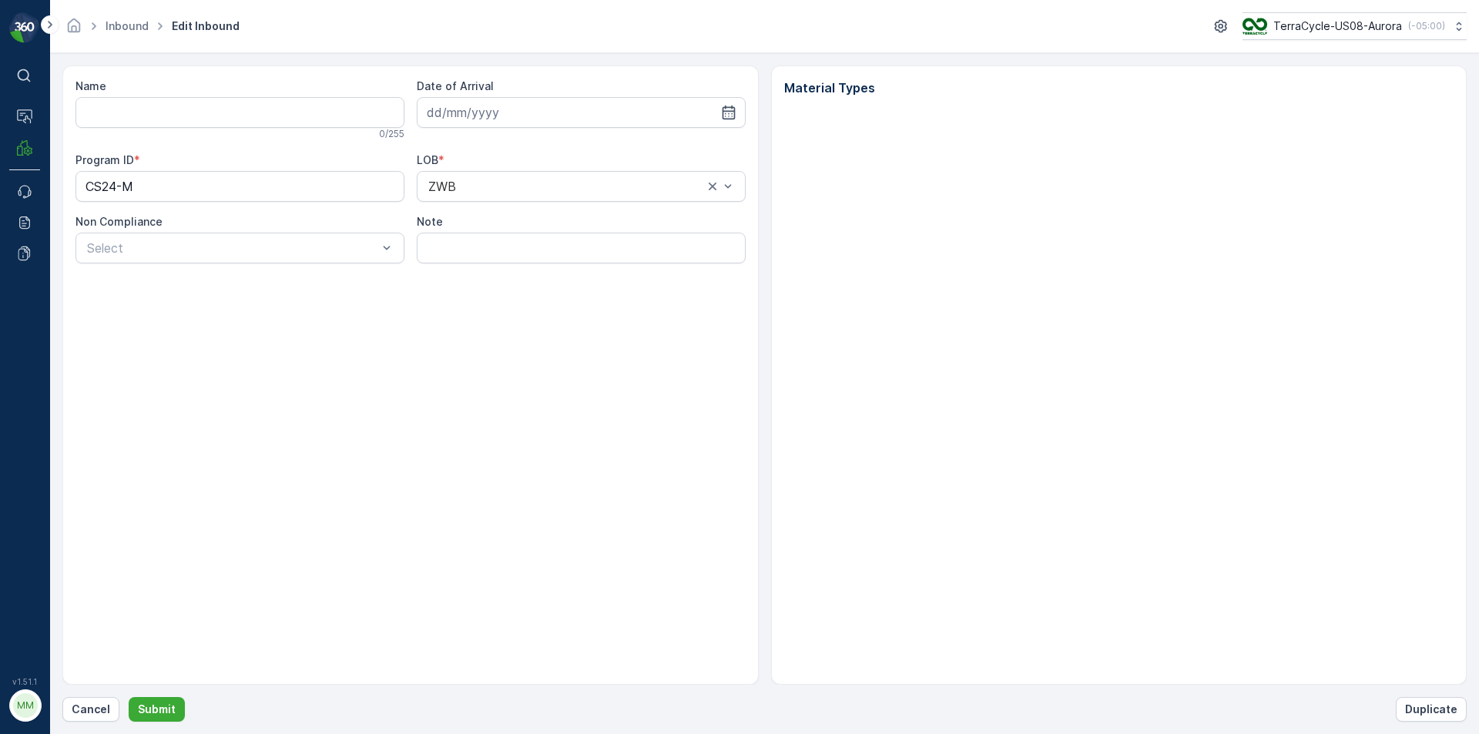
type input "1ZE899599097050962"
type input "[DATE]"
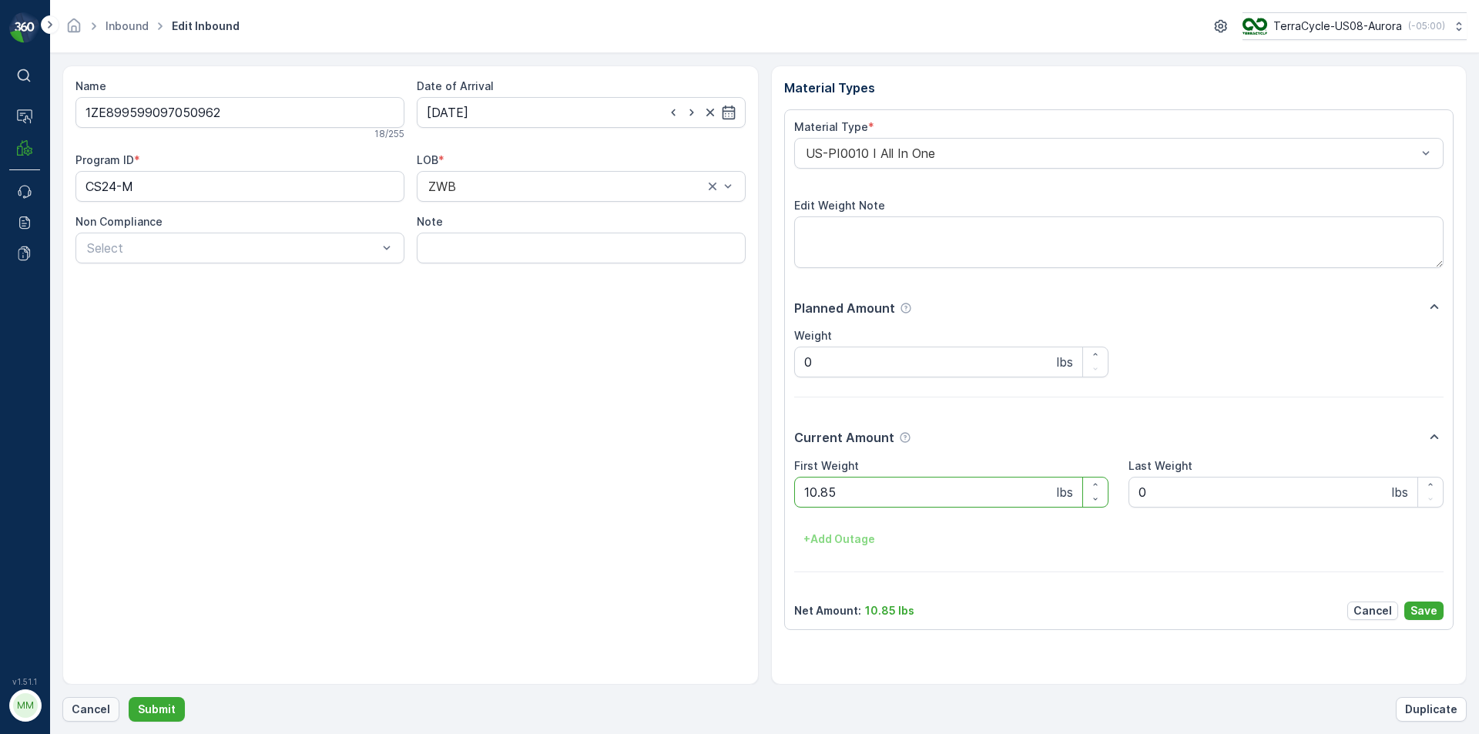
click at [91, 711] on p "Cancel" at bounding box center [91, 709] width 39 height 15
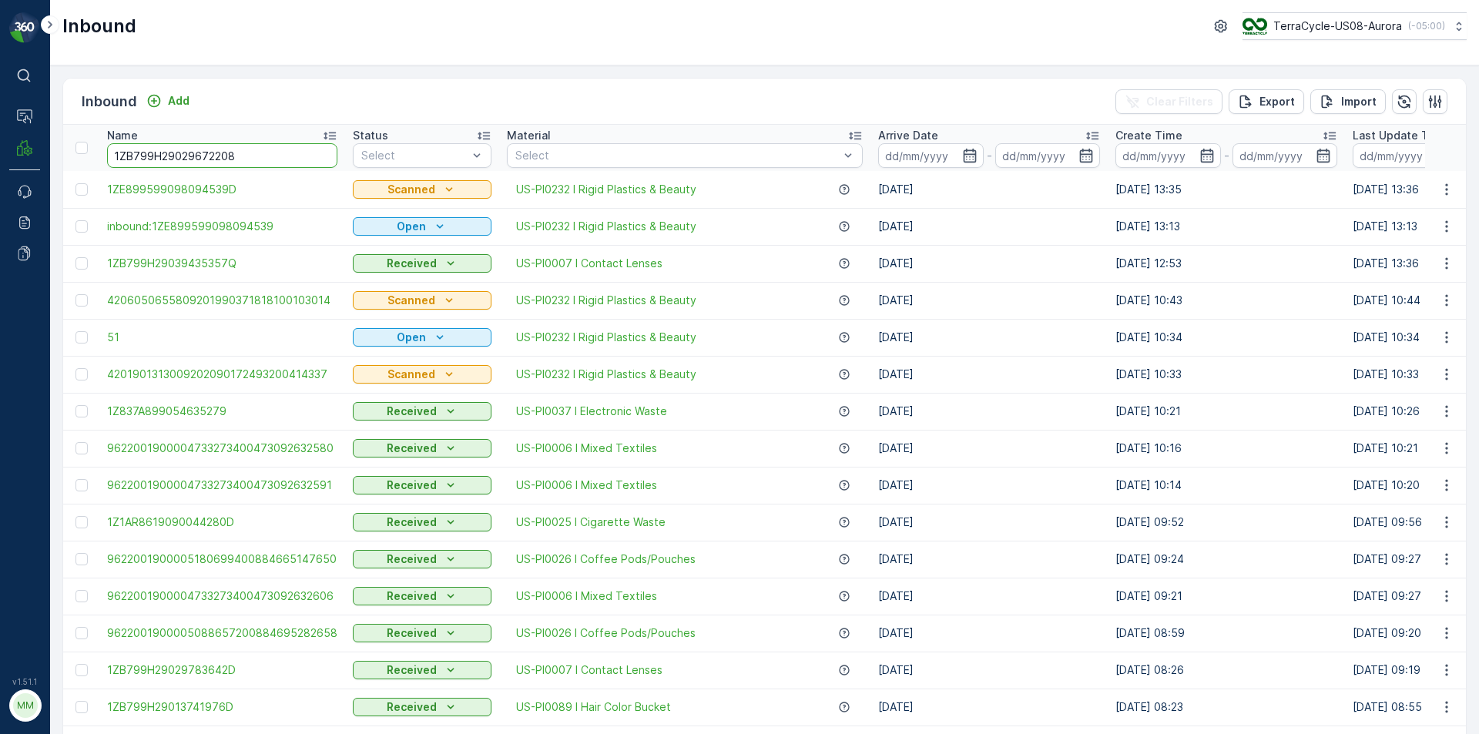
click at [230, 149] on input "1ZB799H29029672208" at bounding box center [222, 155] width 230 height 25
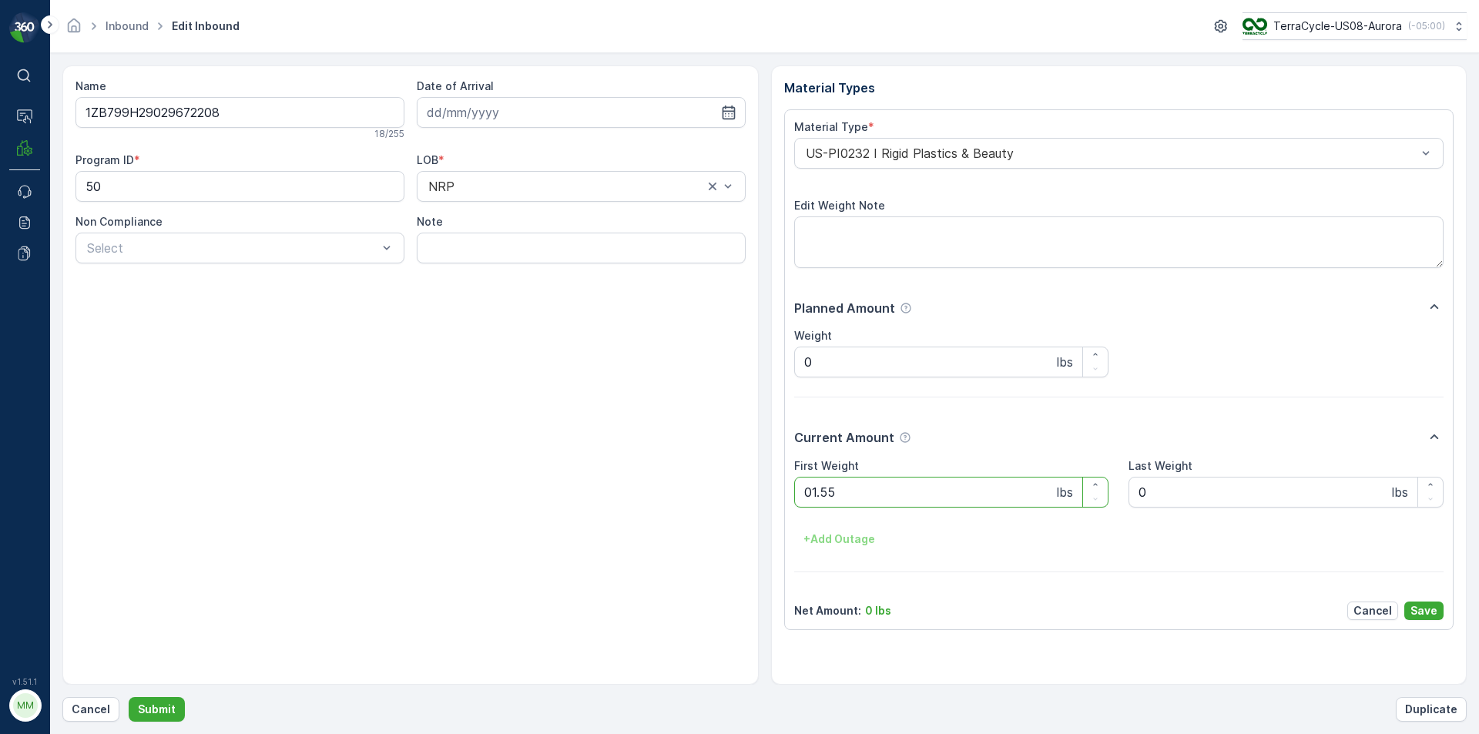
click at [129, 697] on button "Submit" at bounding box center [157, 709] width 56 height 25
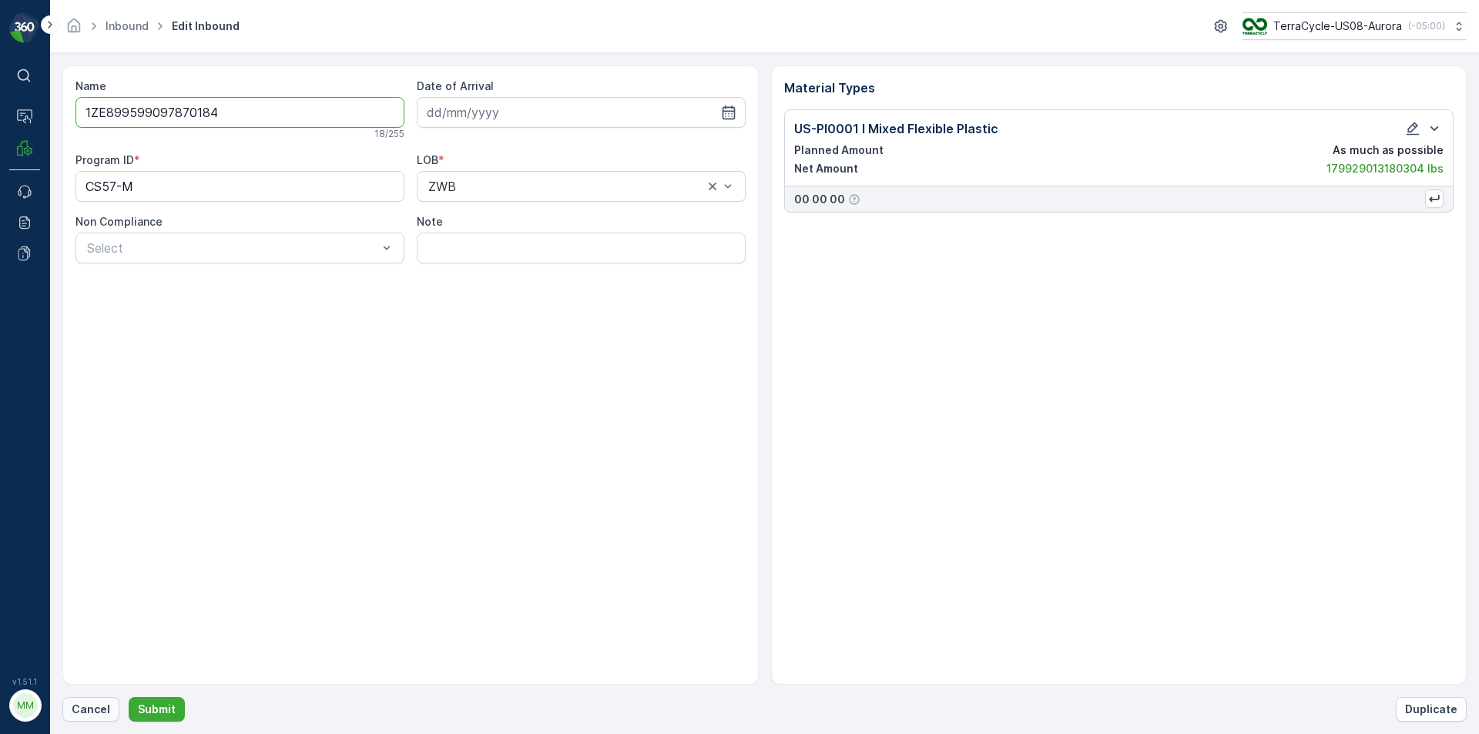
click at [106, 710] on p "Cancel" at bounding box center [91, 709] width 39 height 15
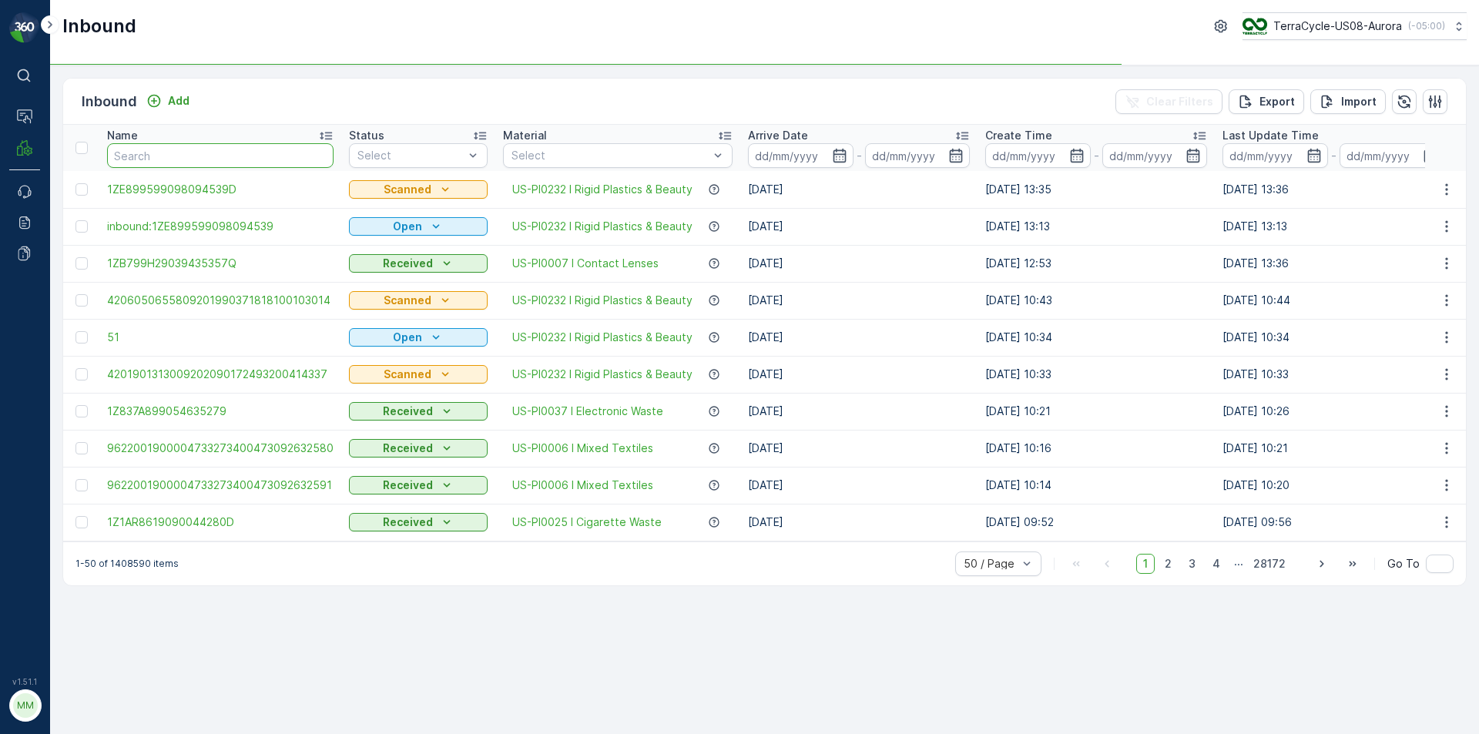
click at [197, 152] on input "text" at bounding box center [220, 155] width 226 height 25
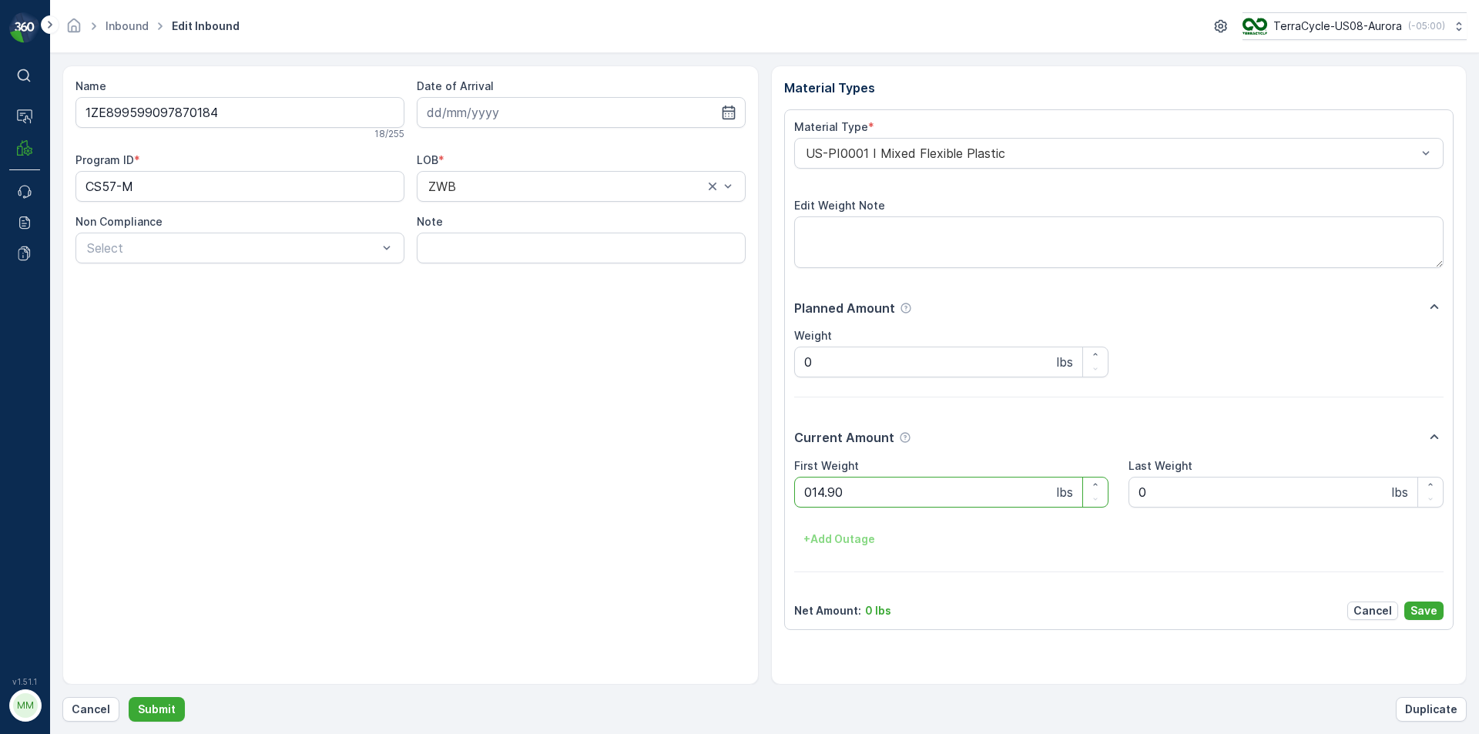
click at [129, 697] on button "Submit" at bounding box center [157, 709] width 56 height 25
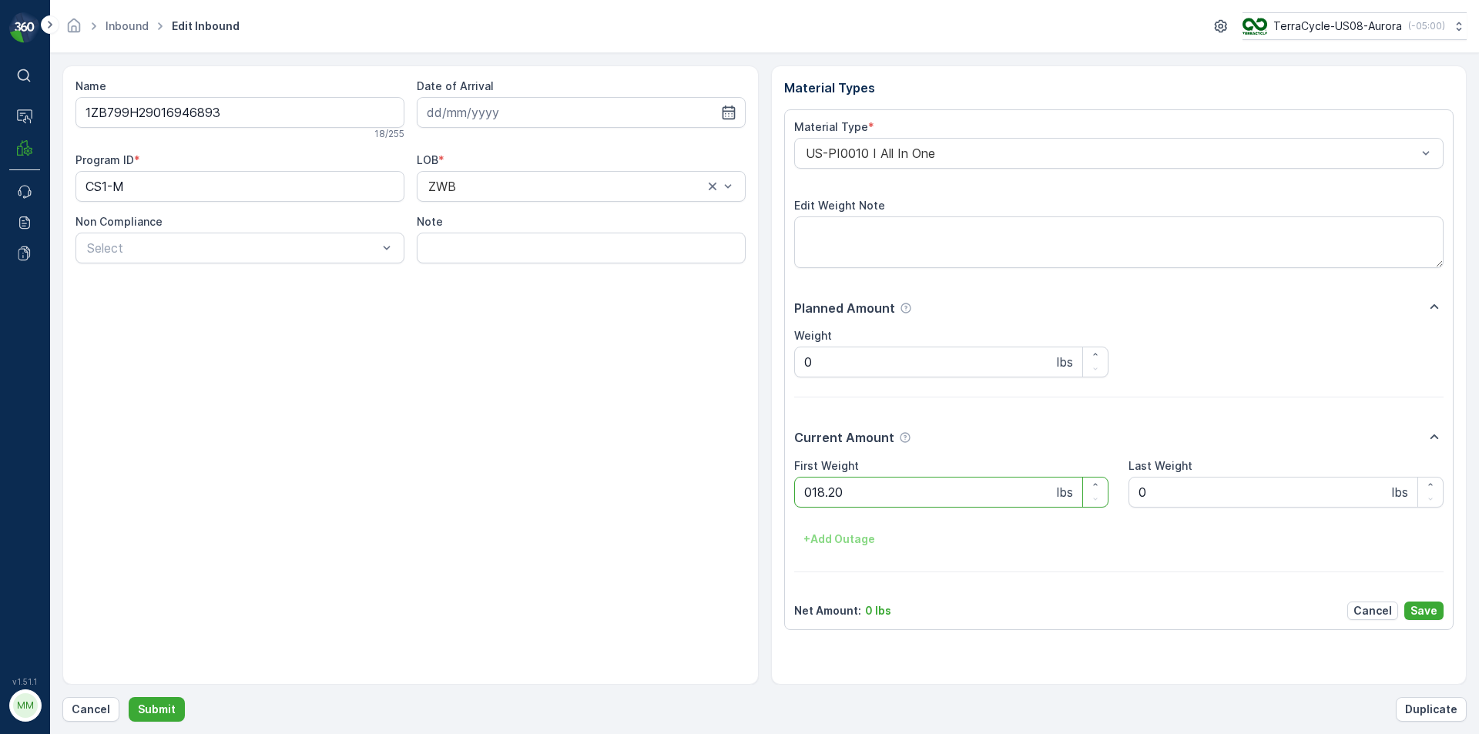
click at [129, 697] on button "Submit" at bounding box center [157, 709] width 56 height 25
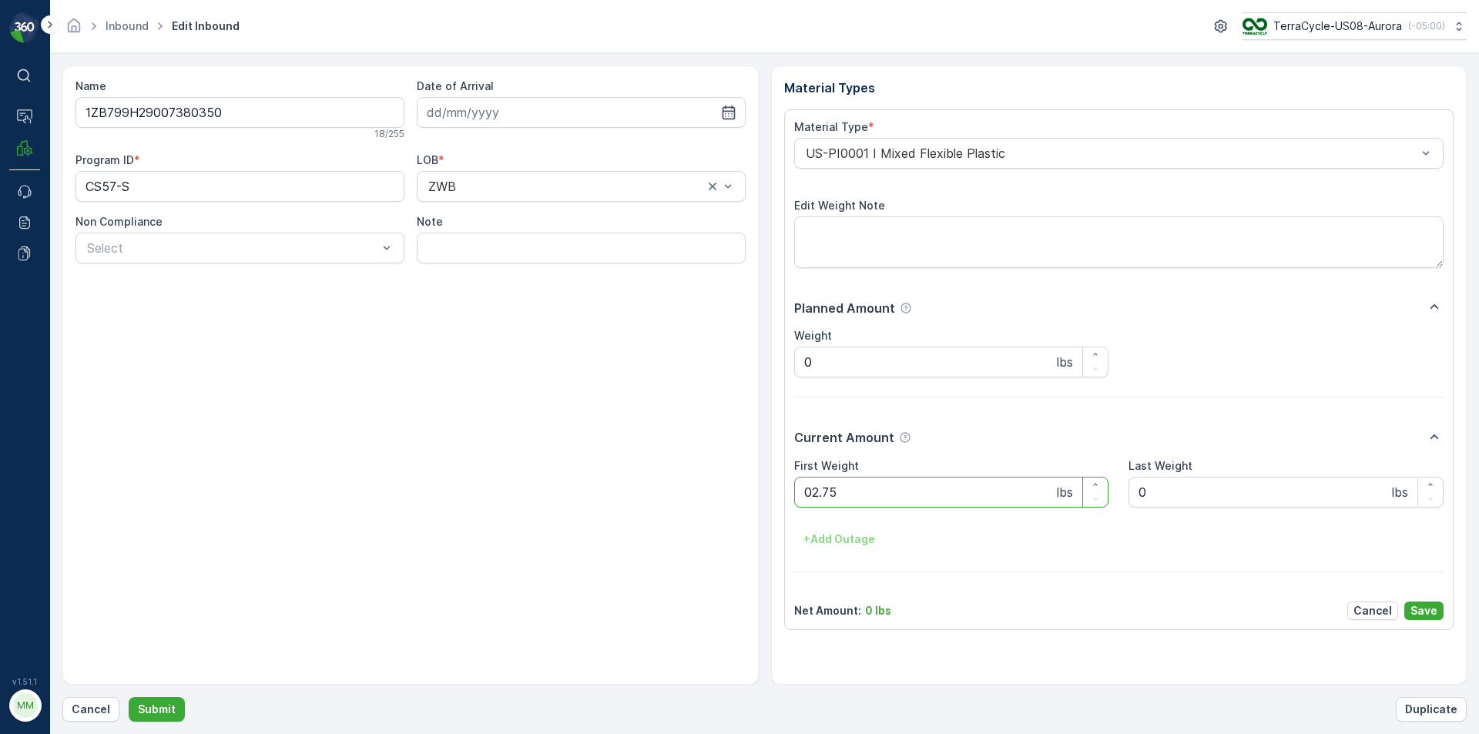
click at [129, 697] on button "Submit" at bounding box center [157, 709] width 56 height 25
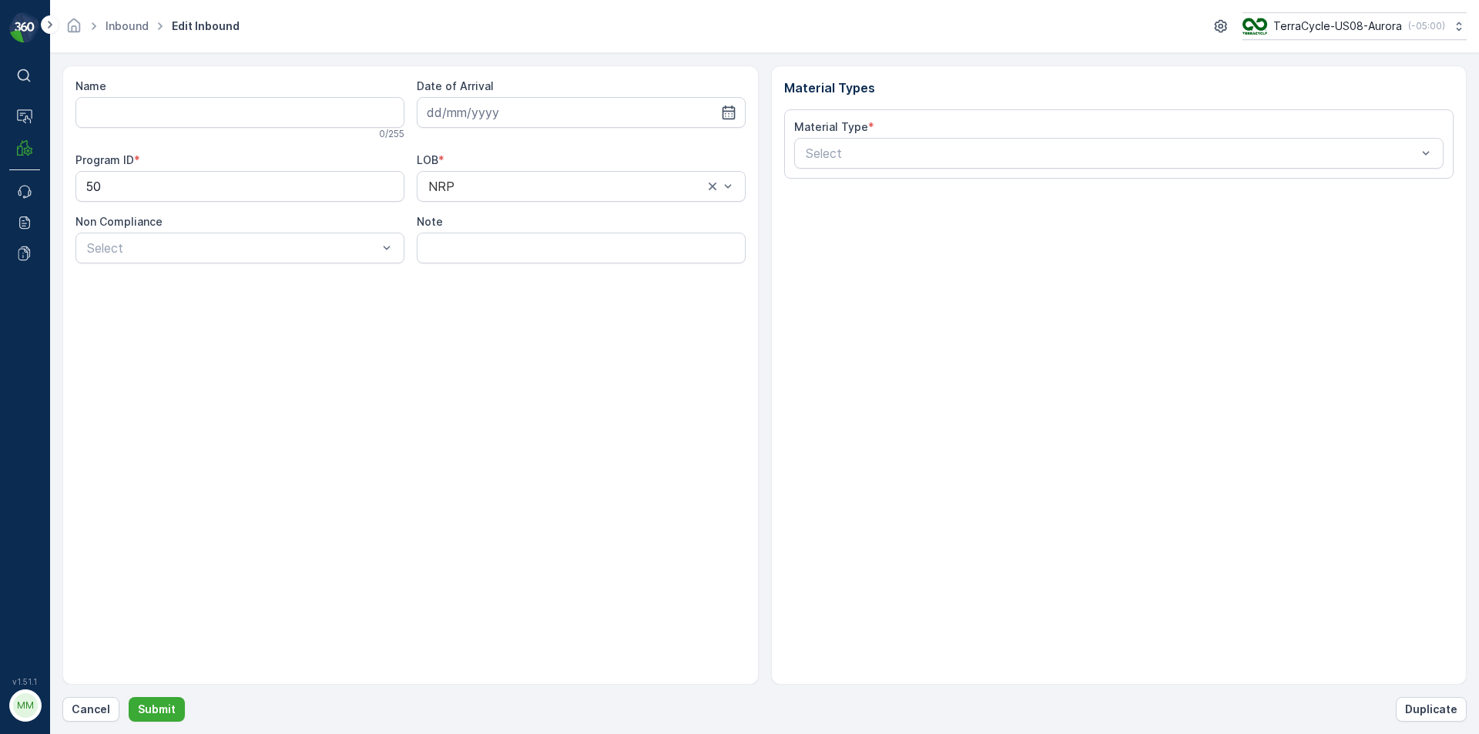
type input "1ZB799H29012284543"
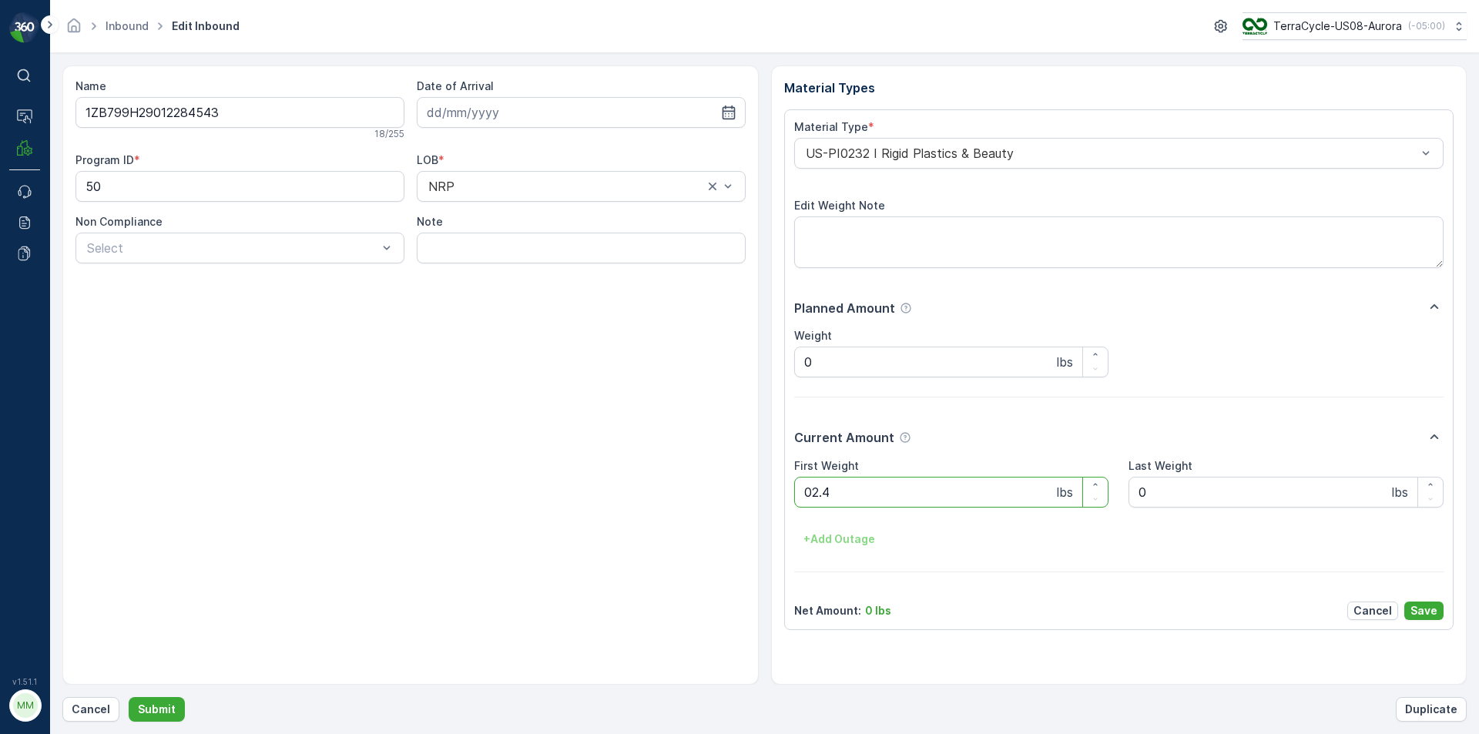
type Weight "02.40"
click at [129, 697] on button "Submit" at bounding box center [157, 709] width 56 height 25
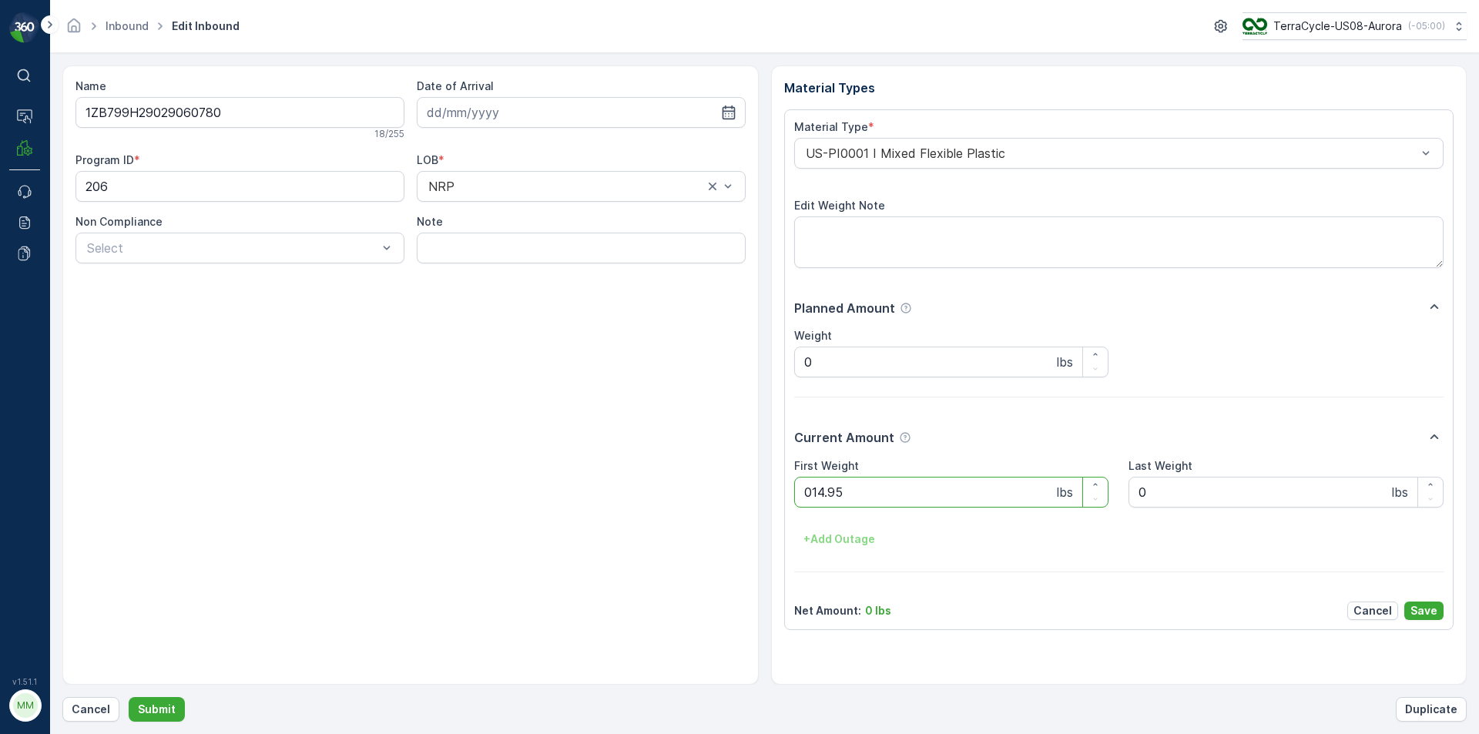
click at [129, 697] on button "Submit" at bounding box center [157, 709] width 56 height 25
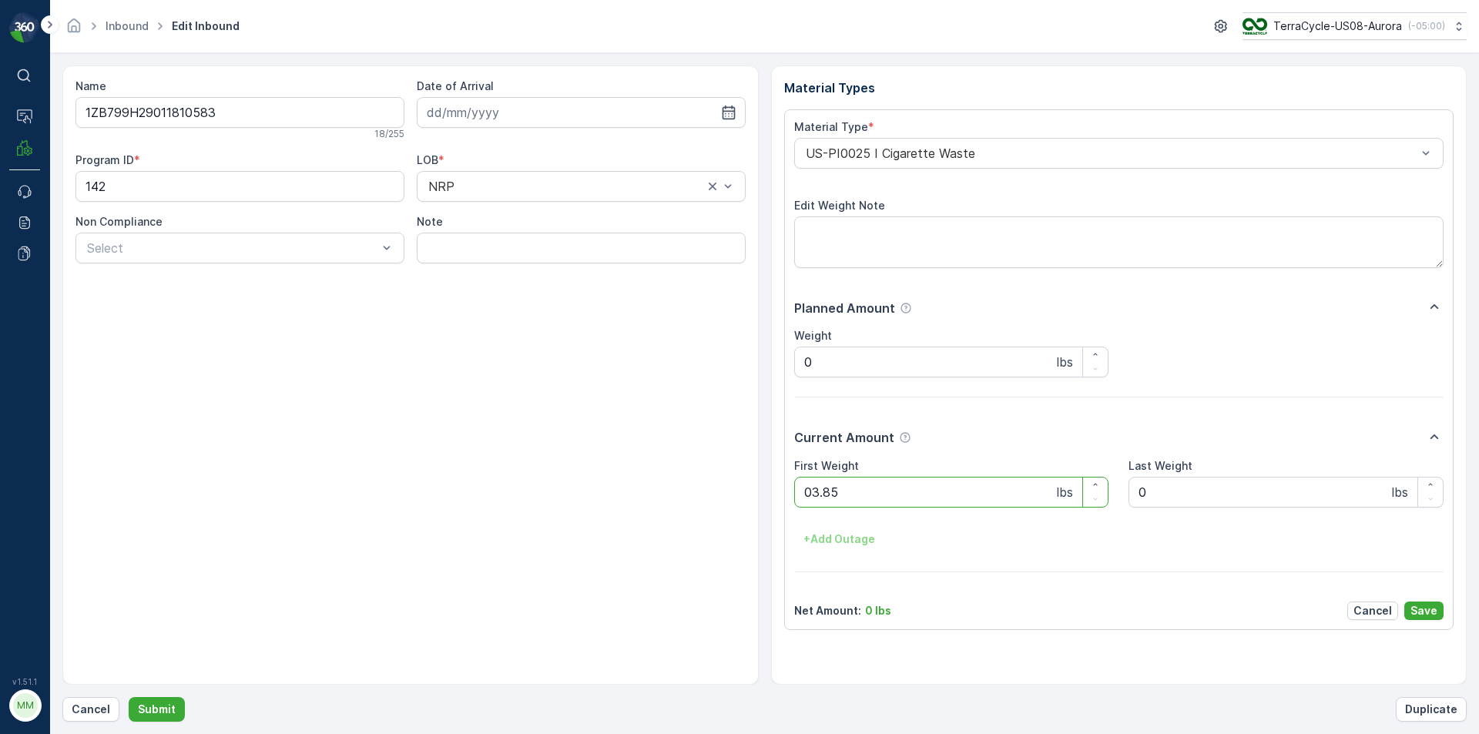
click at [129, 697] on button "Submit" at bounding box center [157, 709] width 56 height 25
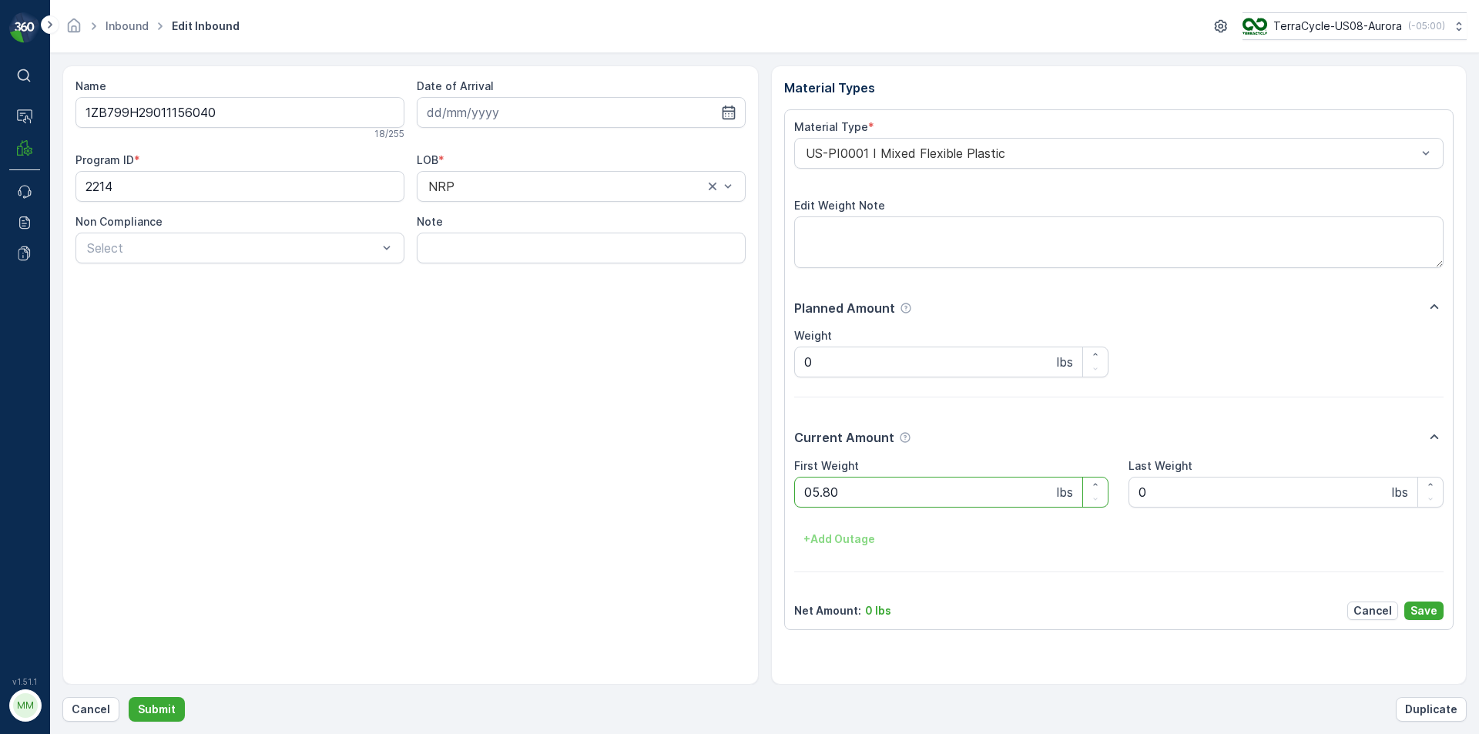
click at [129, 697] on button "Submit" at bounding box center [157, 709] width 56 height 25
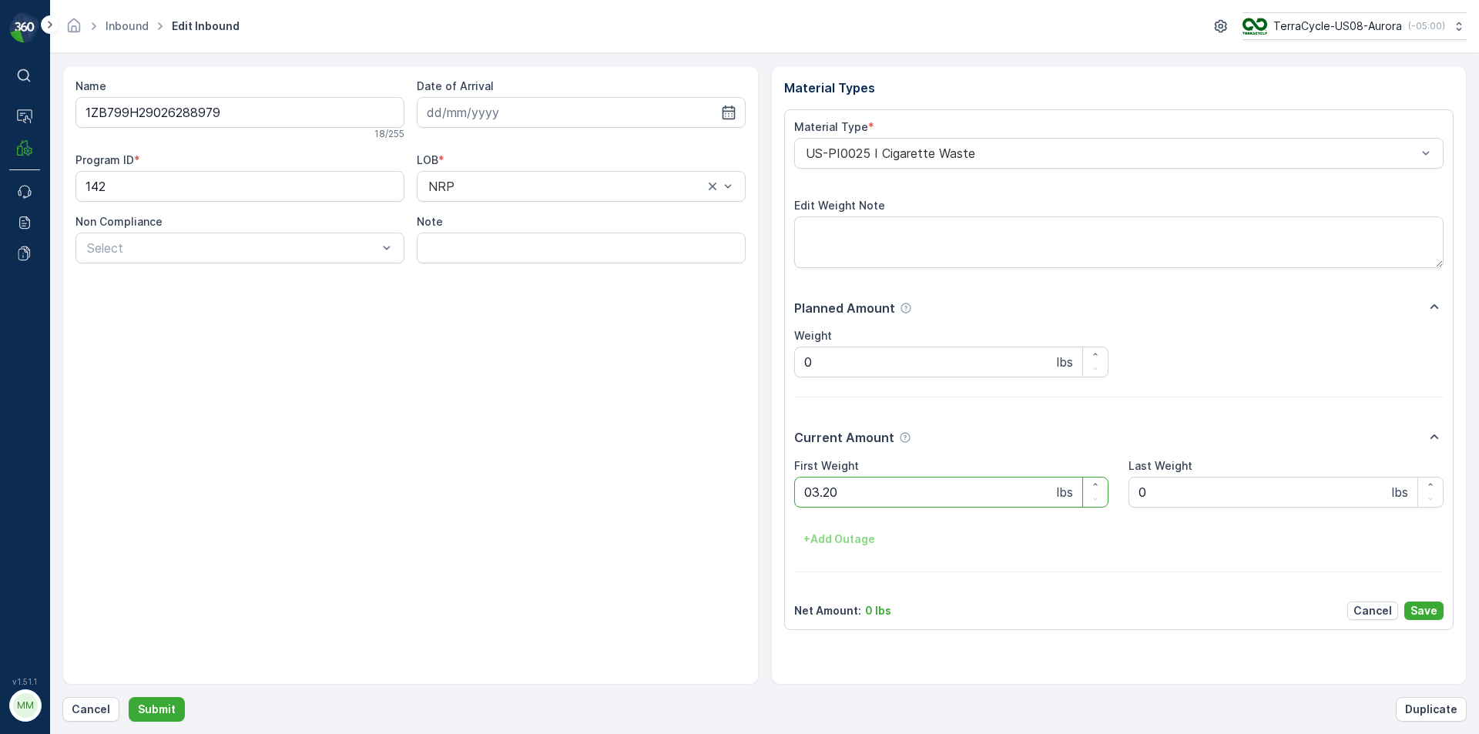
click at [129, 697] on button "Submit" at bounding box center [157, 709] width 56 height 25
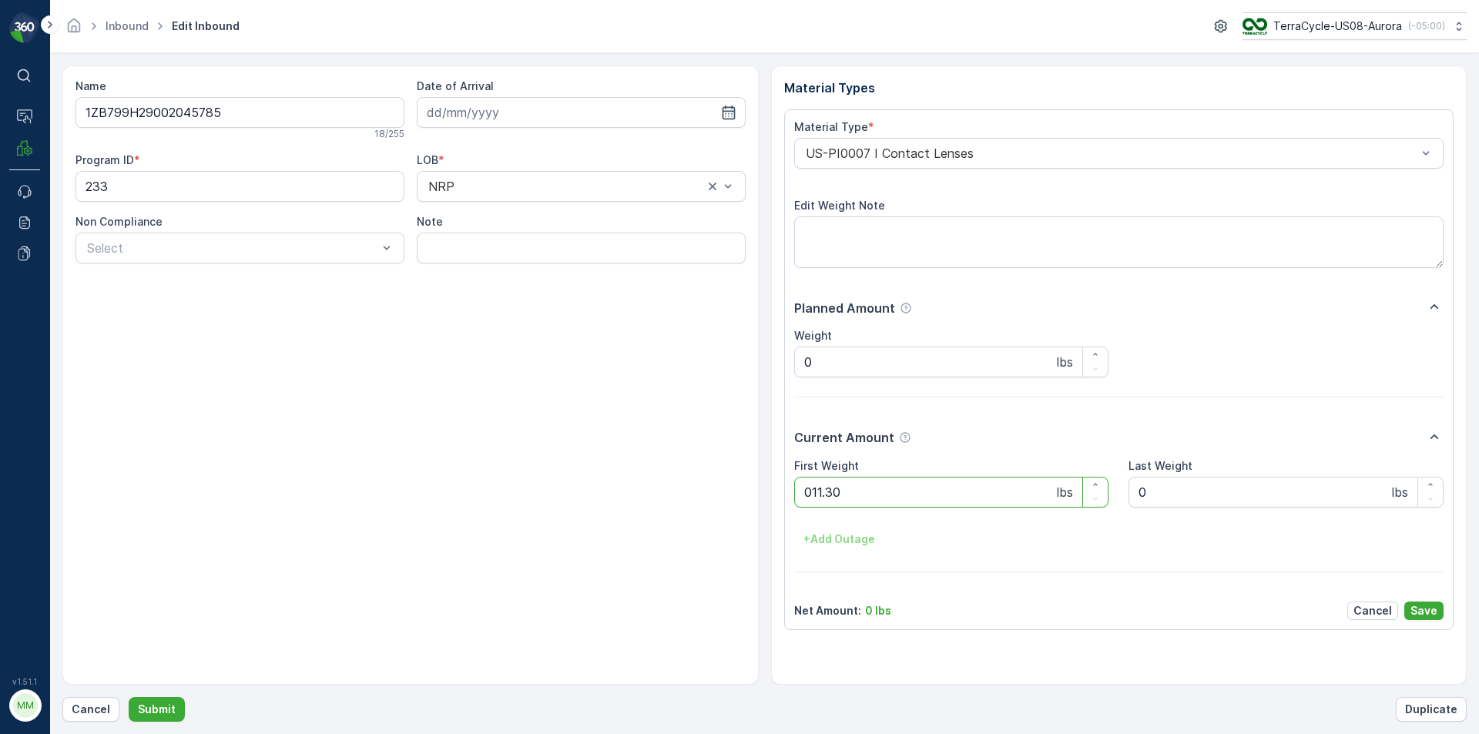
click at [129, 697] on button "Submit" at bounding box center [157, 709] width 56 height 25
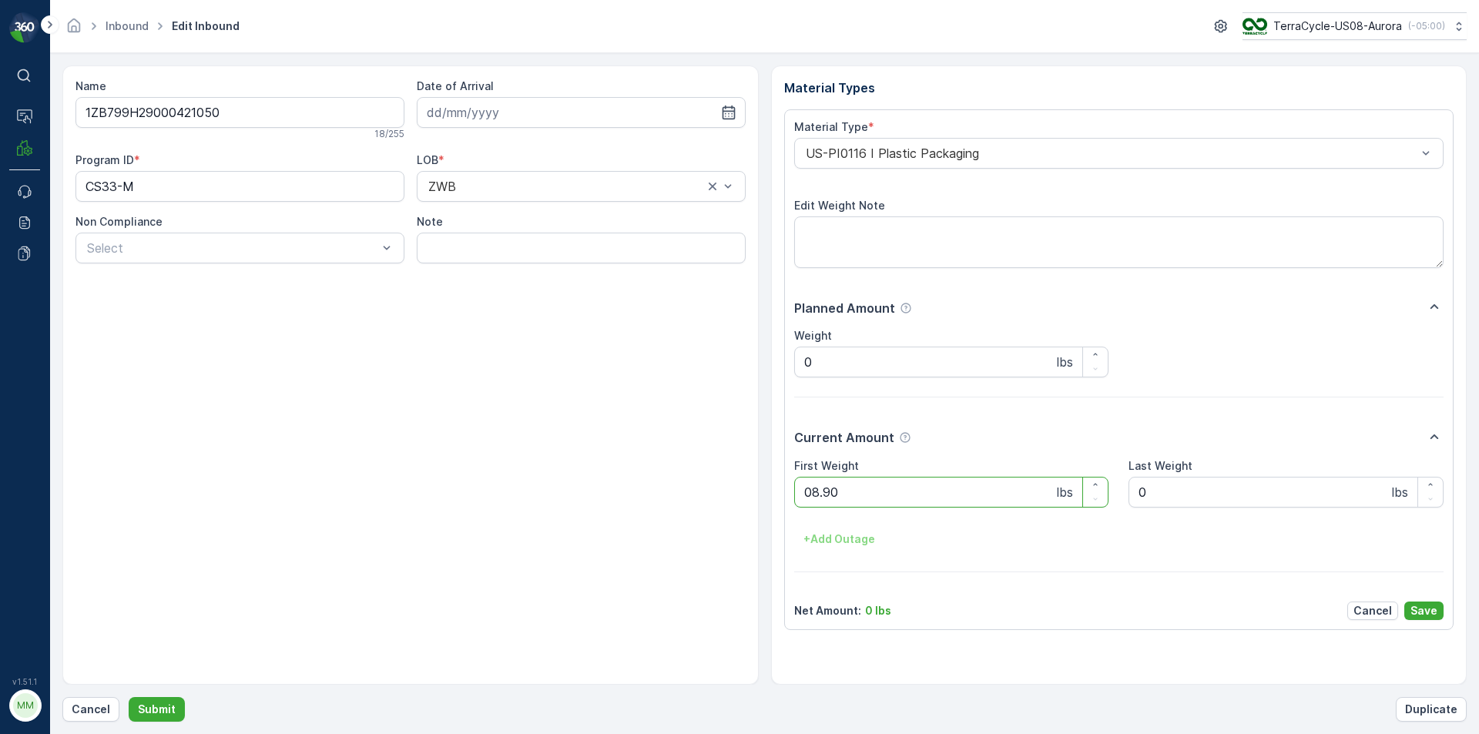
click at [129, 697] on button "Submit" at bounding box center [157, 709] width 56 height 25
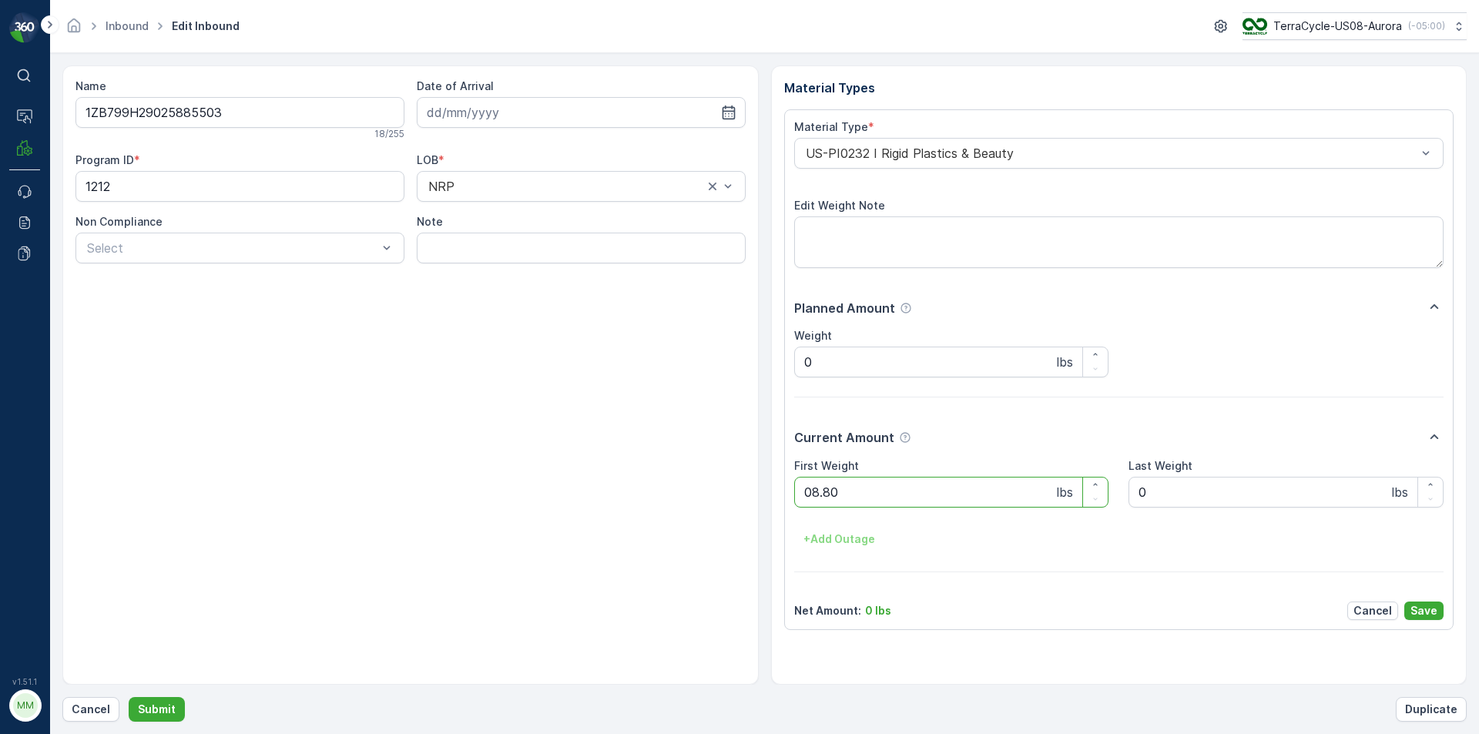
click at [129, 697] on button "Submit" at bounding box center [157, 709] width 56 height 25
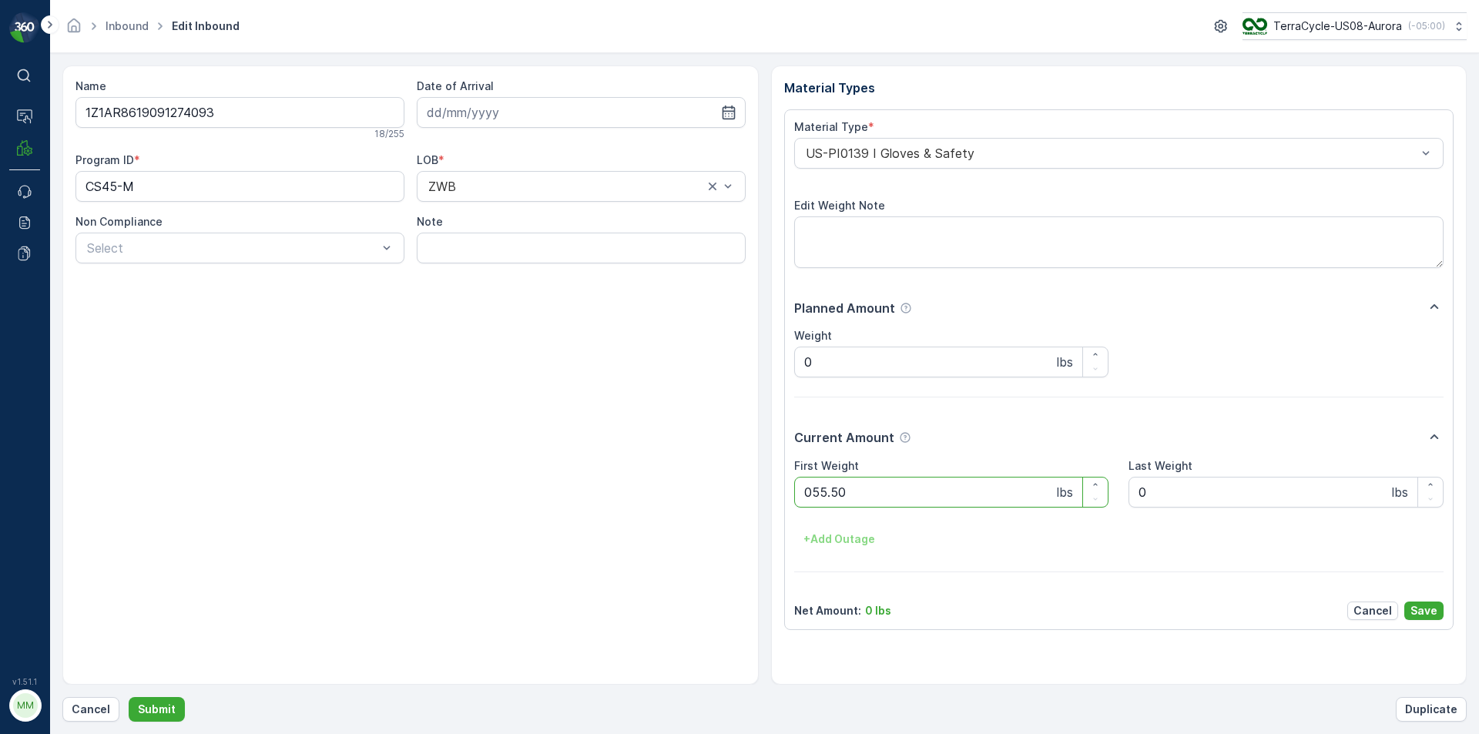
click at [129, 697] on button "Submit" at bounding box center [157, 709] width 56 height 25
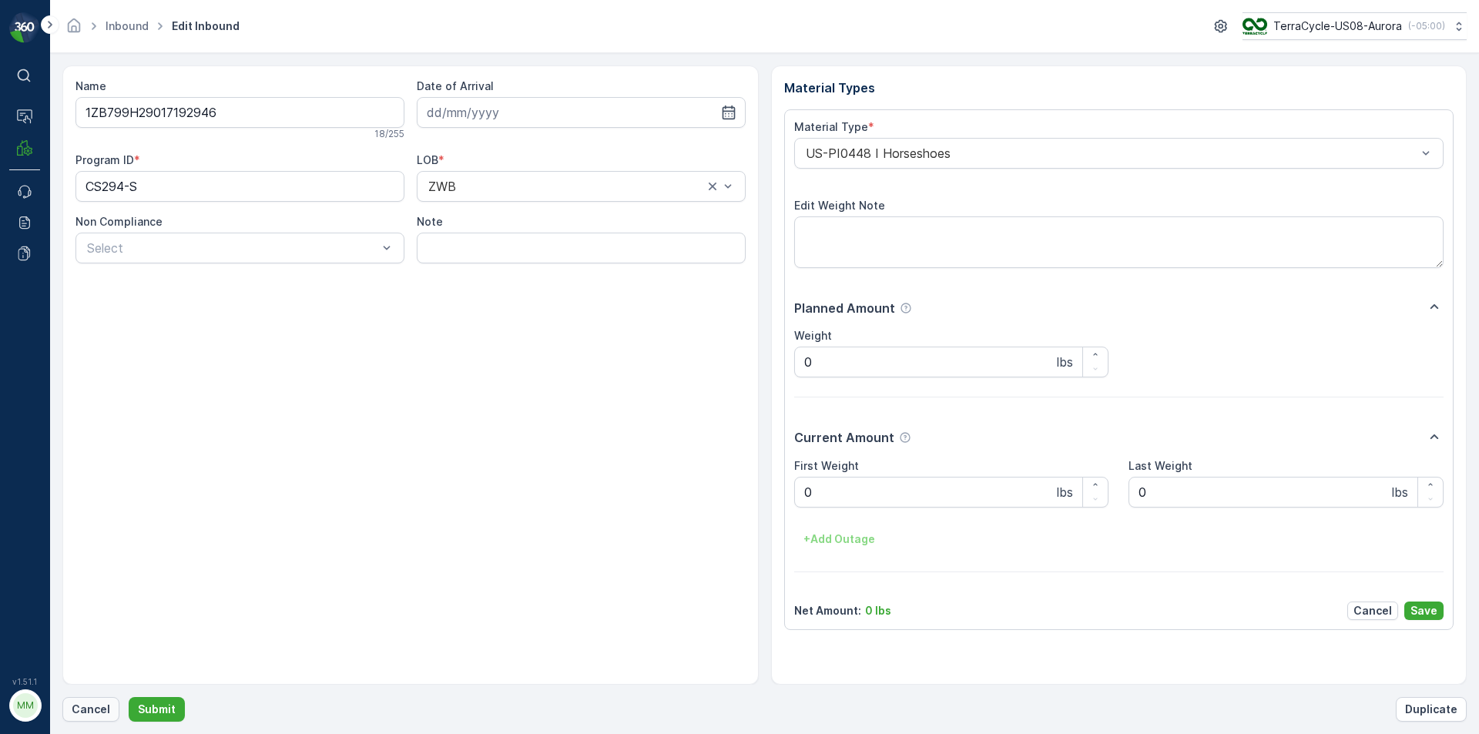
click at [106, 713] on p "Cancel" at bounding box center [91, 709] width 39 height 15
click at [129, 697] on button "Submit" at bounding box center [157, 709] width 56 height 25
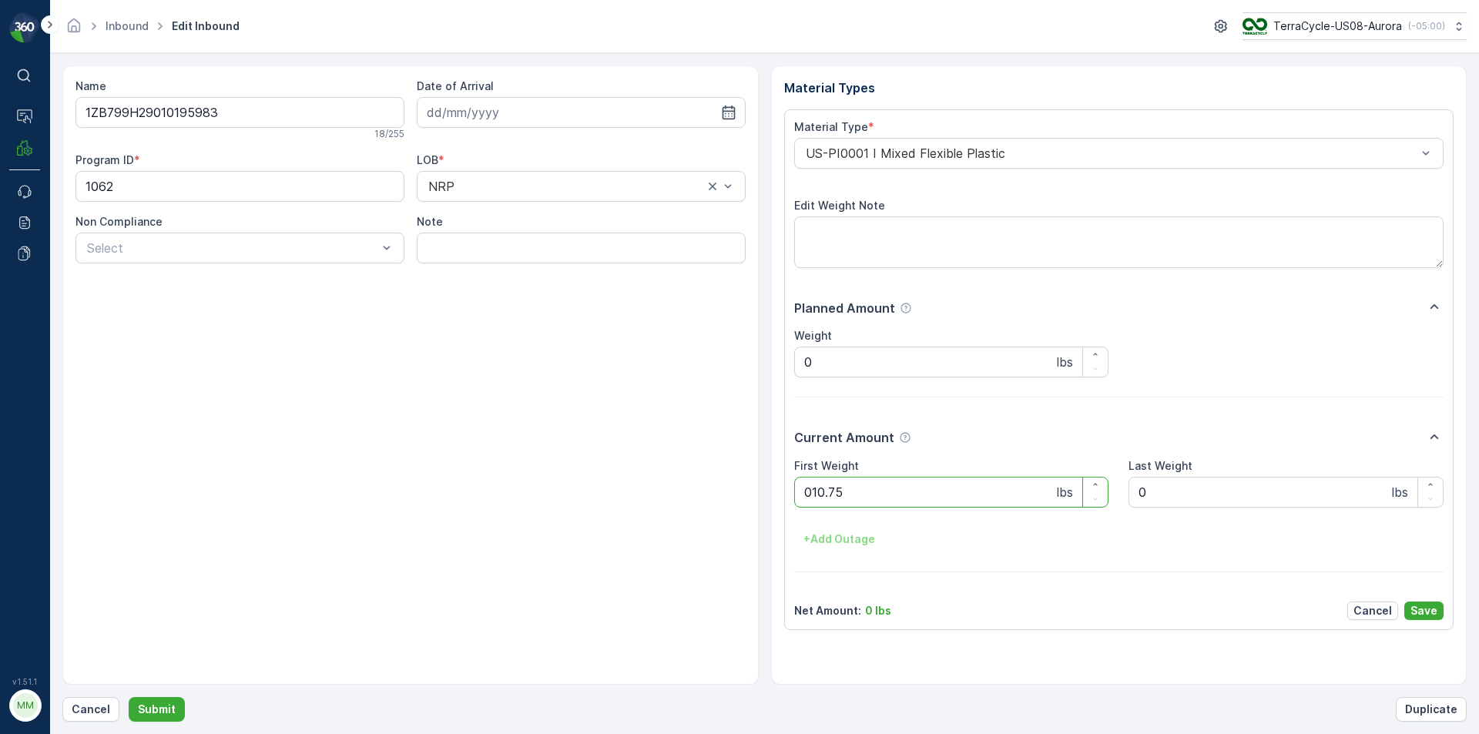
click at [129, 697] on button "Submit" at bounding box center [157, 709] width 56 height 25
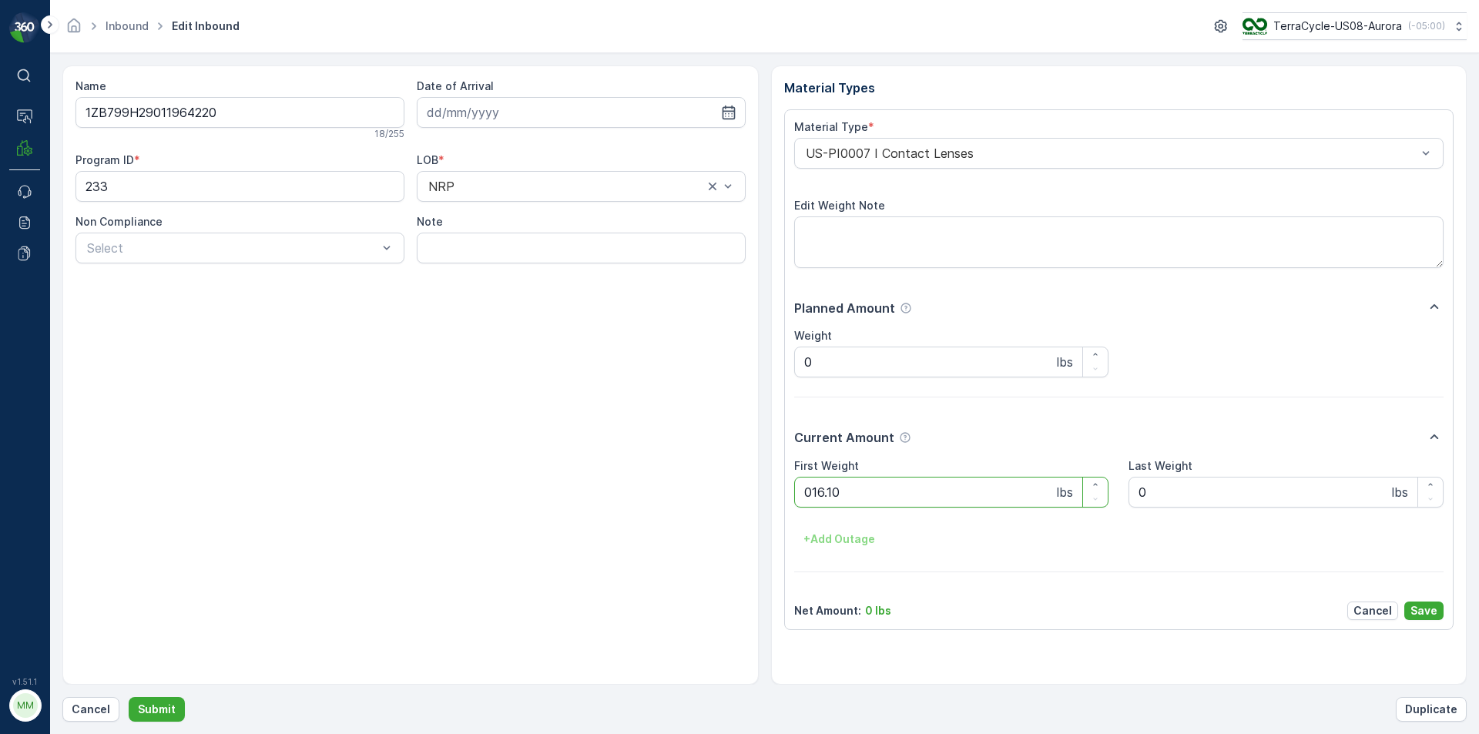
click at [129, 697] on button "Submit" at bounding box center [157, 709] width 56 height 25
